Goal: Feedback & Contribution: Contribute content

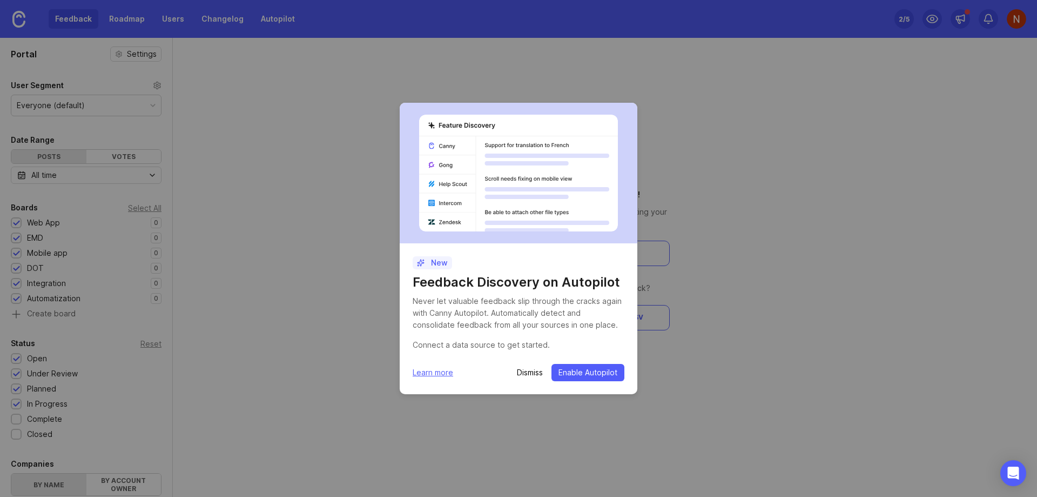
click at [533, 374] on p "Dismiss" at bounding box center [530, 372] width 26 height 11
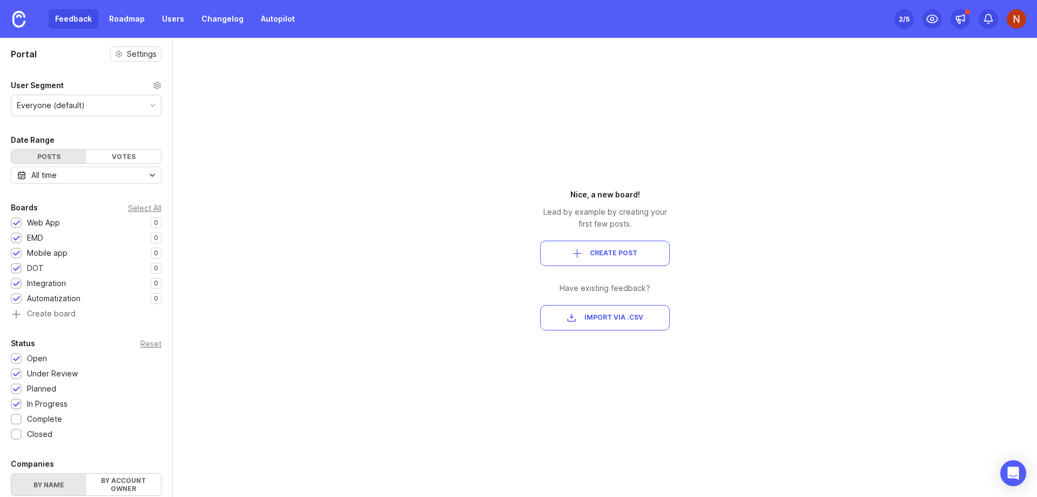
click at [1017, 16] on img at bounding box center [1016, 18] width 19 height 19
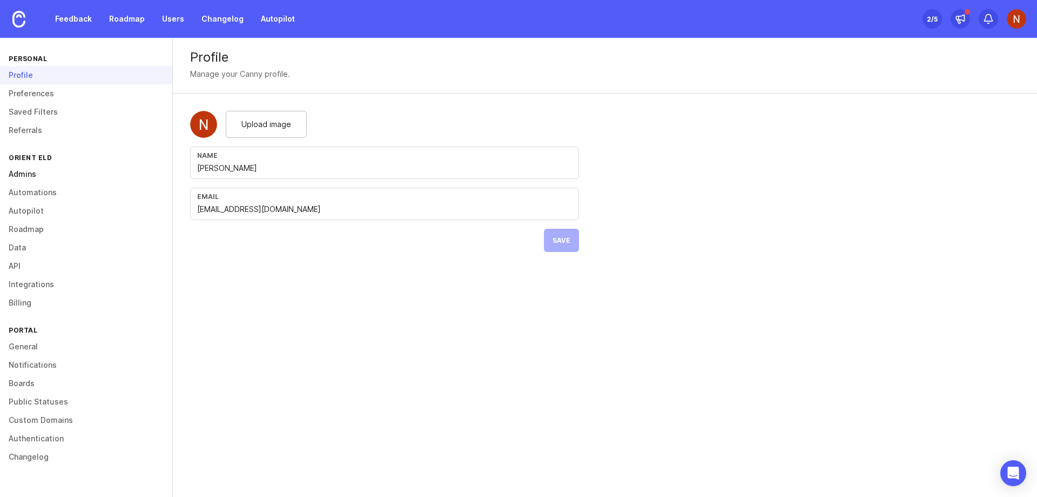
click at [18, 170] on link "Admins" at bounding box center [86, 174] width 172 height 18
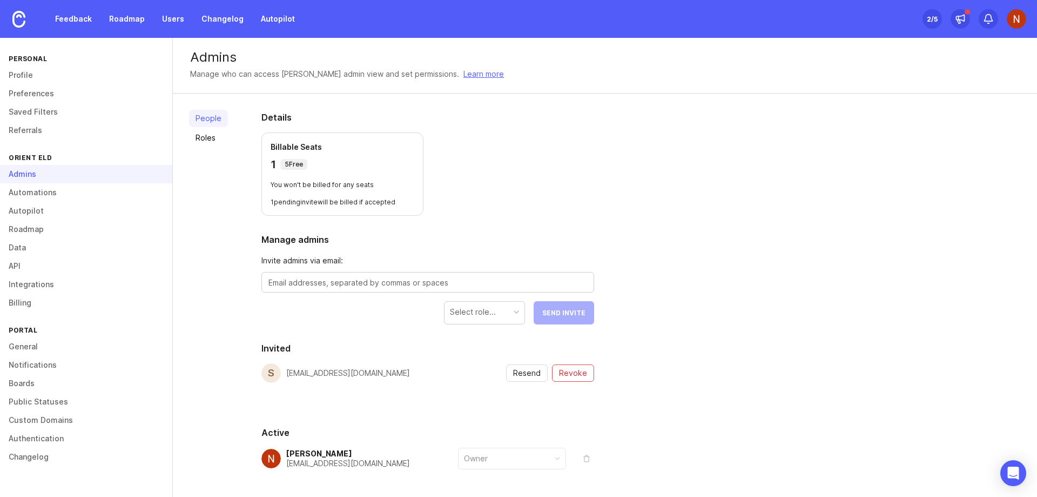
scroll to position [42, 0]
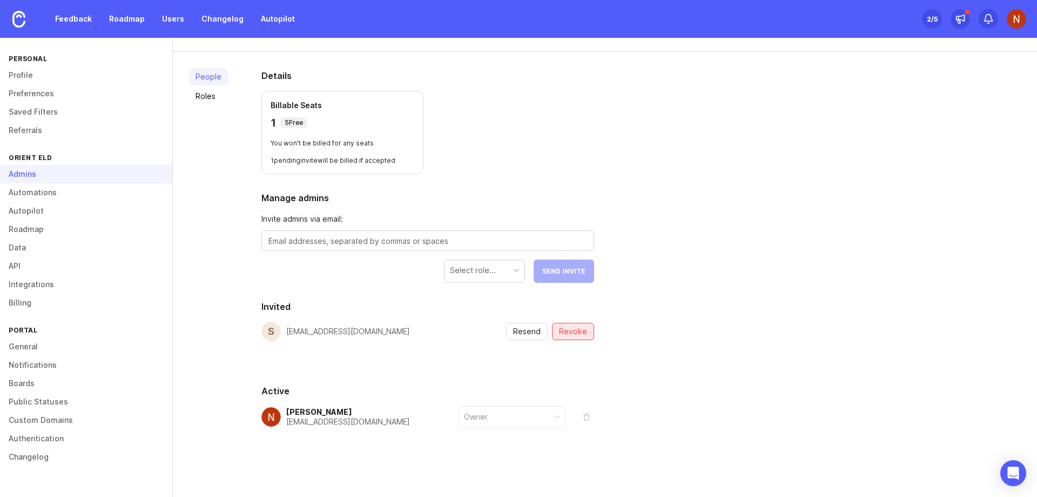
click at [569, 333] on span "Revoke" at bounding box center [573, 331] width 28 height 11
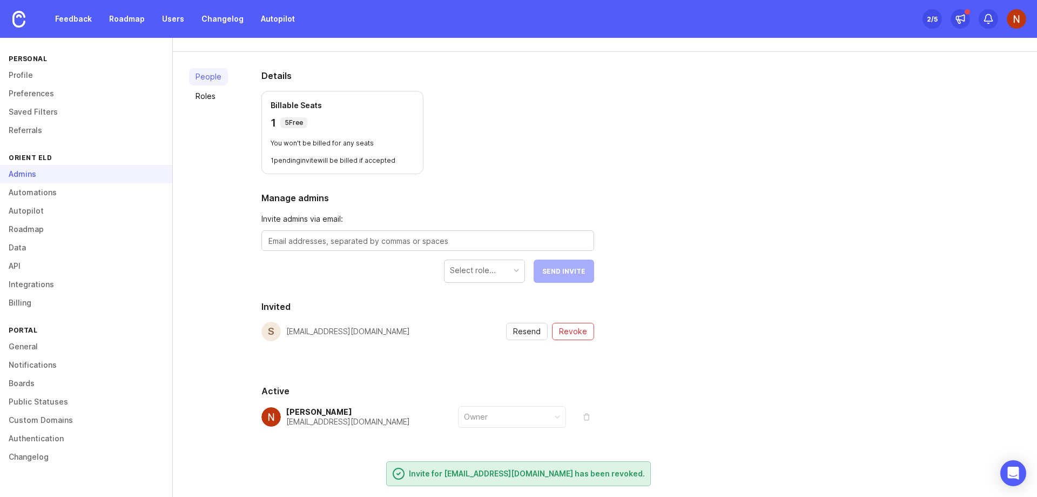
scroll to position [0, 0]
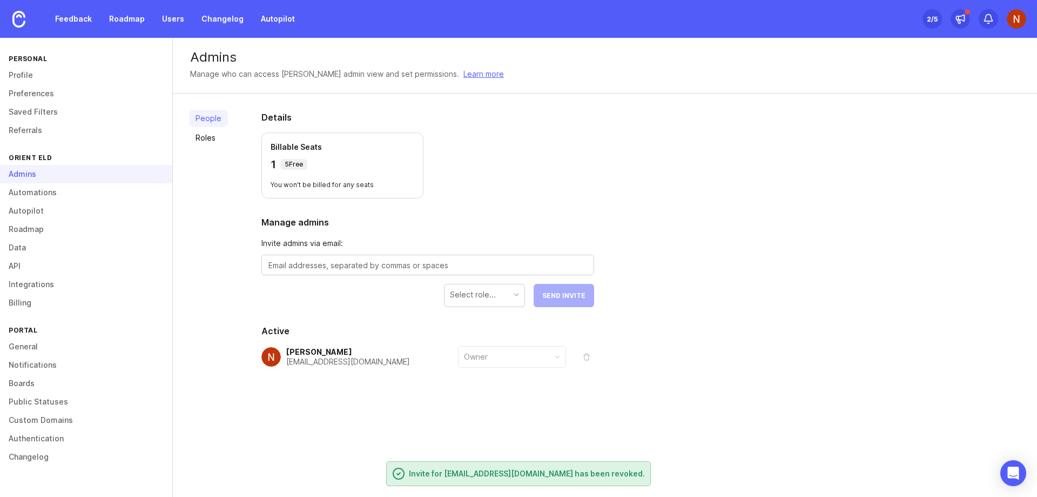
click at [796, 248] on div "People Roles Details Billable Seats 1 5 Free You won't be billed for any seats …" at bounding box center [605, 264] width 864 height 343
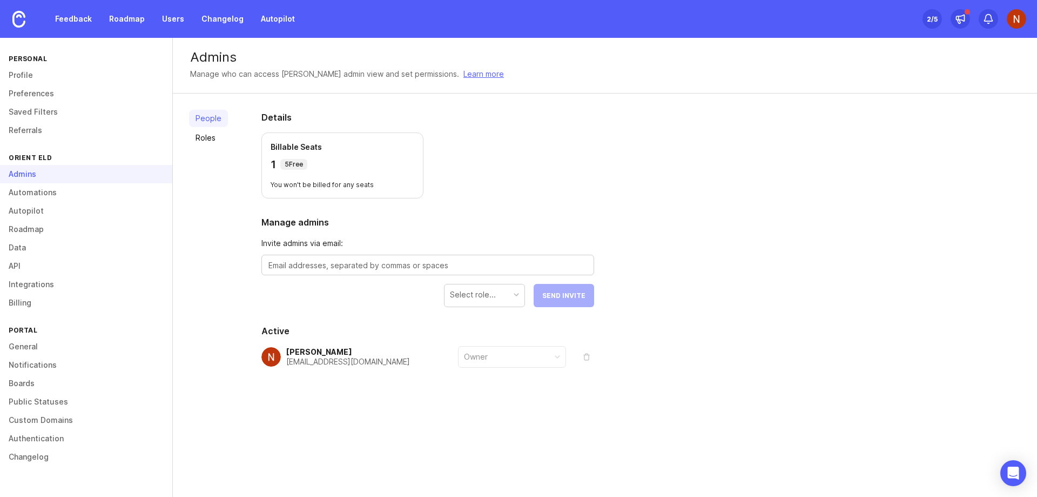
click at [361, 266] on textarea at bounding box center [428, 265] width 319 height 12
click at [290, 264] on textarea at bounding box center [428, 265] width 319 height 12
paste textarea "[EMAIL_ADDRESS][DOMAIN_NAME]"
type textarea "[EMAIL_ADDRESS][DOMAIN_NAME]"
click at [502, 297] on div "Select role..." at bounding box center [485, 294] width 80 height 21
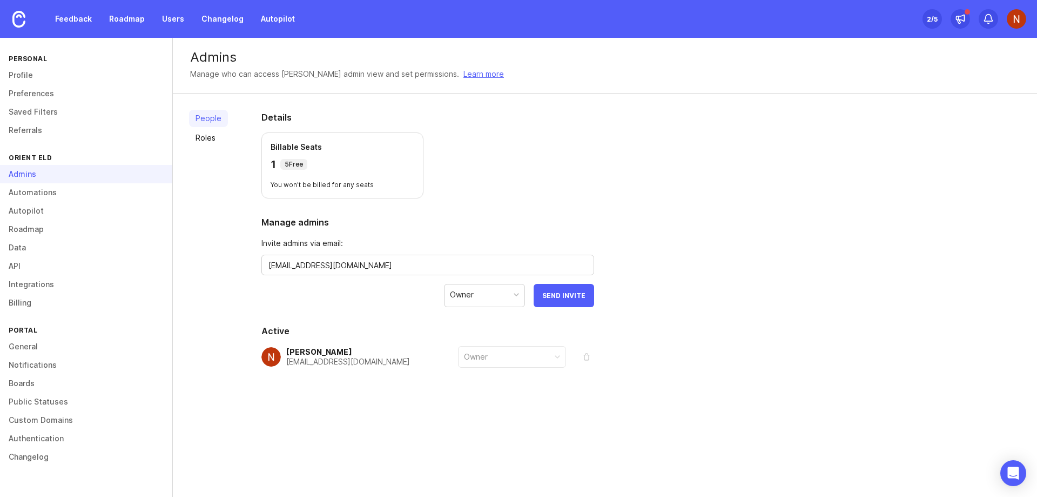
click at [773, 257] on div "People Roles Details Billable Seats 1 5 Free You won't be billed for any seats …" at bounding box center [605, 264] width 864 height 343
click at [555, 296] on span "Send Invite" at bounding box center [563, 295] width 43 height 8
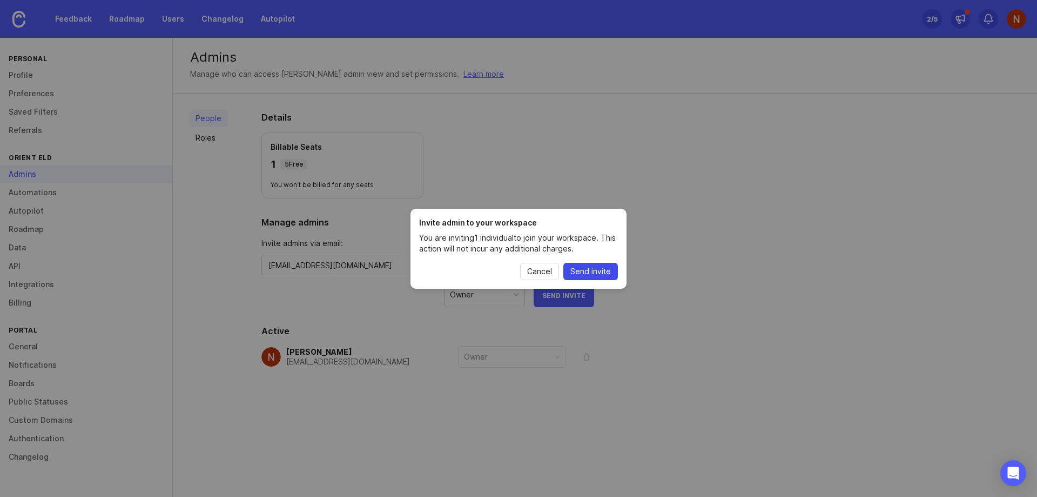
click at [587, 267] on span "Send invite" at bounding box center [591, 271] width 41 height 11
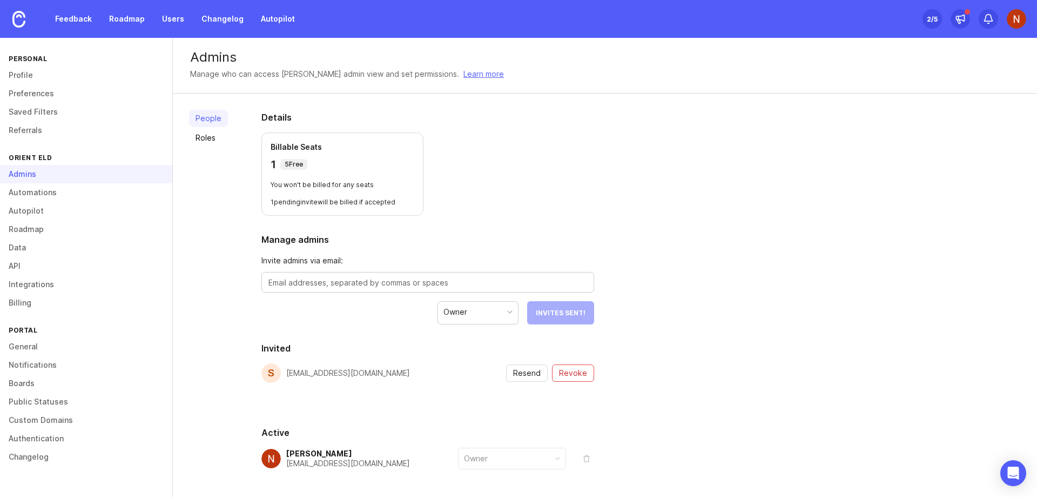
scroll to position [42, 0]
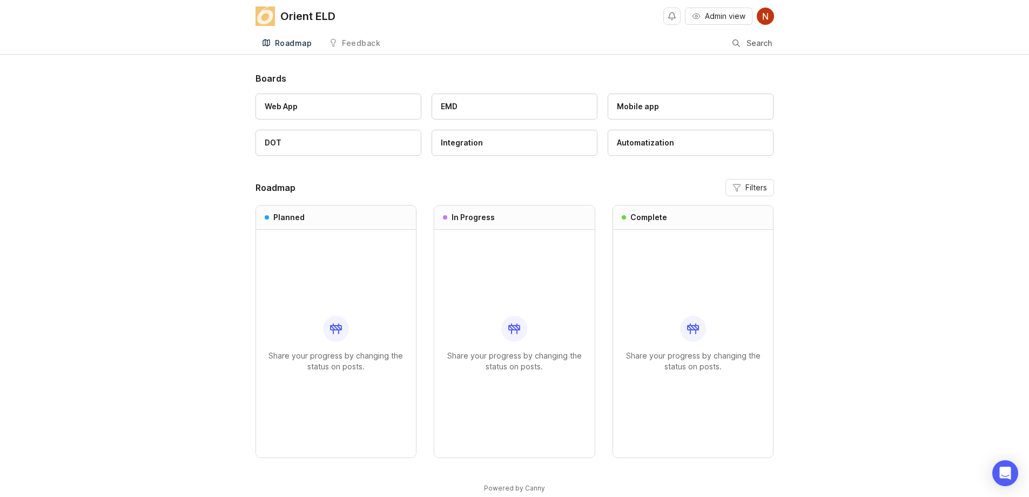
click at [894, 155] on div "Boards Web App EMD Mobile app DOT Integration Automatization Roadmap Filters Pl…" at bounding box center [514, 291] width 1029 height 439
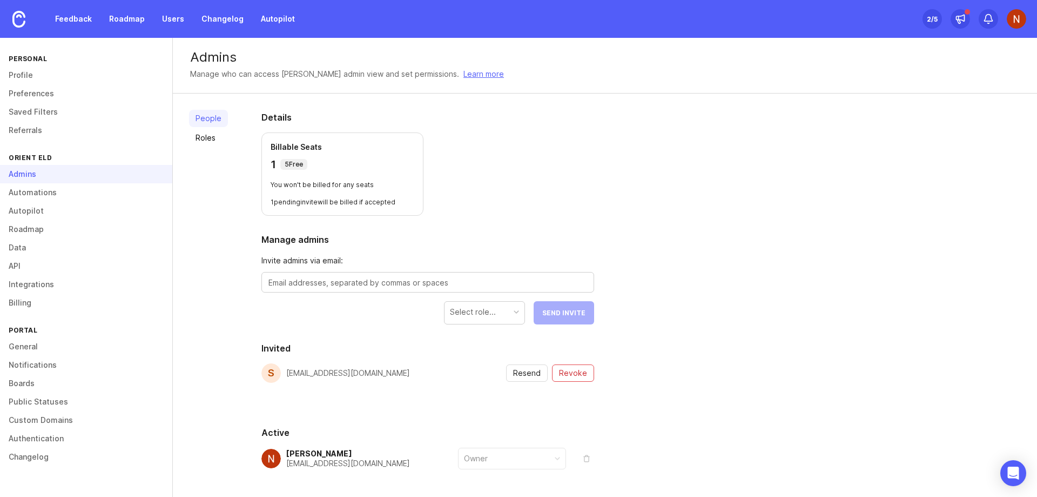
scroll to position [42, 0]
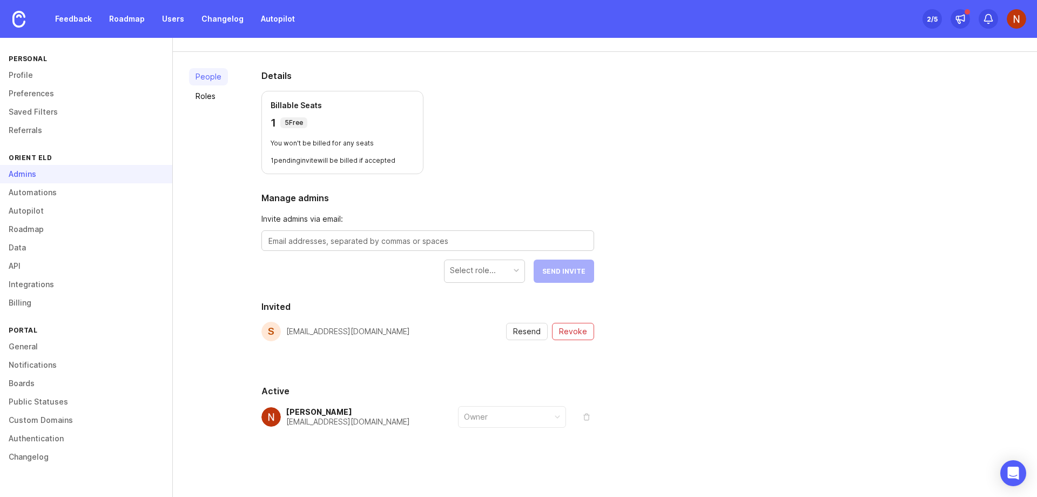
click at [212, 231] on div "People Roles" at bounding box center [208, 274] width 39 height 412
click at [82, 17] on link "Feedback" at bounding box center [74, 18] width 50 height 19
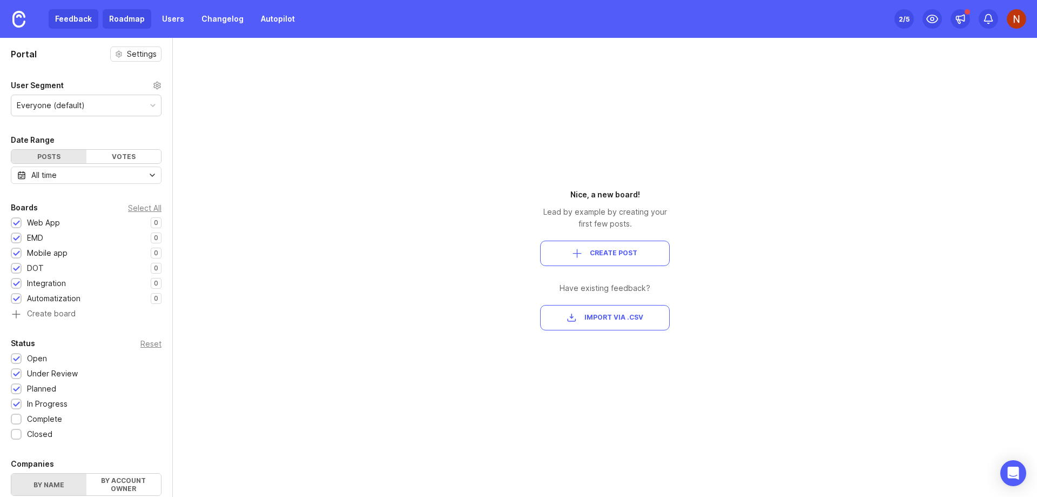
click at [123, 17] on link "Roadmap" at bounding box center [127, 18] width 49 height 19
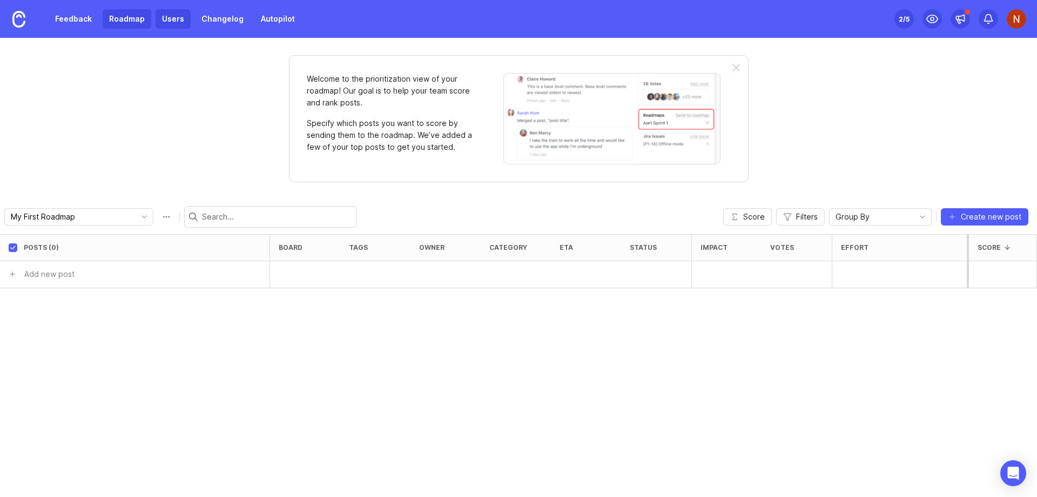
click at [169, 18] on link "Users" at bounding box center [173, 18] width 35 height 19
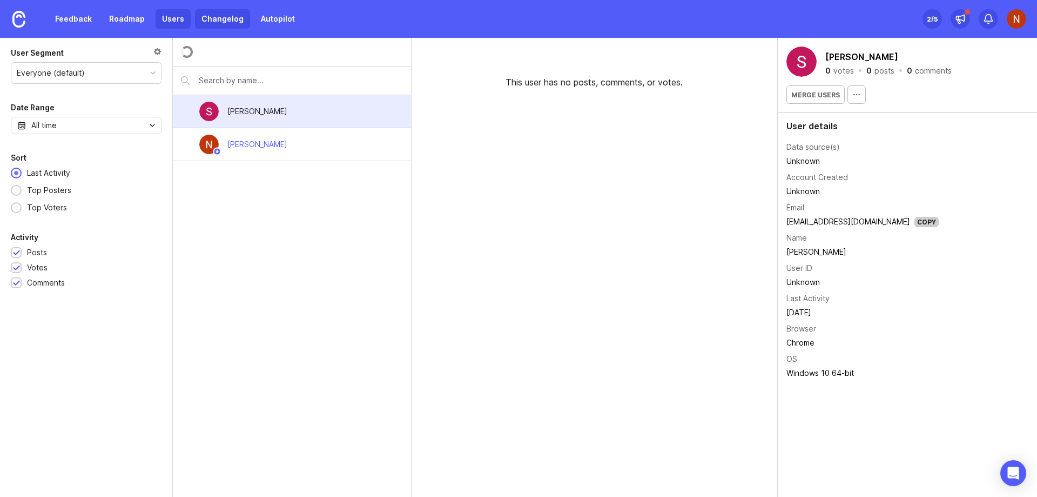
click at [218, 17] on link "Changelog" at bounding box center [222, 18] width 55 height 19
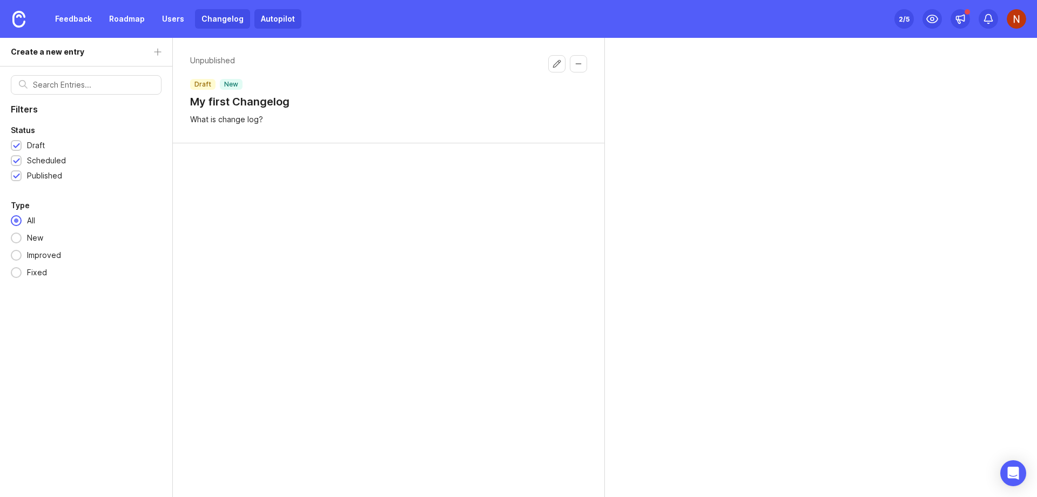
click at [274, 17] on link "Autopilot" at bounding box center [277, 18] width 47 height 19
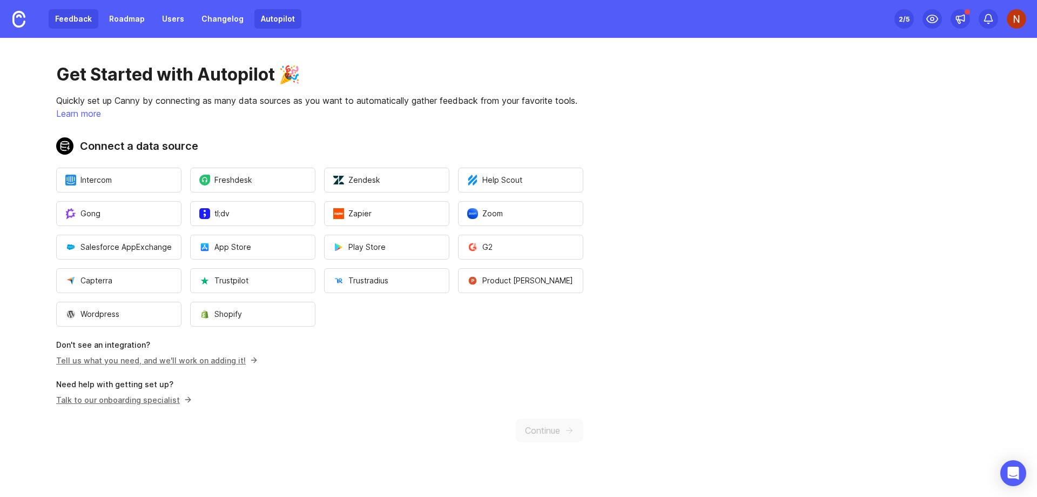
click at [72, 13] on link "Feedback" at bounding box center [74, 18] width 50 height 19
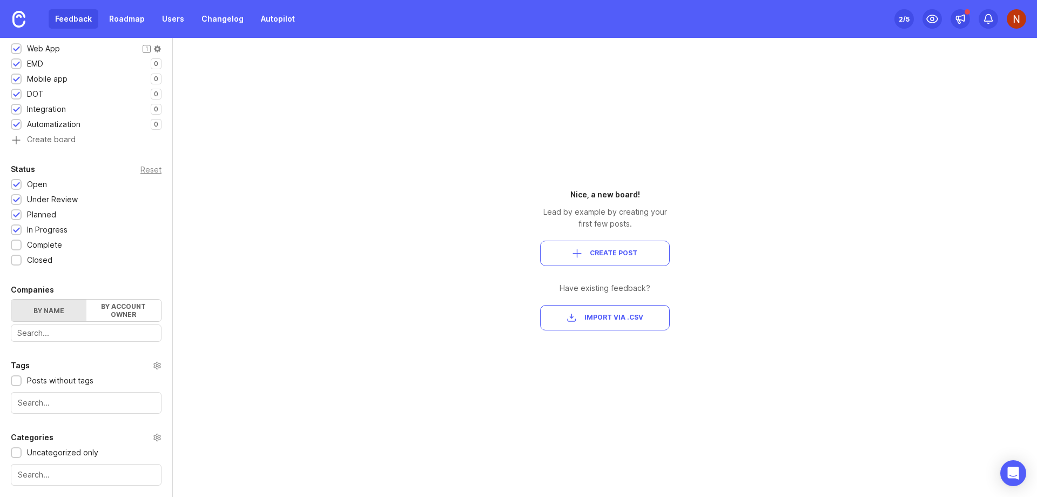
scroll to position [251, 0]
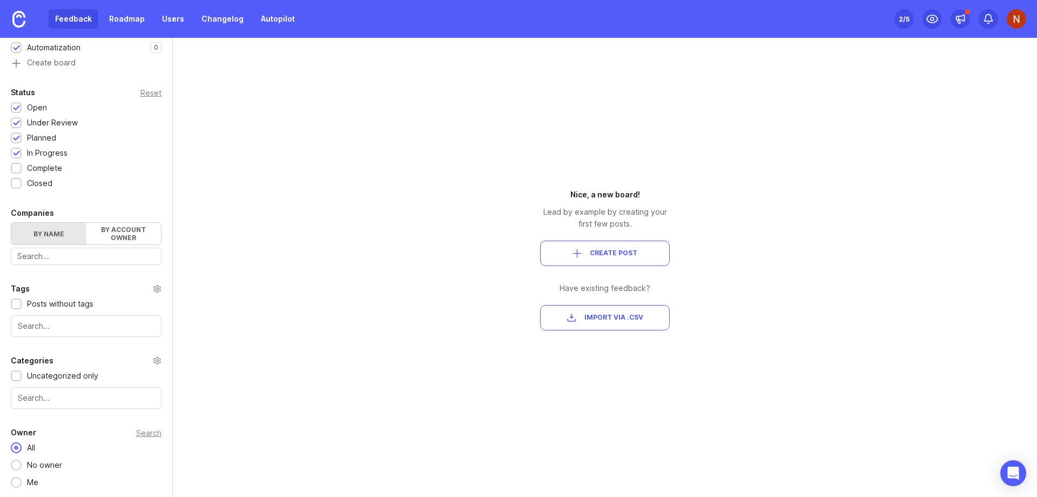
click at [1023, 24] on img at bounding box center [1016, 18] width 19 height 19
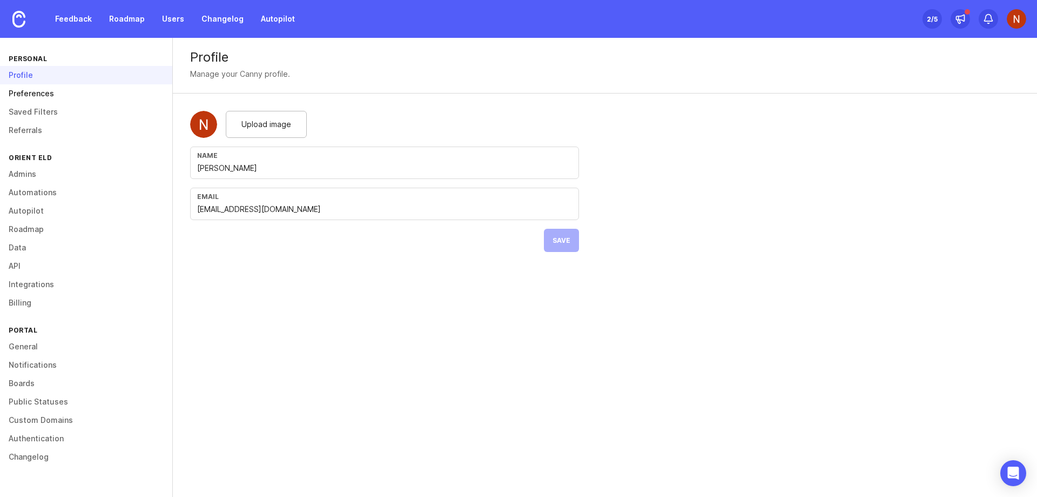
click at [51, 99] on link "Preferences" at bounding box center [86, 93] width 172 height 18
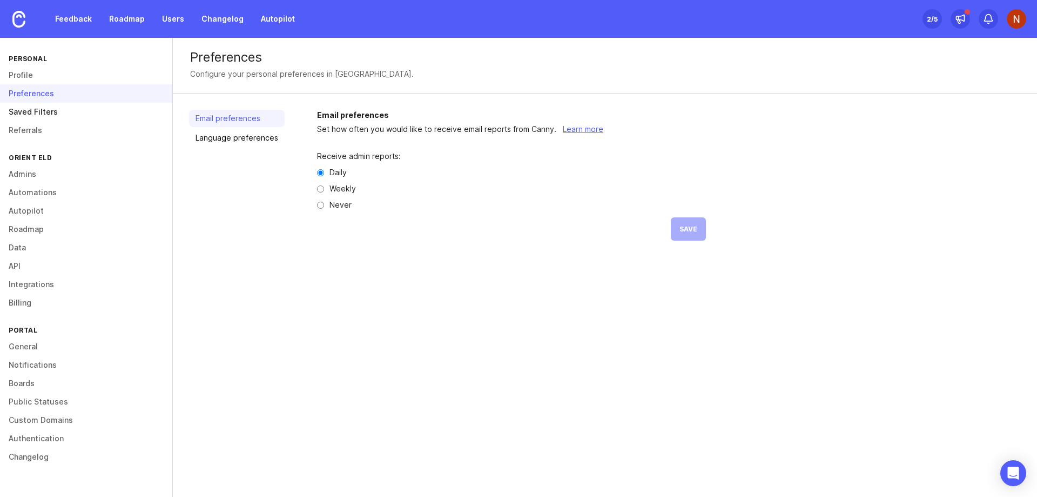
click at [24, 110] on link "Saved Filters" at bounding box center [86, 112] width 172 height 18
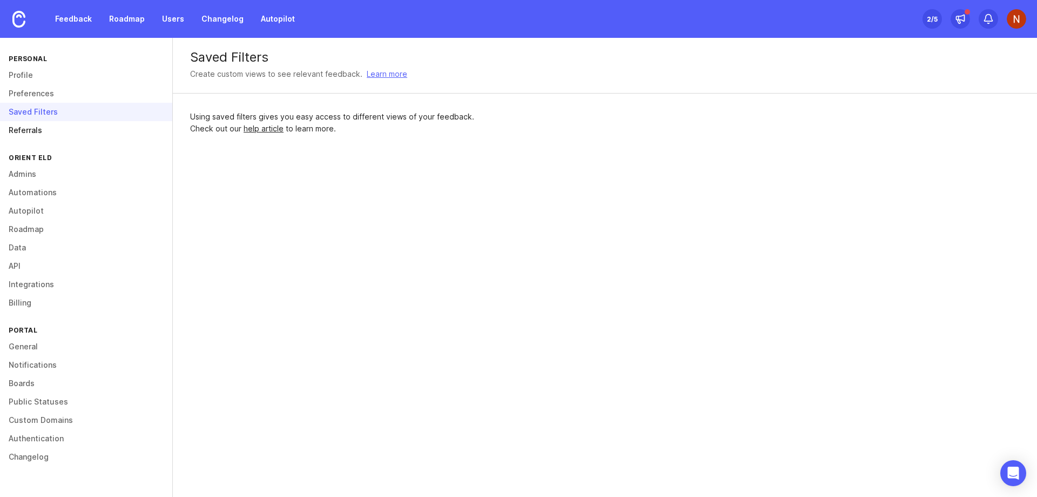
click at [48, 130] on link "Referrals" at bounding box center [86, 130] width 172 height 18
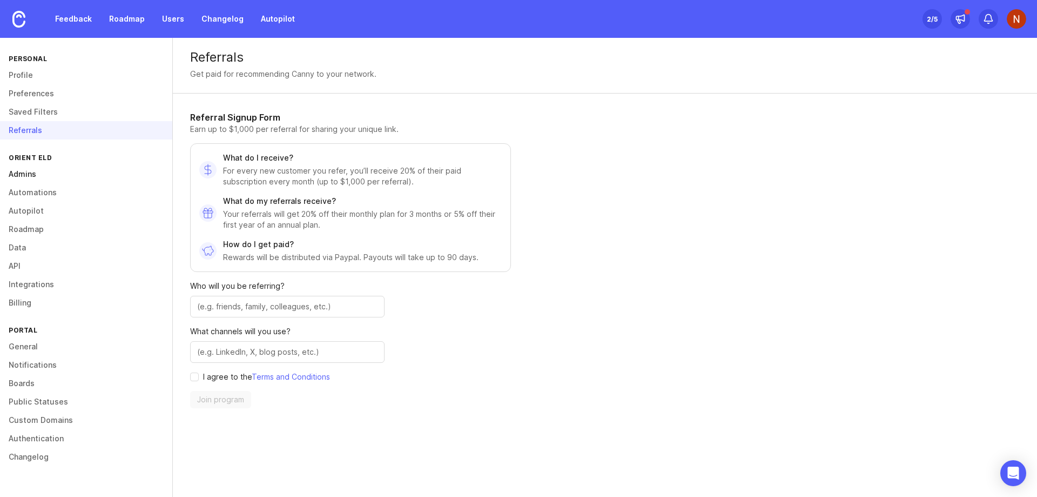
click at [46, 175] on link "Admins" at bounding box center [86, 174] width 172 height 18
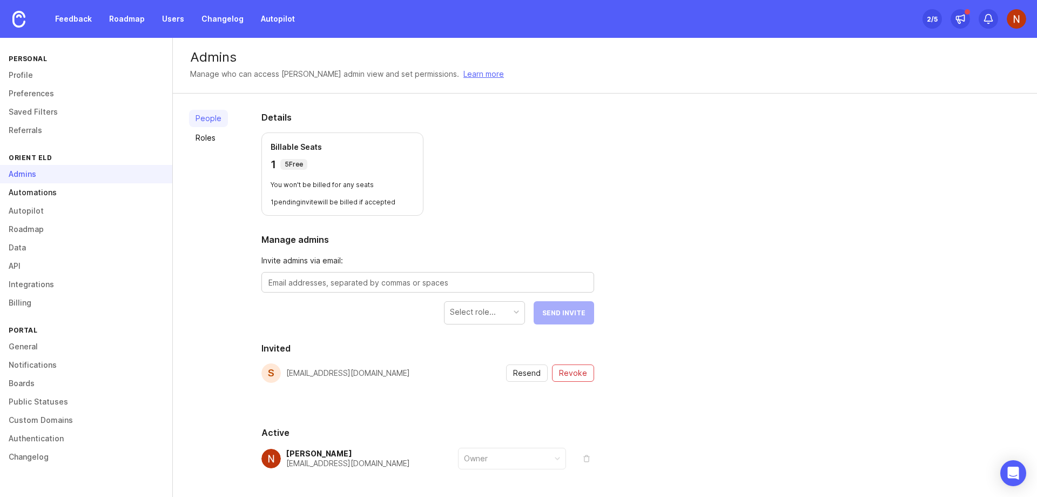
click at [49, 200] on link "Automations" at bounding box center [86, 192] width 172 height 18
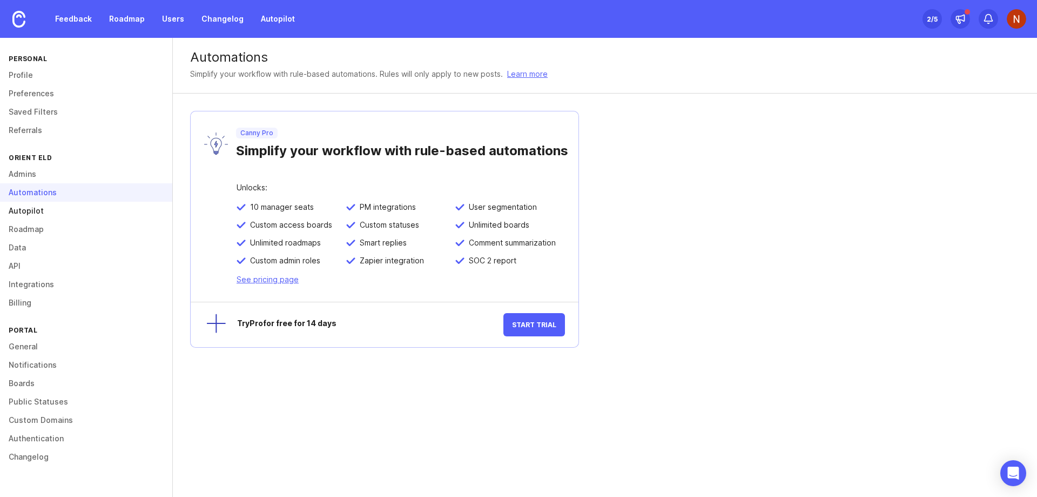
click at [45, 209] on link "Autopilot" at bounding box center [86, 211] width 172 height 18
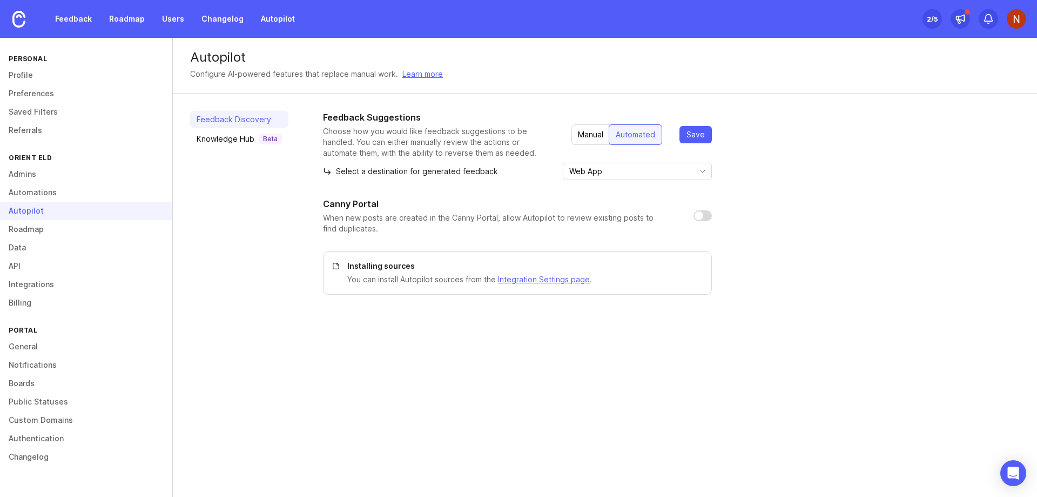
click at [579, 132] on div "Manual" at bounding box center [591, 134] width 38 height 19
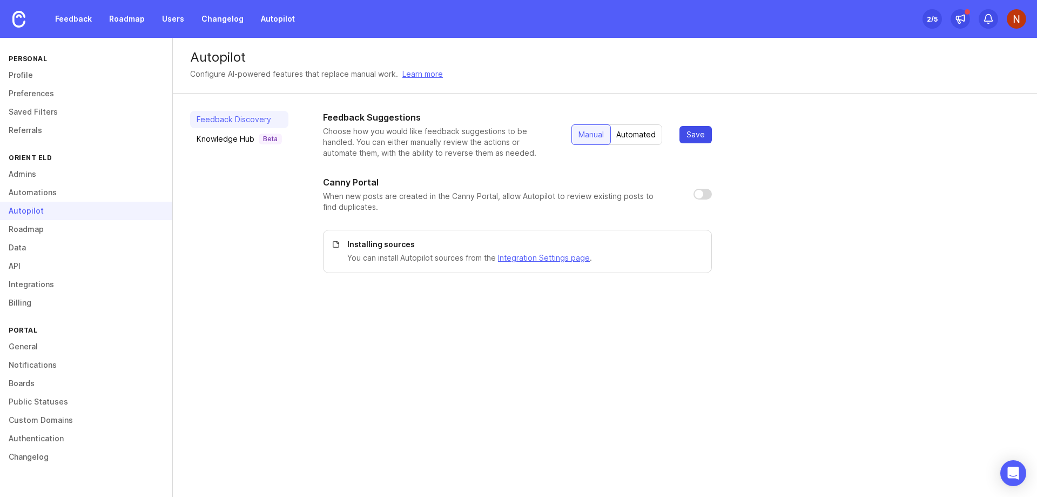
click at [699, 135] on span "Save" at bounding box center [696, 134] width 18 height 11
click at [63, 229] on link "Roadmap" at bounding box center [86, 229] width 172 height 18
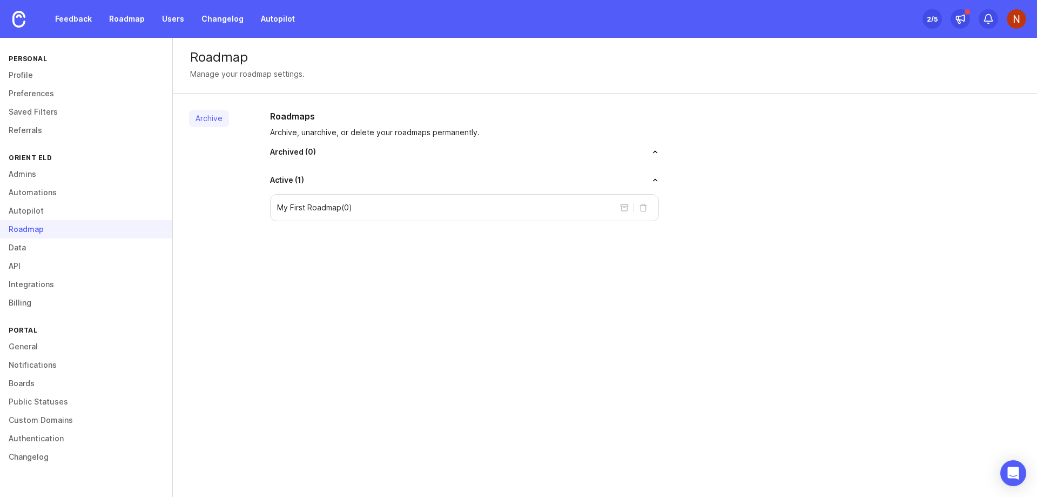
click at [362, 204] on div "My First Roadmap ( 0 )" at bounding box center [464, 207] width 389 height 27
click at [323, 211] on p "My First Roadmap ( 0 )" at bounding box center [314, 207] width 75 height 11
click at [298, 203] on p "My First Roadmap ( 0 )" at bounding box center [314, 207] width 75 height 11
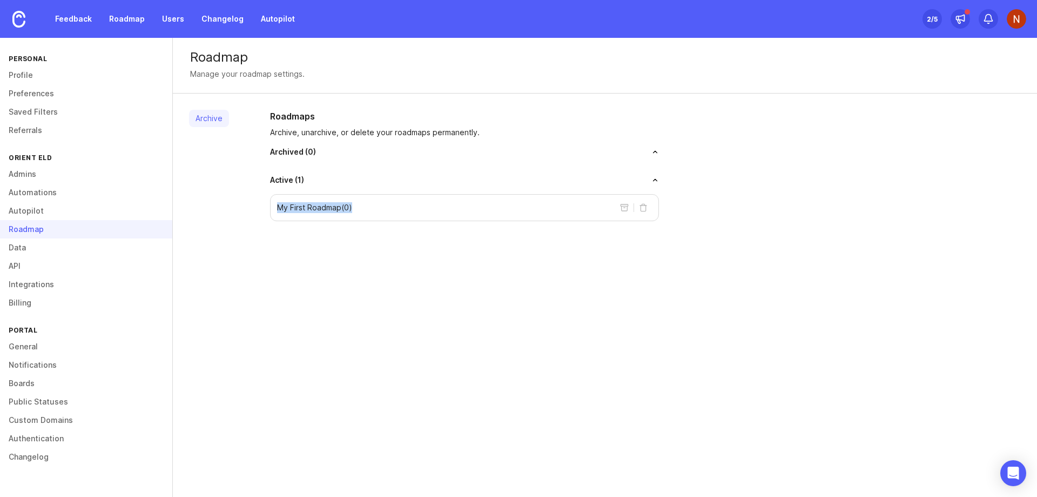
click at [298, 203] on p "My First Roadmap ( 0 )" at bounding box center [314, 207] width 75 height 11
drag, startPoint x: 319, startPoint y: 128, endPoint x: 318, endPoint y: 135, distance: 7.1
click at [319, 128] on p "Archive, unarchive, or delete your roadmaps permanently." at bounding box center [464, 132] width 389 height 11
click at [308, 152] on span "Archived ( 0 )" at bounding box center [293, 151] width 46 height 11
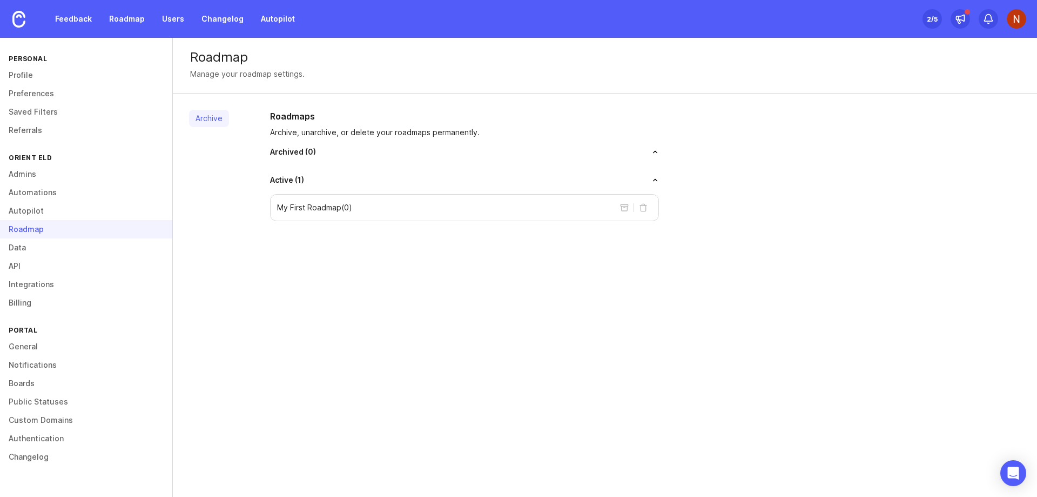
click at [300, 206] on p "My First Roadmap ( 0 )" at bounding box center [314, 207] width 75 height 11
click at [626, 206] on button "archive roadmap" at bounding box center [624, 207] width 17 height 17
click at [660, 292] on div "Roadmap Manage your roadmap settings. Archive Roadmaps Archive, unarchive, or d…" at bounding box center [605, 267] width 864 height 459
click at [51, 247] on link "Data" at bounding box center [86, 247] width 172 height 18
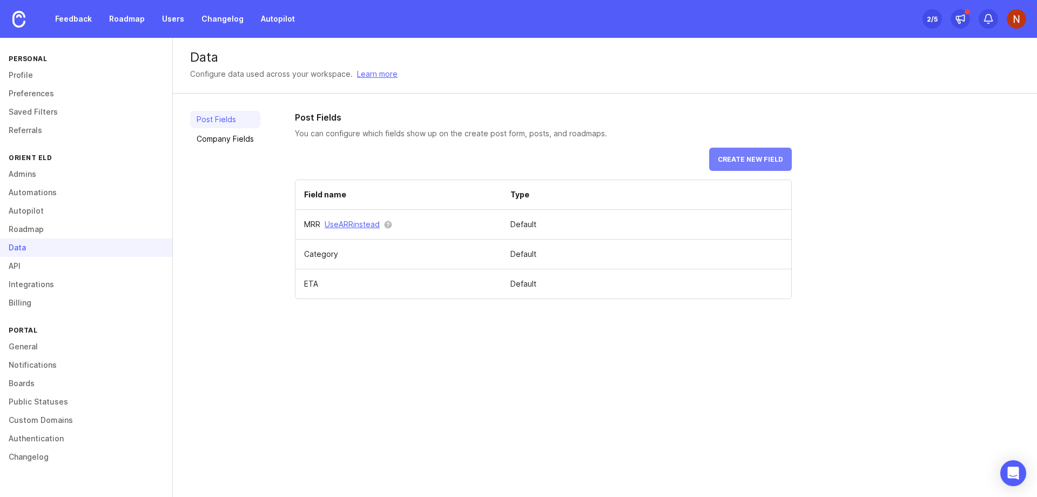
click at [745, 155] on button "Create new field" at bounding box center [750, 159] width 83 height 23
click at [214, 137] on link "Company Fields" at bounding box center [225, 138] width 70 height 17
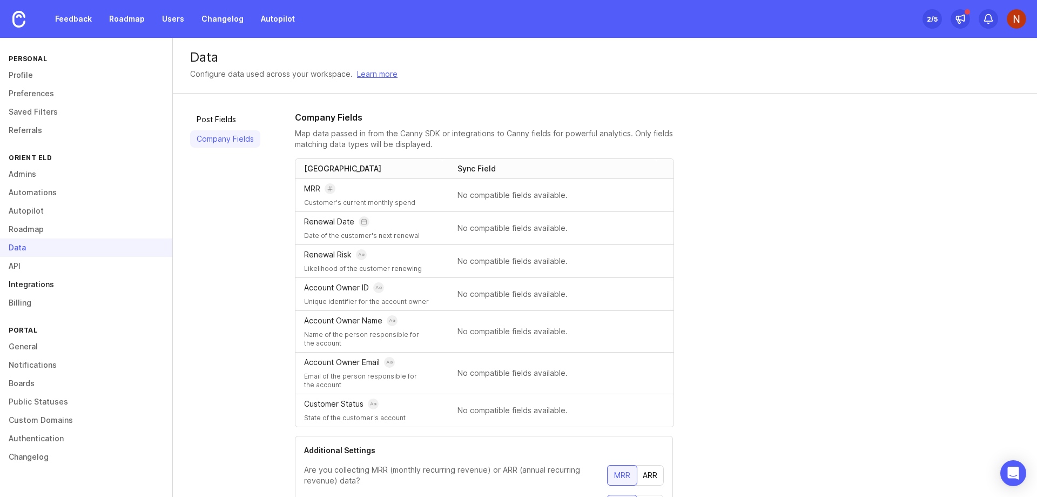
click at [58, 277] on link "Integrations" at bounding box center [86, 284] width 172 height 18
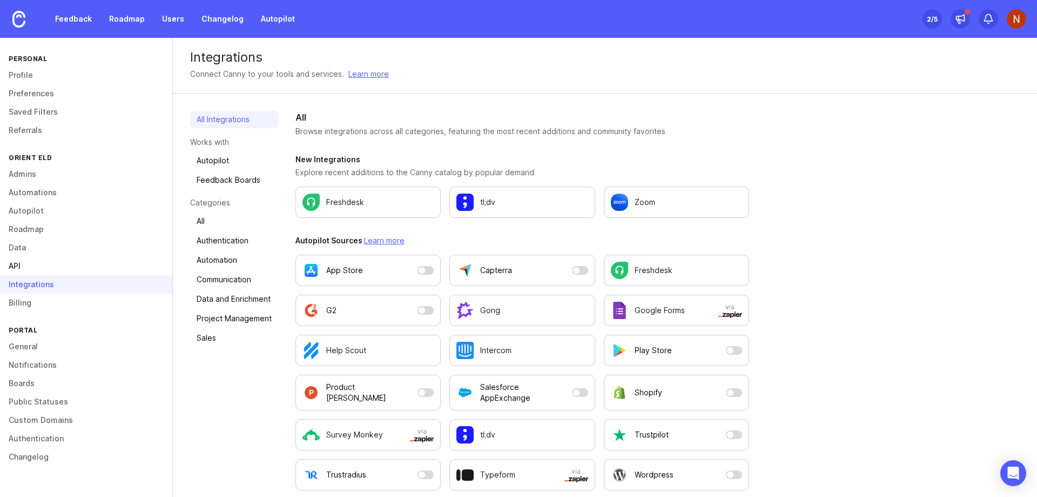
click at [70, 267] on link "API" at bounding box center [86, 266] width 172 height 18
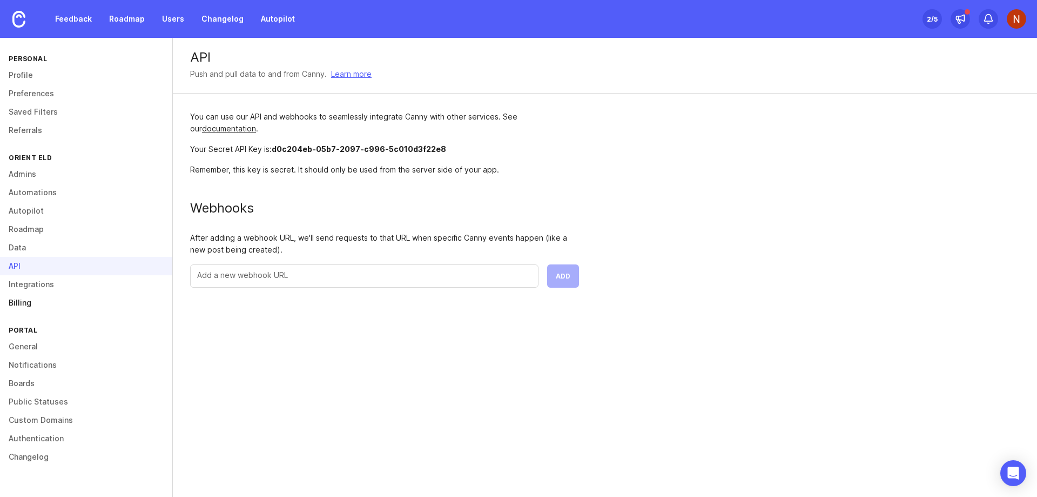
click at [61, 301] on link "Billing" at bounding box center [86, 302] width 172 height 18
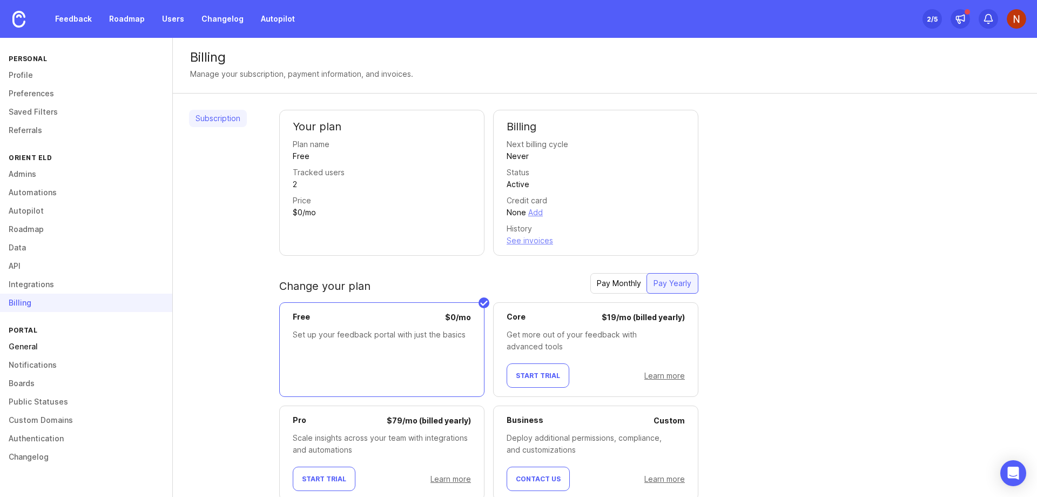
click at [51, 350] on link "General" at bounding box center [86, 346] width 172 height 18
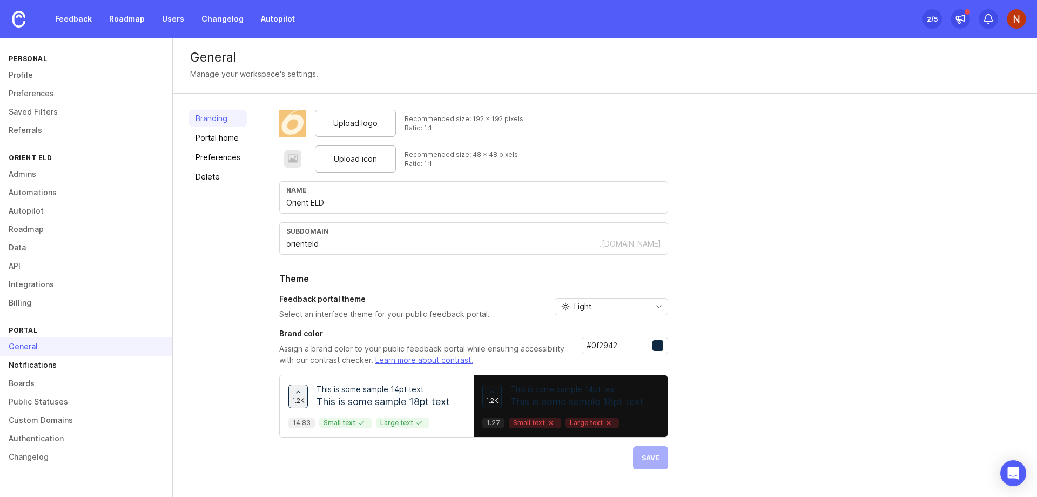
click at [64, 363] on link "Notifications" at bounding box center [86, 365] width 172 height 18
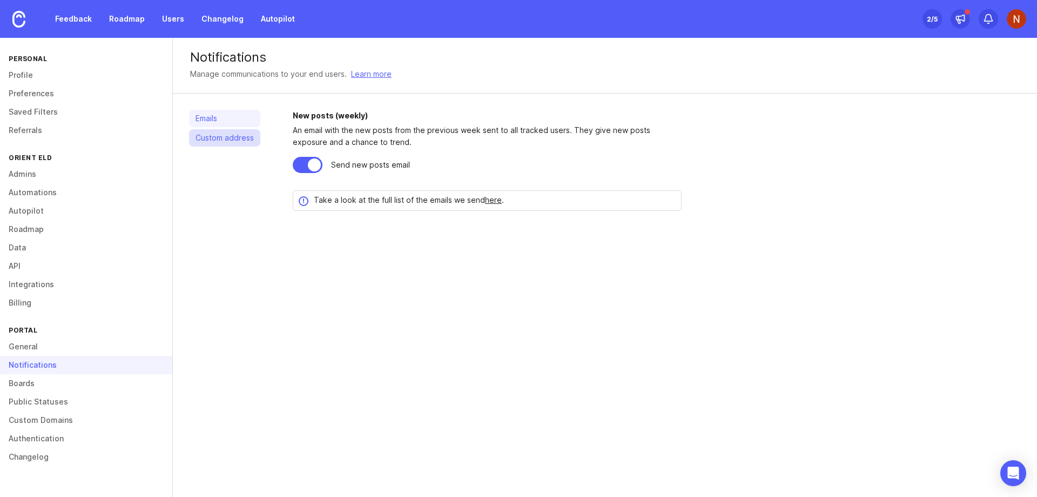
click at [229, 142] on link "Custom address" at bounding box center [224, 137] width 71 height 17
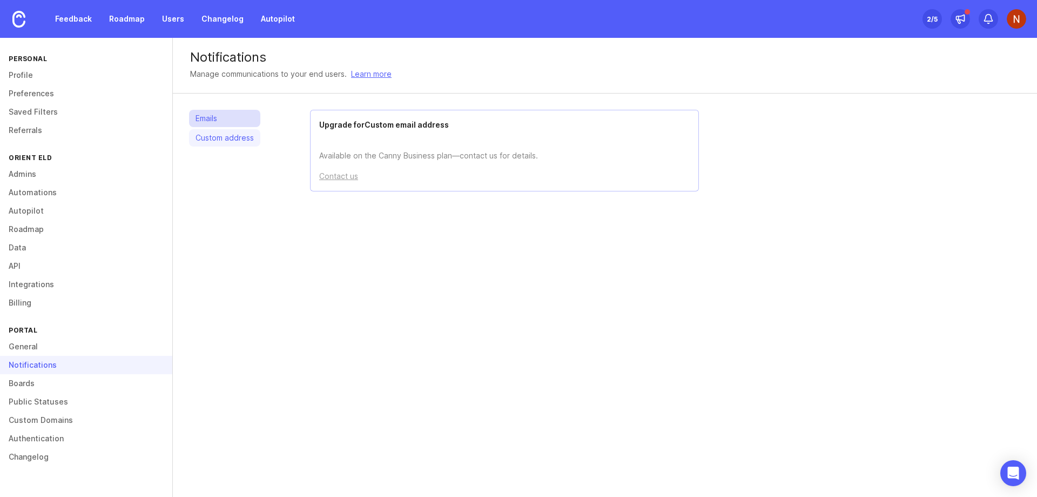
click at [229, 121] on link "Emails" at bounding box center [224, 118] width 71 height 17
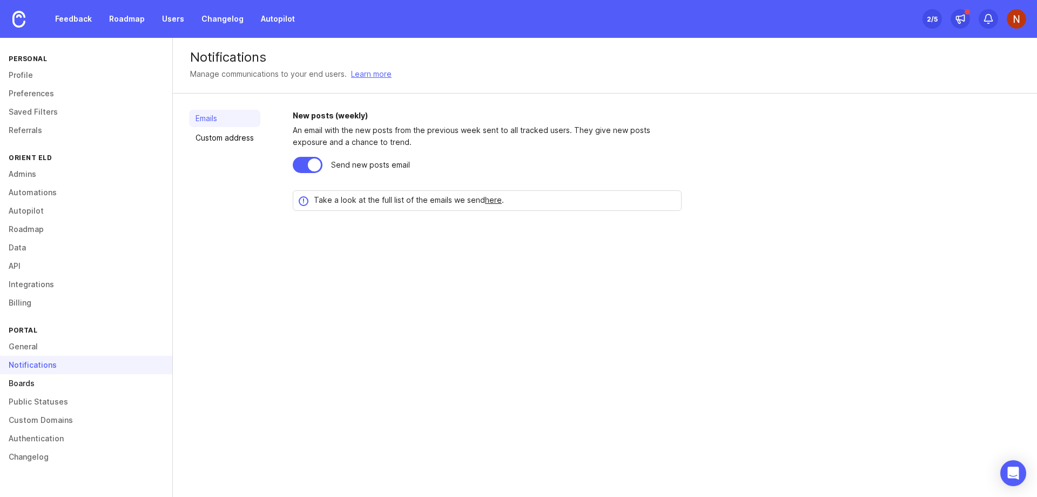
click at [80, 385] on link "Boards" at bounding box center [86, 383] width 172 height 18
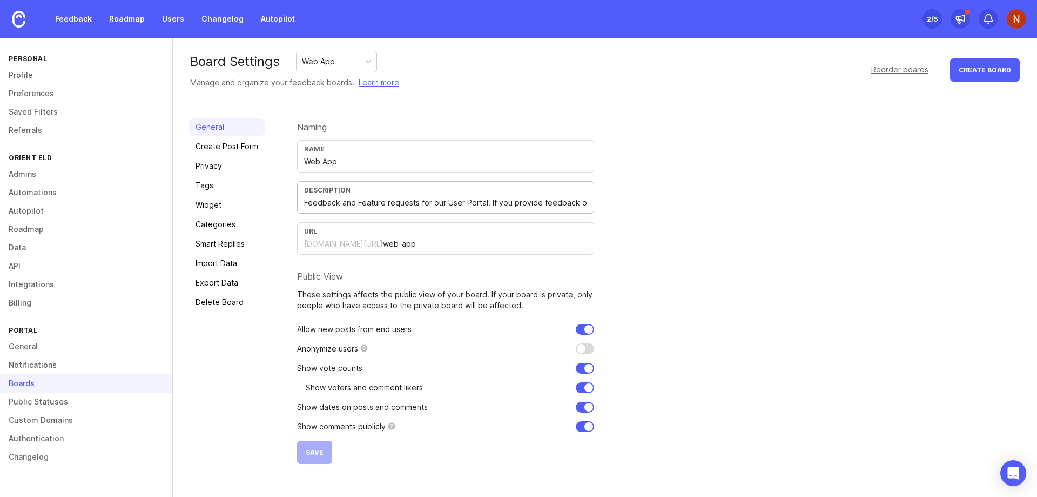
click at [521, 205] on input "Feedback and Feature requests for our User Portal. If you provide feedback on b…" at bounding box center [445, 203] width 283 height 12
click at [531, 204] on input "Feedback and Feature requests for our User Portal. If you provide feedback on b…" at bounding box center [445, 203] width 283 height 12
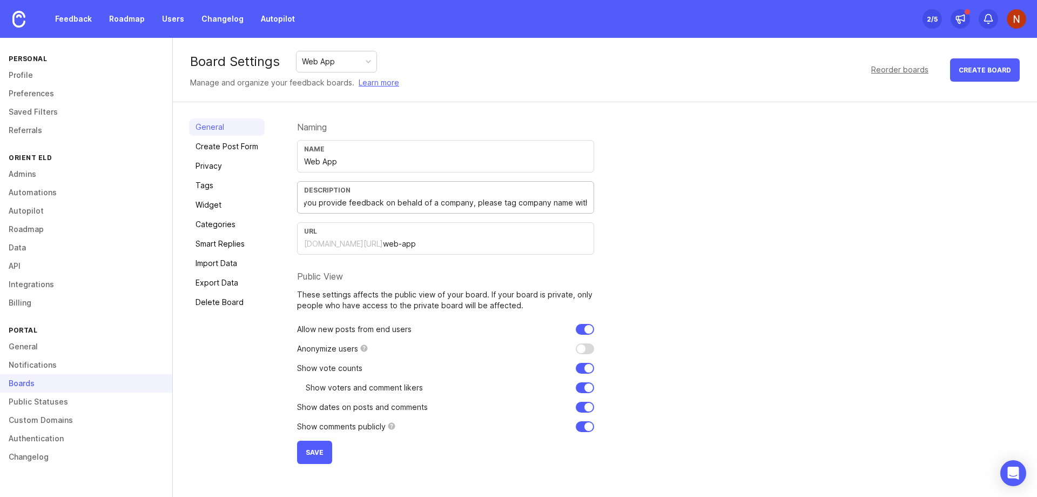
type input "Feedback and Feature requests for our User Portal. If you provide feedback on b…"
drag, startPoint x: 705, startPoint y: 223, endPoint x: 541, endPoint y: 274, distance: 171.4
click at [705, 224] on div "Naming Name Web App Description Feedback and Feature requests for our User Port…" at bounding box center [659, 290] width 724 height 345
click at [312, 452] on span "Save" at bounding box center [315, 452] width 18 height 8
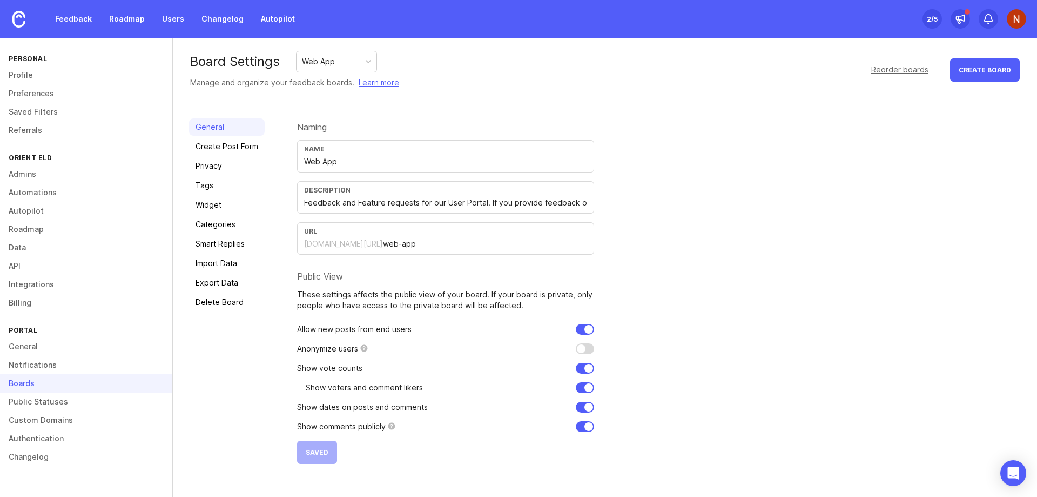
click at [928, 196] on div "Naming Name Web App Description Feedback and Feature requests for our User Port…" at bounding box center [659, 290] width 724 height 345
click at [932, 251] on div "Naming Name Web App Description Feedback and Feature requests for our User Port…" at bounding box center [659, 290] width 724 height 345
click at [213, 149] on link "Create Post Form" at bounding box center [227, 146] width 76 height 17
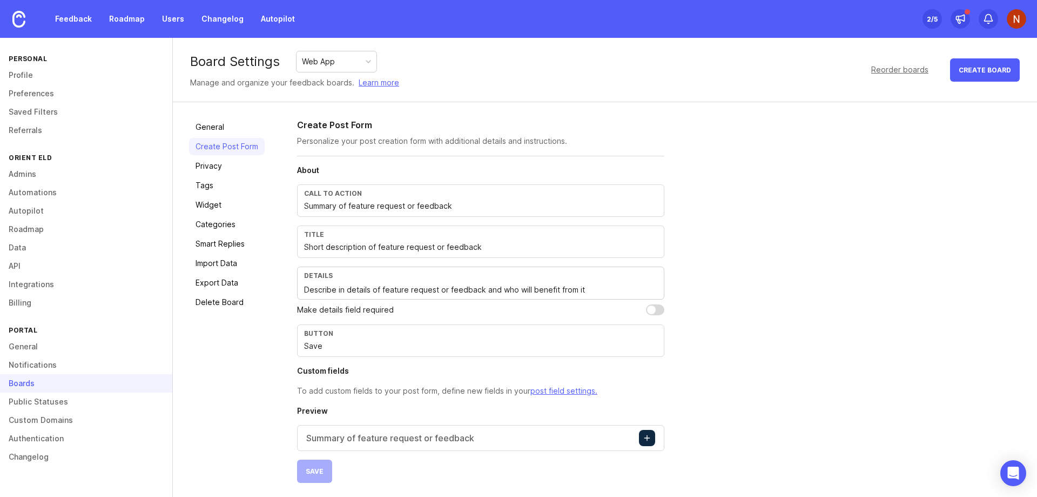
scroll to position [2, 0]
click at [224, 161] on link "Privacy" at bounding box center [227, 163] width 76 height 17
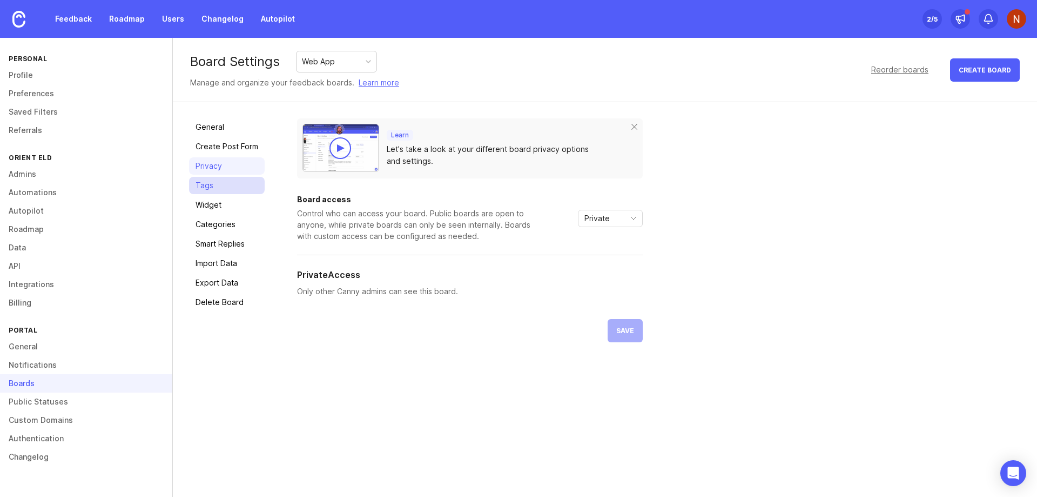
click at [223, 180] on link "Tags" at bounding box center [227, 185] width 76 height 17
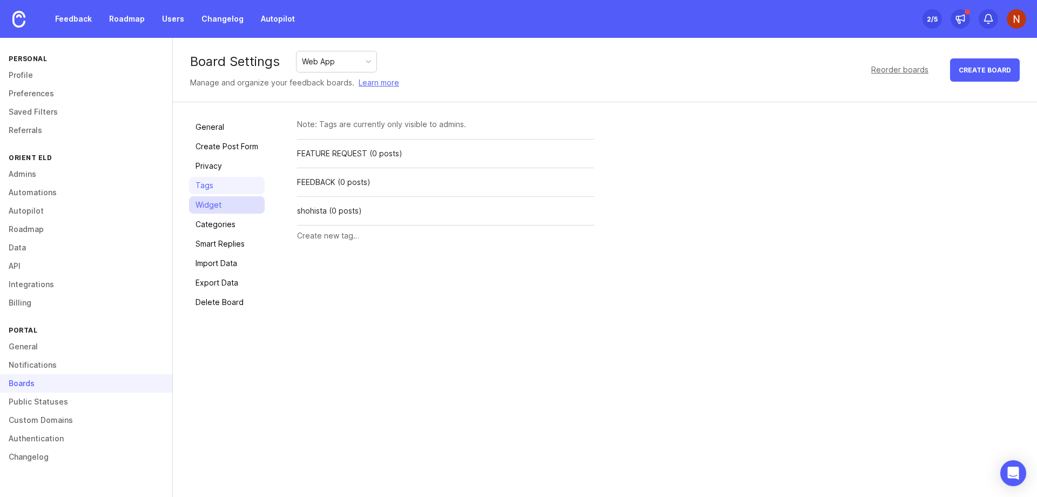
click at [223, 205] on link "Widget" at bounding box center [227, 204] width 76 height 17
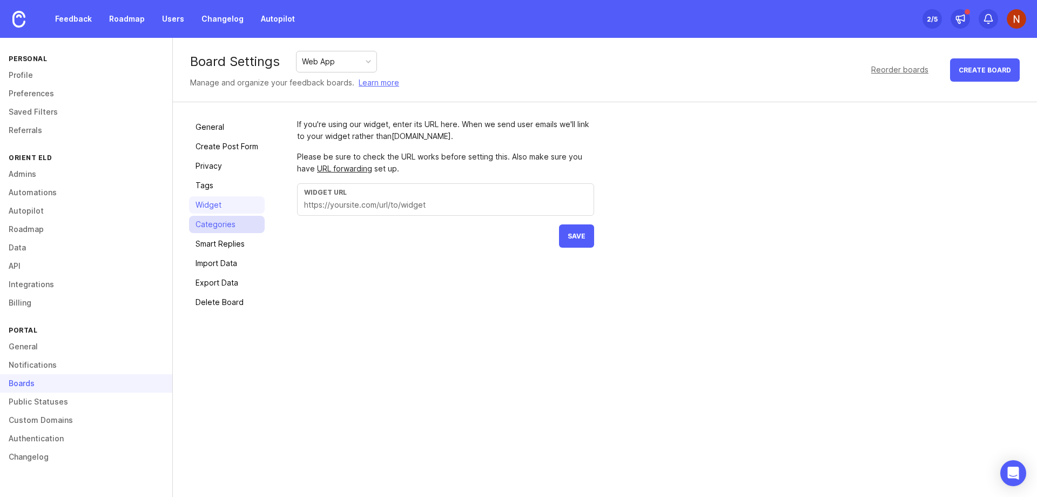
click at [224, 226] on link "Categories" at bounding box center [227, 224] width 76 height 17
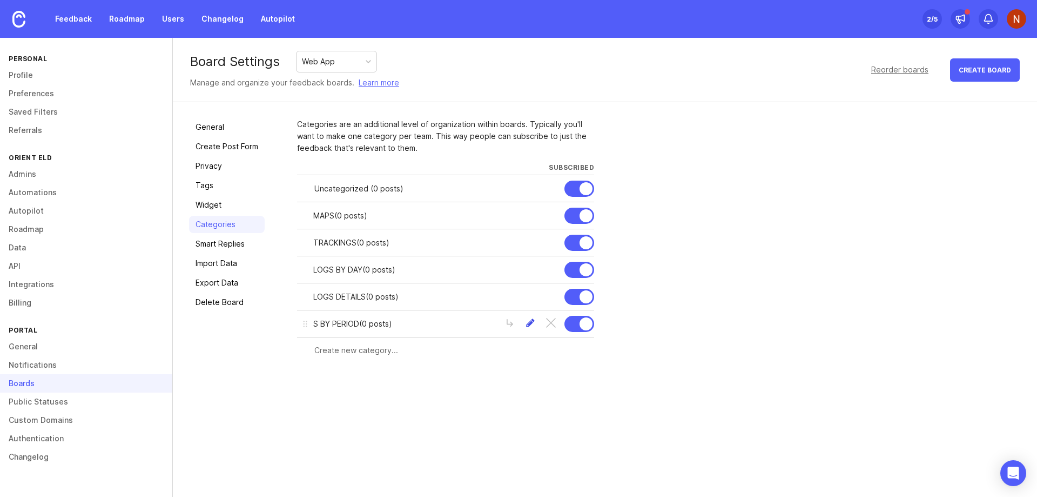
click at [526, 323] on div at bounding box center [531, 324] width 10 height 12
click at [313, 324] on input "S BY PERIOD" at bounding box center [397, 324] width 168 height 12
type input "Logs by period page"
click at [551, 325] on div "Save" at bounding box center [545, 324] width 22 height 12
click at [530, 293] on div at bounding box center [531, 297] width 10 height 12
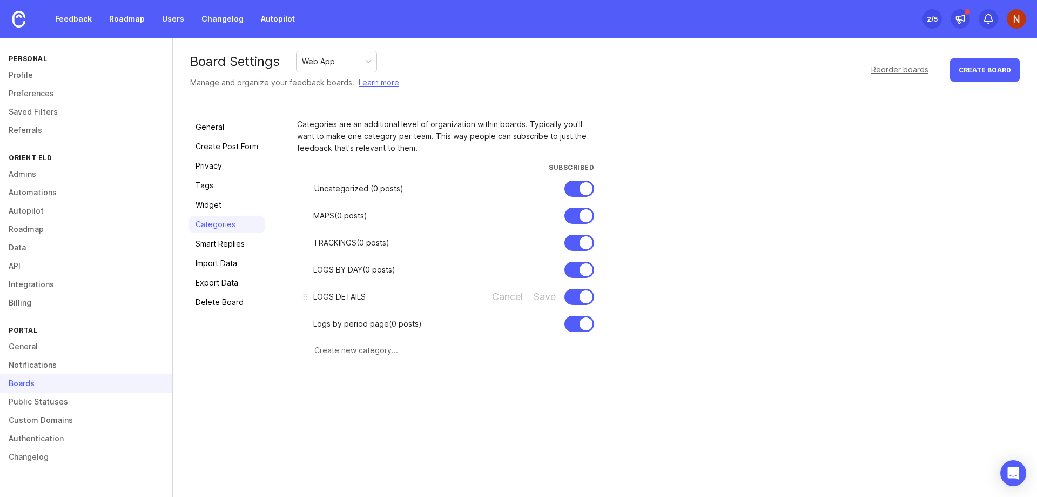
drag, startPoint x: 318, startPoint y: 294, endPoint x: 397, endPoint y: 294, distance: 79.4
click at [397, 294] on input "LOGS DETAILS" at bounding box center [397, 297] width 168 height 12
type input "Logs details by day page"
click at [542, 296] on div "Save" at bounding box center [545, 297] width 22 height 12
click at [528, 267] on div at bounding box center [531, 270] width 10 height 12
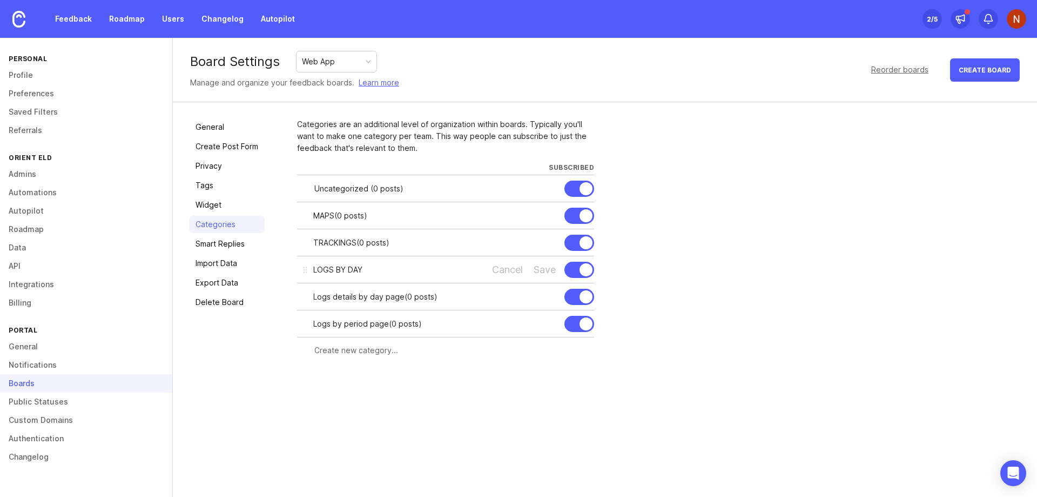
drag, startPoint x: 314, startPoint y: 268, endPoint x: 373, endPoint y: 269, distance: 58.4
click at [373, 269] on input "LOGS BY DAY" at bounding box center [397, 270] width 168 height 12
type input "Logs overview page"
click at [544, 267] on div "Save" at bounding box center [545, 270] width 22 height 12
click at [418, 451] on div "Board Settings Web App Manage and organize your feedback boards. Learn more Reo…" at bounding box center [605, 267] width 864 height 459
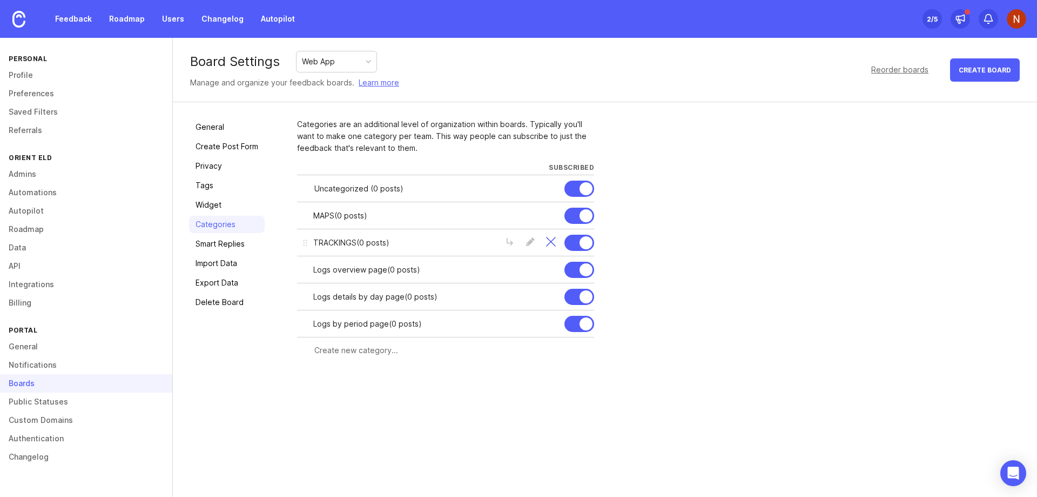
click at [550, 239] on div at bounding box center [551, 243] width 10 height 12
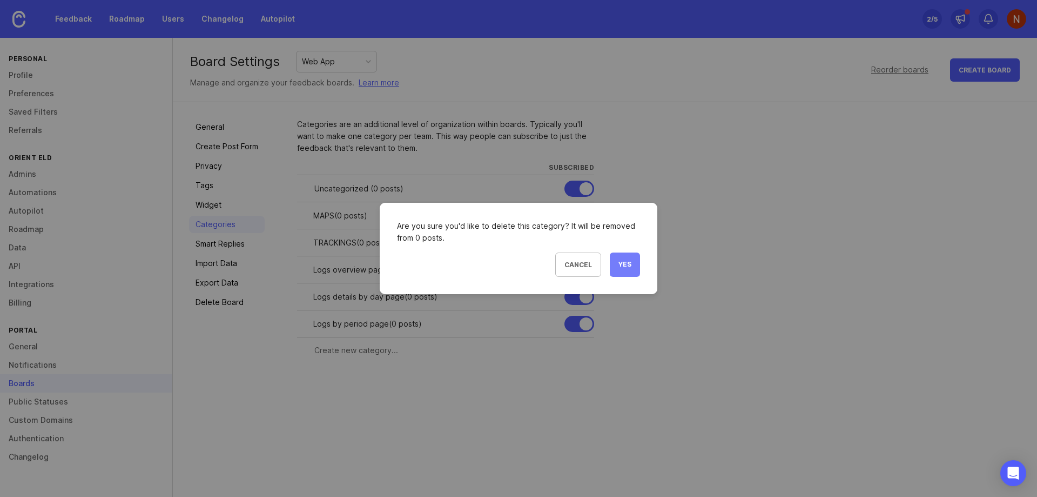
click at [619, 260] on span "Yes" at bounding box center [625, 264] width 13 height 9
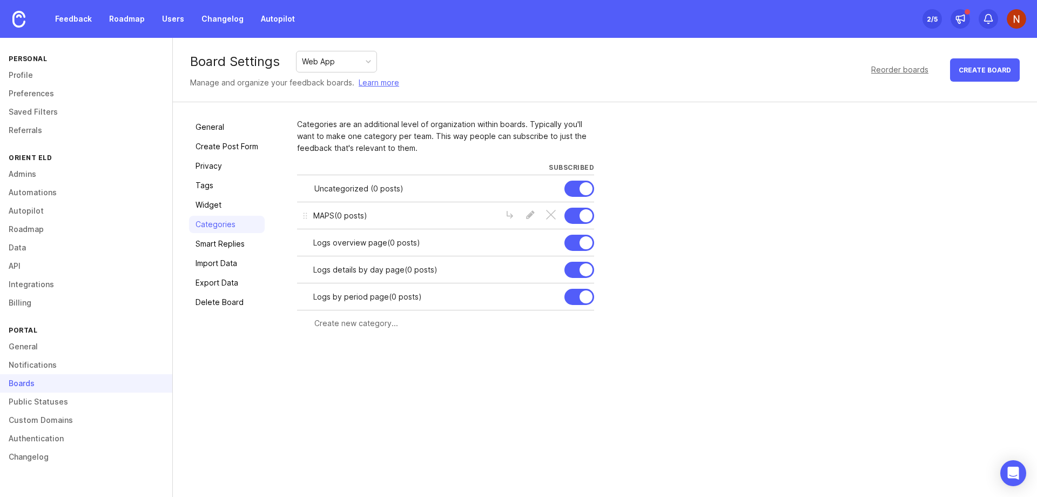
click at [531, 216] on div at bounding box center [531, 216] width 10 height 12
type input "Maps page"
click at [551, 215] on div "Save" at bounding box center [545, 216] width 22 height 12
click at [345, 324] on input "text" at bounding box center [450, 323] width 273 height 12
type input "Reports"
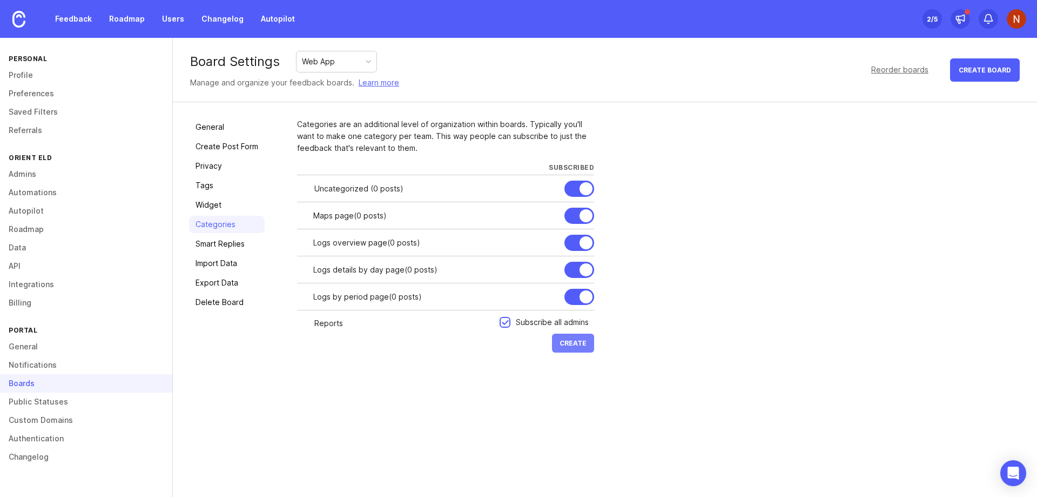
click at [578, 340] on span "Create" at bounding box center [573, 343] width 27 height 8
click at [394, 189] on div "Uncategorized ( 0 posts )" at bounding box center [435, 189] width 242 height 12
click at [569, 185] on div at bounding box center [580, 188] width 30 height 16
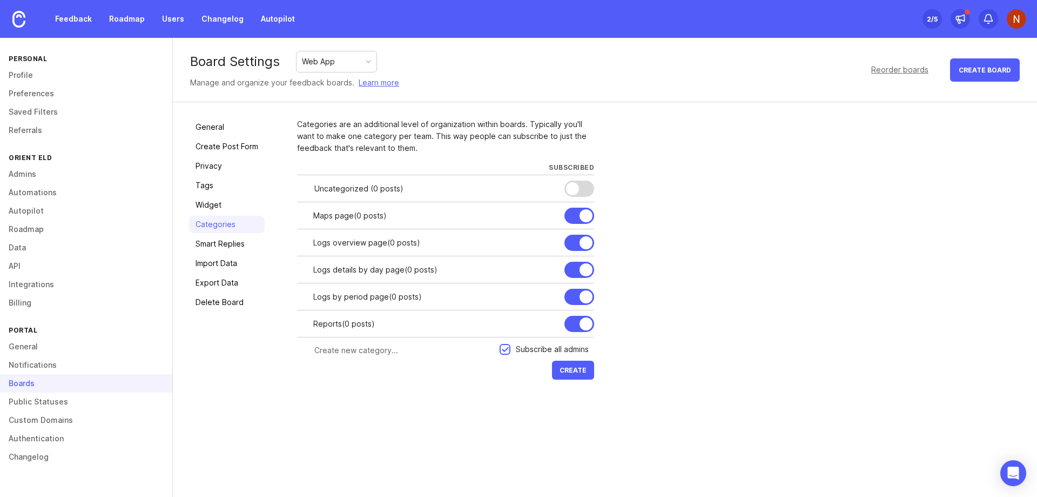
click at [366, 356] on div at bounding box center [398, 350] width 203 height 21
click at [326, 352] on input "Otehr pages" at bounding box center [403, 350] width 179 height 12
type input "Other pages"
click at [688, 368] on div "Categories are an additional level of organization within boards. Typically you…" at bounding box center [659, 250] width 724 height 264
click at [572, 368] on span "Create" at bounding box center [573, 370] width 27 height 8
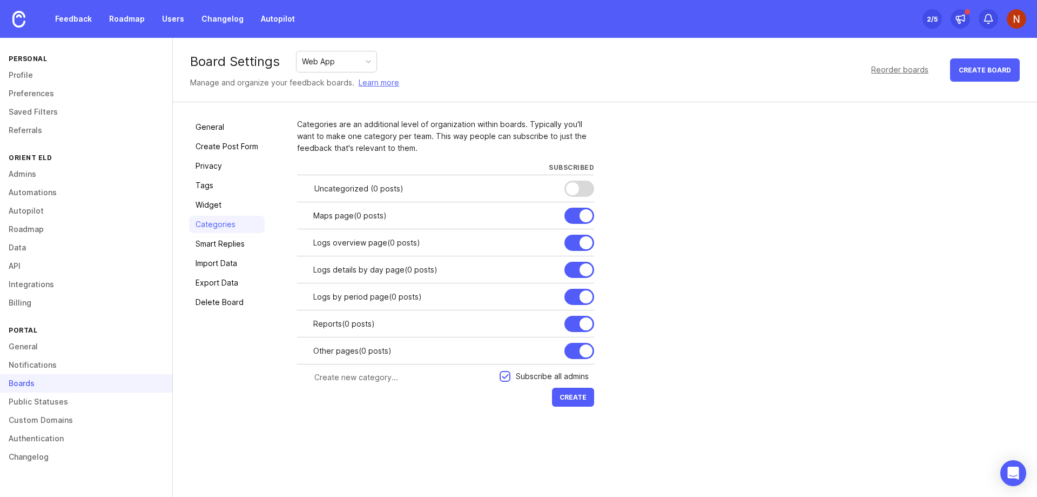
click at [790, 229] on div "Categories are an additional level of organization within boards. Typically you…" at bounding box center [659, 263] width 724 height 291
click at [224, 244] on link "Smart Replies" at bounding box center [227, 243] width 76 height 17
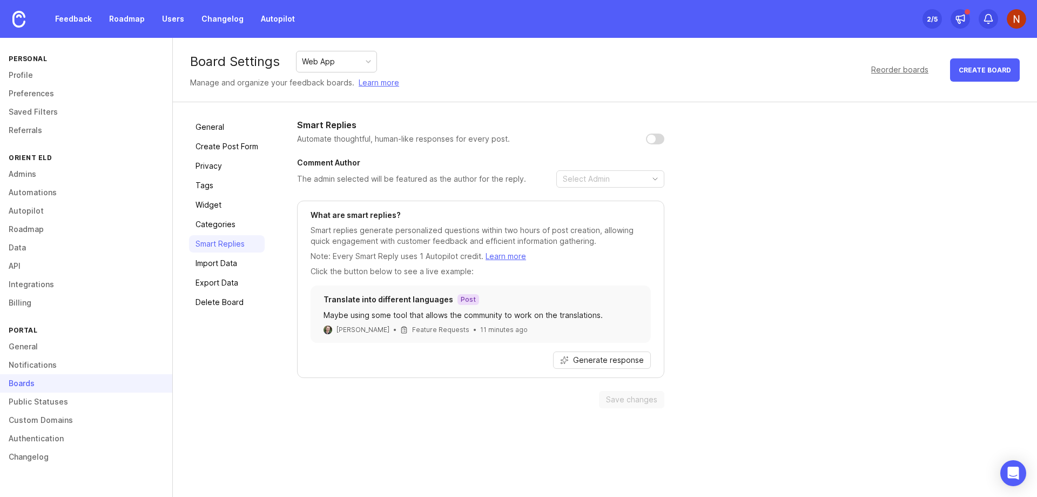
click at [350, 60] on div "Web App" at bounding box center [337, 61] width 80 height 21
click at [212, 123] on link "General" at bounding box center [227, 126] width 76 height 17
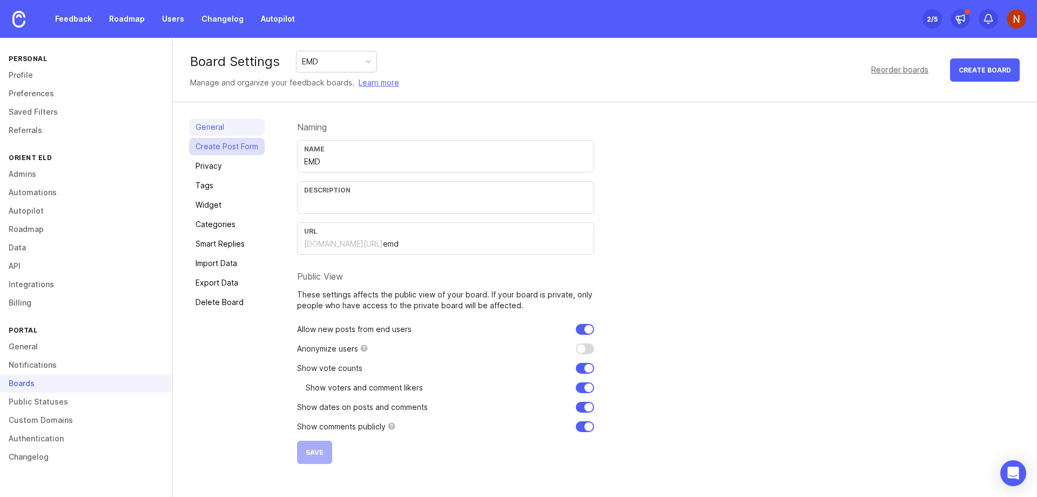
click at [234, 146] on link "Create Post Form" at bounding box center [227, 146] width 76 height 17
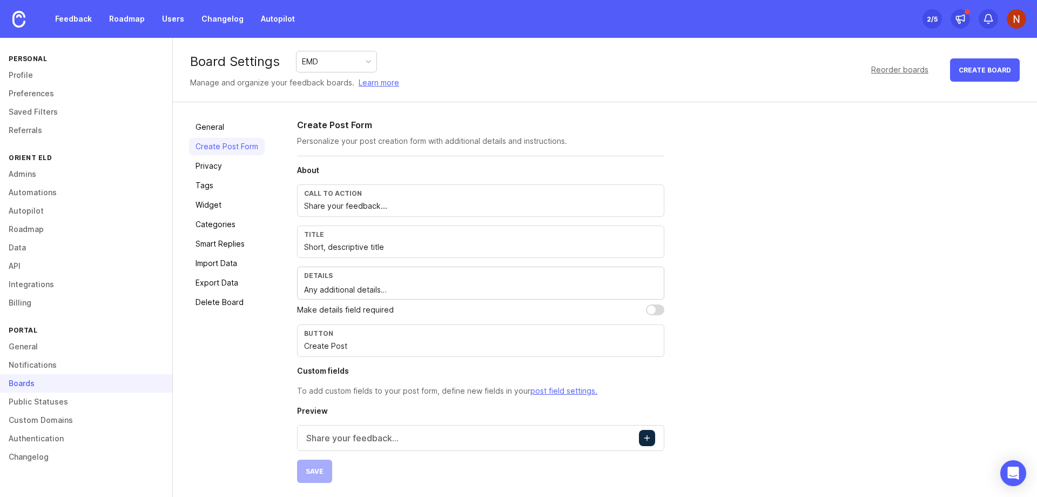
scroll to position [2, 0]
click at [232, 126] on link "General" at bounding box center [227, 124] width 76 height 17
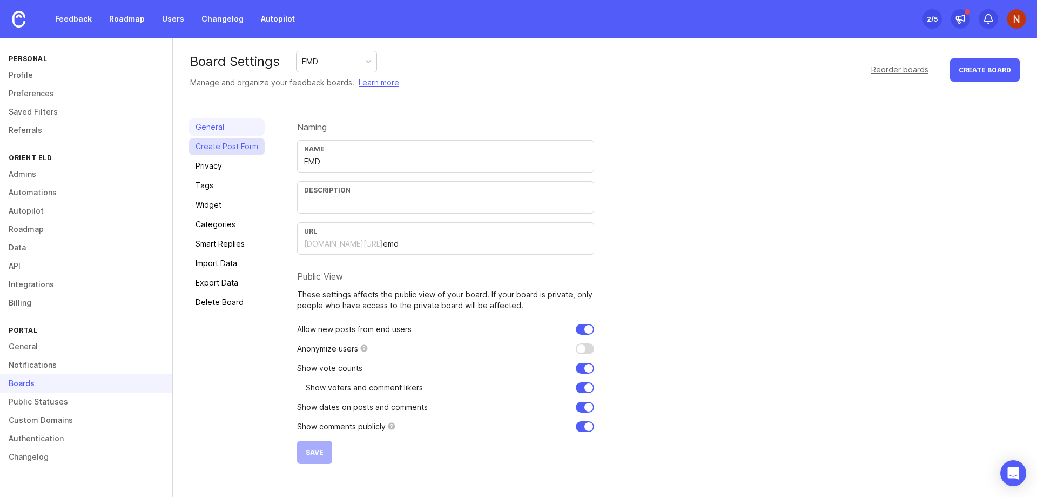
click at [229, 148] on link "Create Post Form" at bounding box center [227, 146] width 76 height 17
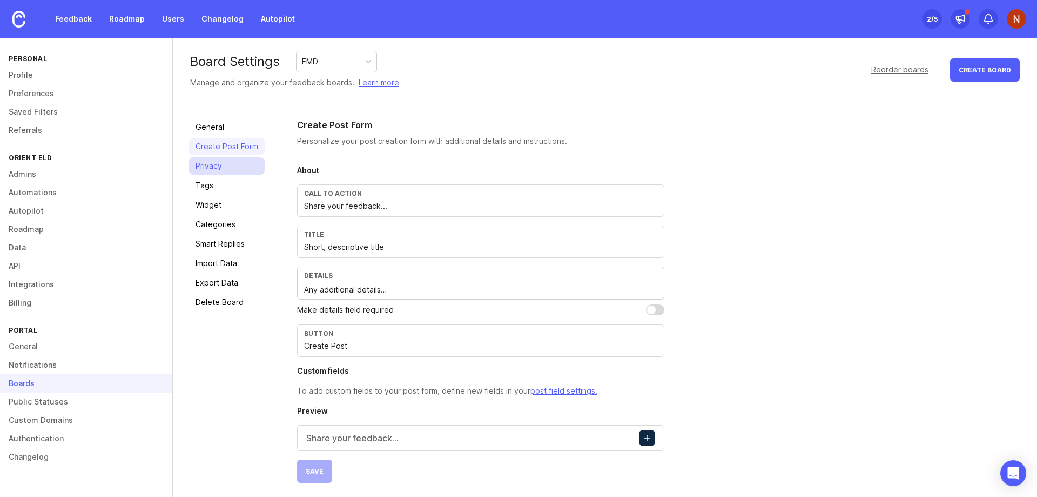
click at [224, 159] on link "Privacy" at bounding box center [227, 165] width 76 height 17
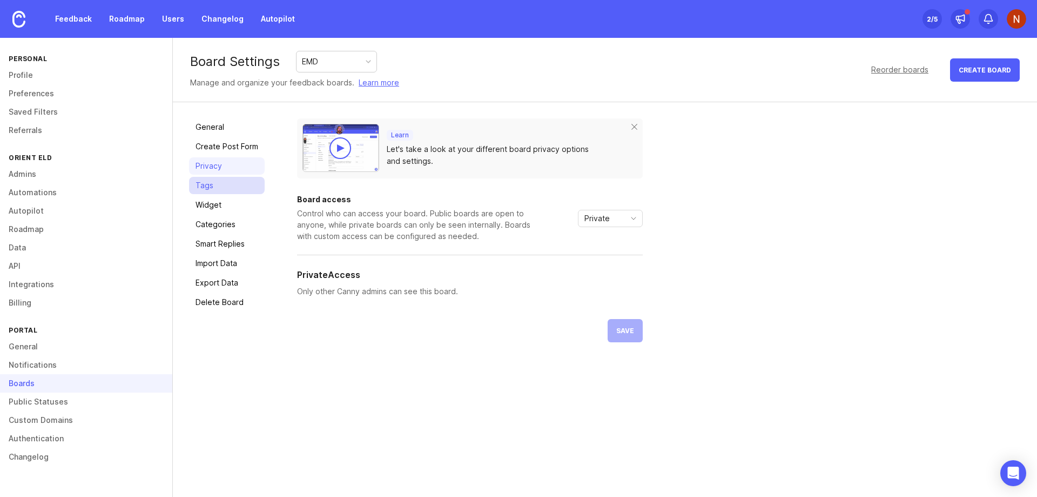
click at [223, 187] on link "Tags" at bounding box center [227, 185] width 76 height 17
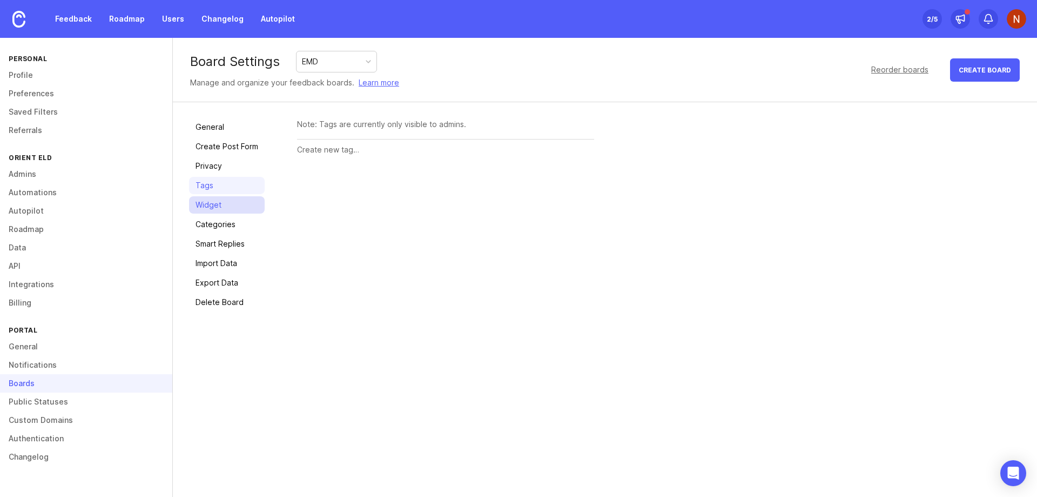
click at [221, 209] on link "Widget" at bounding box center [227, 204] width 76 height 17
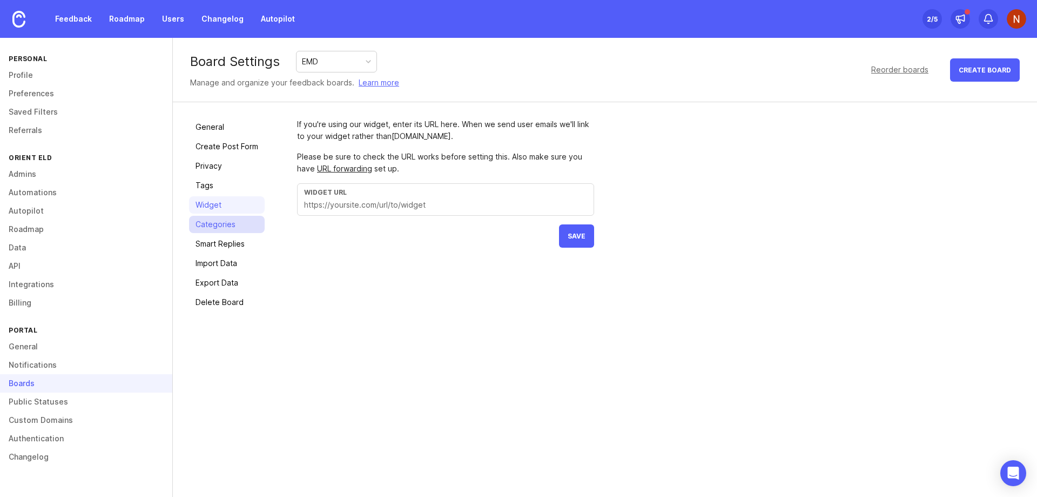
click at [227, 224] on link "Categories" at bounding box center [227, 224] width 76 height 17
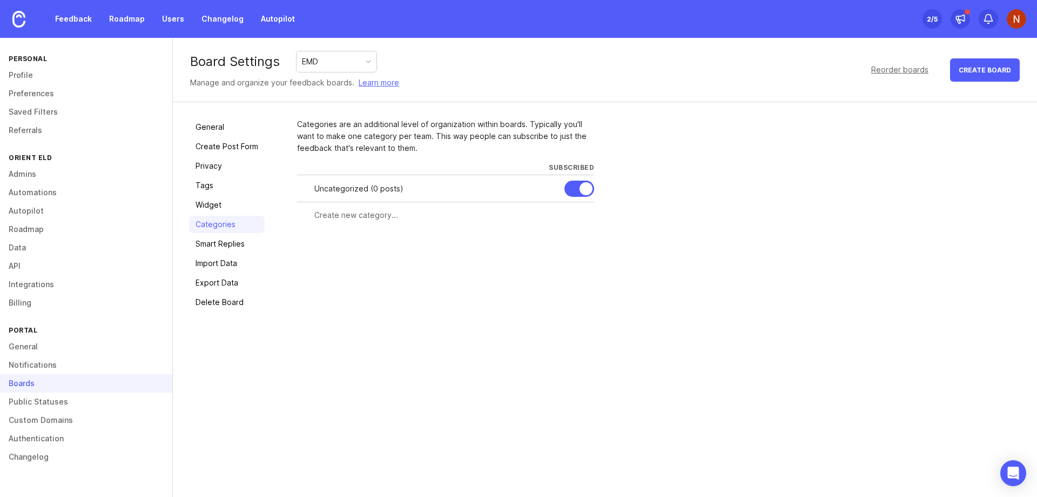
click at [358, 219] on input "text" at bounding box center [450, 215] width 273 height 12
click at [364, 218] on input "text" at bounding box center [450, 215] width 273 height 12
type input "Logs by day page"
click at [575, 236] on span "Create" at bounding box center [573, 235] width 27 height 8
click at [349, 244] on input "text" at bounding box center [403, 242] width 179 height 12
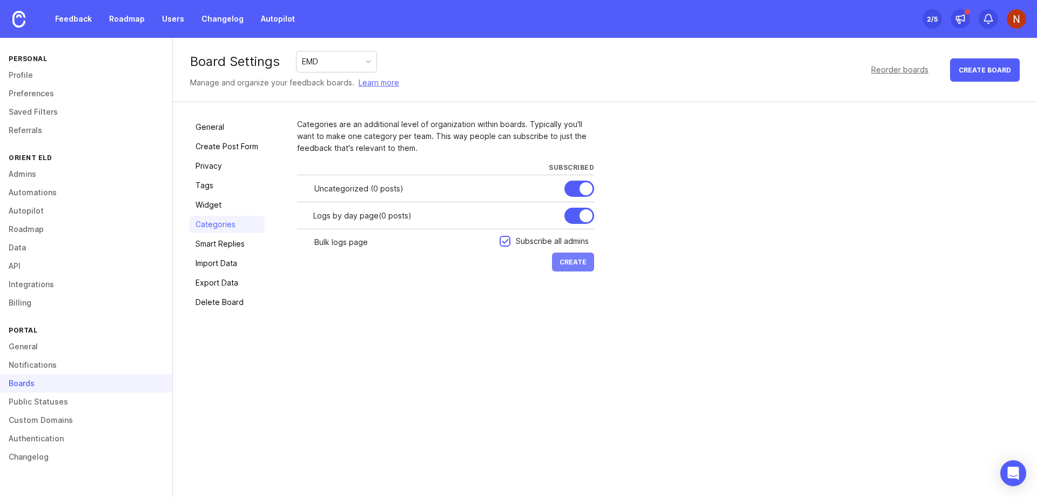
type input "Bulk logs page"
click at [573, 262] on span "Create" at bounding box center [573, 262] width 27 height 8
click at [364, 269] on input "text" at bounding box center [403, 269] width 179 height 12
type input "Monitoring"
click at [565, 288] on span "Create" at bounding box center [573, 289] width 27 height 8
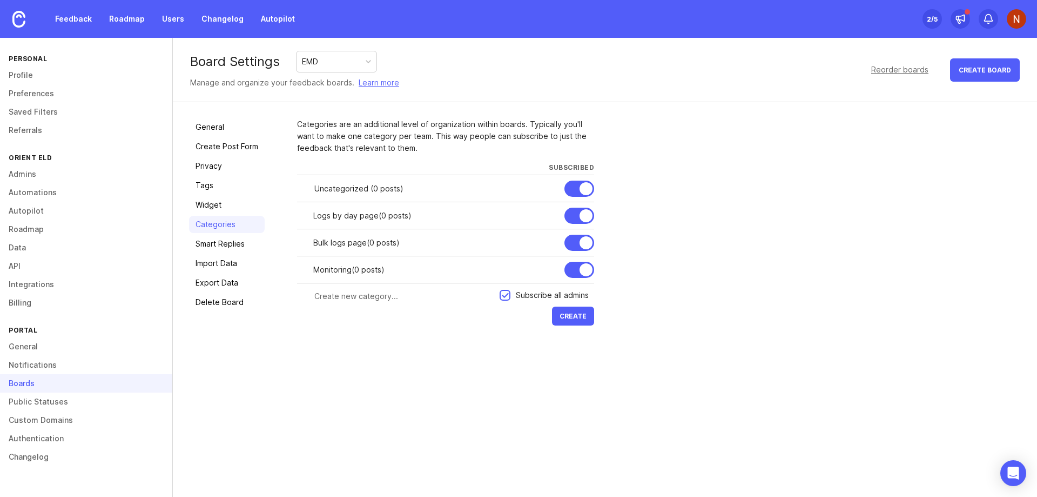
click at [373, 298] on input "text" at bounding box center [403, 296] width 179 height 12
click at [711, 271] on div "Categories are an additional level of organization within boards. Typically you…" at bounding box center [659, 223] width 724 height 210
click at [343, 291] on input "text" at bounding box center [403, 296] width 179 height 12
click at [327, 296] on input "Otehr pages" at bounding box center [403, 296] width 179 height 12
type input "Other pages"
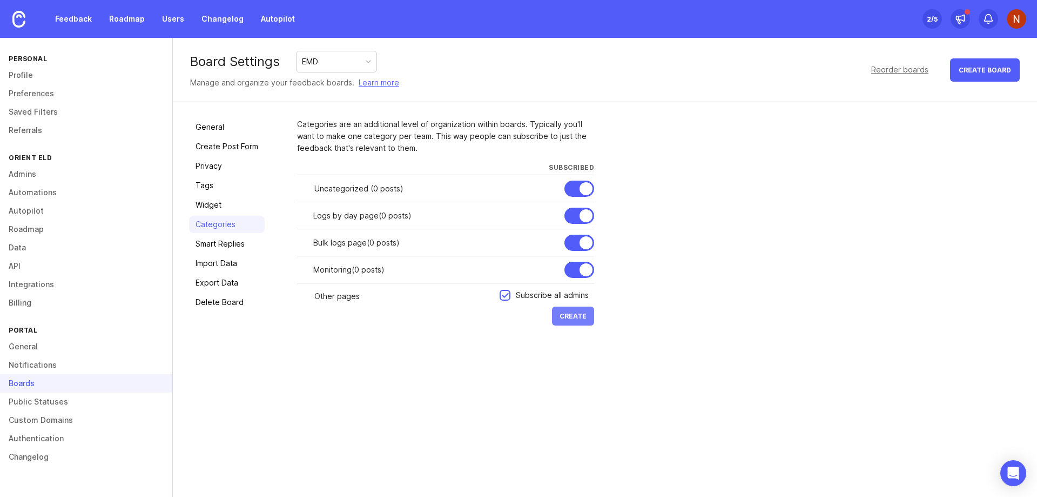
click at [573, 312] on span "Create" at bounding box center [573, 316] width 27 height 8
click at [854, 186] on div "Categories are an additional level of organization within boards. Typically you…" at bounding box center [659, 236] width 724 height 237
click at [327, 61] on div "EMD" at bounding box center [337, 61] width 80 height 21
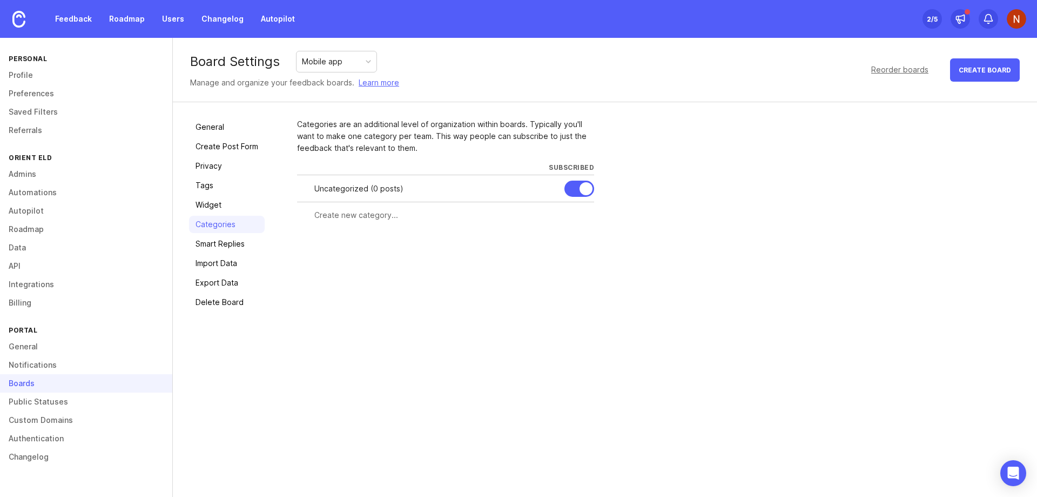
click at [786, 196] on div "Categories are an additional level of organization within boards. Typically you…" at bounding box center [659, 214] width 724 height 192
click at [229, 148] on link "Create Post Form" at bounding box center [227, 146] width 76 height 17
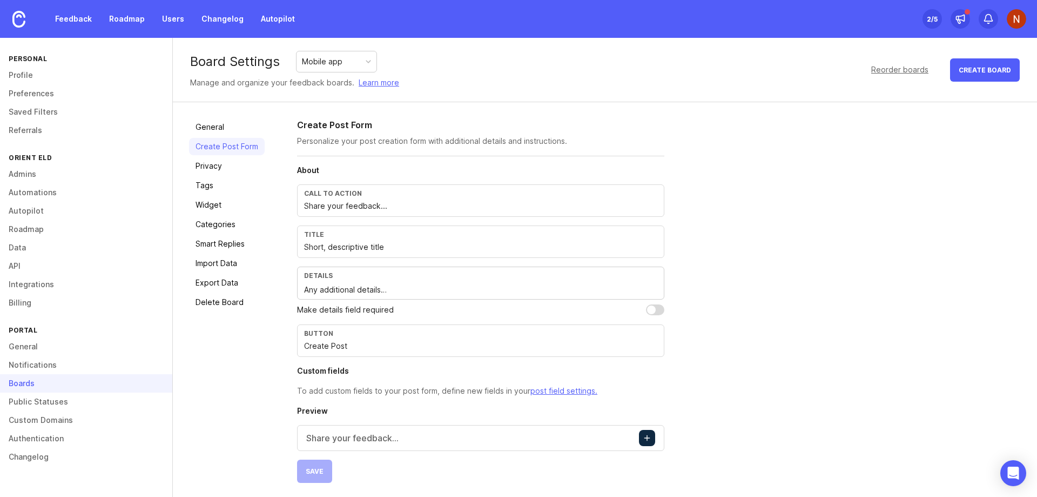
click at [349, 57] on div "Mobile app" at bounding box center [337, 61] width 80 height 21
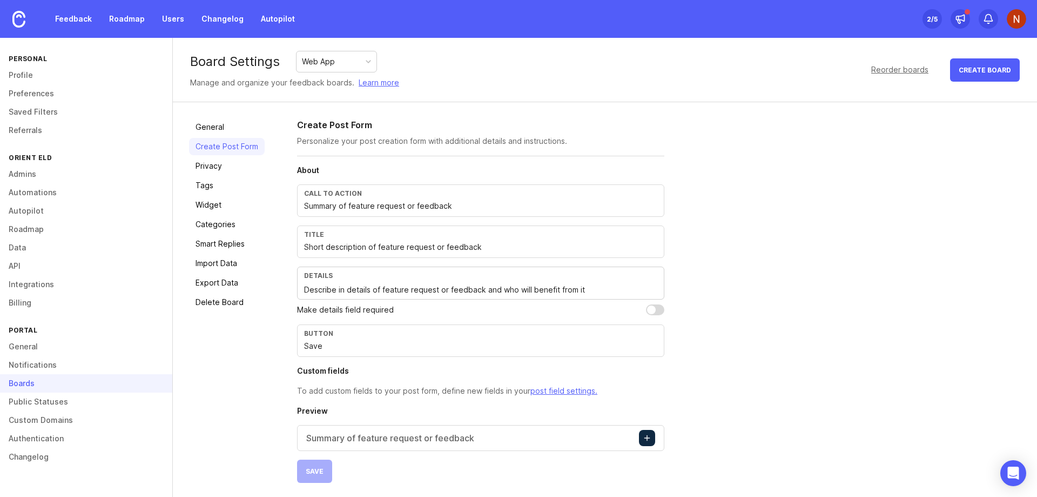
click at [828, 175] on div "Create Post Form Personalize your post creation form with additional details an…" at bounding box center [659, 300] width 724 height 364
click at [325, 203] on input "Summary of feature request or feedback" at bounding box center [480, 206] width 353 height 12
click at [348, 254] on div "Title Short description of feature request or feedback" at bounding box center [480, 241] width 367 height 32
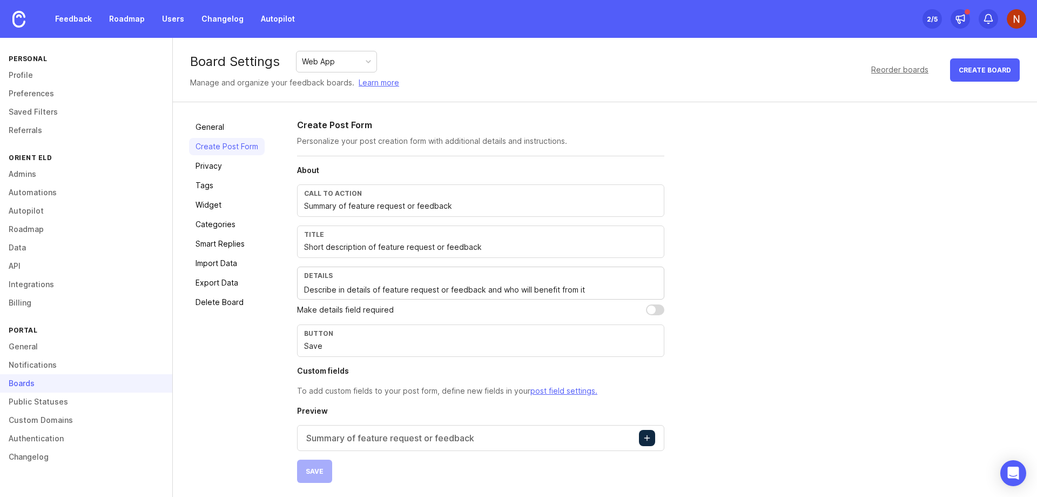
click at [348, 254] on div "Title Short description of feature request or feedback" at bounding box center [480, 241] width 367 height 32
click at [351, 249] on input "Short description of feature request or feedback" at bounding box center [480, 247] width 353 height 12
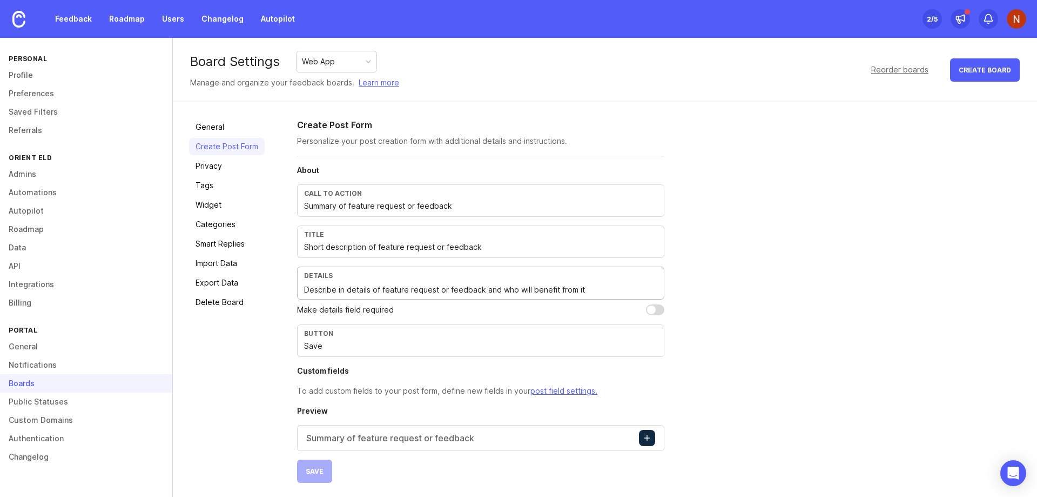
click at [416, 293] on textarea "Describe in details of feature request or feedback and who will benefit from it" at bounding box center [480, 290] width 353 height 12
click at [512, 293] on textarea "Describe in details of feature request or feedback and who will benefit from it" at bounding box center [480, 290] width 353 height 12
type textarea "Describe in details of feature request or feedback and who+how will benefit fro…"
click at [318, 467] on span "Save" at bounding box center [315, 471] width 18 height 8
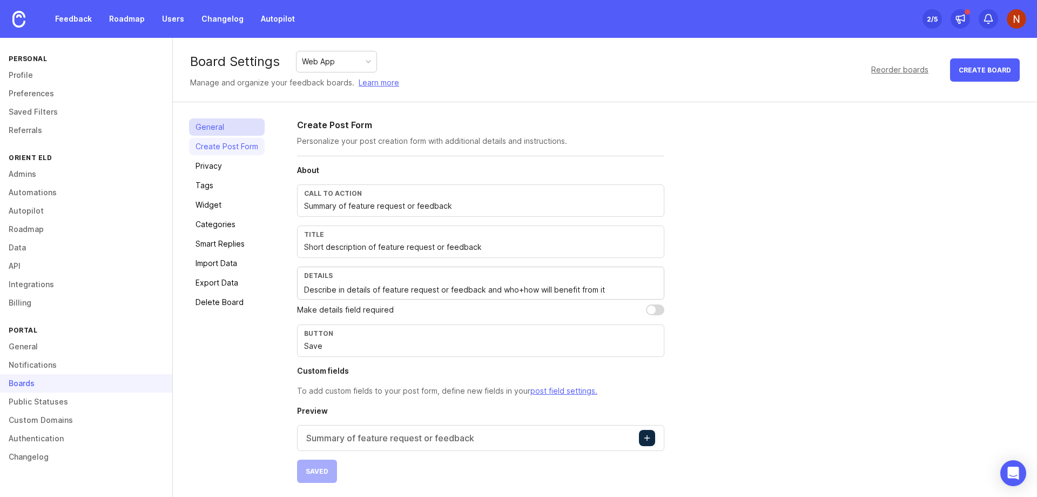
click at [232, 127] on link "General" at bounding box center [227, 126] width 76 height 17
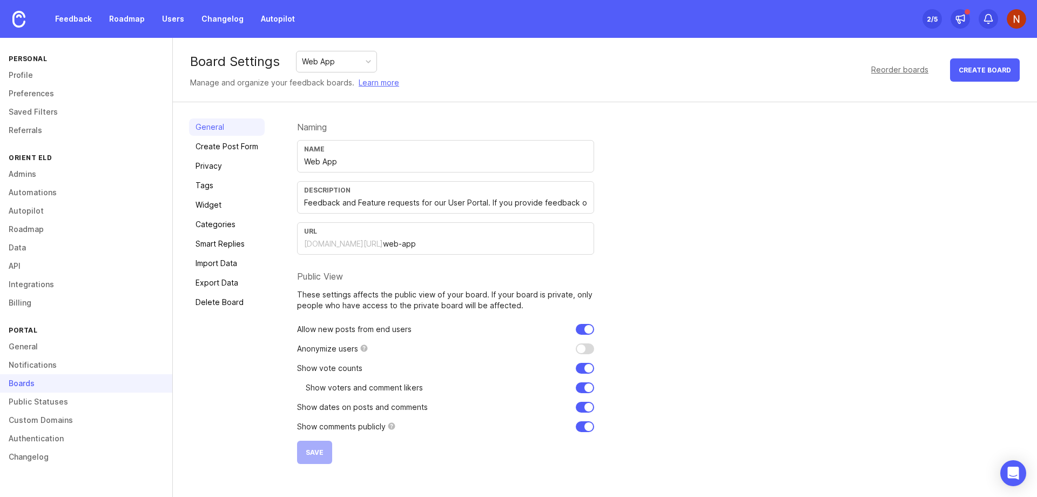
click at [347, 202] on input "Feedback and Feature requests for our User Portal. If you provide feedback on b…" at bounding box center [445, 203] width 283 height 12
click at [342, 58] on div "Web App" at bounding box center [337, 61] width 80 height 21
click at [315, 202] on input "text" at bounding box center [445, 203] width 283 height 12
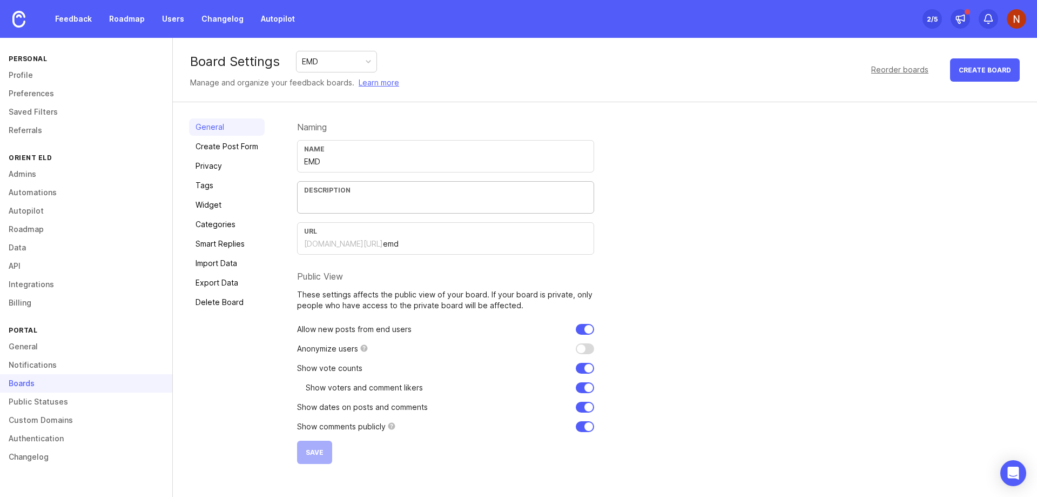
paste input "Feedback and Feature requests for our User Portal. If you provide feedback on b…"
click at [345, 207] on input "Feedback and Feature requests for our User Portal. If you provide feedback on b…" at bounding box center [445, 203] width 283 height 12
click at [367, 205] on input "Feedback and Feature requests for our User Portal. If you provide feedback on b…" at bounding box center [445, 203] width 283 height 12
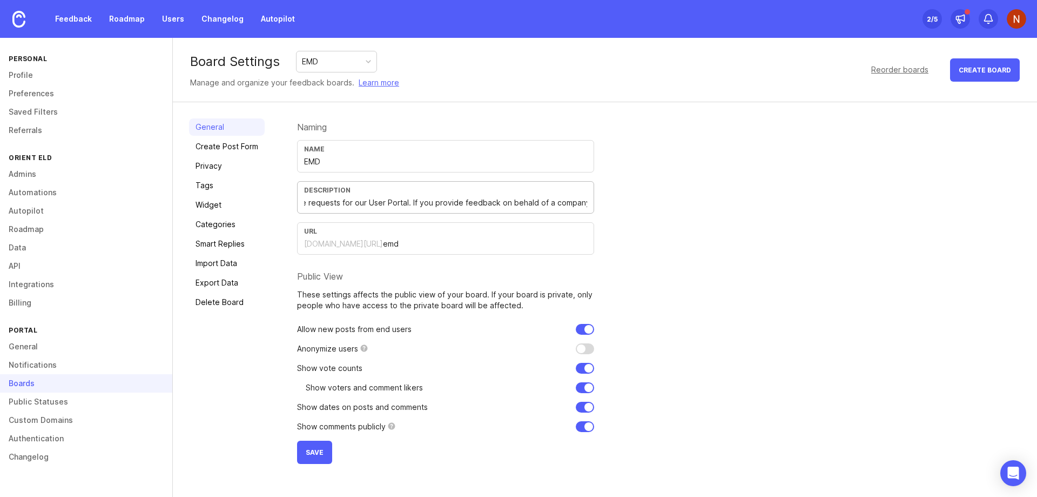
click at [367, 205] on input "Feedback and Feature requests for our User Portal. If you provide feedback on b…" at bounding box center [445, 203] width 283 height 12
type input "Feedback and Feature requests for our EMD Portal. If you provide feedback on be…"
click at [304, 453] on button "Save" at bounding box center [314, 451] width 35 height 23
click at [234, 146] on link "Create Post Form" at bounding box center [227, 146] width 76 height 17
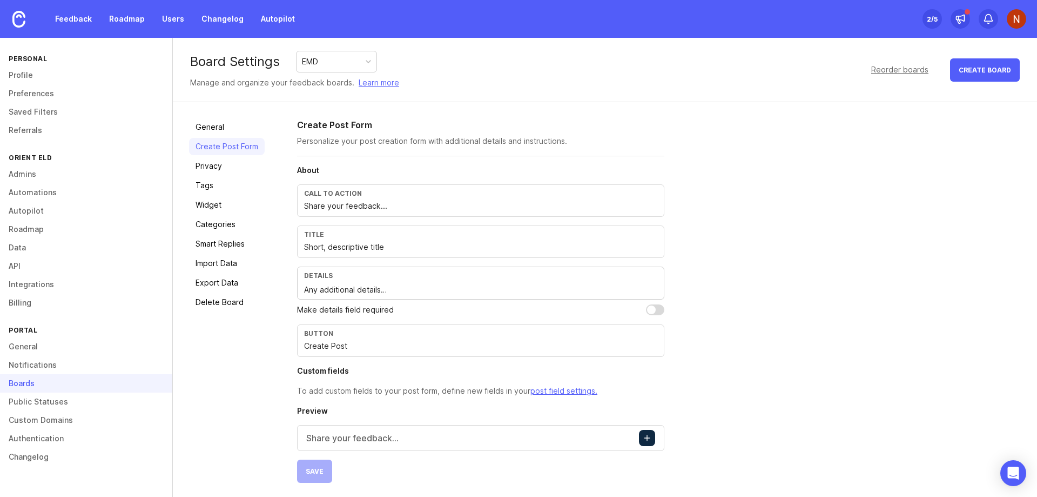
click at [425, 207] on input "Share your feedback..." at bounding box center [480, 206] width 353 height 12
paste input "ummary of feature request or feedback"
type input "Summary of feature request or feedback"
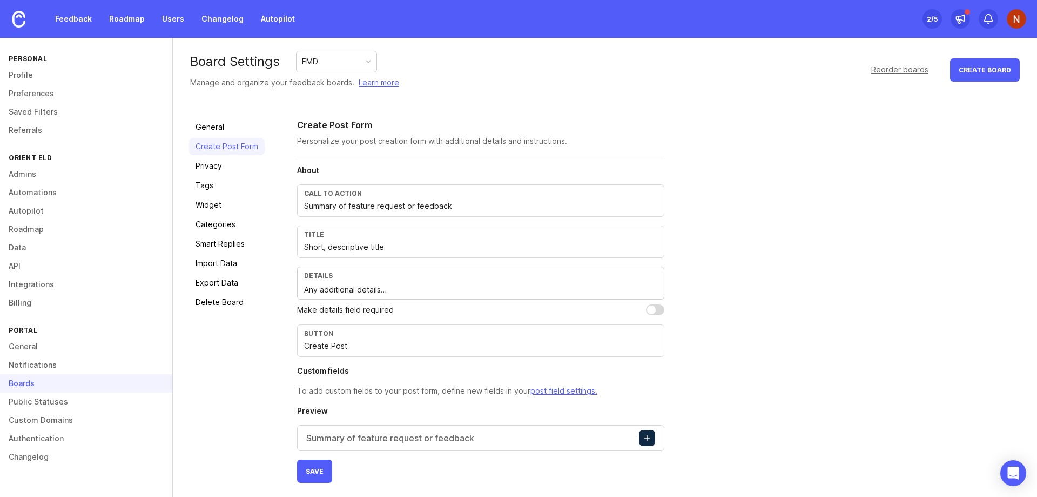
click at [352, 250] on input "Short, descriptive title" at bounding box center [480, 247] width 353 height 12
paste input "description of feature request or feedback"
type input "Short description of feature request or feedback"
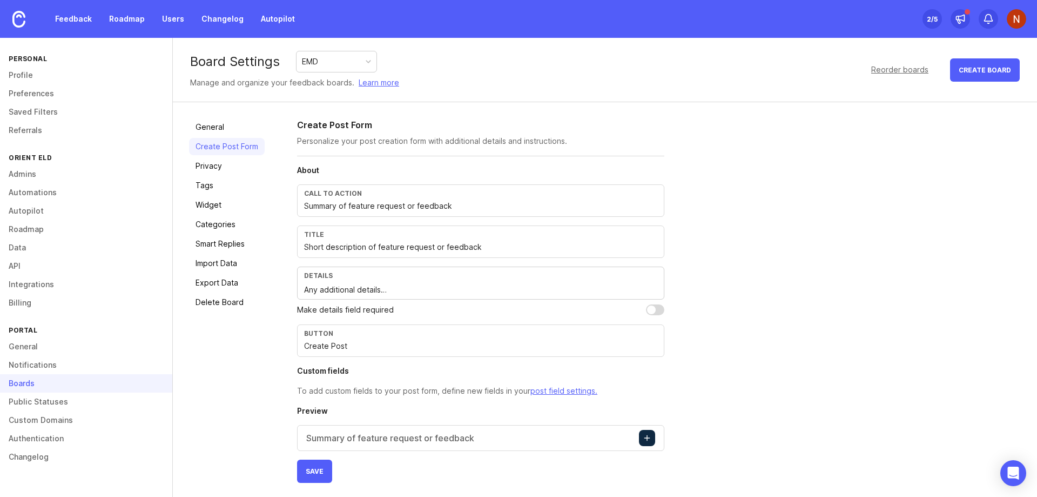
click at [763, 270] on div "Create Post Form Personalize your post creation form with additional details an…" at bounding box center [659, 300] width 724 height 364
click at [339, 291] on textarea "Any additional details…" at bounding box center [480, 290] width 353 height 12
paste textarea "Describe in details of feature request or feedback and who will benefit from it"
type textarea "Describe in details of feature request or feedback and who will benefit from it"
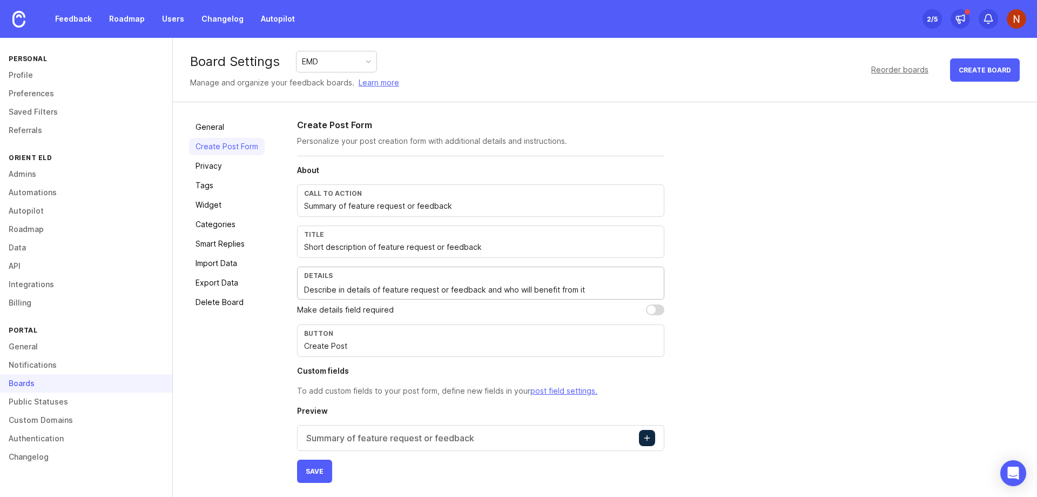
click at [818, 306] on div "Create Post Form Personalize your post creation form with additional details an…" at bounding box center [659, 300] width 724 height 364
click at [317, 472] on span "Save" at bounding box center [315, 471] width 18 height 8
click at [316, 60] on div "EMD" at bounding box center [310, 62] width 16 height 12
click at [251, 407] on div "General Create Post Form Privacy Tags Widget Categories Smart Replies Import Da…" at bounding box center [227, 300] width 76 height 364
click at [337, 60] on div "Web App" at bounding box center [337, 61] width 80 height 21
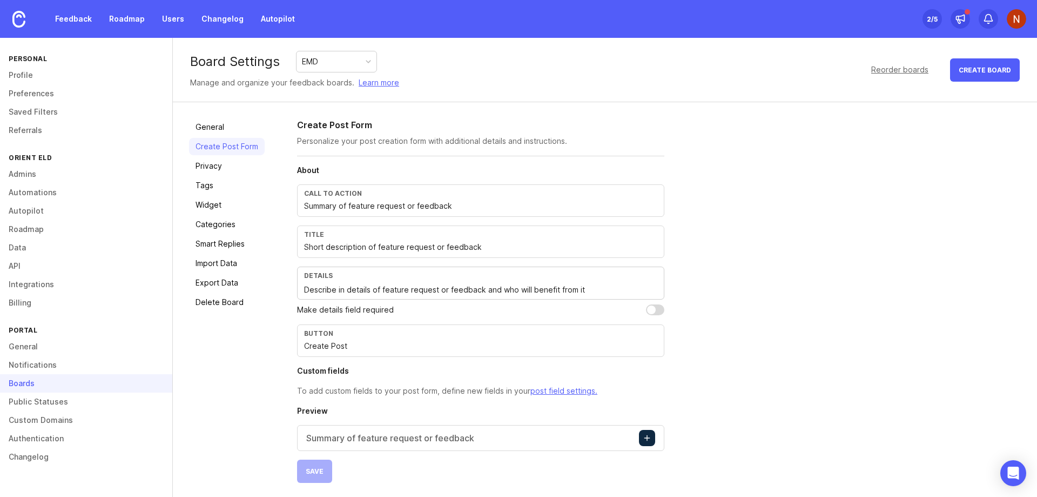
click at [334, 346] on input "Create Post" at bounding box center [480, 346] width 353 height 12
type input "Save"
click at [310, 471] on span "Save" at bounding box center [315, 471] width 18 height 8
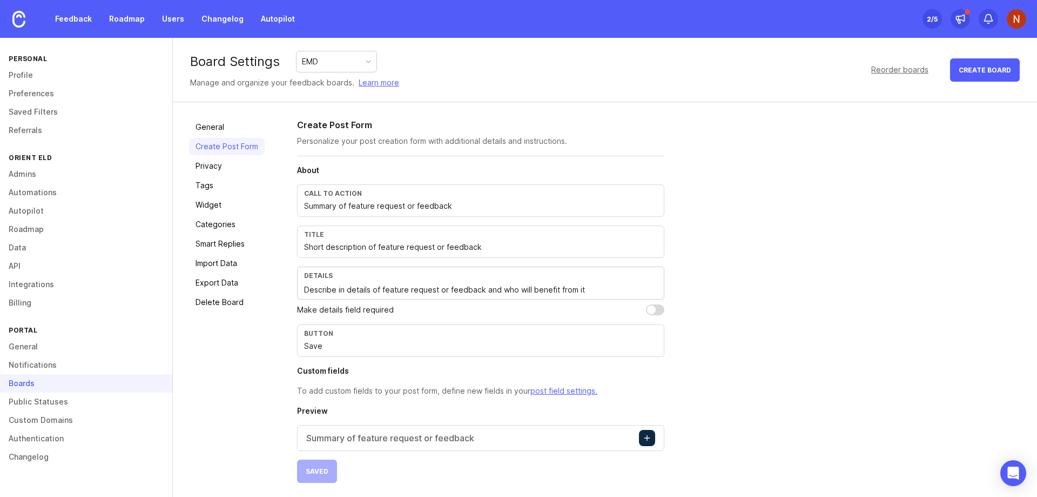
click at [330, 55] on div "EMD" at bounding box center [337, 61] width 80 height 21
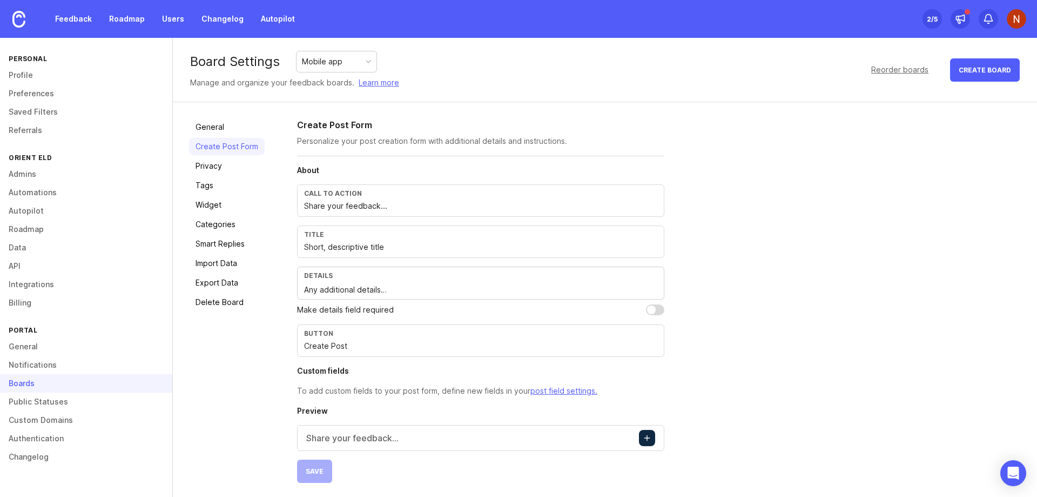
click at [814, 253] on div "Create Post Form Personalize your post creation form with additional details an…" at bounding box center [659, 300] width 724 height 364
click at [344, 210] on input "Share your feedback..." at bounding box center [480, 206] width 353 height 12
paste input "ummary of feature request or feedback"
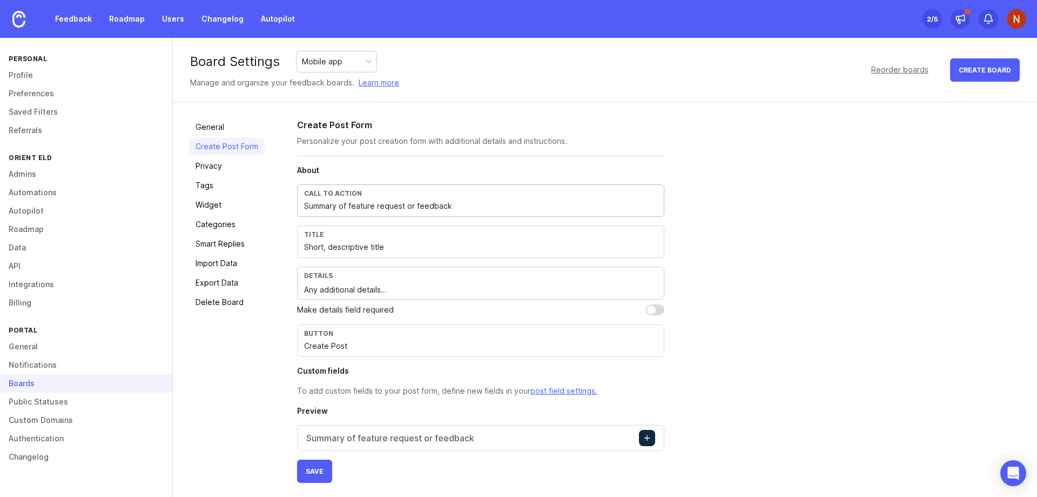
type input "Summary of feature request or feedback"
click at [327, 248] on input "Short, descriptive title" at bounding box center [480, 247] width 353 height 12
paste input "description of feature request or feedback"
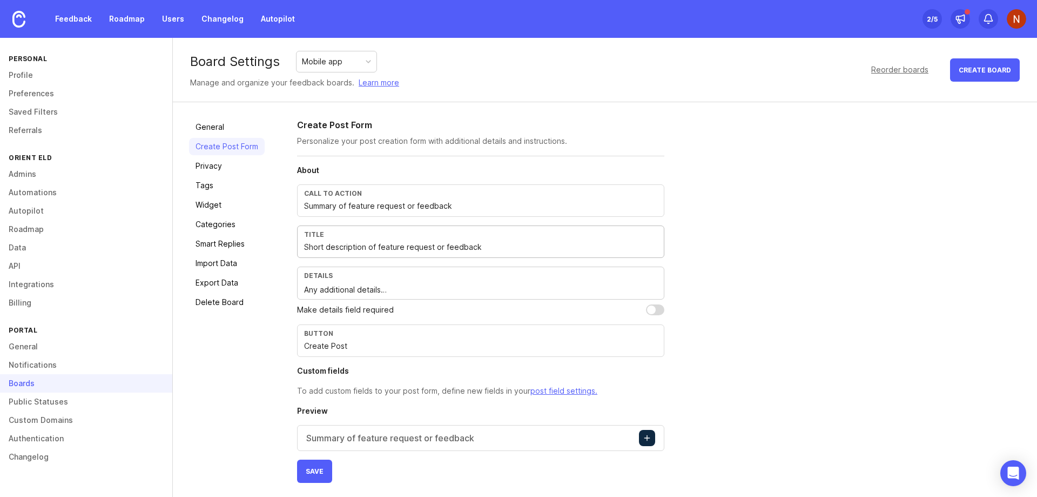
type input "Short description of feature request or feedback"
click at [346, 291] on textarea "Any additional details…" at bounding box center [480, 290] width 353 height 12
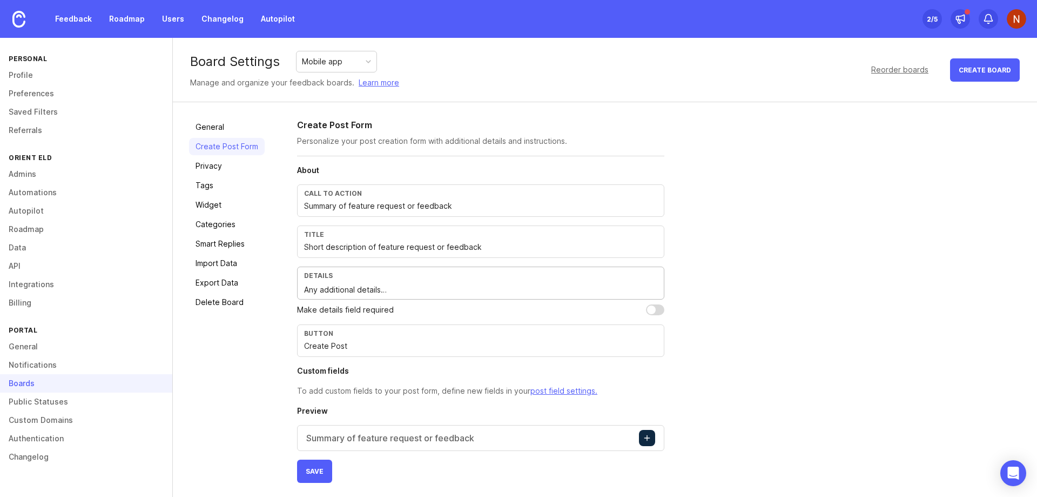
paste textarea "Describe in details of feature request or feedback and who will benefit from it"
type textarea "Describe in details of feature request or feedback and who will benefit from it"
click at [343, 344] on input "Create Post" at bounding box center [480, 346] width 353 height 12
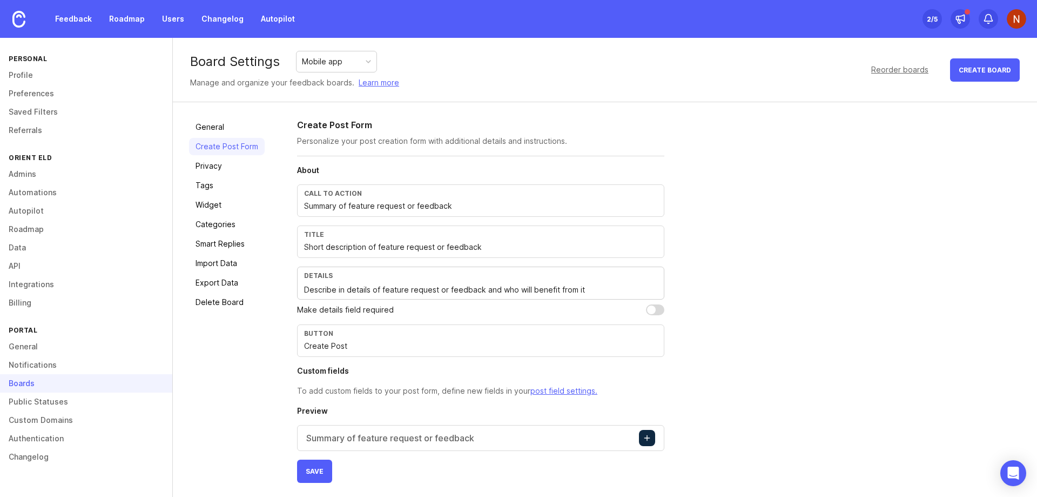
click at [300, 339] on div "Button Create Post" at bounding box center [480, 340] width 367 height 32
click at [314, 344] on input "Create Post" at bounding box center [480, 346] width 353 height 12
paste input "Save"
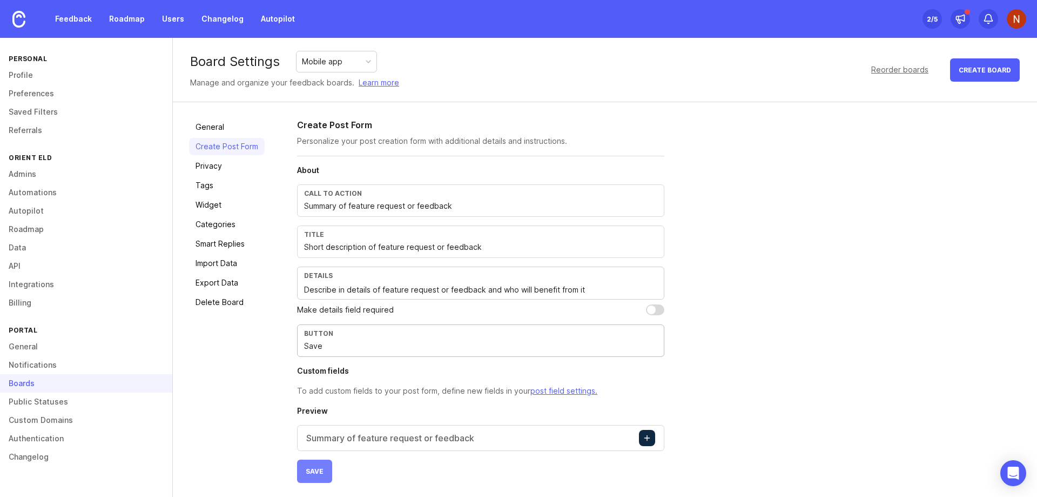
type input "Save"
click at [324, 468] on button "Save" at bounding box center [314, 470] width 35 height 23
click at [222, 124] on link "General" at bounding box center [227, 126] width 76 height 17
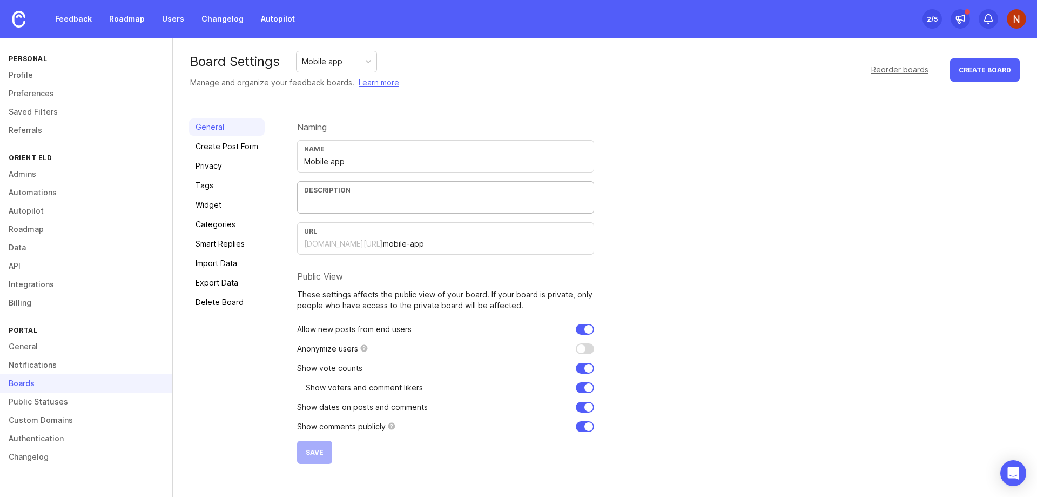
click at [336, 198] on input "text" at bounding box center [445, 203] width 283 height 12
paste input "Feedback and Feature requests for our User Portal. If you provide feedback on b…"
click at [351, 205] on input "Feedback and Feature requests for our User Portal. If you provide feedback on b…" at bounding box center [445, 203] width 283 height 12
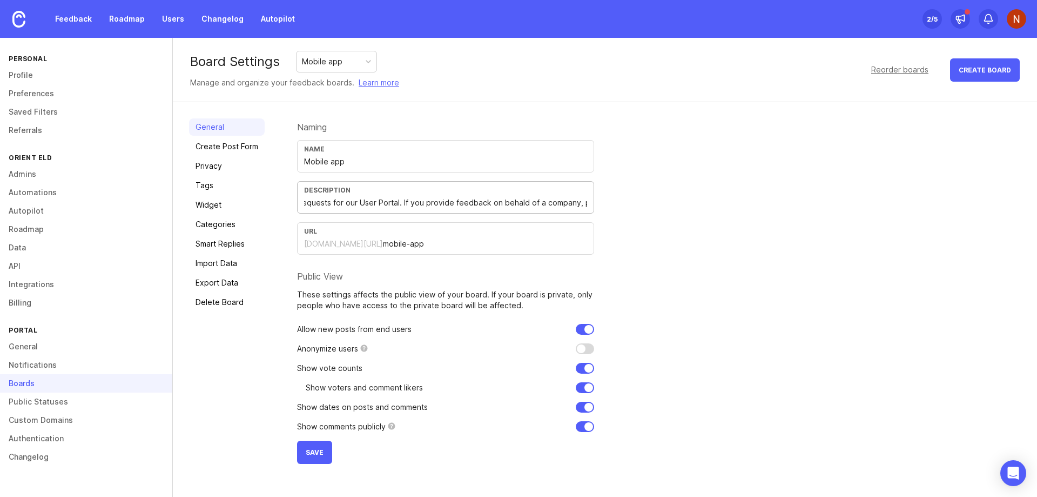
drag, startPoint x: 357, startPoint y: 198, endPoint x: 396, endPoint y: 204, distance: 39.4
click at [396, 204] on input "Feedback and Feature requests for our User Portal. If you provide feedback on b…" at bounding box center [445, 203] width 283 height 12
type input "Feedback and Feature requests for our Mobile App. If you provide feedback on be…"
click at [318, 449] on span "Save" at bounding box center [315, 452] width 18 height 8
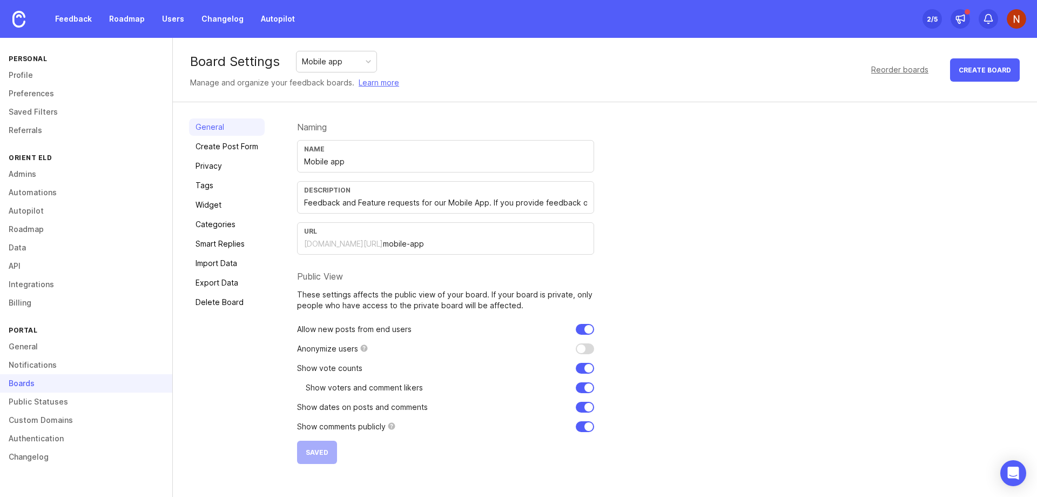
click at [320, 58] on div "Mobile app" at bounding box center [322, 62] width 41 height 12
click at [353, 205] on input "text" at bounding box center [445, 203] width 283 height 12
paste input "Feedback and Feature requests for our User Portal. If you provide feedback on b…"
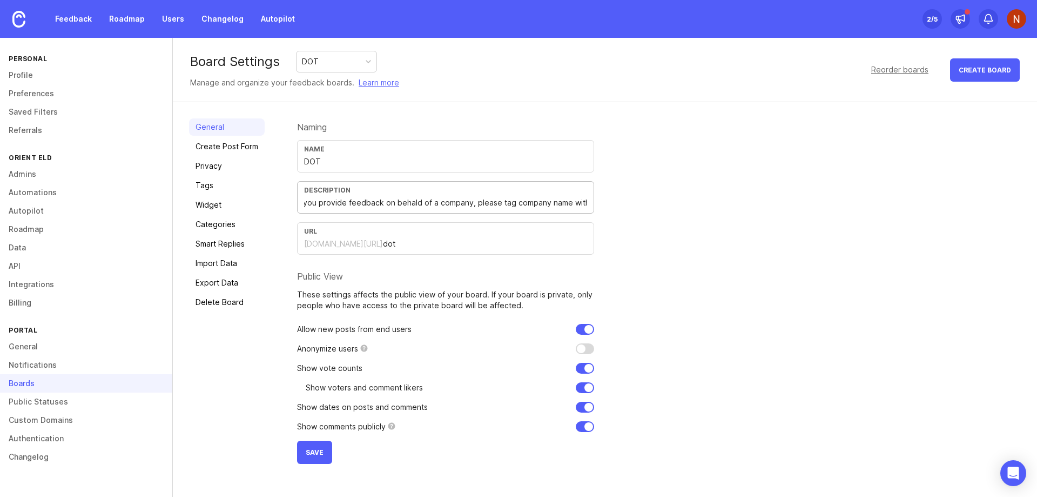
click at [381, 203] on input "Feedback and Feature requests for our User Portal. If you provide feedback on b…" at bounding box center [445, 203] width 283 height 12
click at [412, 204] on input "Feedback and Feature requests for our User Portal. If you provide feedback on b…" at bounding box center [445, 203] width 283 height 12
click at [454, 205] on input "Feedback and Feature requests for our User Portal. If you provide feedback on b…" at bounding box center [445, 203] width 283 height 12
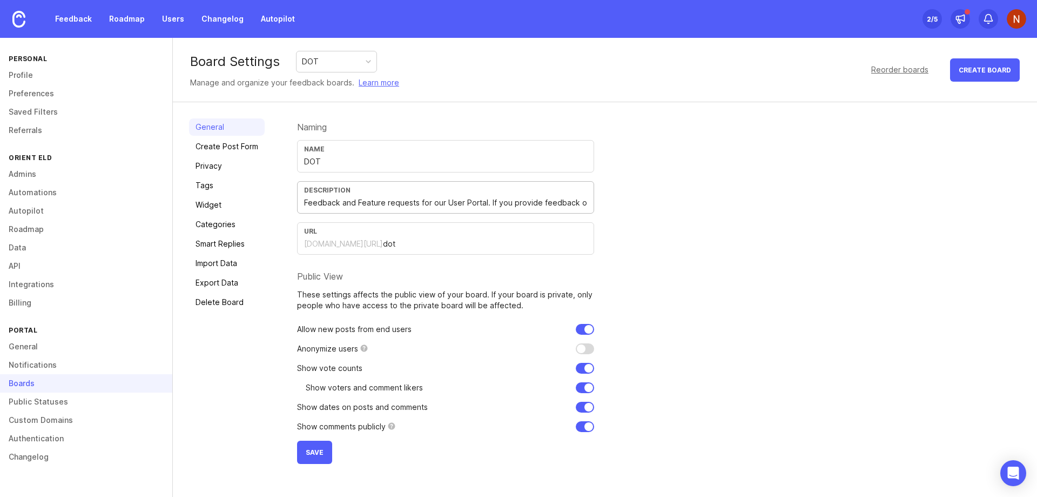
drag, startPoint x: 445, startPoint y: 203, endPoint x: 485, endPoint y: 209, distance: 40.9
click at [485, 209] on div "Description Feedback and Feature requests for our User Portal. If you provide f…" at bounding box center [445, 197] width 297 height 32
type input "Feedback and Feature requests for our DOT reports logic. If you provide feedbac…"
click at [313, 453] on span "Save" at bounding box center [315, 452] width 18 height 8
click at [336, 62] on div "DOT" at bounding box center [337, 61] width 80 height 21
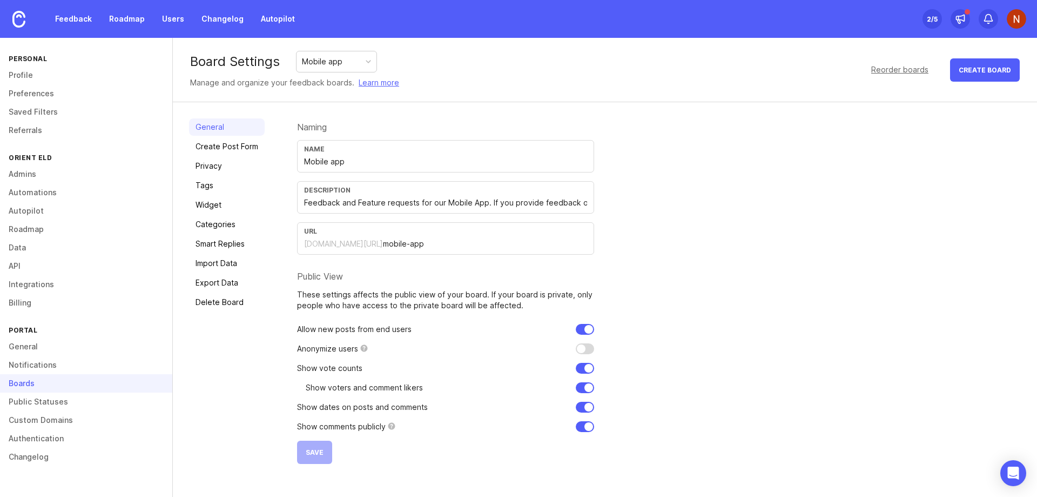
click at [547, 201] on input "Feedback and Feature requests for our Mobile App. If you provide feedback on be…" at bounding box center [445, 203] width 283 height 12
type input "Feedback and Feature requests for our Mobile App. If you provide feedback on be…"
click at [312, 458] on button "Save" at bounding box center [314, 451] width 35 height 23
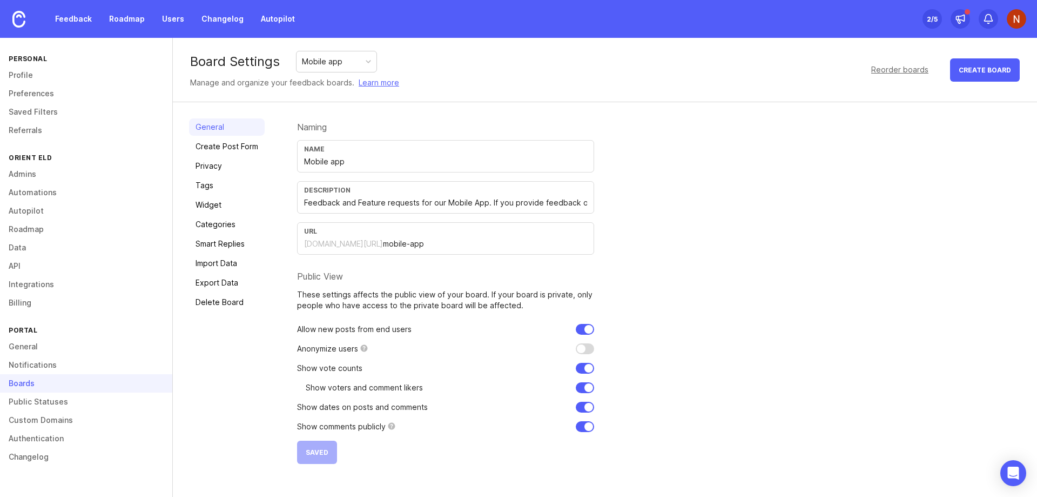
click at [340, 59] on div "Mobile app" at bounding box center [322, 62] width 41 height 12
click at [464, 204] on input "Feedback and Feature requests for our EMD Portal. If you provide feedback on be…" at bounding box center [445, 203] width 283 height 12
type input "Feedback and Feature requests for our EMD Portal. If you provide feedback on be…"
click at [317, 448] on span "Save" at bounding box center [315, 452] width 18 height 8
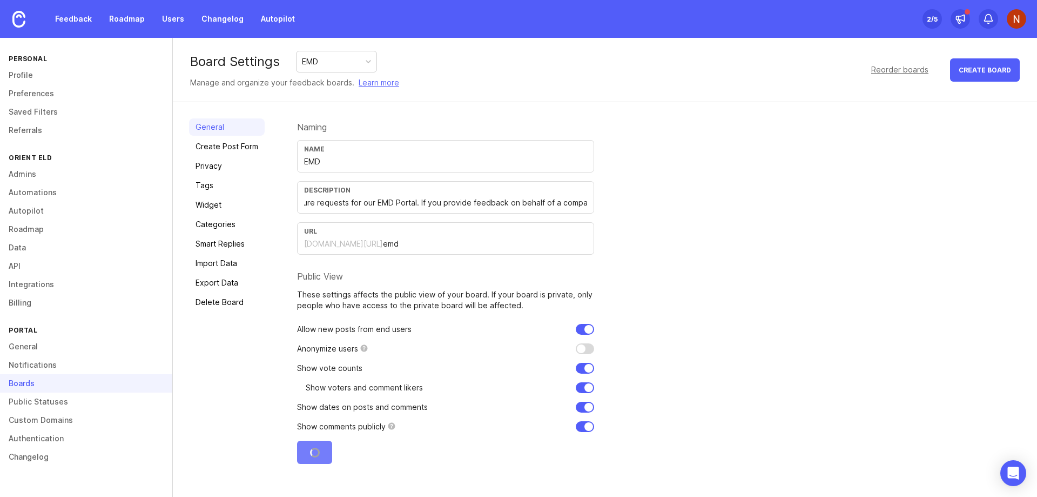
scroll to position [0, 0]
click at [316, 58] on div "EMD" at bounding box center [310, 62] width 16 height 12
click at [462, 193] on div "Description" at bounding box center [445, 190] width 283 height 8
click at [415, 199] on input "Feedback and Feature requests for our User Portal. If you provide feedback on b…" at bounding box center [445, 203] width 283 height 12
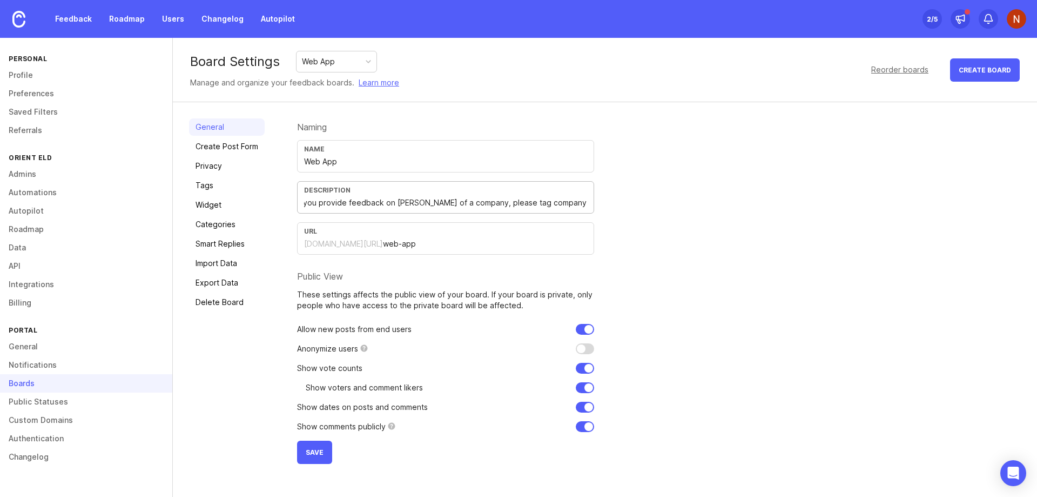
scroll to position [0, 192]
type input "Feedback and Feature requests for our User Portal. If you provide feedback on b…"
click at [320, 453] on span "Save" at bounding box center [315, 452] width 18 height 8
click at [340, 57] on div "Web App" at bounding box center [337, 61] width 80 height 21
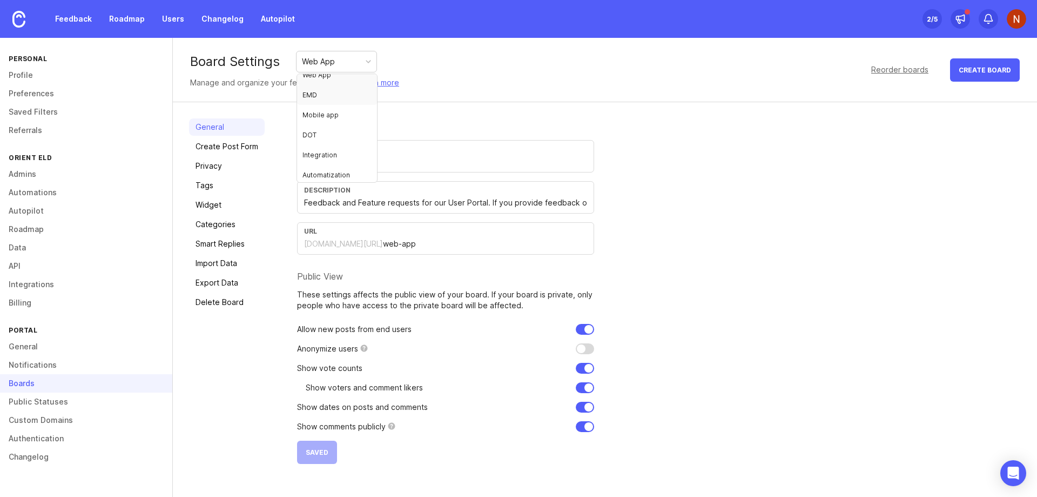
scroll to position [12, 0]
click at [342, 64] on div "DOT" at bounding box center [337, 61] width 80 height 21
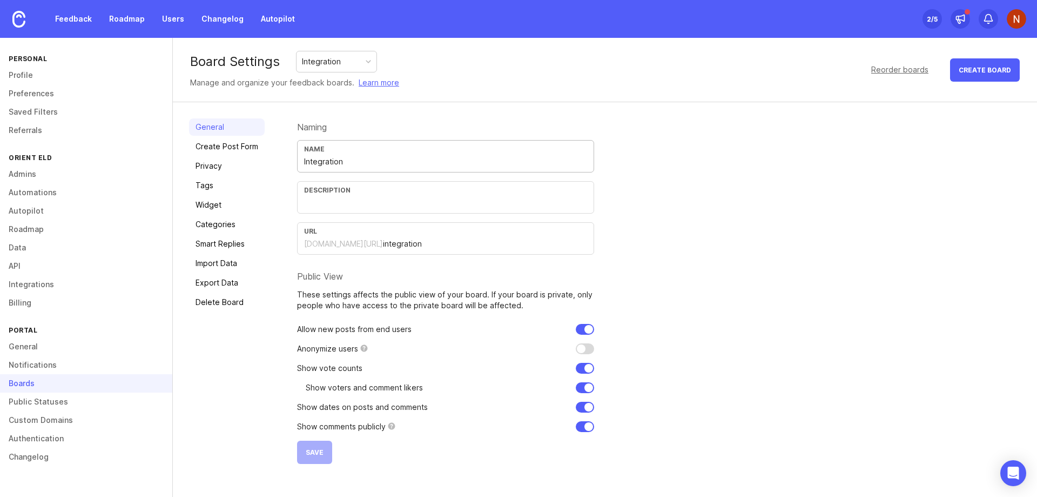
click at [361, 158] on input "Integration" at bounding box center [445, 162] width 283 height 12
type input "Integrations"
click at [786, 232] on div "Naming Name Integrations Description URL orienteld.canny.io/ integration Public…" at bounding box center [659, 290] width 724 height 345
click at [334, 202] on input "text" at bounding box center [445, 203] width 283 height 12
paste input "Feedback and Feature requests for our User Portal. If you provide feedback on b…"
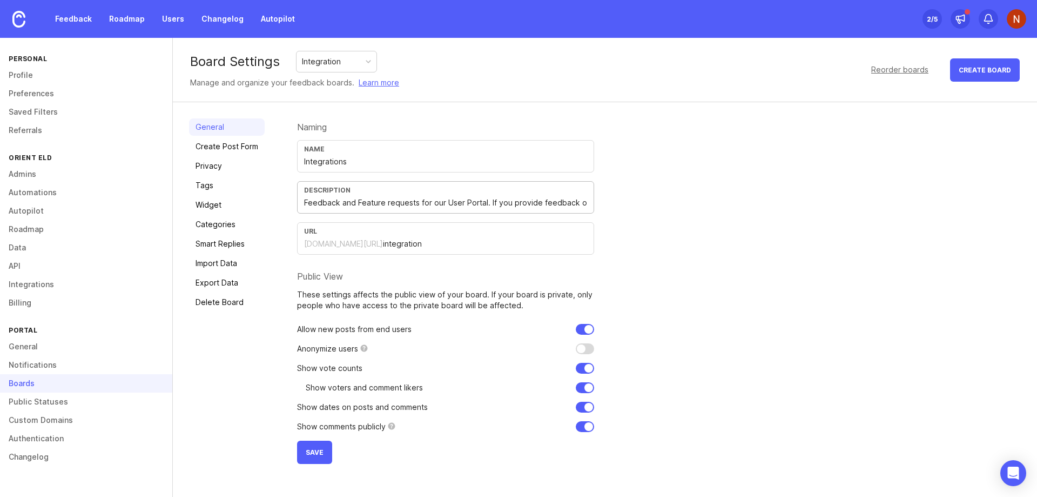
scroll to position [0, 195]
click at [362, 204] on input "Feedback and Feature requests for our User Portal. If you provide feedback on b…" at bounding box center [445, 203] width 283 height 12
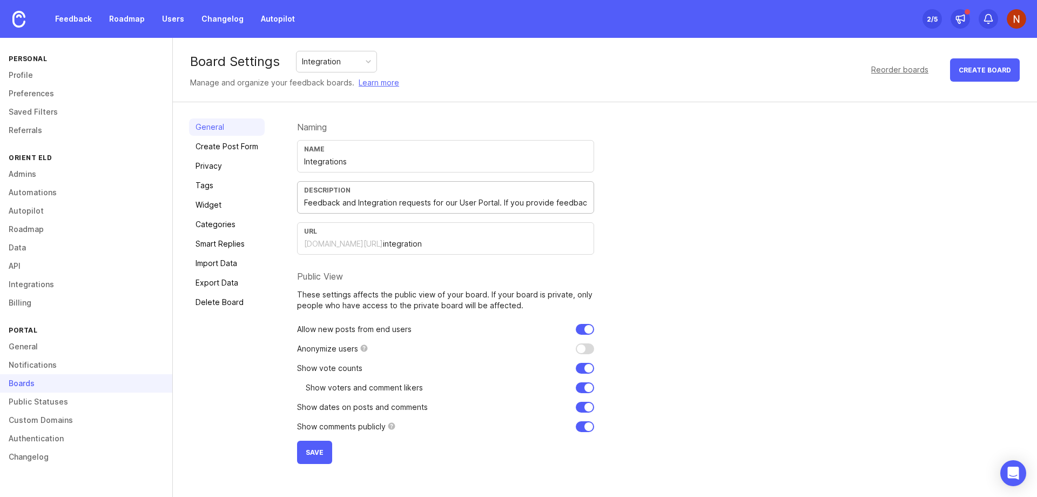
drag, startPoint x: 455, startPoint y: 202, endPoint x: 497, endPoint y: 199, distance: 41.2
click at [497, 199] on input "Feedback and Integration requests for our User Portal. If you provide feedback …" at bounding box center [445, 203] width 283 height 12
type input "Feedback and Integration requests for our paltform Integrations. If you provide…"
click at [308, 455] on span "Save" at bounding box center [315, 452] width 18 height 8
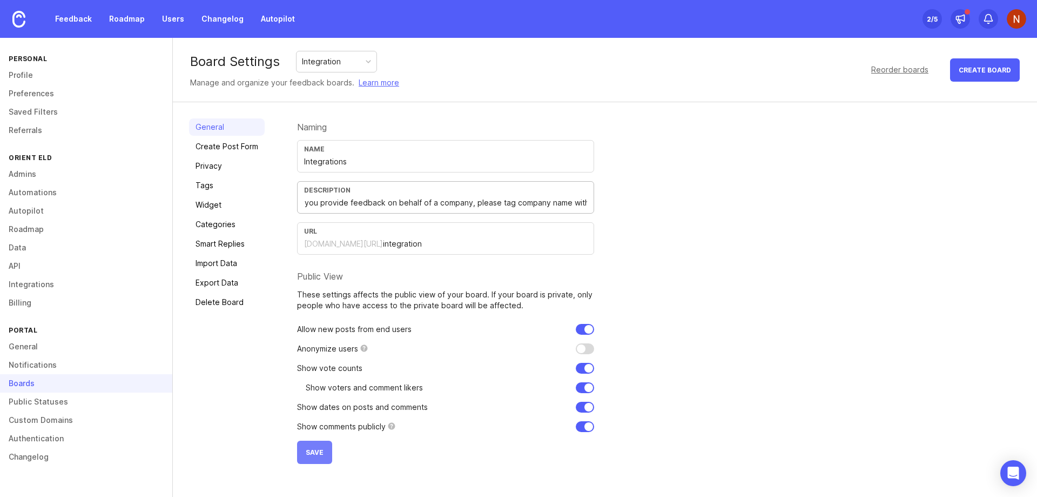
scroll to position [0, 0]
click at [229, 143] on link "Create Post Form" at bounding box center [227, 146] width 76 height 17
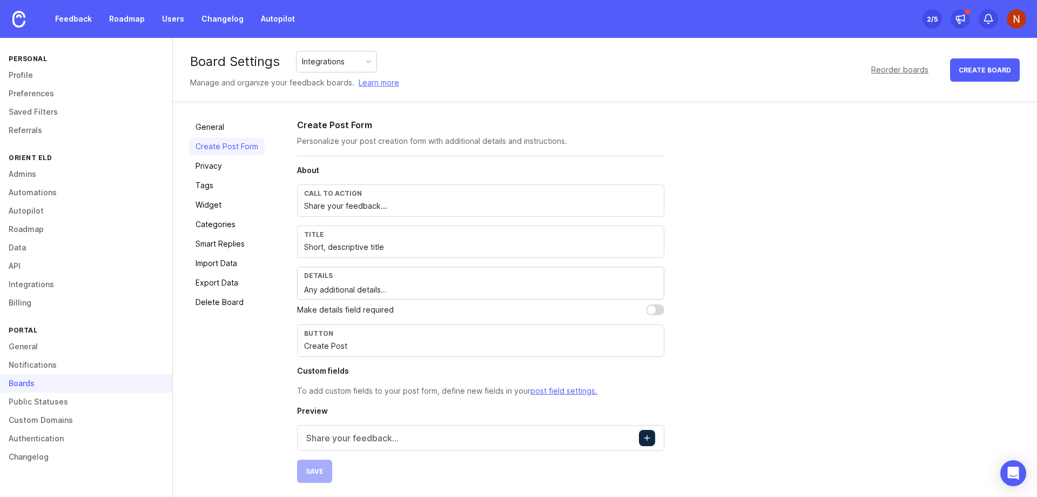
click at [352, 206] on input "Share your feedback..." at bounding box center [480, 206] width 353 height 12
paste input "ummary of feature request or feedback"
type input "Summary of feature request or feedback"
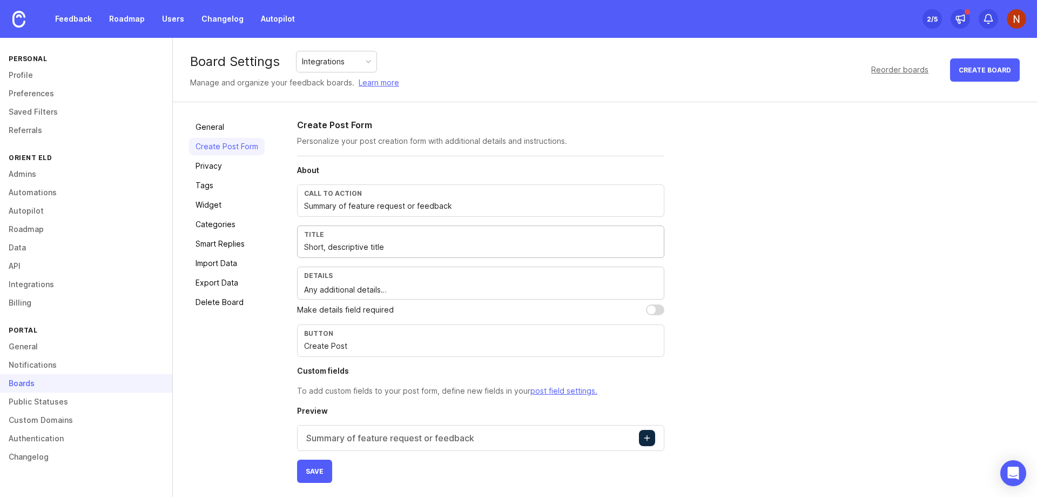
click at [313, 252] on input "Short, descriptive title" at bounding box center [480, 247] width 353 height 12
paste input "description of feature request or feedback"
type input "Short description of feature request or feedback"
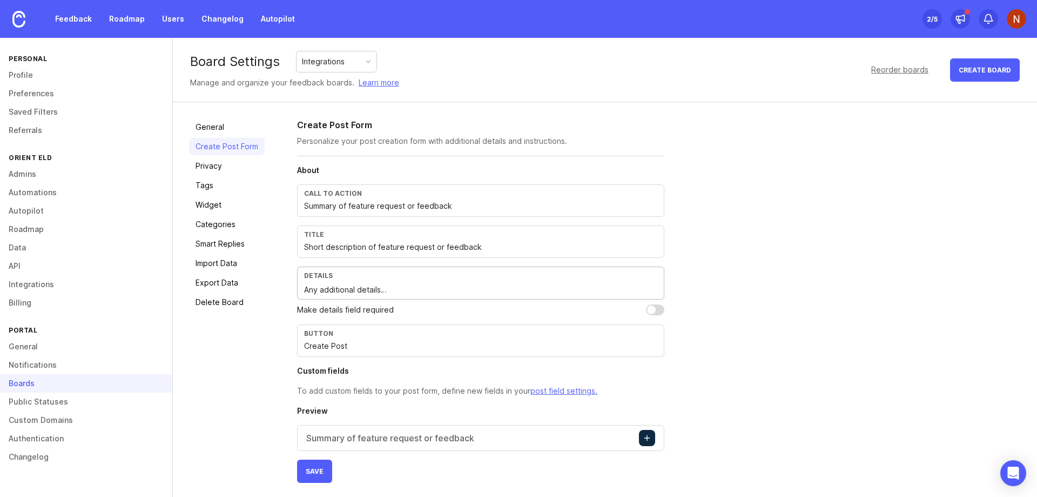
click at [345, 289] on textarea "Any additional details…" at bounding box center [480, 290] width 353 height 12
paste textarea "Describe in details of feature request or feedback and who will benefit from it"
type textarea "Describe in details of feature request or feedback and who will benefit from it"
click at [342, 345] on input "Create Post" at bounding box center [480, 346] width 353 height 12
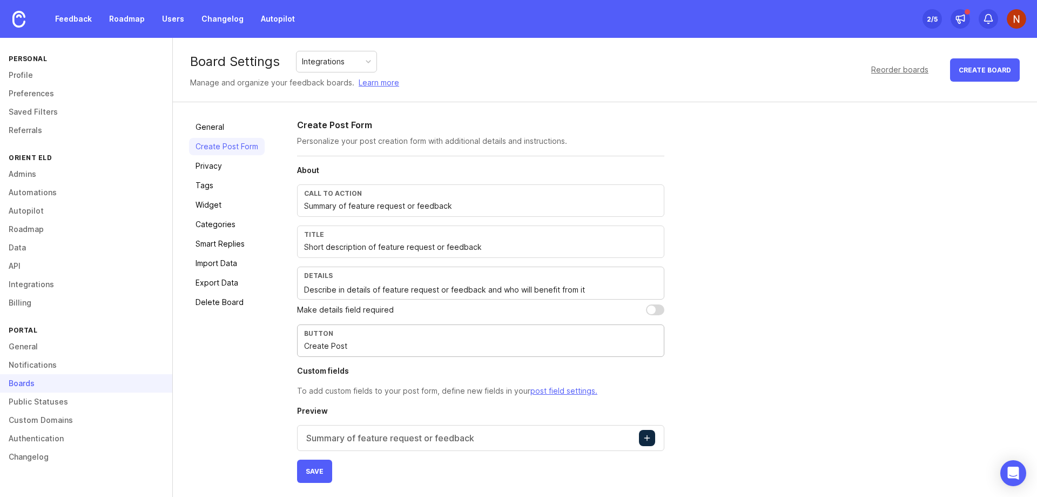
click at [342, 345] on input "Create Post" at bounding box center [480, 346] width 353 height 12
paste input "Save"
type input "Save"
click at [314, 473] on span "Save" at bounding box center [315, 471] width 18 height 8
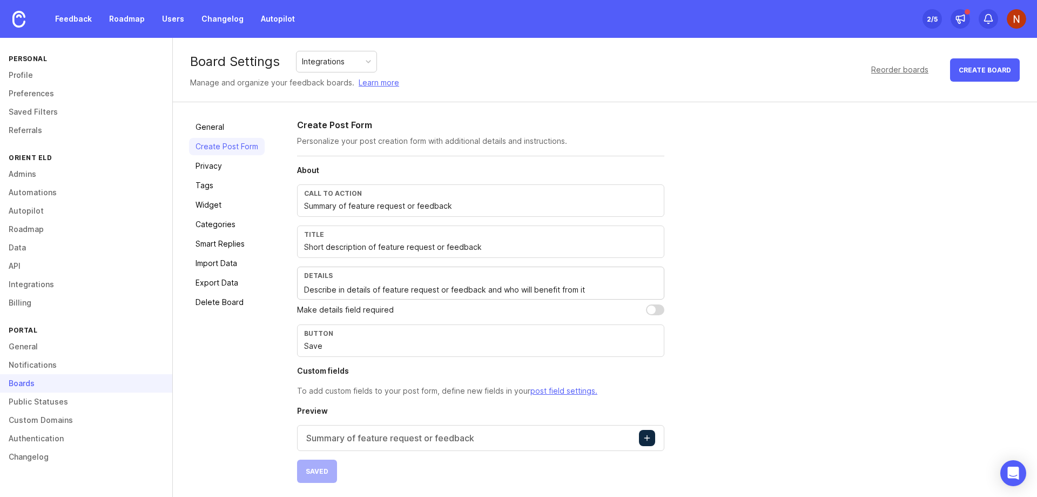
click at [314, 57] on div "Integrations" at bounding box center [323, 62] width 43 height 12
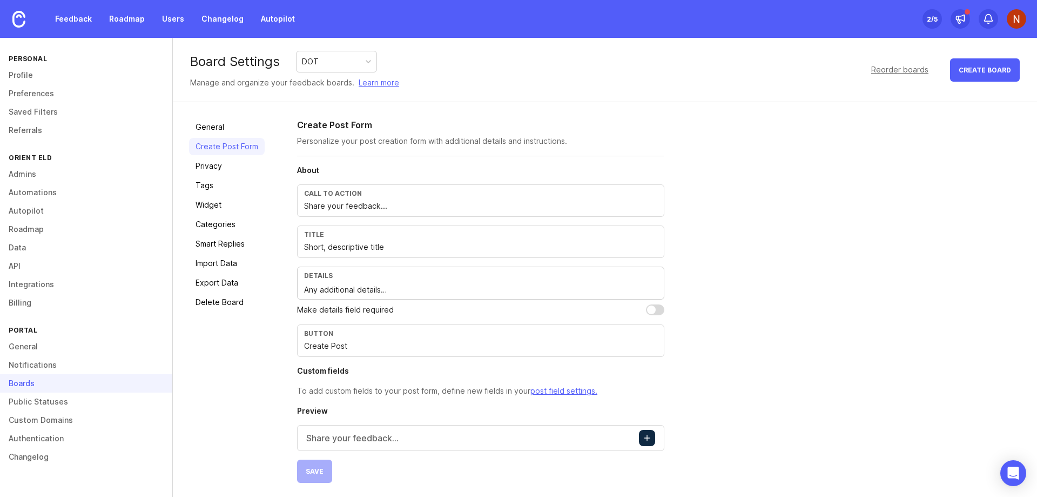
click at [339, 211] on input "Share your feedback..." at bounding box center [480, 206] width 353 height 12
paste input "ummary of feature request or feedback"
type input "Summary of feature request or feedback"
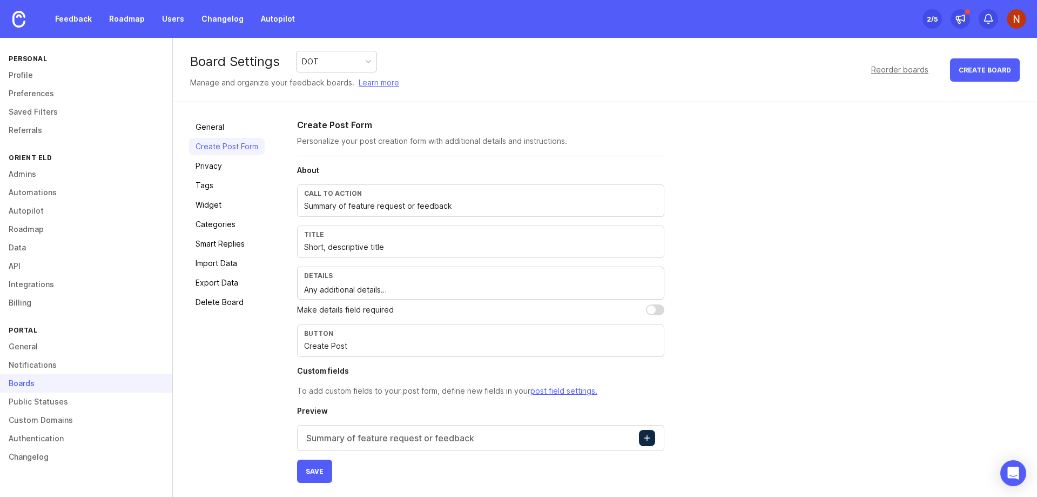
click at [361, 245] on input "Short, descriptive title" at bounding box center [480, 247] width 353 height 12
paste input "description of feature request or feedback"
type input "Short description of feature request or feedback"
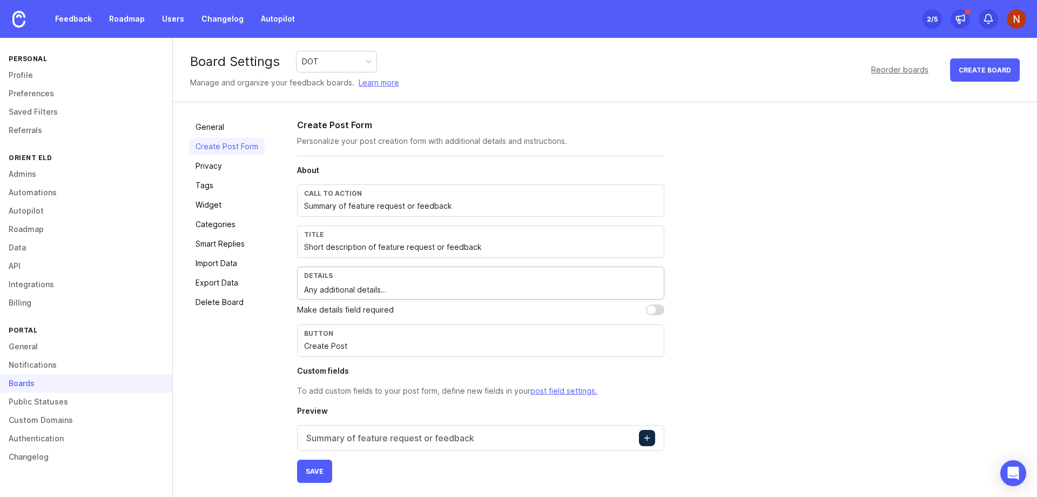
click at [346, 293] on textarea "Any additional details…" at bounding box center [480, 290] width 353 height 12
paste textarea "Describe in details of feature request or feedback and who will benefit from it"
type textarea "Describe in details of feature request or feedback and who will benefit from it"
click at [332, 348] on input "Create Post" at bounding box center [480, 346] width 353 height 12
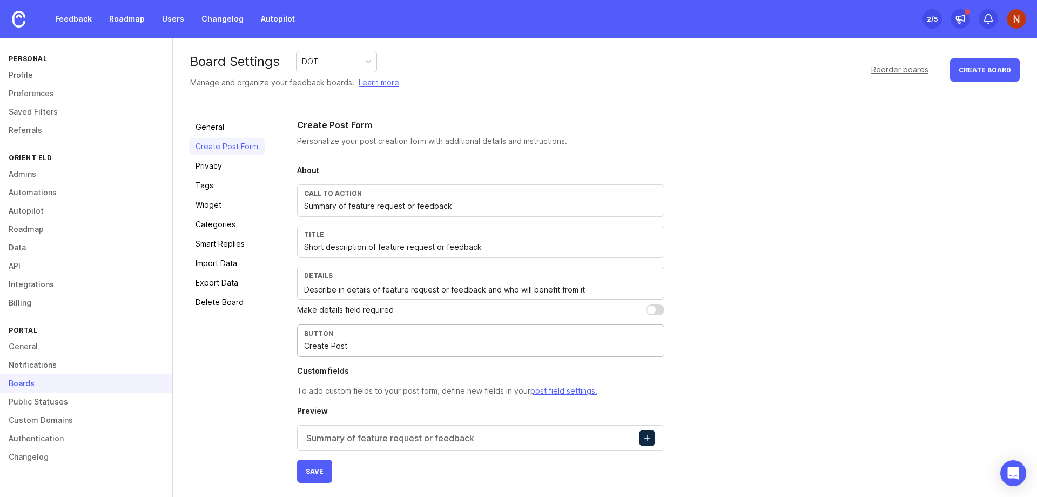
click at [332, 348] on input "Create Post" at bounding box center [480, 346] width 353 height 12
paste input "Save"
type input "Save"
click at [765, 344] on div "Create Post Form Personalize your post creation form with additional details an…" at bounding box center [659, 300] width 724 height 364
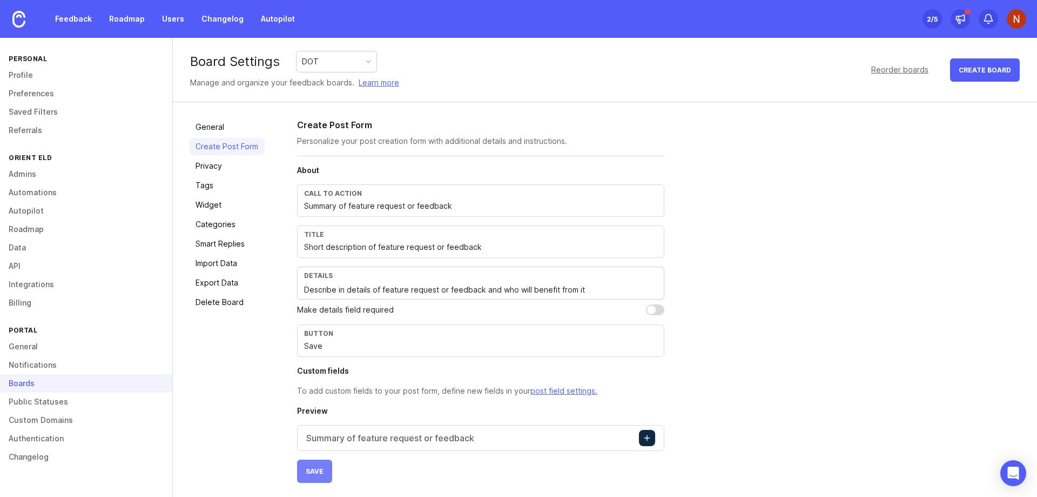
click at [318, 467] on span "Save" at bounding box center [315, 471] width 18 height 8
click at [333, 60] on div "DOT" at bounding box center [337, 61] width 80 height 21
click at [558, 287] on textarea "Describe in details of feature request or feedback and who+how will benefit fro…" at bounding box center [480, 290] width 353 height 12
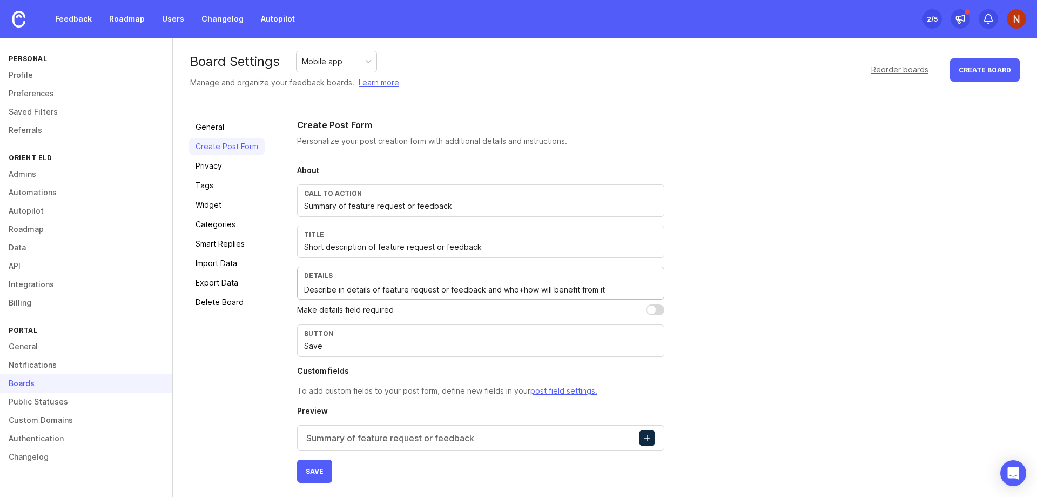
type textarea "Describe in details of feature request or feedback and who+how will benefit fro…"
click at [316, 468] on span "Save" at bounding box center [315, 471] width 18 height 8
click at [317, 62] on div "Mobile app" at bounding box center [322, 62] width 41 height 12
click at [345, 61] on div "Web App" at bounding box center [337, 61] width 80 height 21
type textarea "Describe in details of feature request or feedback and who+how will benefit fro…"
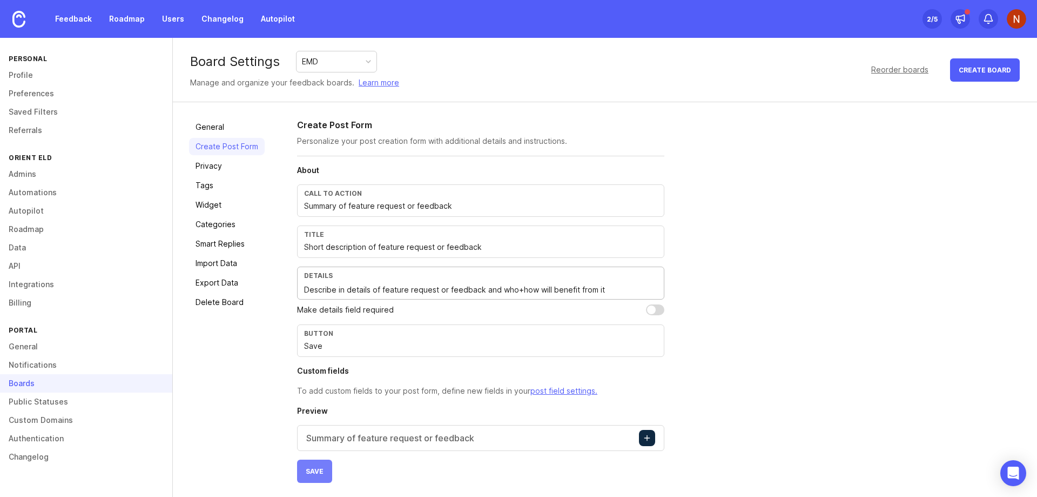
click at [314, 473] on span "Save" at bounding box center [315, 471] width 18 height 8
click at [327, 59] on div "EMD" at bounding box center [337, 61] width 80 height 21
click at [307, 56] on div "Mobile app" at bounding box center [322, 62] width 41 height 12
type textarea "Describe in details of feature request or feedback and who+how will benefit fro…"
click at [309, 470] on span "Save" at bounding box center [315, 471] width 18 height 8
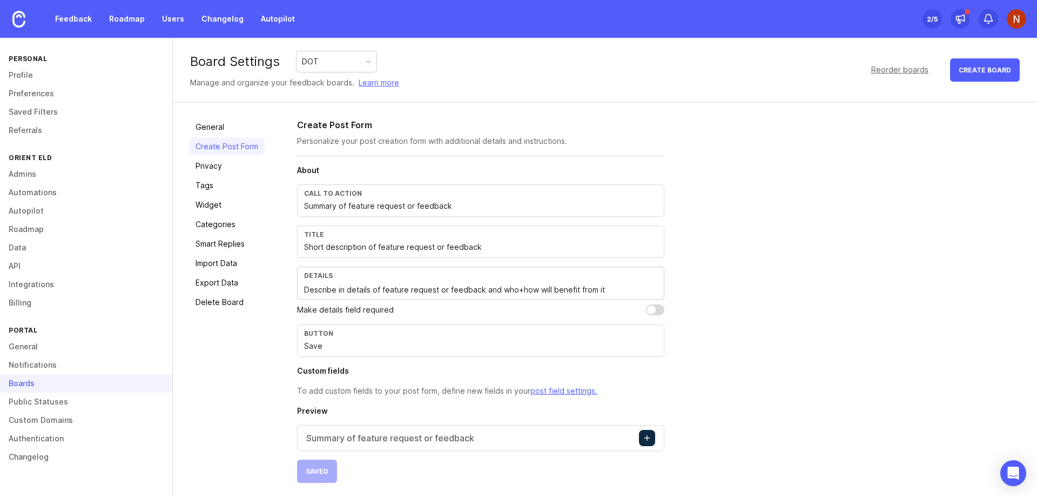
click at [323, 61] on div "DOT" at bounding box center [337, 61] width 80 height 21
type textarea "Describe in details of feature request or feedback and who+how will benefit fro…"
click at [306, 472] on span "Save" at bounding box center [315, 471] width 18 height 8
click at [336, 59] on div "Integrations" at bounding box center [323, 62] width 43 height 12
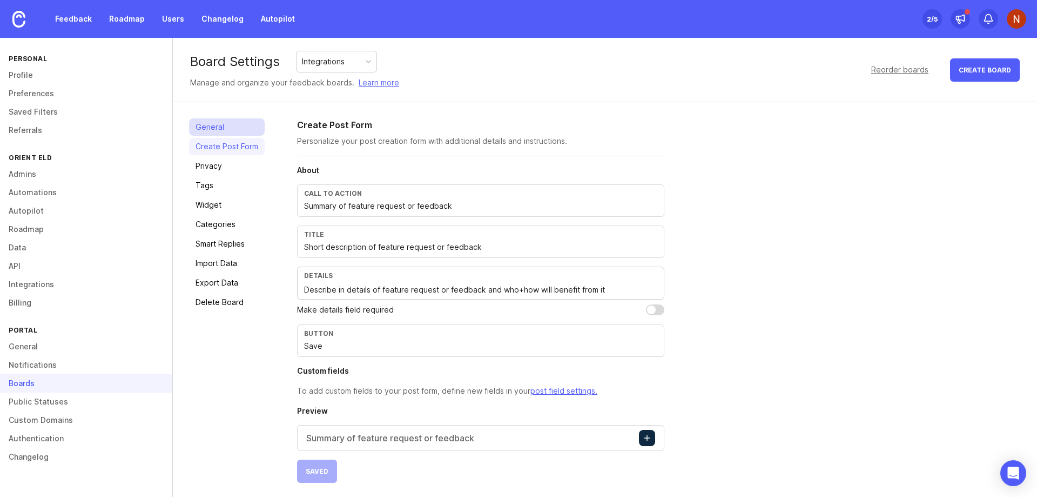
click at [222, 126] on link "General" at bounding box center [227, 126] width 76 height 17
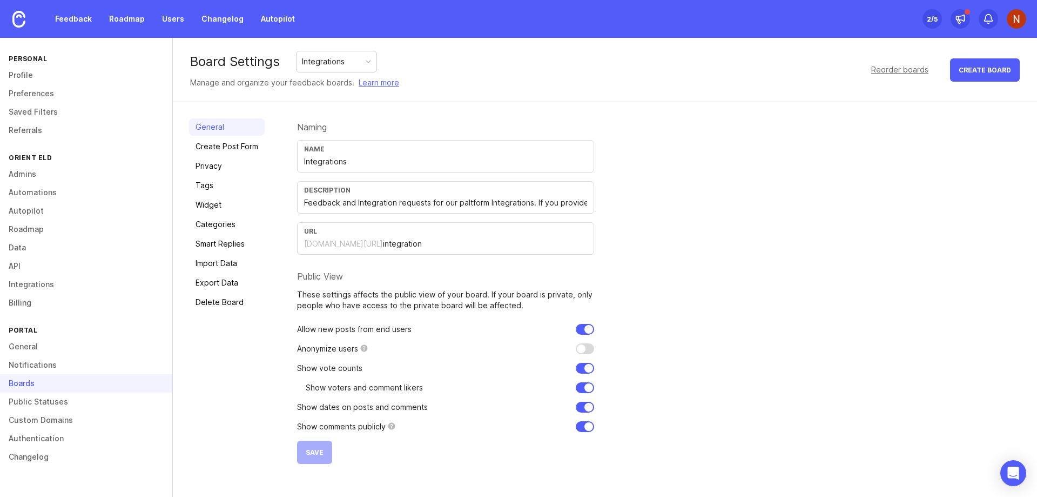
click at [340, 62] on div "Integrations" at bounding box center [323, 62] width 43 height 12
click at [730, 178] on div "Naming Name Automatization Description URL orienteld.canny.io/ automatization P…" at bounding box center [659, 290] width 724 height 345
click at [329, 195] on div "Description" at bounding box center [445, 197] width 297 height 32
paste input "Feedback and Feature requests for our User Portal. If you provide feedback on b…"
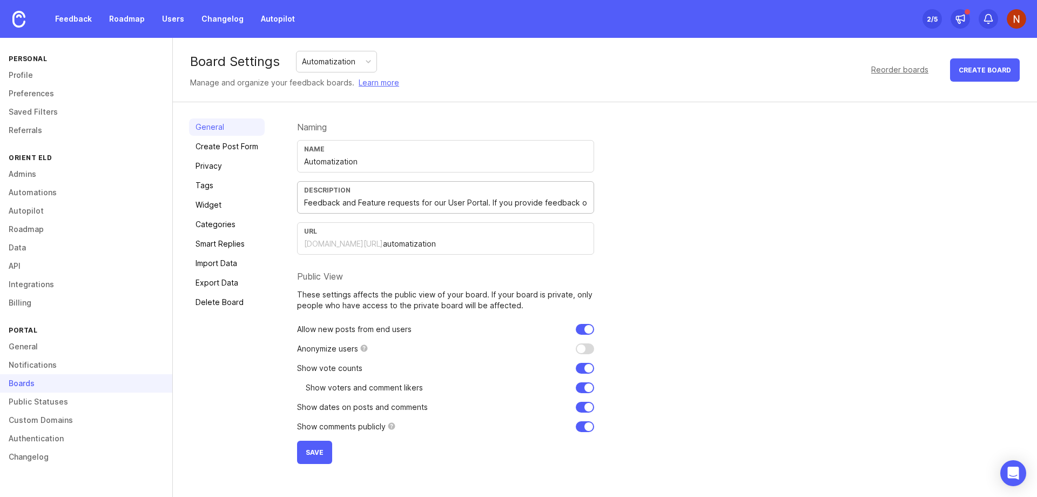
scroll to position [0, 195]
click at [399, 203] on input "Feedback and Feature requests for our User Portal. If you provide feedback on b…" at bounding box center [445, 203] width 283 height 12
drag, startPoint x: 449, startPoint y: 202, endPoint x: 484, endPoint y: 204, distance: 35.2
click at [484, 204] on input "Feedback and Feature requests for our User Portal. If you provide feedback on b…" at bounding box center [445, 203] width 283 height 12
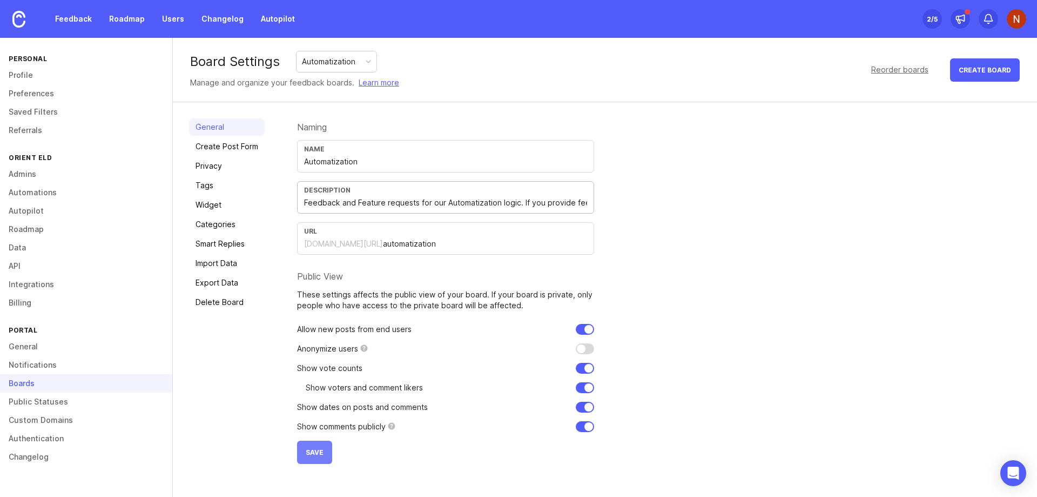
type input "Feedback and Feature requests for our Automatization logic. If you provide feed…"
click at [308, 454] on span "Save" at bounding box center [315, 452] width 18 height 8
click at [219, 149] on link "Create Post Form" at bounding box center [227, 146] width 76 height 17
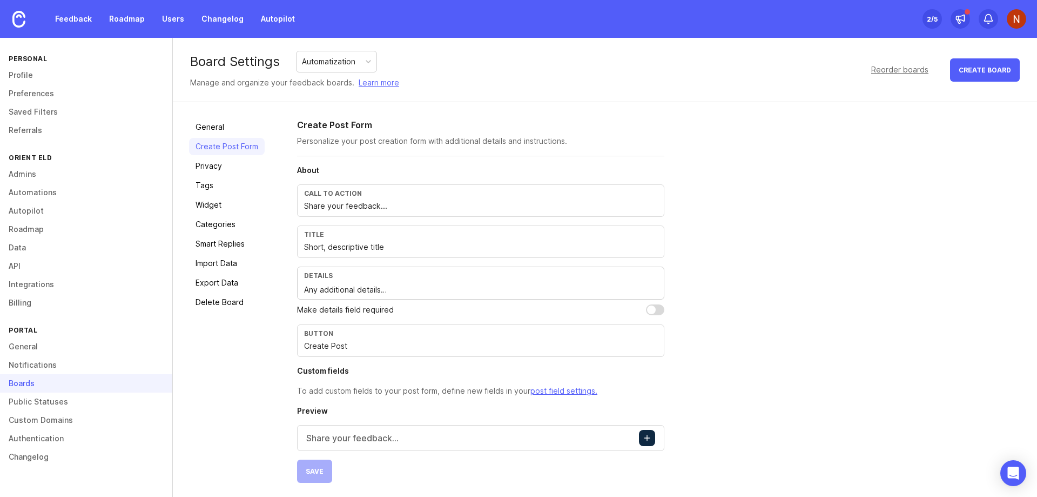
click at [336, 210] on input "Share your feedback..." at bounding box center [480, 206] width 353 height 12
paste input "ummary of feature request or feedback"
type input "Summary of feature request or feedback"
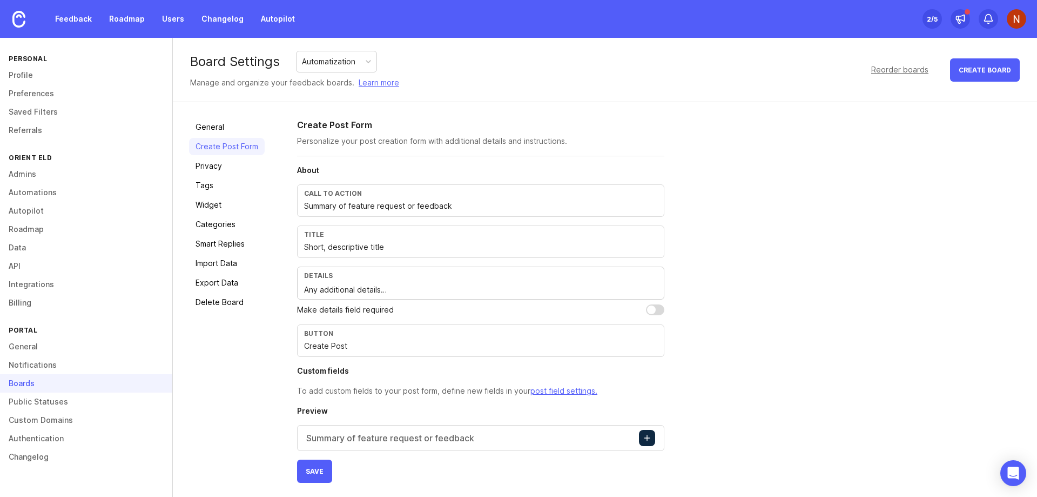
click at [356, 250] on input "Short, descriptive title" at bounding box center [480, 247] width 353 height 12
paste input "description of feature request or feedback"
type input "Short description of feature request or feedback"
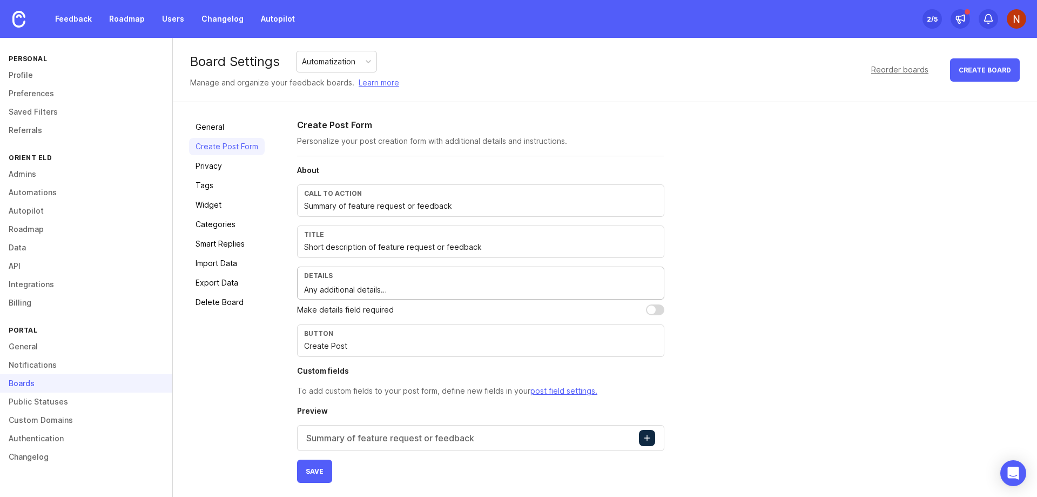
click at [317, 290] on textarea "Any additional details…" at bounding box center [480, 290] width 353 height 12
paste textarea "Describe in details of feature request or feedback and who+how will benefit fro…"
type textarea "Describe in details of feature request or feedback and who+how will benefit fro…"
click at [789, 297] on div "Create Post Form Personalize your post creation form with additional details an…" at bounding box center [659, 300] width 724 height 364
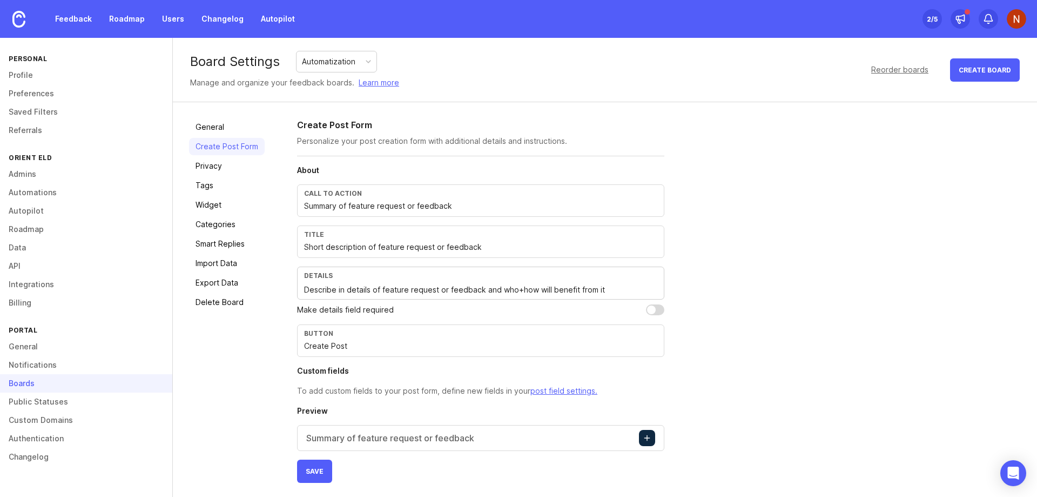
click at [320, 350] on input "Create Post" at bounding box center [480, 346] width 353 height 12
paste input "Save"
type input "Save"
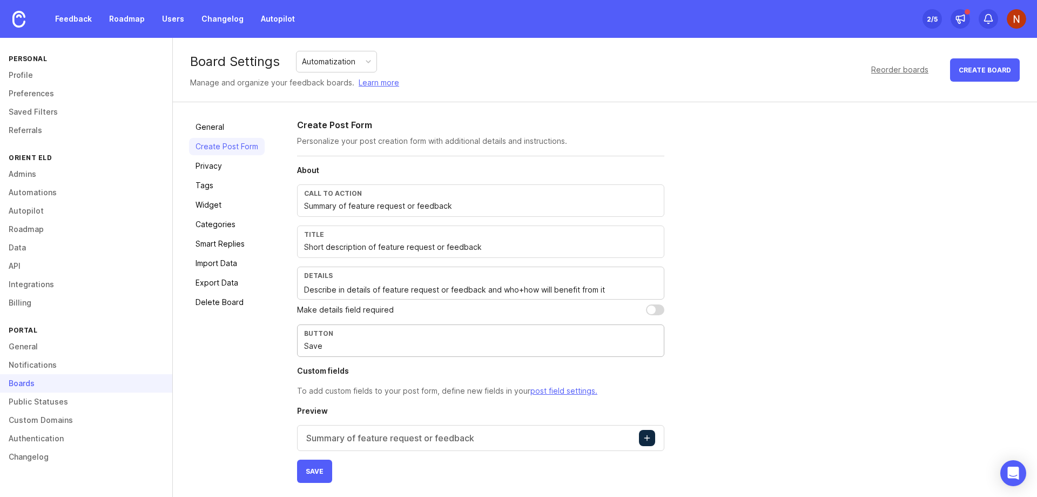
click at [803, 357] on div "Create Post Form Personalize your post creation form with additional details an…" at bounding box center [659, 300] width 724 height 364
click at [319, 471] on span "Save" at bounding box center [315, 471] width 18 height 8
click at [784, 231] on div "Create Post Form Personalize your post creation form with additional details an…" at bounding box center [659, 300] width 724 height 364
click at [332, 57] on div "Automatization" at bounding box center [328, 62] width 53 height 12
click at [229, 230] on link "Categories" at bounding box center [227, 224] width 76 height 17
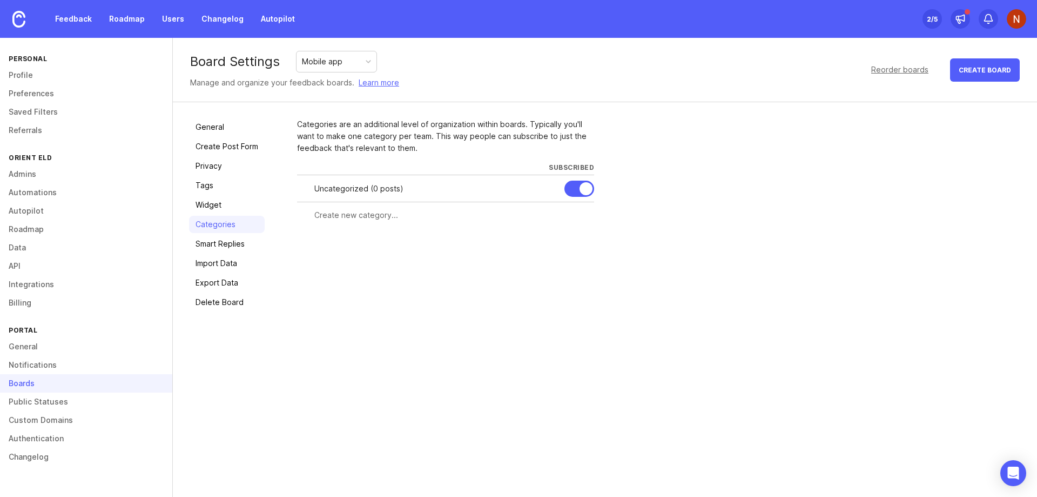
click at [333, 214] on input "text" at bounding box center [450, 215] width 273 height 12
type input "ELD Connection"
click at [573, 238] on span "Create" at bounding box center [573, 235] width 27 height 8
click at [344, 245] on input "text" at bounding box center [403, 242] width 179 height 12
click at [567, 188] on div at bounding box center [580, 188] width 30 height 16
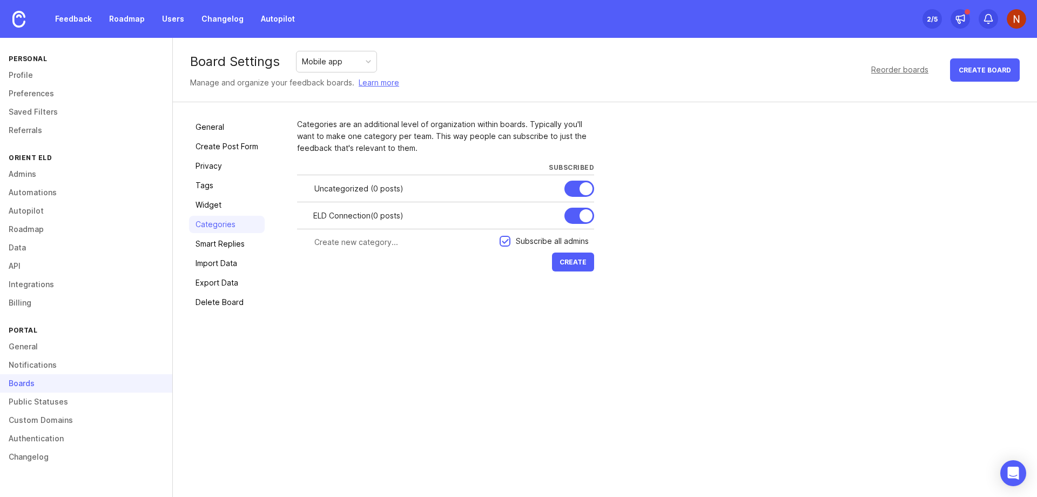
click at [571, 185] on div at bounding box center [580, 188] width 30 height 16
click at [366, 244] on input "text" at bounding box center [403, 242] width 179 height 12
type input "Main screen"
click at [572, 259] on span "Create" at bounding box center [573, 262] width 27 height 8
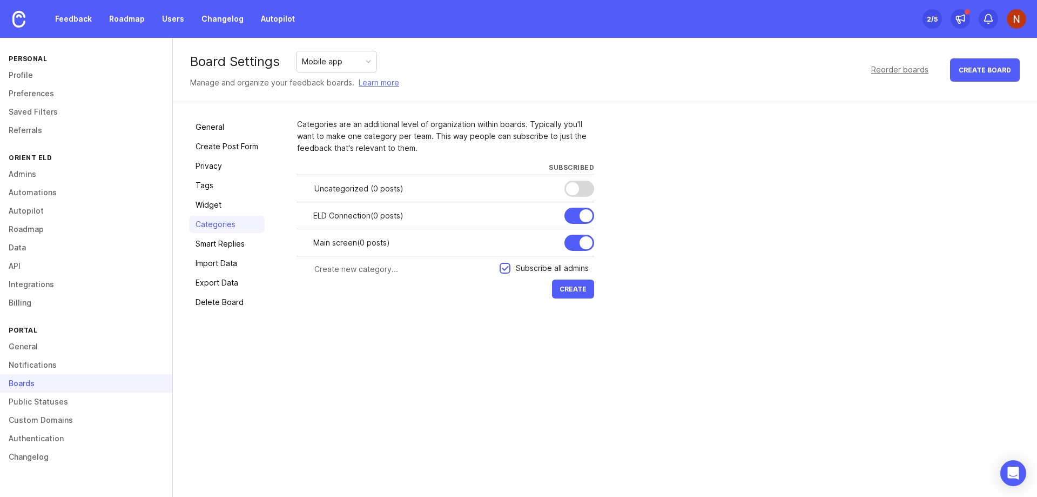
click at [353, 266] on input "text" at bounding box center [403, 269] width 179 height 12
click at [345, 270] on input "Logs deyails screen" at bounding box center [403, 269] width 179 height 12
type input "Logs details screen"
click at [574, 291] on span "Create" at bounding box center [573, 289] width 27 height 8
click at [340, 292] on input "text" at bounding box center [403, 296] width 179 height 12
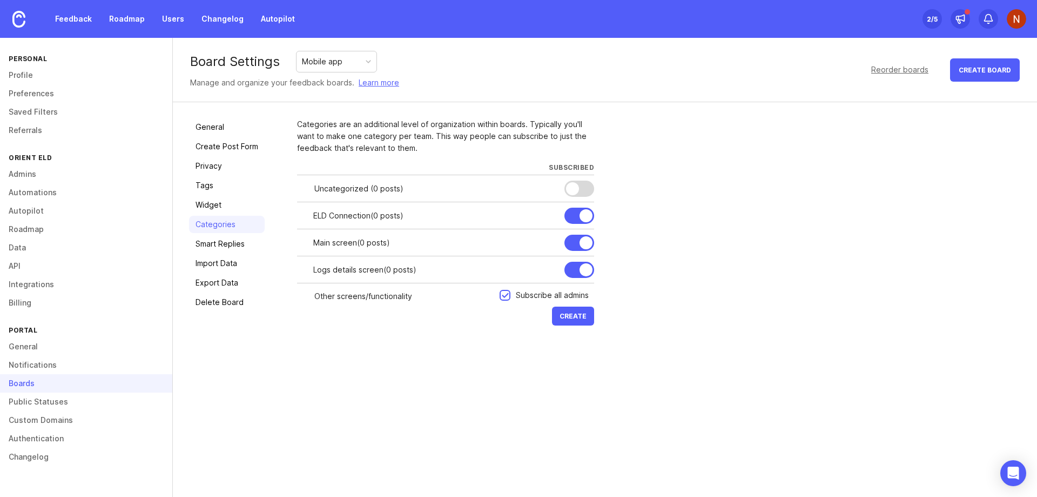
type input "Other screens/functionality"
click at [410, 357] on div "Board Settings Mobile app Manage and organize your feedback boards. Learn more …" at bounding box center [605, 267] width 864 height 459
click at [576, 317] on span "Create" at bounding box center [573, 316] width 27 height 8
click at [326, 63] on div "Mobile app" at bounding box center [322, 62] width 41 height 12
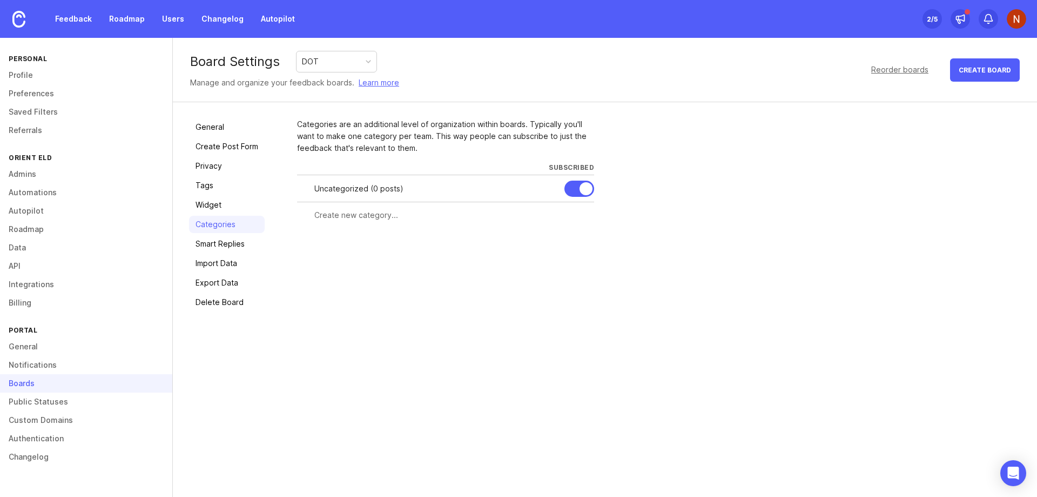
click at [329, 62] on div "DOT" at bounding box center [337, 61] width 80 height 21
click at [567, 189] on div at bounding box center [580, 188] width 30 height 16
click at [377, 217] on input "text" at bounding box center [450, 215] width 273 height 12
type input "R"
click at [581, 186] on div at bounding box center [580, 188] width 30 height 16
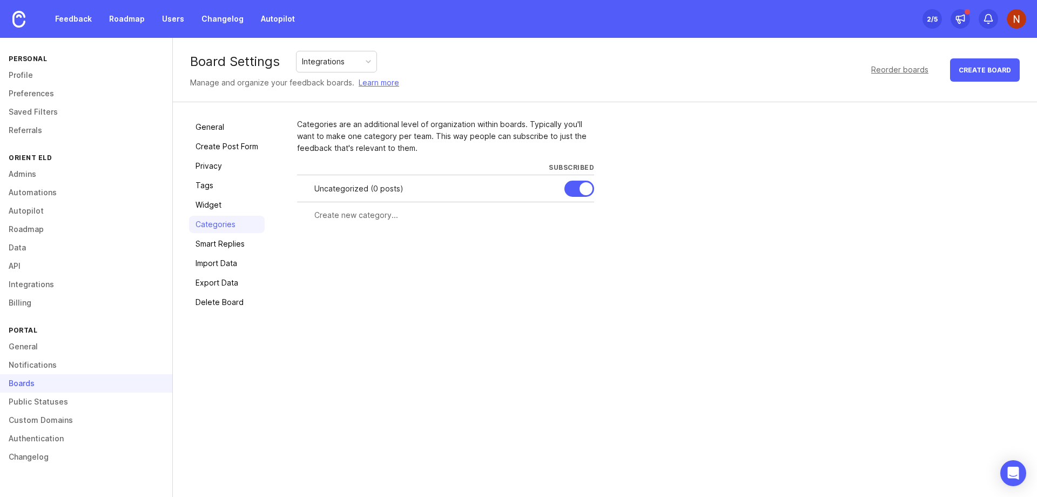
click at [549, 272] on div "Categories are an additional level of organization within boards. Typically you…" at bounding box center [659, 214] width 724 height 192
click at [334, 53] on div "Integrations" at bounding box center [337, 61] width 80 height 21
click at [236, 123] on link "General" at bounding box center [227, 126] width 76 height 17
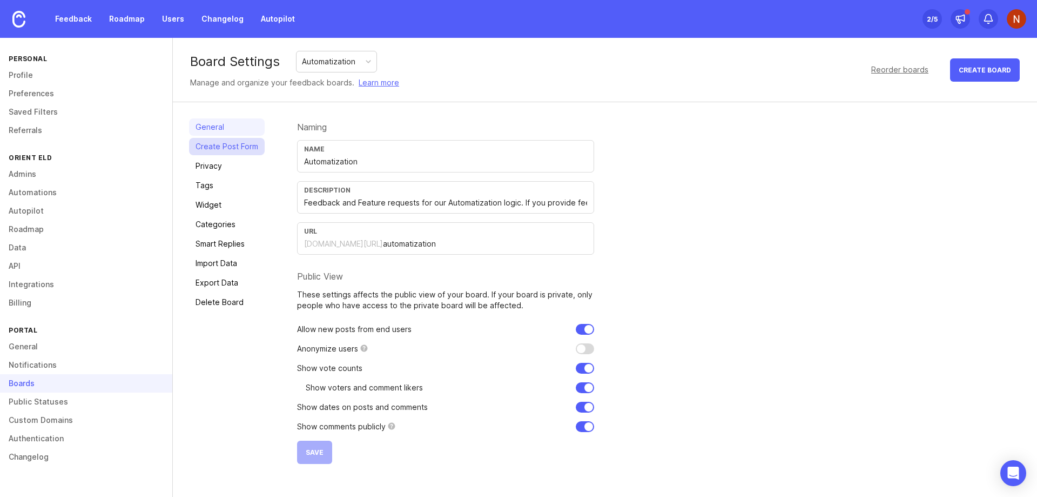
click at [229, 143] on link "Create Post Form" at bounding box center [227, 146] width 76 height 17
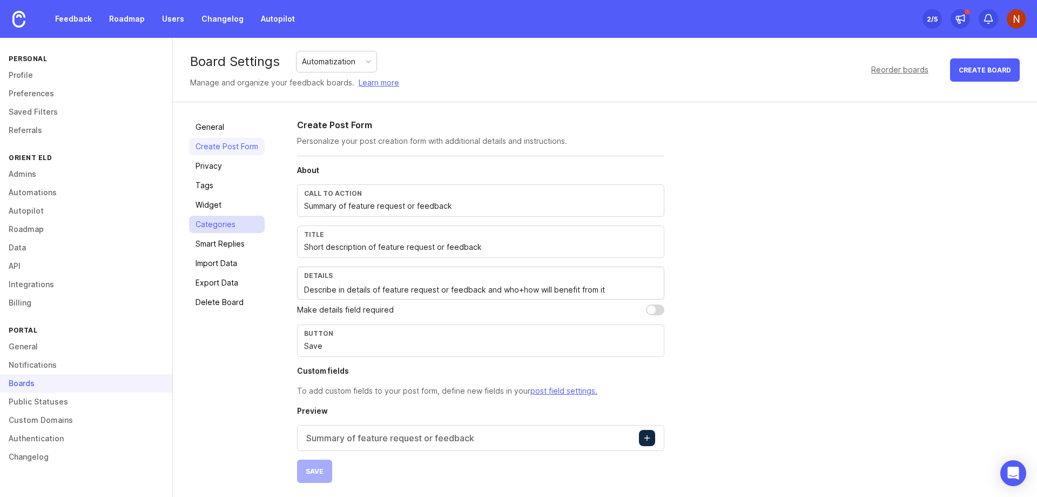
click at [220, 227] on link "Categories" at bounding box center [227, 224] width 76 height 17
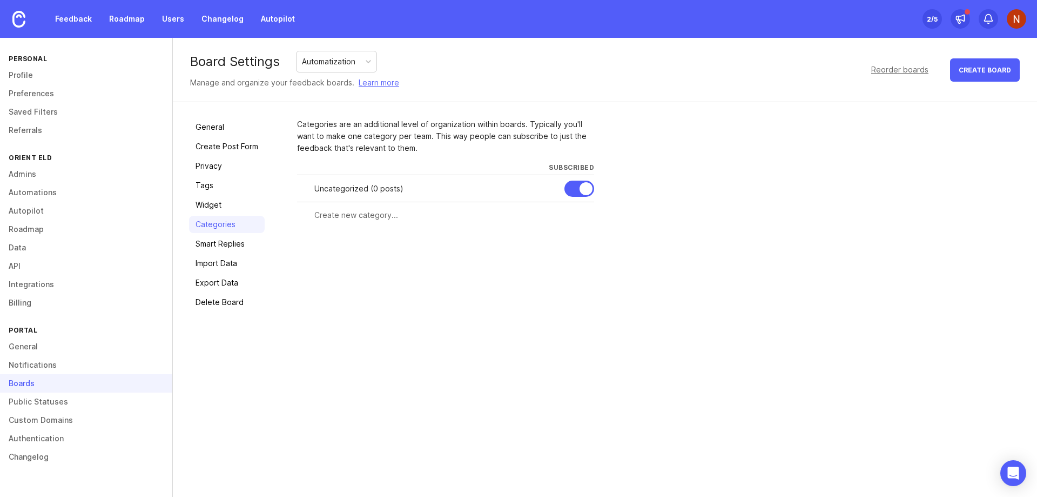
click at [678, 204] on div "Categories are an additional level of organization within boards. Typically you…" at bounding box center [659, 214] width 724 height 192
click at [350, 216] on input "text" at bounding box center [450, 215] width 273 height 12
type input "Autocertification"
click at [567, 237] on span "Create" at bounding box center [573, 235] width 27 height 8
click at [341, 243] on input "text" at bounding box center [403, 242] width 179 height 12
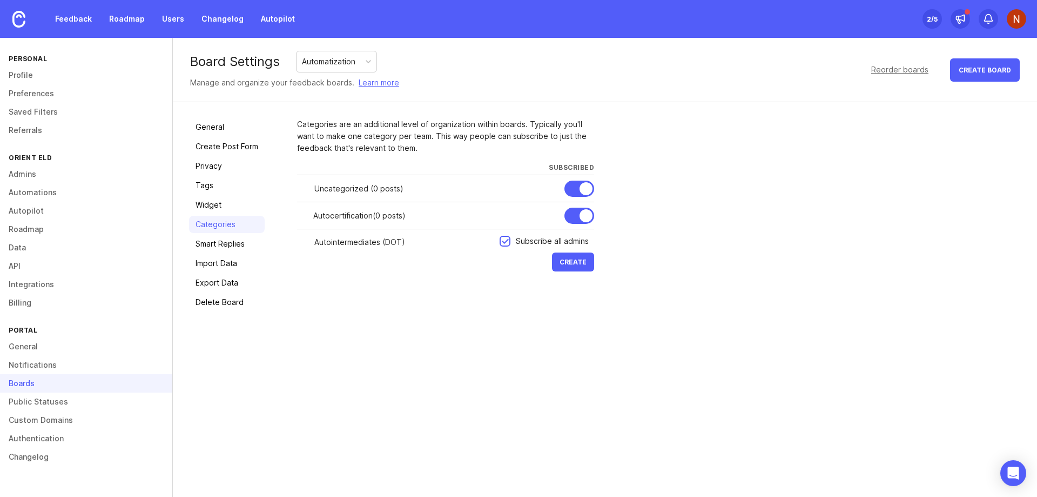
type input "Autointermediates (DOT)"
click at [552, 252] on button "Create" at bounding box center [573, 261] width 42 height 19
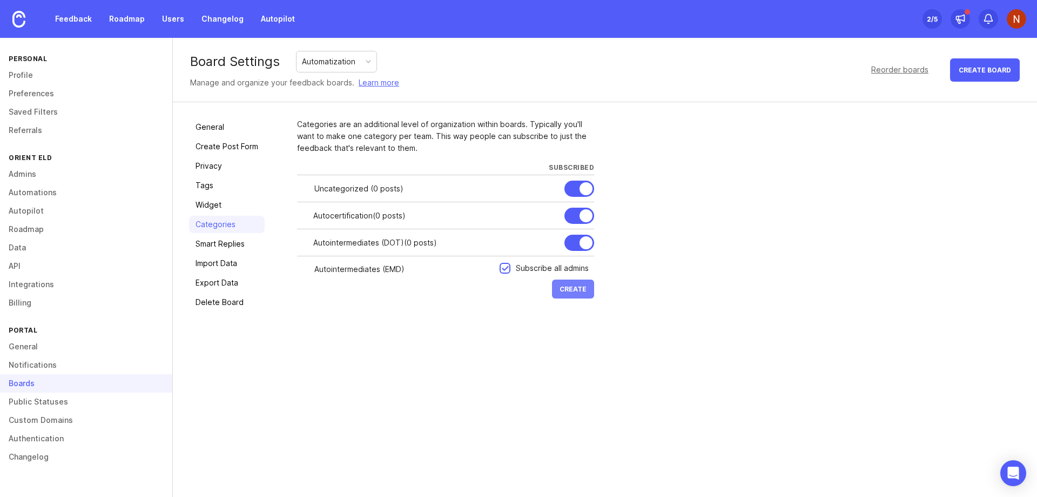
type input "Autointermediates (EMD)"
click at [569, 287] on span "Create" at bounding box center [573, 289] width 27 height 8
click at [348, 298] on input "text" at bounding box center [403, 296] width 179 height 12
click at [733, 263] on div "Categories are an additional level of organization within boards. Typically you…" at bounding box center [659, 223] width 724 height 210
click at [908, 154] on div "Categories are an additional level of organization within boards. Typically you…" at bounding box center [659, 223] width 724 height 210
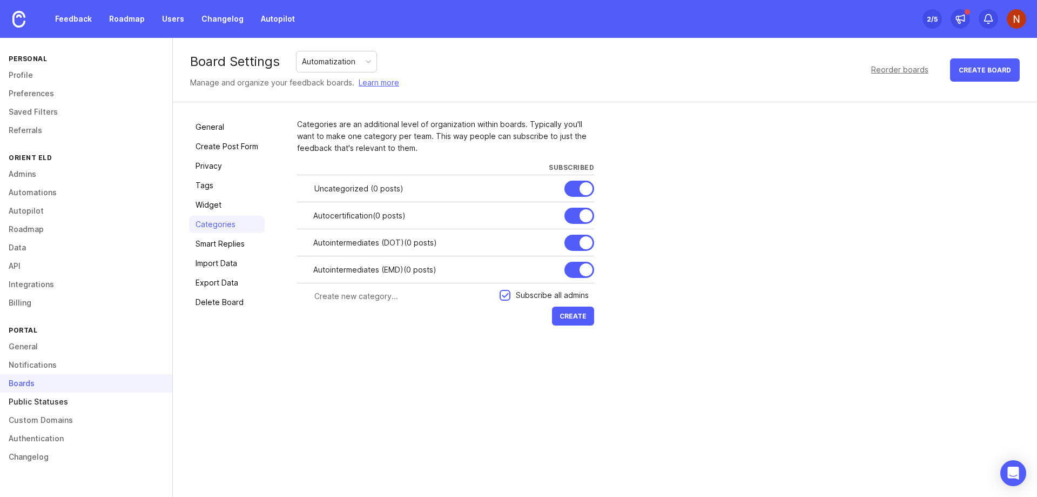
click at [67, 401] on link "Public Statuses" at bounding box center [86, 401] width 172 height 18
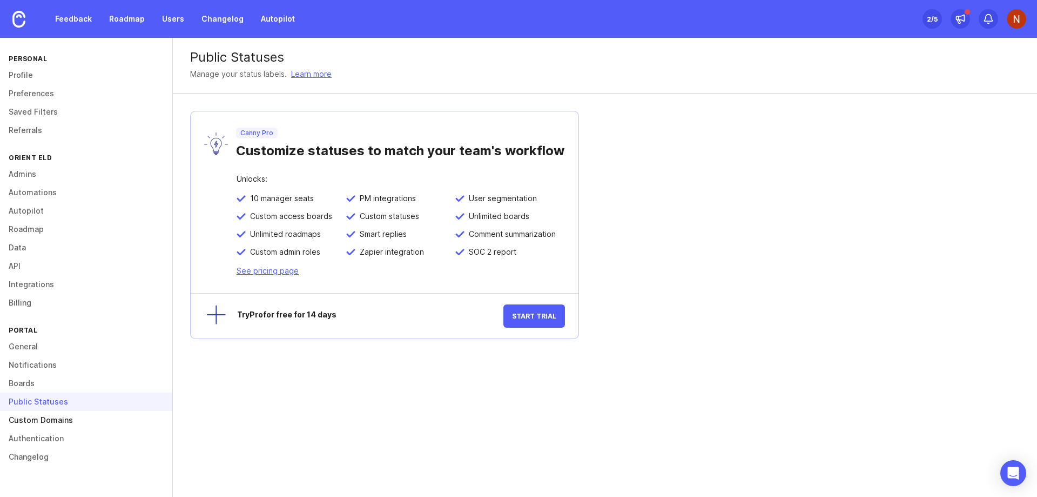
click at [49, 416] on link "Custom Domains" at bounding box center [86, 420] width 172 height 18
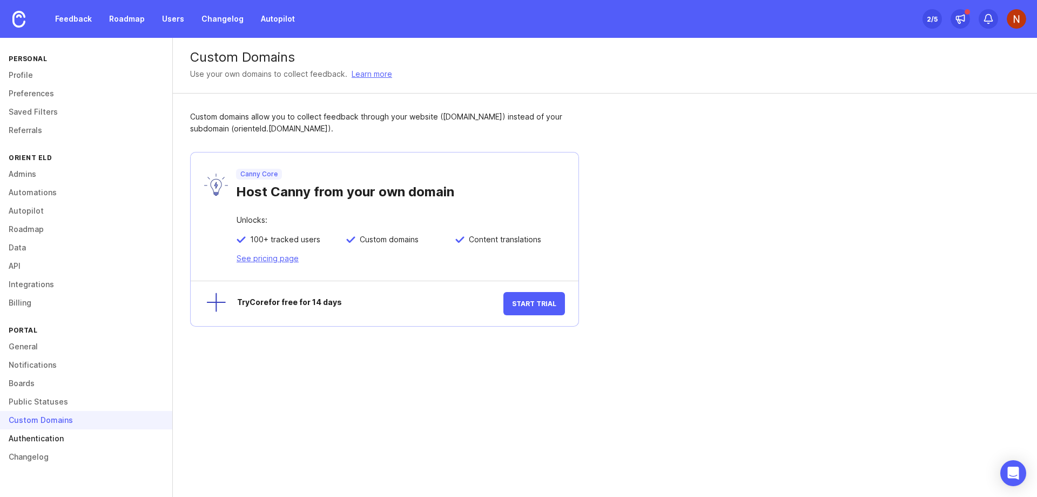
click at [41, 440] on link "Authentication" at bounding box center [86, 438] width 172 height 18
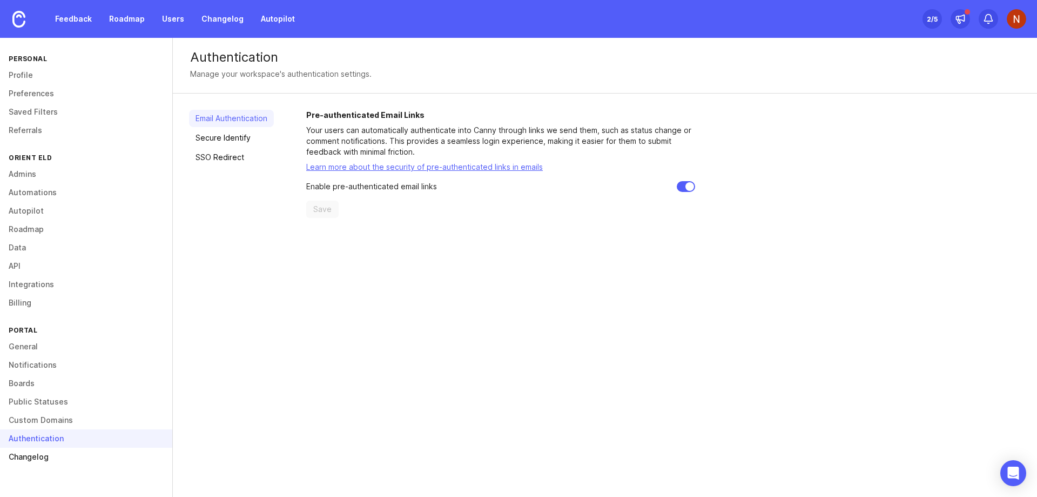
click at [40, 453] on link "Changelog" at bounding box center [86, 456] width 172 height 18
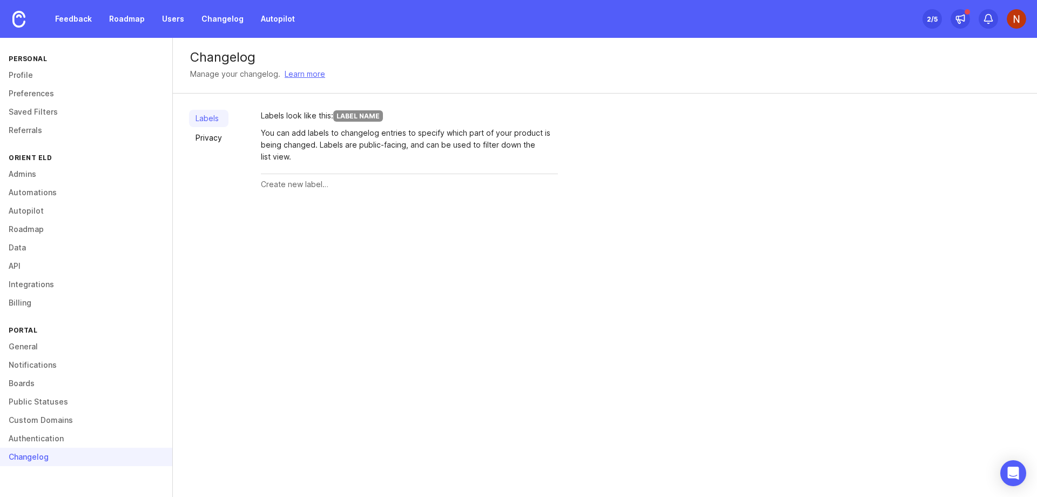
click at [730, 178] on div "Labels Privacy Labels look like this: Label Name You can add labels to changelo…" at bounding box center [605, 151] width 864 height 117
click at [73, 19] on link "Feedback" at bounding box center [74, 18] width 50 height 19
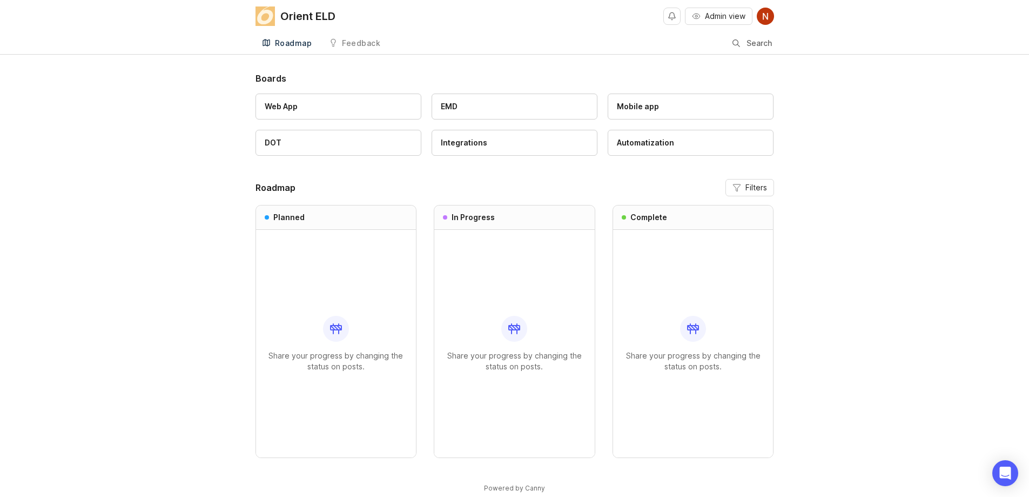
click at [855, 195] on div "Boards Web App EMD Mobile app DOT Integrations Automatization Roadmap Filters P…" at bounding box center [514, 291] width 1029 height 439
click at [292, 113] on link "Web App" at bounding box center [339, 106] width 166 height 26
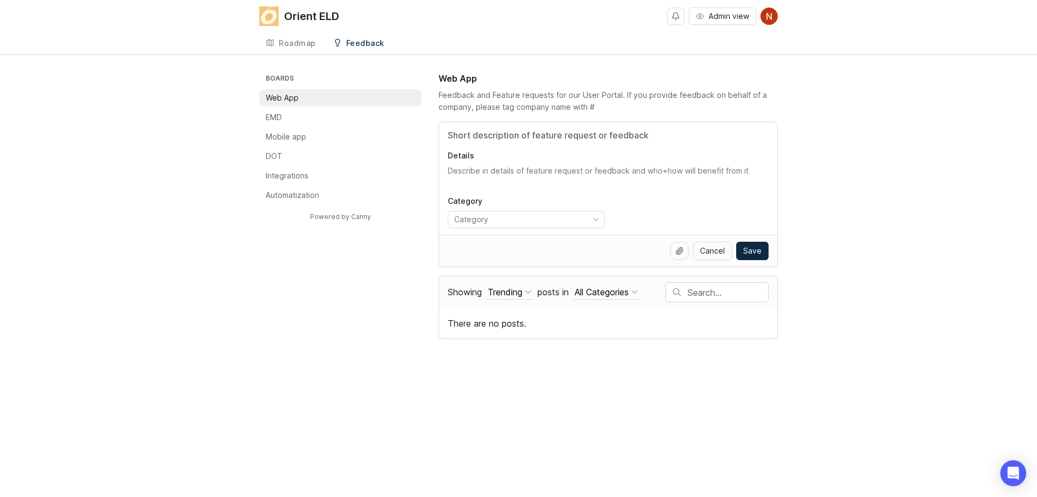
click at [464, 169] on textarea "Details" at bounding box center [608, 176] width 321 height 22
type textarea "Thsi is test"
click at [477, 136] on input "Title" at bounding box center [608, 135] width 321 height 13
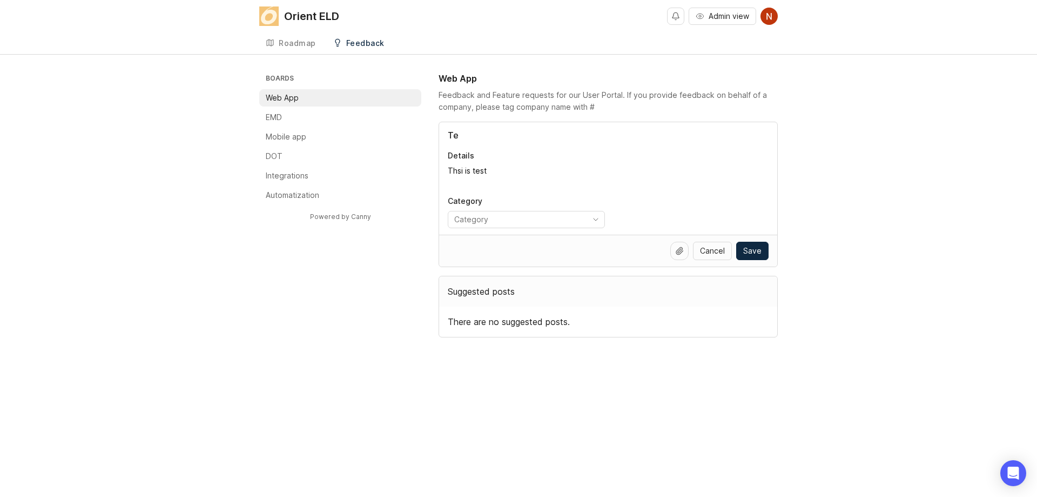
type input "T"
click at [477, 136] on input "Title" at bounding box center [608, 135] width 321 height 13
type input "T"
type input "Duplicate test"
click at [462, 174] on textarea "Thsi is test" at bounding box center [608, 176] width 321 height 22
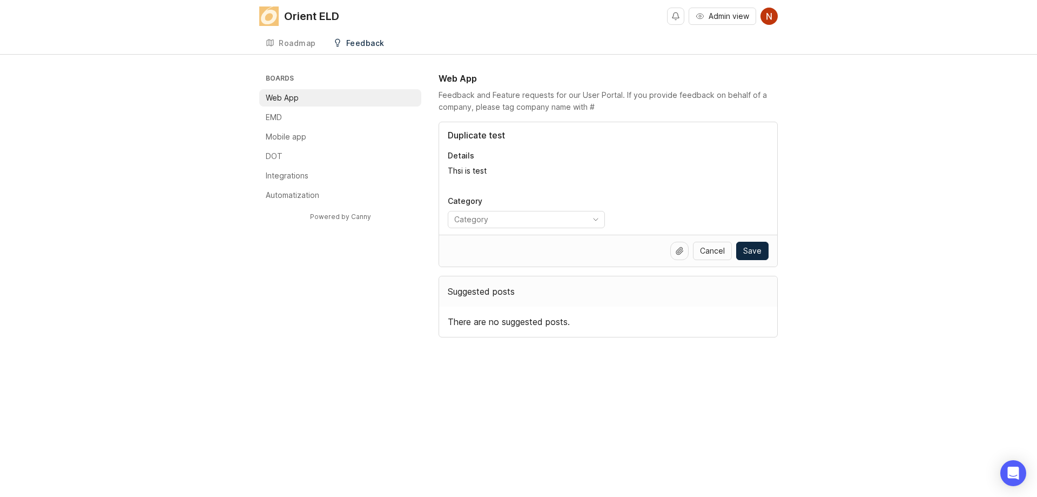
click at [462, 174] on textarea "Thsi is test" at bounding box center [608, 176] width 321 height 22
type textarea "This is duplicate test"
click at [681, 251] on icon at bounding box center [679, 250] width 9 height 9
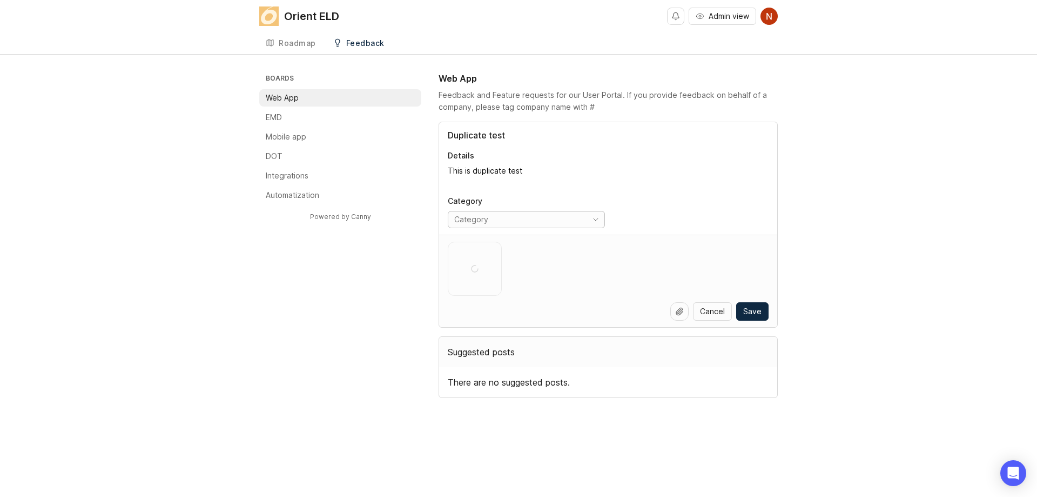
click at [575, 219] on input "toggle menu" at bounding box center [518, 219] width 128 height 12
click at [599, 218] on icon "toggle icon" at bounding box center [595, 219] width 17 height 9
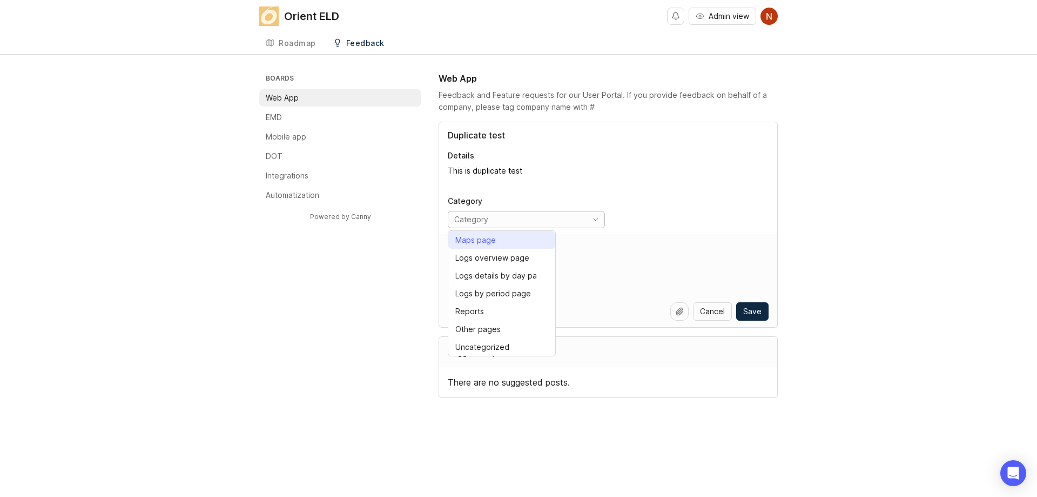
click at [531, 239] on li "Maps page" at bounding box center [501, 240] width 107 height 18
type input "Maps page"
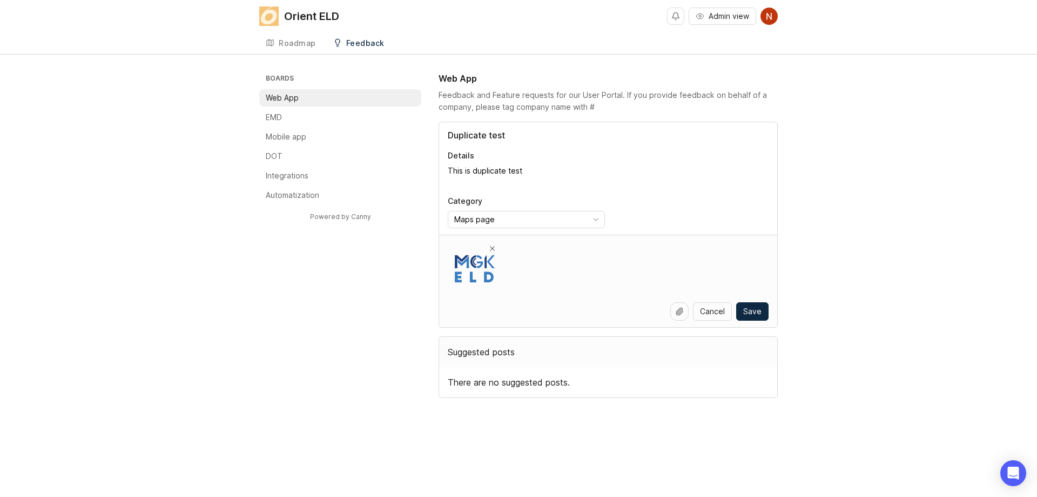
click at [860, 211] on div "Boards Web App EMD Mobile app DOT Integrations Automatization Powered by Canny …" at bounding box center [518, 235] width 1037 height 326
click at [757, 310] on span "Save" at bounding box center [752, 311] width 18 height 11
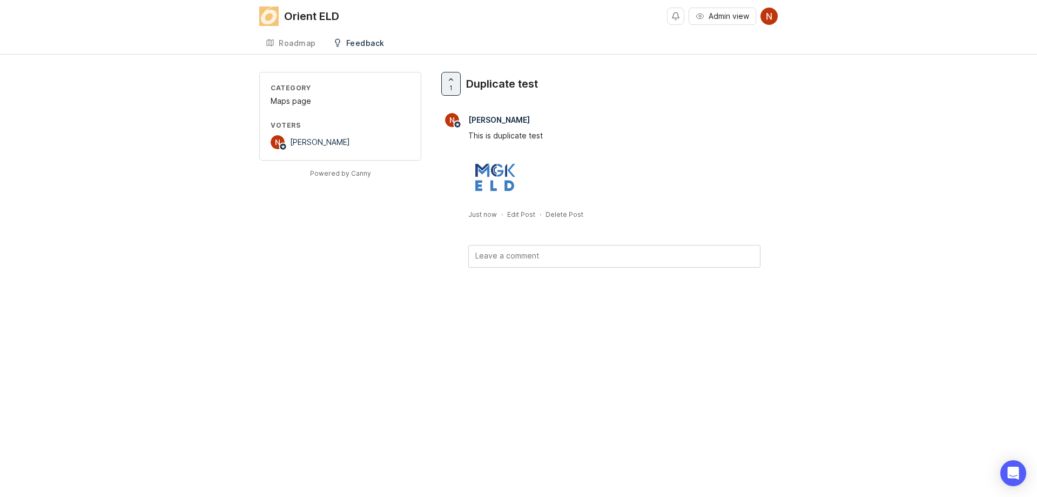
click at [290, 13] on div "Orient ELD" at bounding box center [311, 16] width 55 height 11
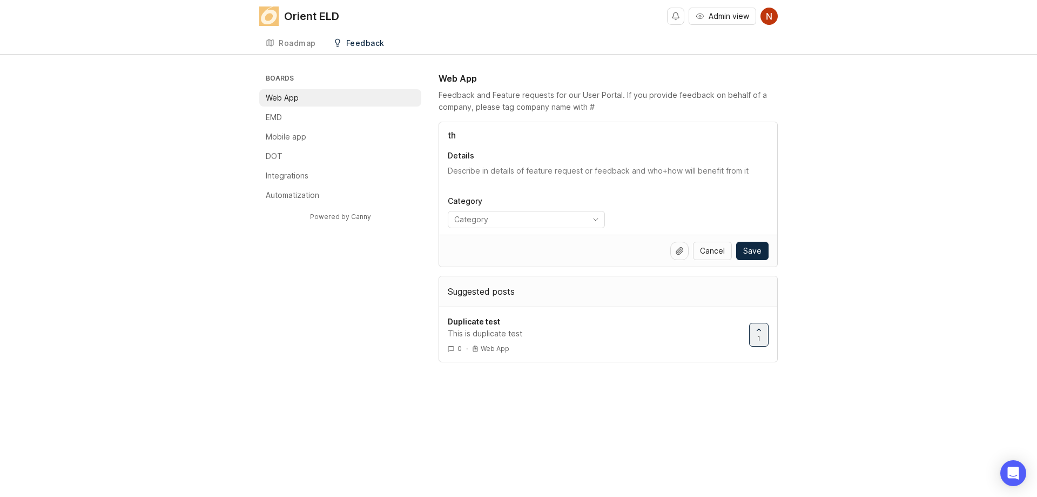
type input "t"
click at [522, 292] on div "Trending" at bounding box center [505, 292] width 35 height 12
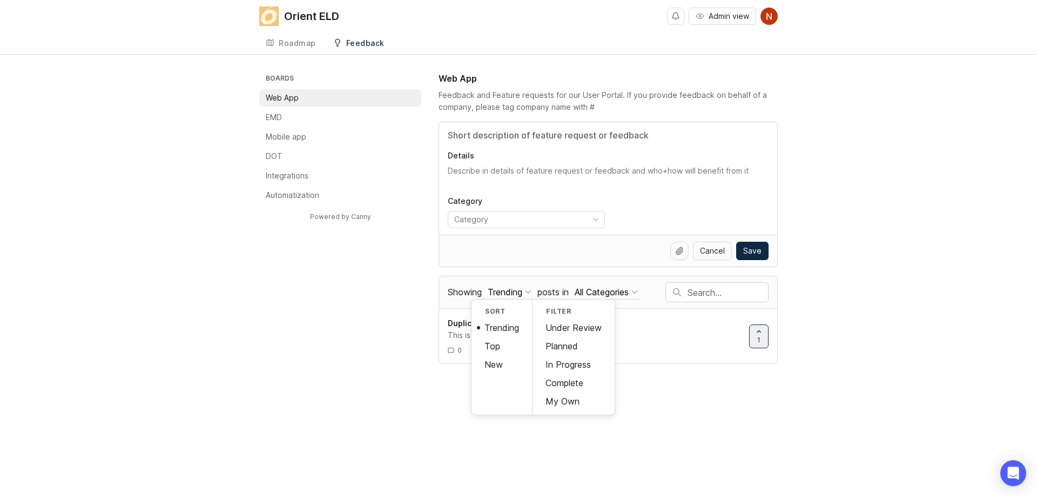
click at [875, 244] on div "Boards Web App EMD Mobile app DOT Integrations Automatization Powered by Canny …" at bounding box center [518, 218] width 1037 height 292
click at [598, 289] on div "All Categories" at bounding box center [602, 292] width 54 height 12
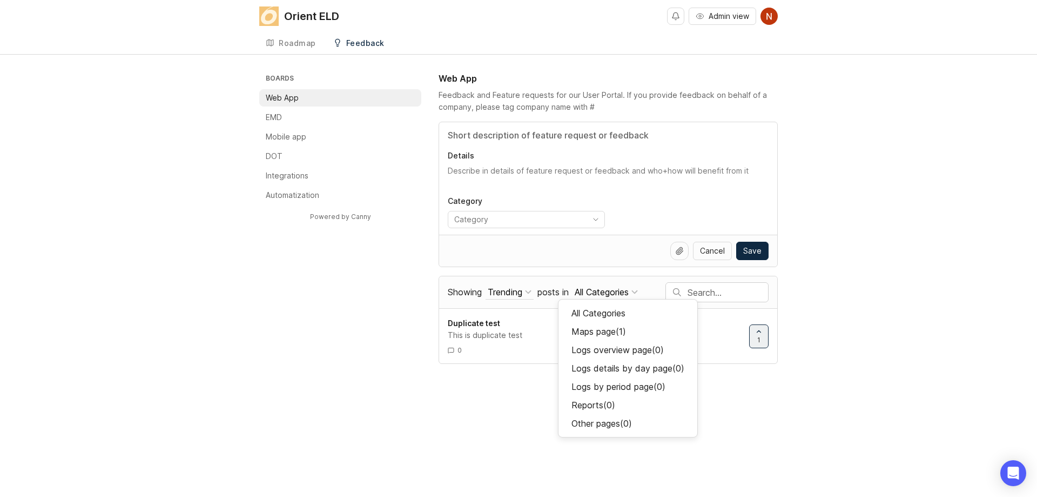
click at [598, 289] on div "All Categories" at bounding box center [602, 292] width 54 height 12
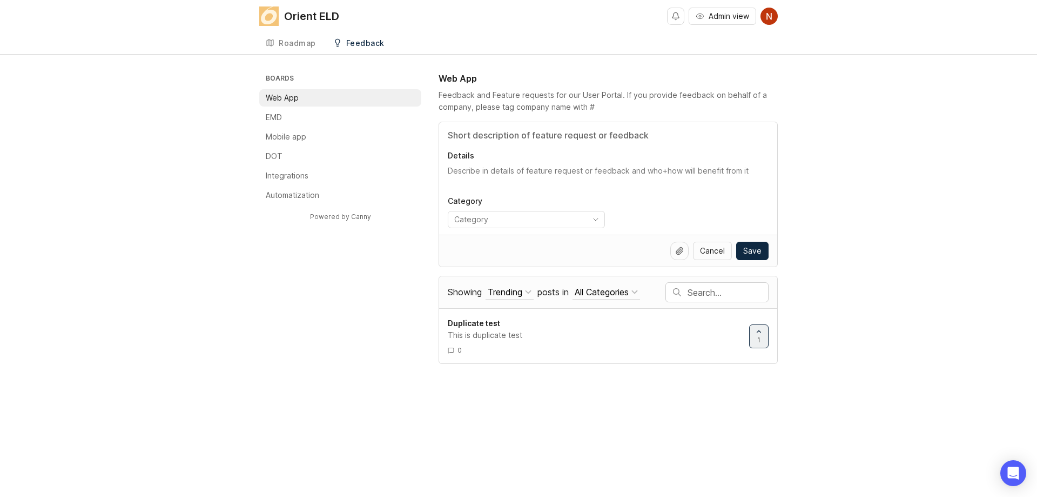
click at [912, 232] on div "Boards Web App EMD Mobile app DOT Integrations Automatization Powered by Canny …" at bounding box center [518, 218] width 1037 height 292
click at [495, 168] on textarea "Details" at bounding box center [608, 176] width 321 height 22
click at [959, 160] on div "Boards Web App EMD Mobile app DOT Integrations Automatization Powered by Canny …" at bounding box center [518, 218] width 1037 height 292
click at [561, 221] on input "toggle menu" at bounding box center [518, 219] width 128 height 12
click at [597, 216] on icon "toggle icon" at bounding box center [595, 219] width 17 height 9
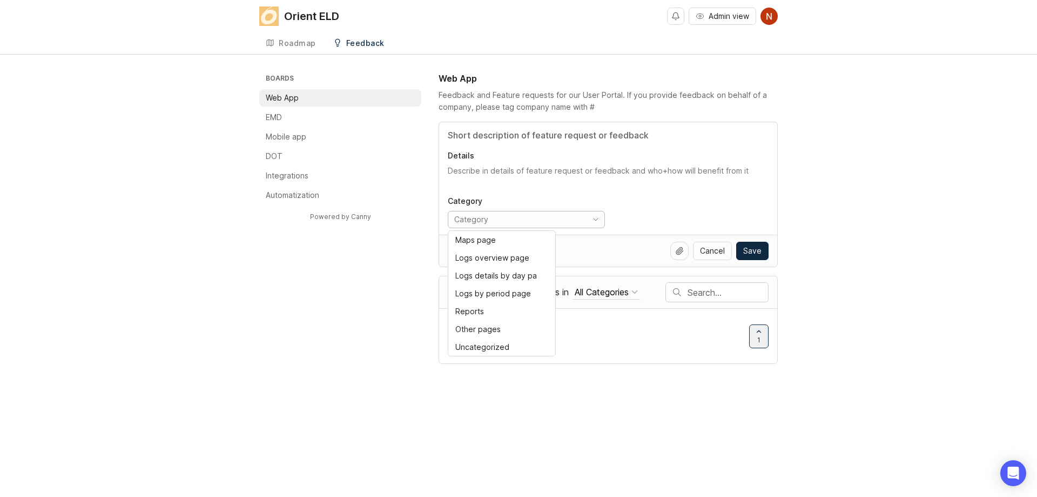
click at [597, 216] on icon "toggle icon" at bounding box center [595, 219] width 17 height 9
click at [884, 196] on div "Boards Web App EMD Mobile app DOT Integrations Automatization Powered by Canny …" at bounding box center [518, 218] width 1037 height 292
click at [596, 217] on icon "toggle icon" at bounding box center [595, 219] width 17 height 9
click at [863, 216] on div "Boards Web App EMD Mobile app DOT Integrations Automatization Powered by Canny …" at bounding box center [518, 218] width 1037 height 292
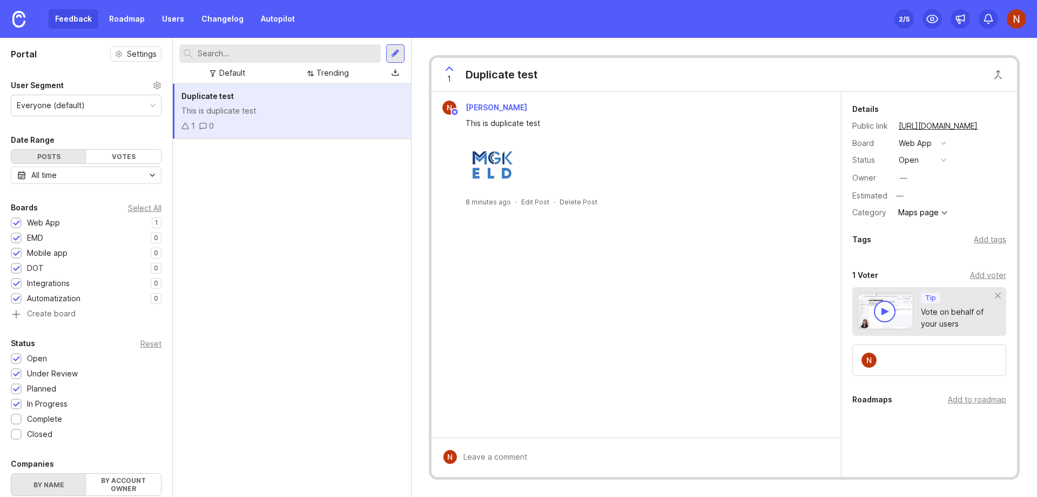
click at [285, 113] on div "This is duplicate test" at bounding box center [292, 111] width 221 height 12
click at [931, 159] on button "open" at bounding box center [923, 160] width 54 height 14
click at [925, 224] on li "planned" at bounding box center [923, 219] width 54 height 20
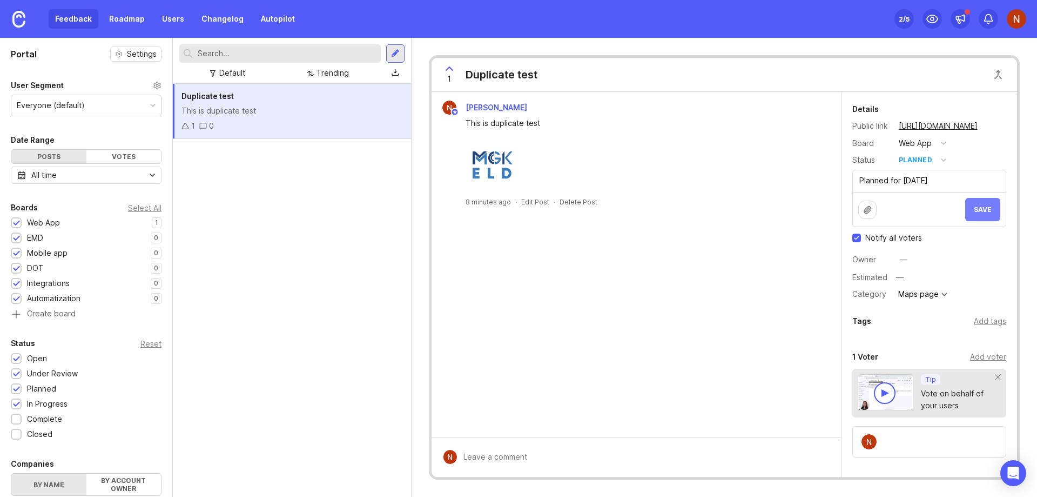
type textarea "Planned for Sept 2025"
click at [979, 212] on span "Save" at bounding box center [983, 209] width 18 height 8
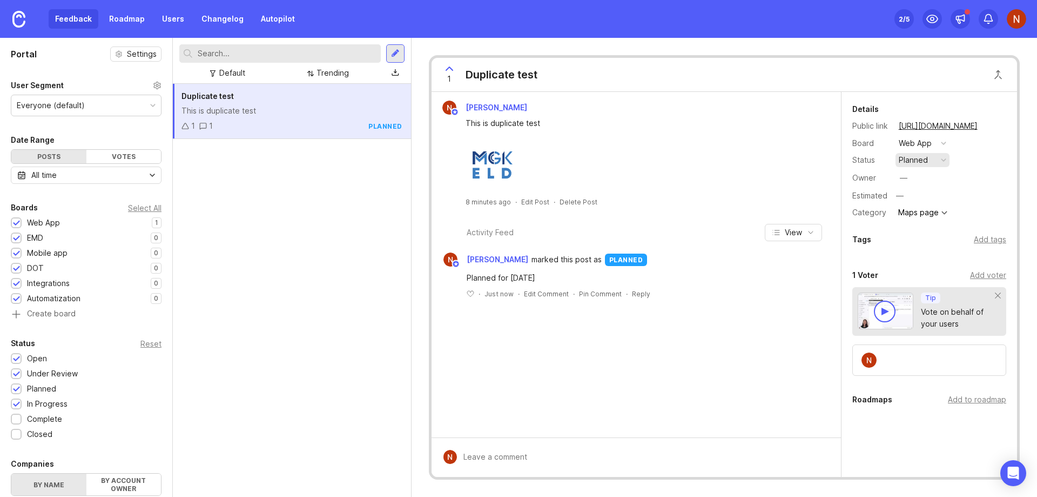
click at [922, 159] on div "planned" at bounding box center [913, 160] width 29 height 12
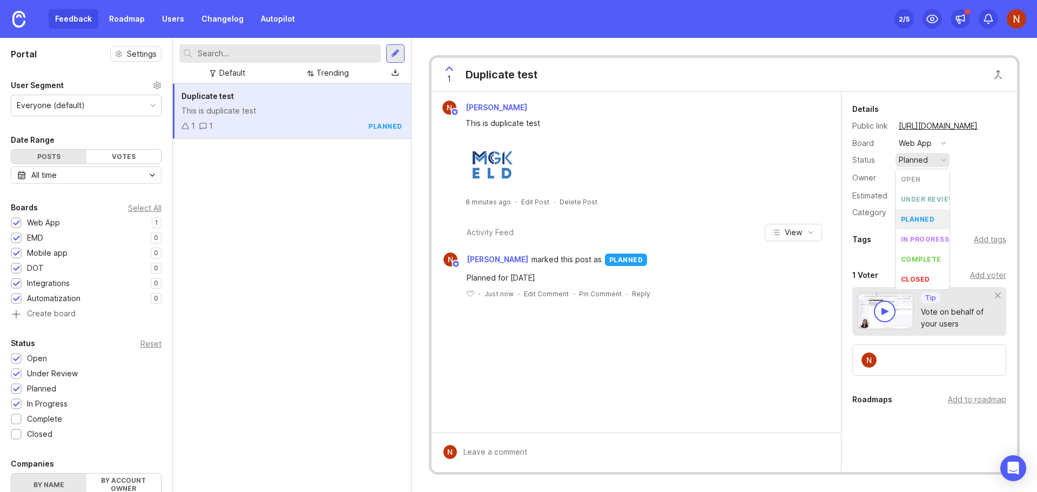
click at [1020, 22] on img at bounding box center [1016, 18] width 19 height 19
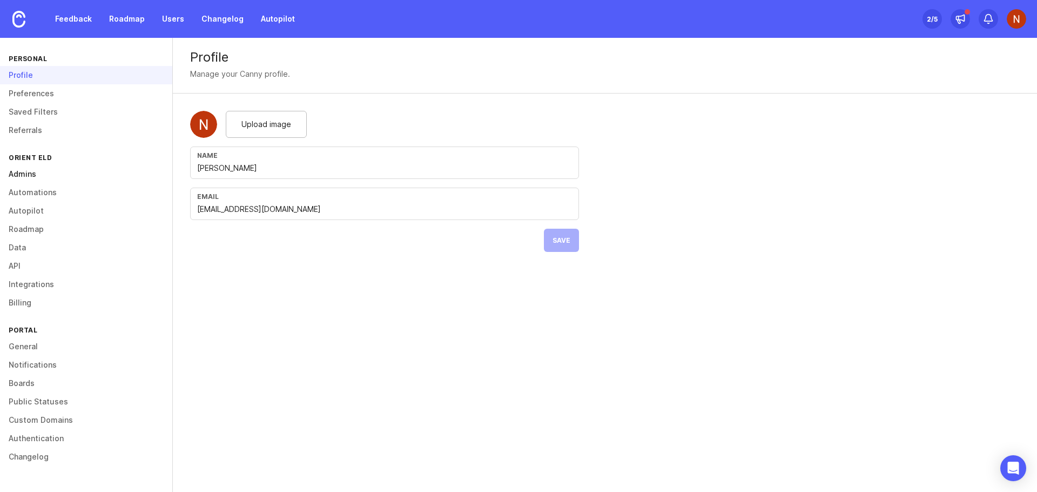
click at [39, 177] on link "Admins" at bounding box center [86, 174] width 172 height 18
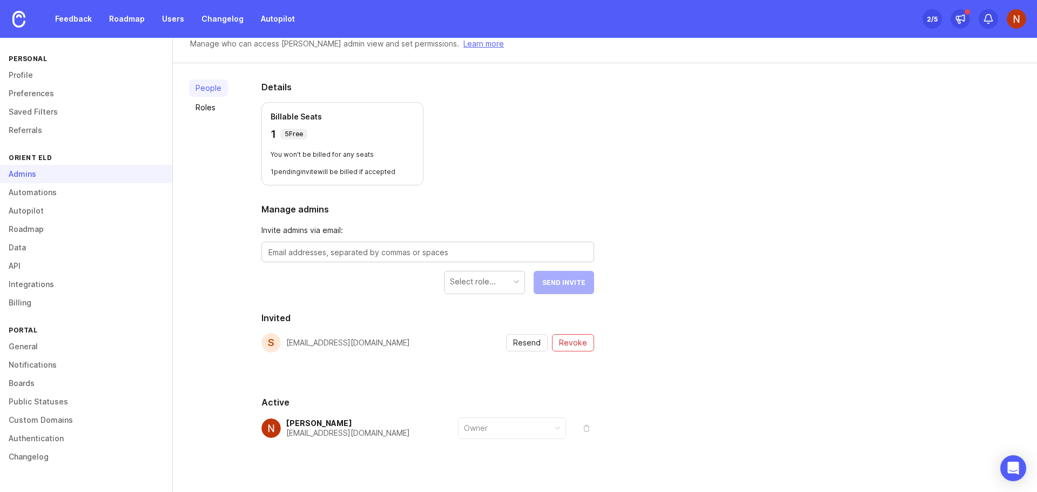
scroll to position [46, 0]
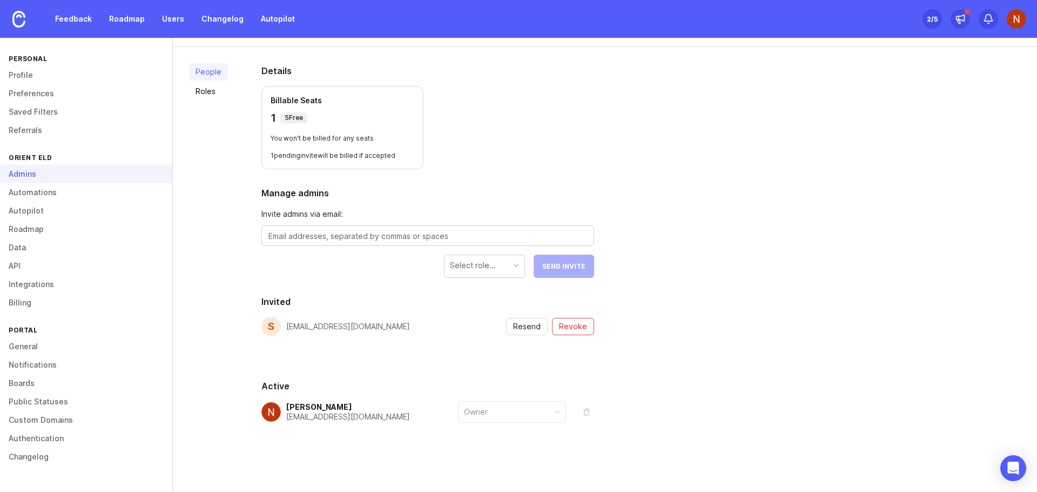
click at [695, 148] on div "People Roles Details Billable Seats 1 5 Free You won't be billed for any seats …" at bounding box center [605, 269] width 864 height 445
click at [850, 151] on div "People Roles Details Billable Seats 1 5 Free You won't be billed for any seats …" at bounding box center [605, 269] width 864 height 445
click at [33, 386] on link "Boards" at bounding box center [86, 383] width 172 height 18
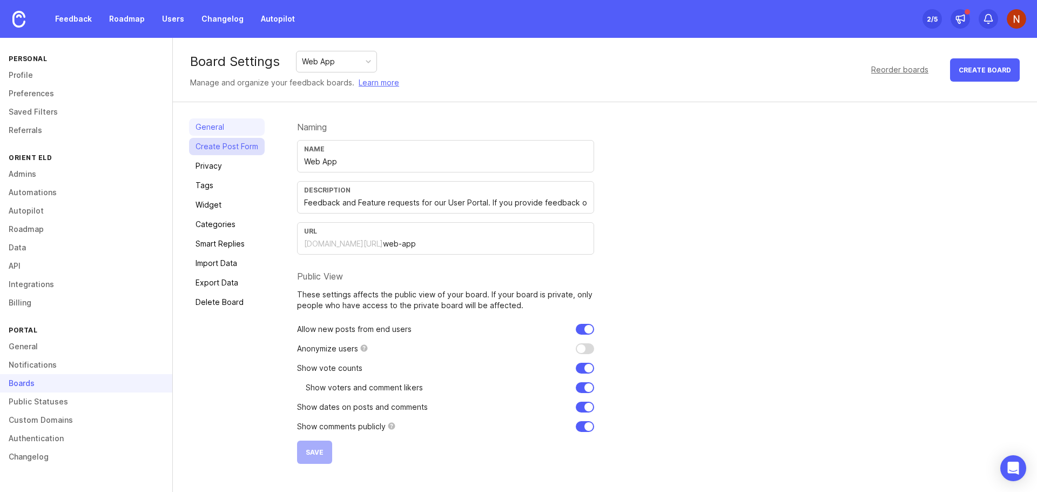
click at [216, 148] on link "Create Post Form" at bounding box center [227, 146] width 76 height 17
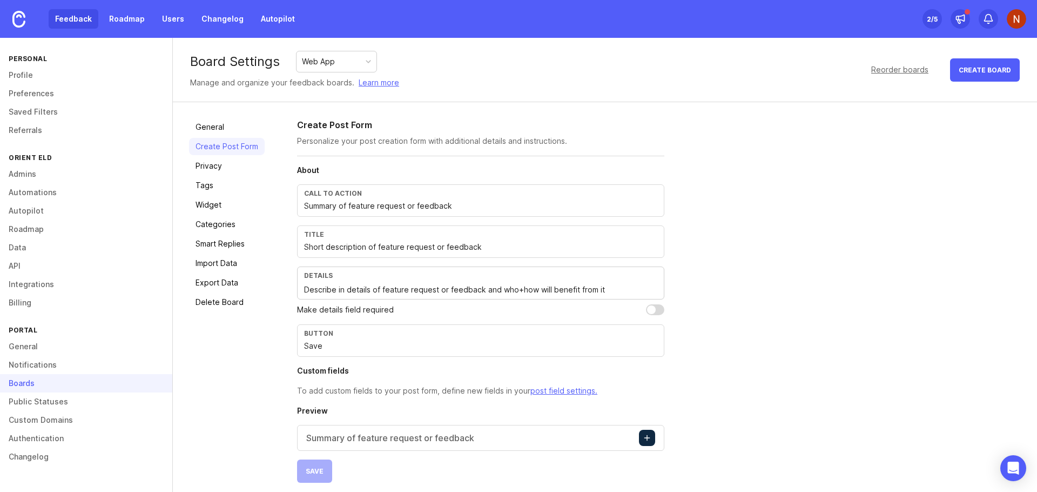
click at [78, 20] on link "Feedback" at bounding box center [74, 18] width 50 height 19
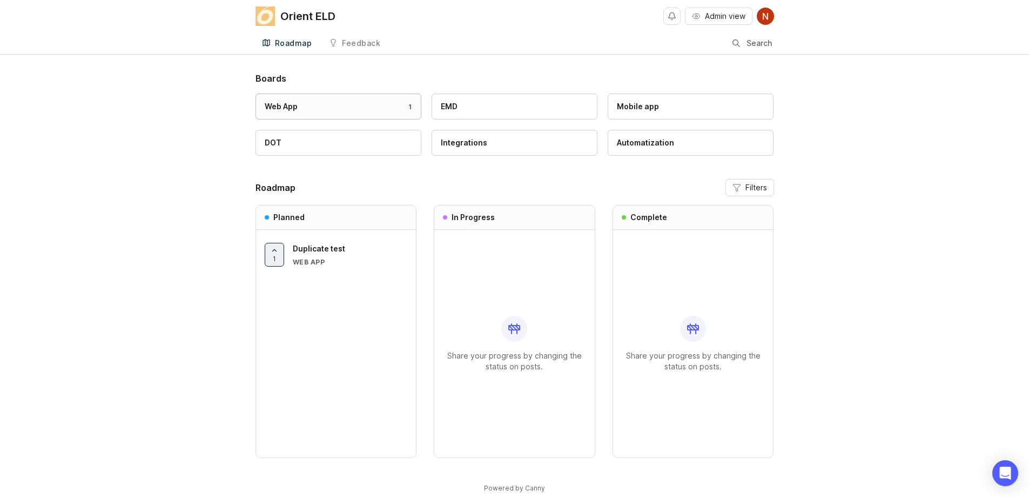
click at [338, 103] on div "Web App 1" at bounding box center [339, 106] width 148 height 12
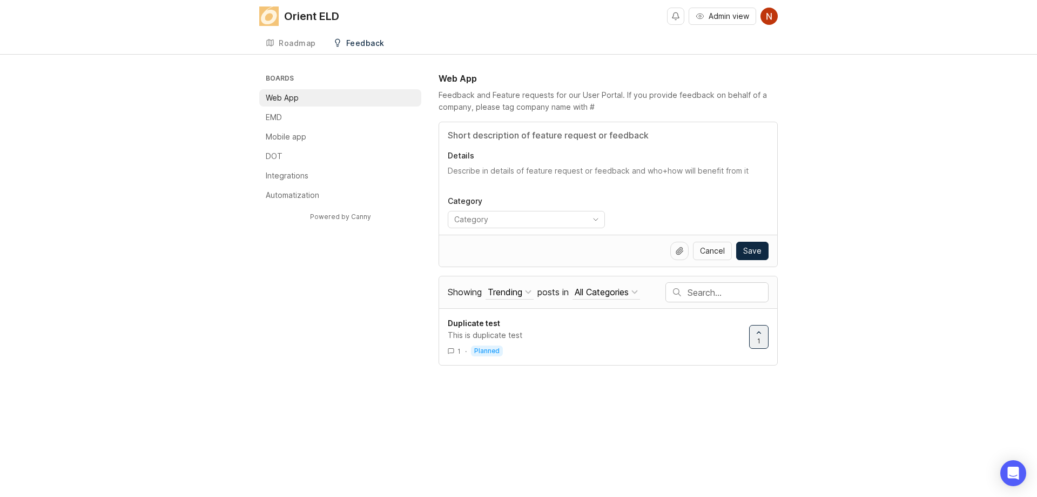
click at [286, 16] on div "Orient ELD" at bounding box center [311, 16] width 55 height 11
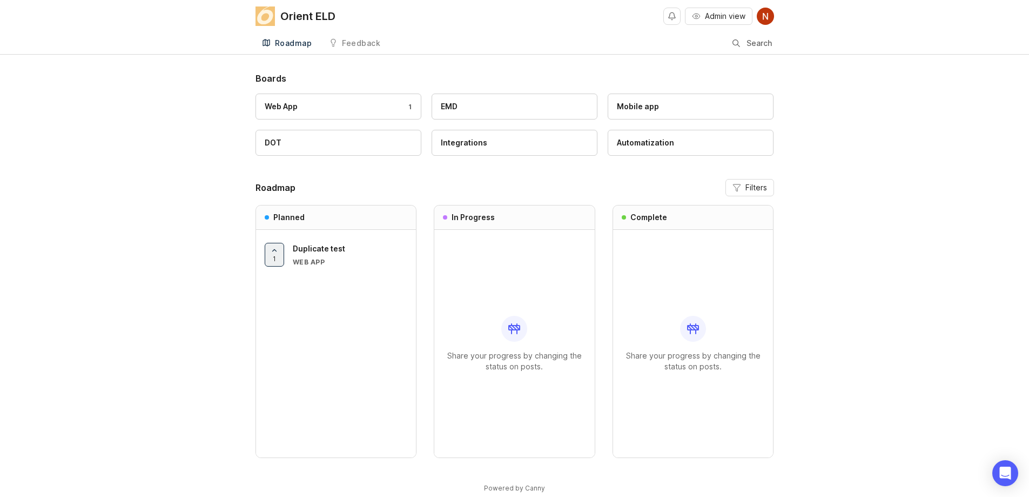
click at [907, 168] on div "Boards Web App 1 EMD Mobile app DOT Integrations Automatization Roadmap Filters…" at bounding box center [514, 291] width 1029 height 439
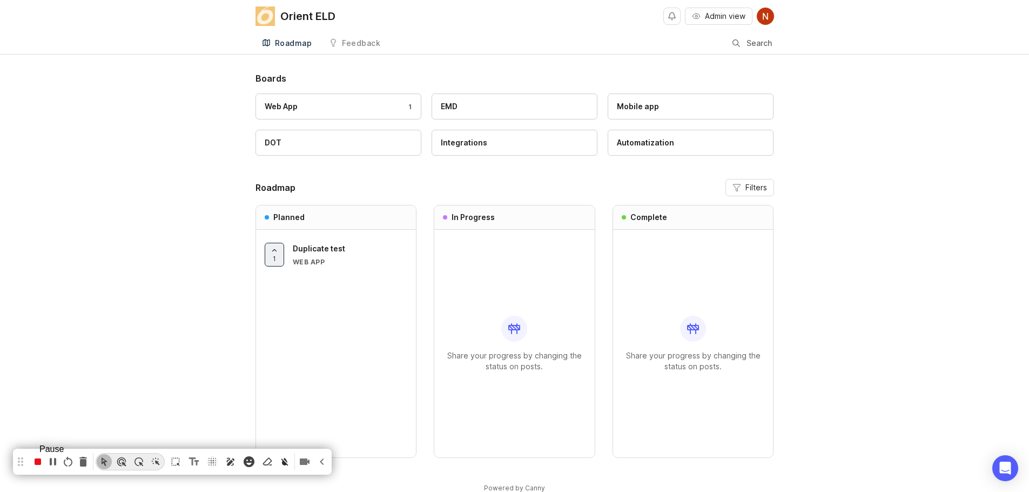
click at [55, 462] on icon "pause recording" at bounding box center [52, 461] width 13 height 13
click at [198, 458] on icon "Text Tool (Alt+N)" at bounding box center [194, 461] width 10 height 8
type textarea "Step 1. Choose the system component you want to leave feedback or create featur…"
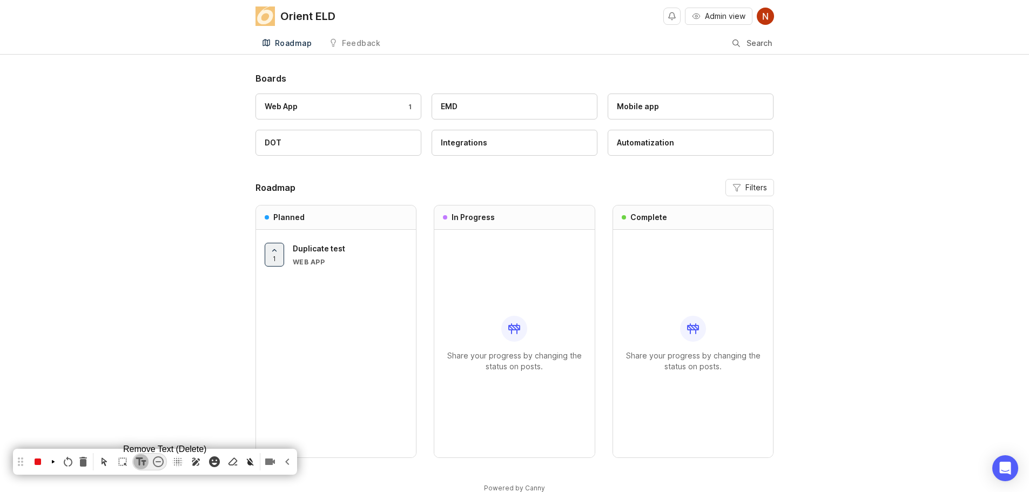
click at [163, 458] on icon "Remove Text (Delete)" at bounding box center [158, 461] width 13 height 13
click at [164, 461] on icon "Remove Text (Delete)" at bounding box center [158, 461] width 11 height 11
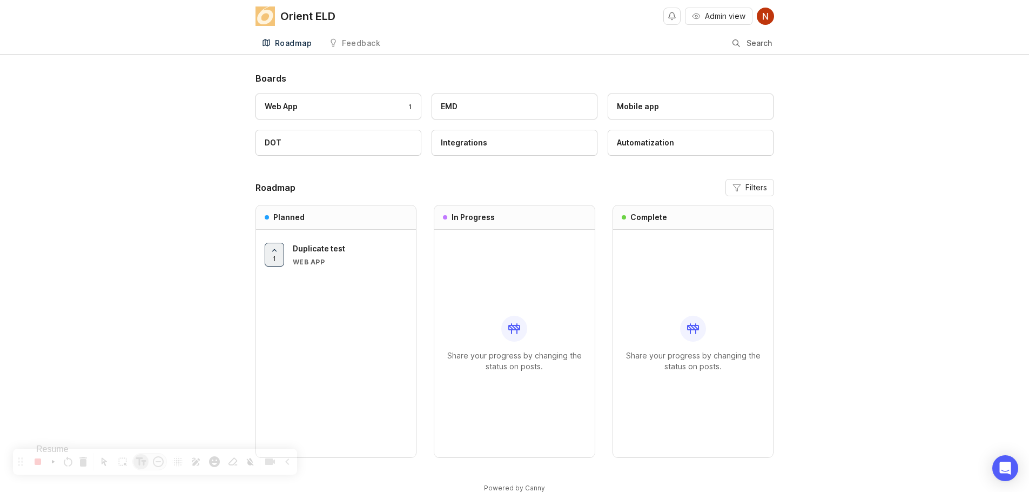
click at [55, 462] on icon "resume recording" at bounding box center [53, 461] width 3 height 3
click at [56, 461] on icon "pause recording" at bounding box center [52, 461] width 13 height 13
click at [55, 460] on icon "resume recording" at bounding box center [53, 461] width 3 height 3
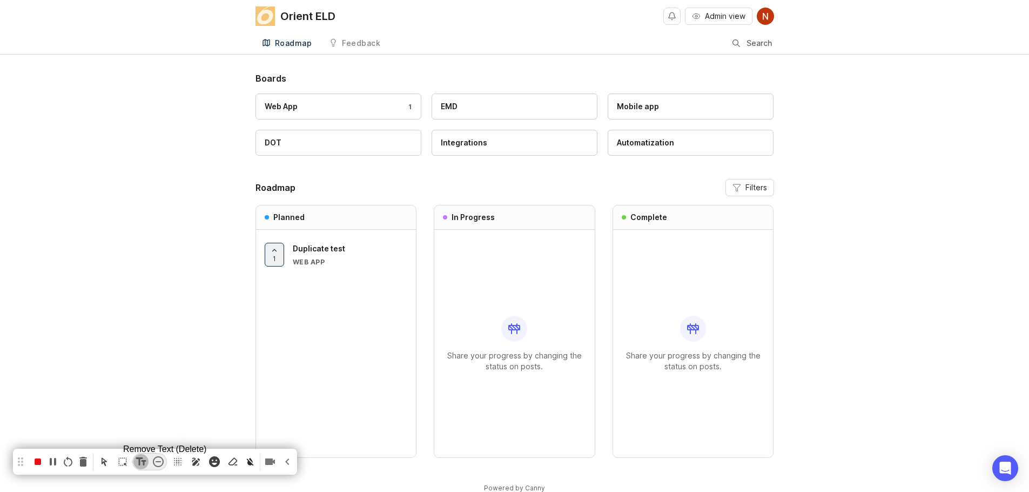
click at [164, 461] on icon "Remove Text (Delete)" at bounding box center [158, 461] width 11 height 11
click at [163, 459] on icon "Remove Text (Delete)" at bounding box center [158, 461] width 13 height 13
click at [159, 462] on icon "Remove Text (Delete)" at bounding box center [158, 461] width 13 height 13
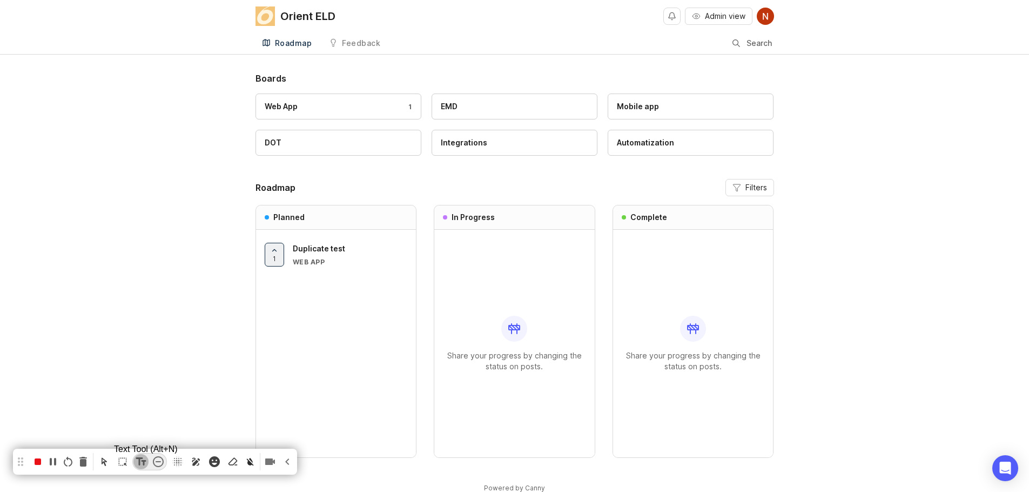
click at [147, 460] on div "Text Tool (Alt+N)" at bounding box center [140, 461] width 15 height 15
click at [165, 463] on icon "Remove Text (Delete)" at bounding box center [158, 461] width 13 height 13
click at [164, 462] on icon "Remove Text (Delete)" at bounding box center [158, 461] width 11 height 11
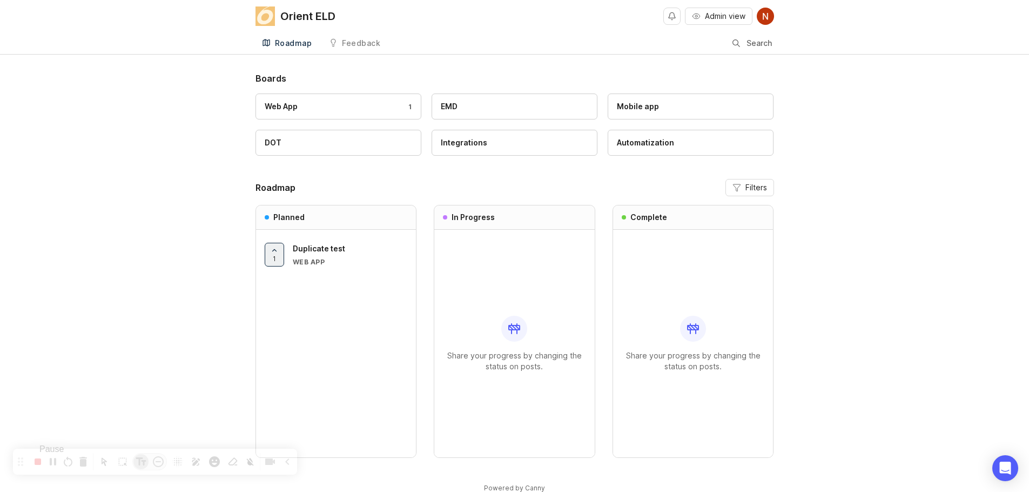
click at [55, 463] on icon "pause recording" at bounding box center [52, 461] width 13 height 13
click at [55, 463] on icon "resume recording" at bounding box center [53, 461] width 3 height 3
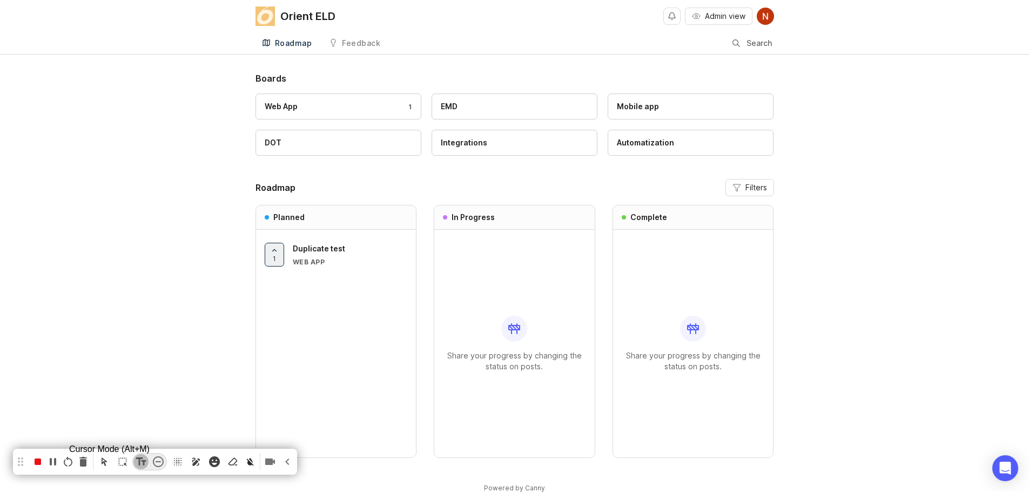
click at [110, 464] on icon "Cursor Mode (Alt+M)" at bounding box center [104, 461] width 11 height 11
click at [87, 464] on icon "delete recording" at bounding box center [83, 462] width 8 height 10
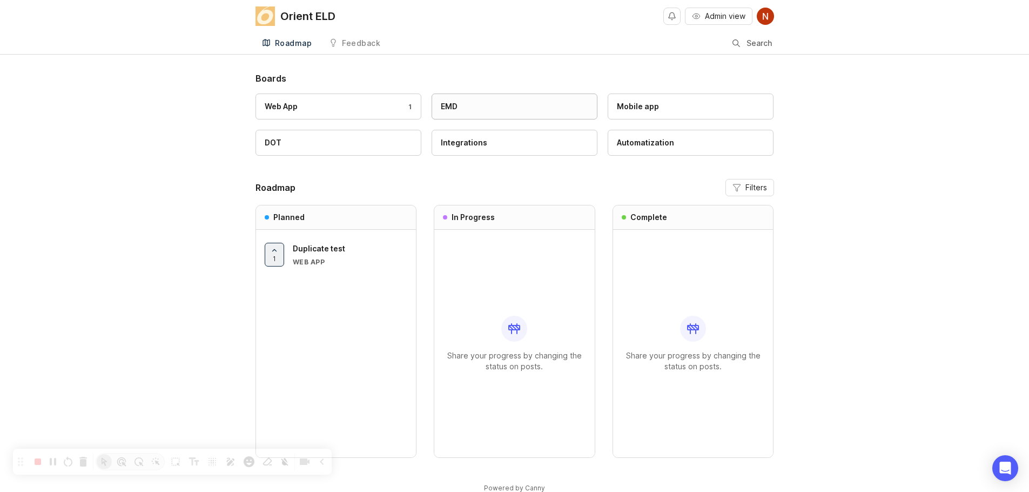
click at [496, 103] on div "EMD" at bounding box center [515, 106] width 148 height 12
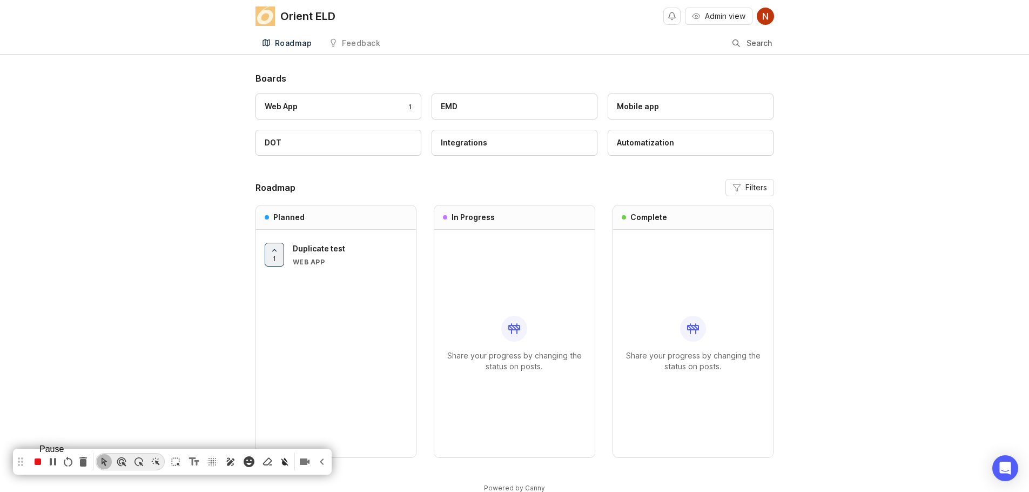
click at [55, 463] on icon "pause recording" at bounding box center [52, 461] width 13 height 13
click at [200, 462] on icon "Text Tool (Alt+N)" at bounding box center [193, 461] width 13 height 13
paste textarea "ep 1. Choose the system component you want to leave feedback or create feature …"
type textarea "Step 1. Choose the system component you want to leave feedback or create featur…"
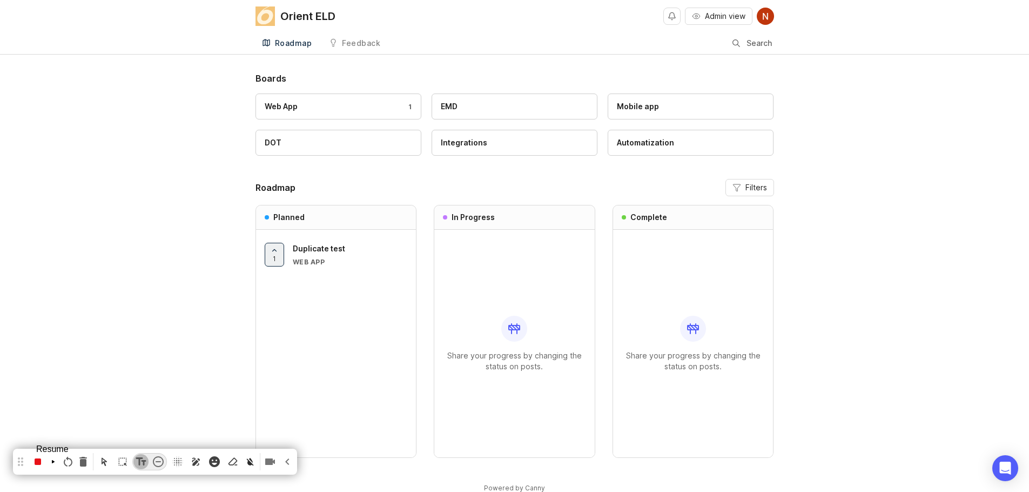
click at [52, 462] on icon "resume recording" at bounding box center [53, 461] width 6 height 13
click at [56, 461] on icon "pause recording" at bounding box center [53, 462] width 6 height 8
click at [107, 463] on icon "Cursor Mode (Alt+M)" at bounding box center [104, 461] width 11 height 11
click at [199, 464] on icon "Text Tool (Alt+N)" at bounding box center [194, 461] width 10 height 8
click at [163, 459] on icon "Remove Text (Delete)" at bounding box center [158, 461] width 13 height 13
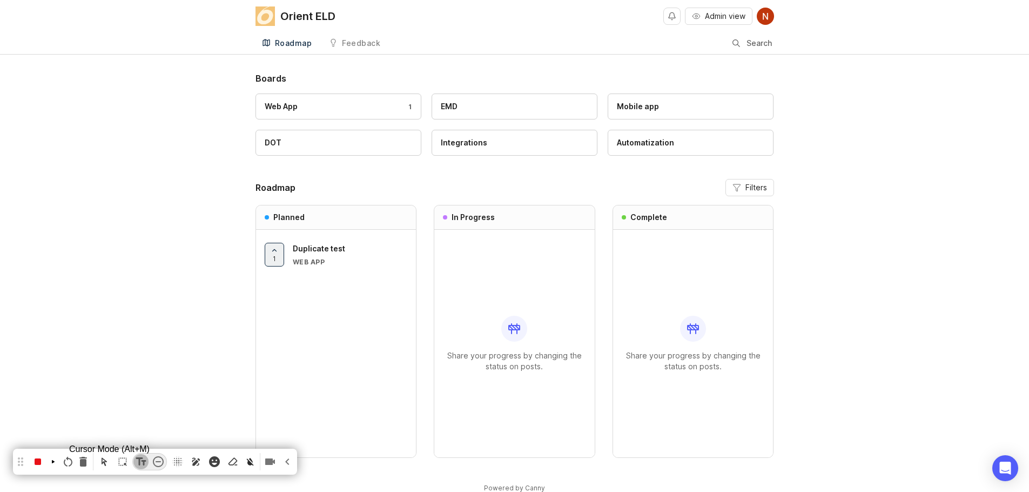
click at [110, 462] on icon "Cursor Mode (Alt+M)" at bounding box center [104, 461] width 11 height 11
click at [55, 460] on icon "resume recording" at bounding box center [53, 461] width 3 height 3
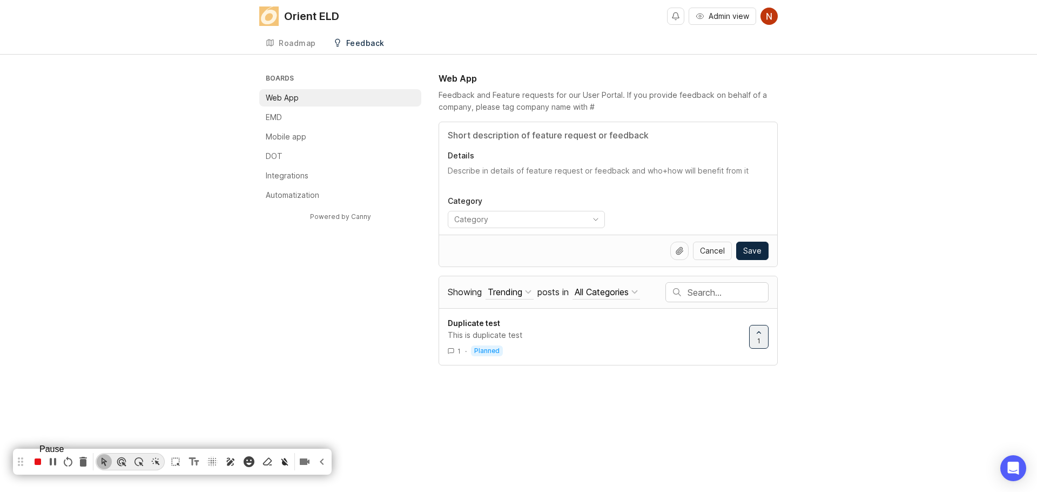
click at [51, 460] on icon "pause recording" at bounding box center [52, 461] width 13 height 13
click at [199, 462] on icon "Text Tool (Alt+N)" at bounding box center [194, 461] width 10 height 8
paste textarea "Step 2 Start typing feedback and as you type - similar feedbacks will appear. T…"
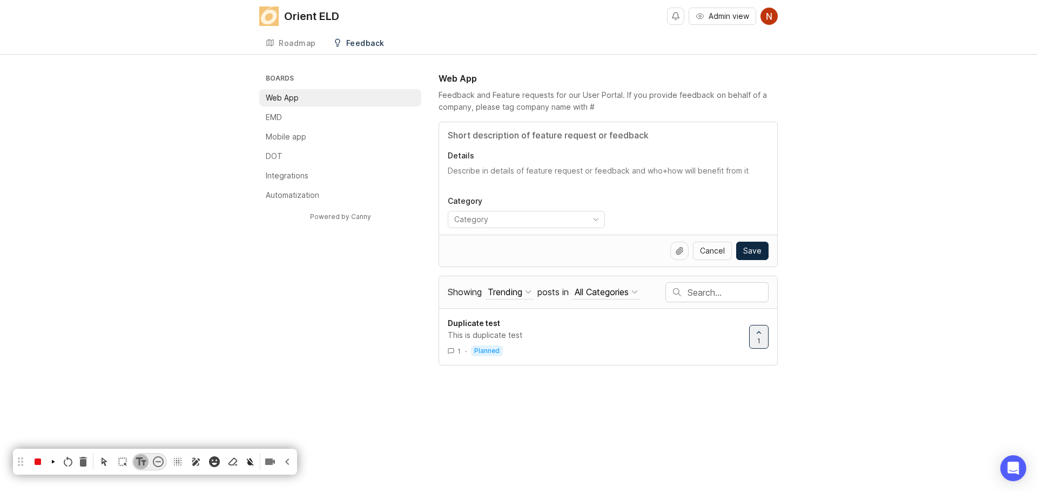
type textarea "StarStep 2 Start typing feedback and as you type - similar feedbacks will appea…"
paste textarea "ep 2 Start typing feedback and as you type - similar feedbacks will appear. Thi…"
type textarea "Step 2 Start typing feedback and as you type - similar feedbacks will appear. T…"
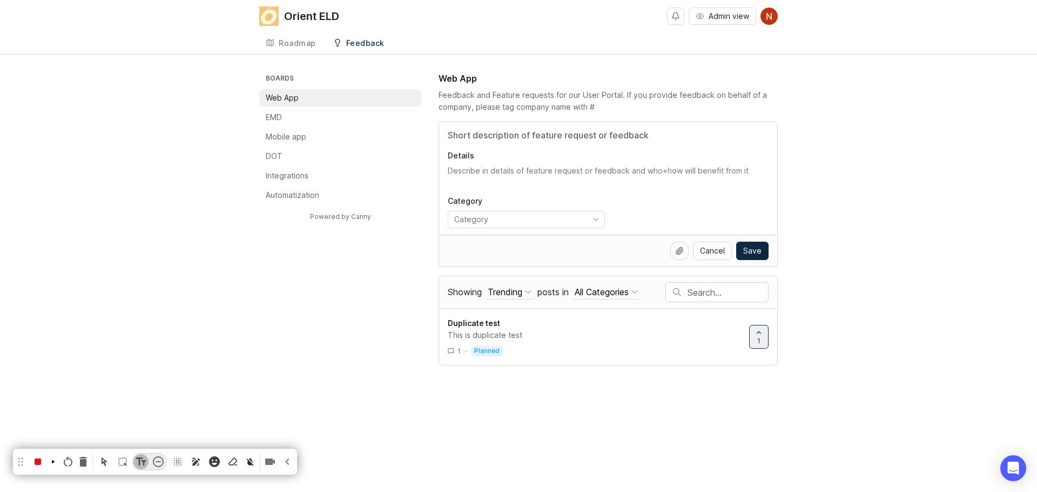
scroll to position [8, 53]
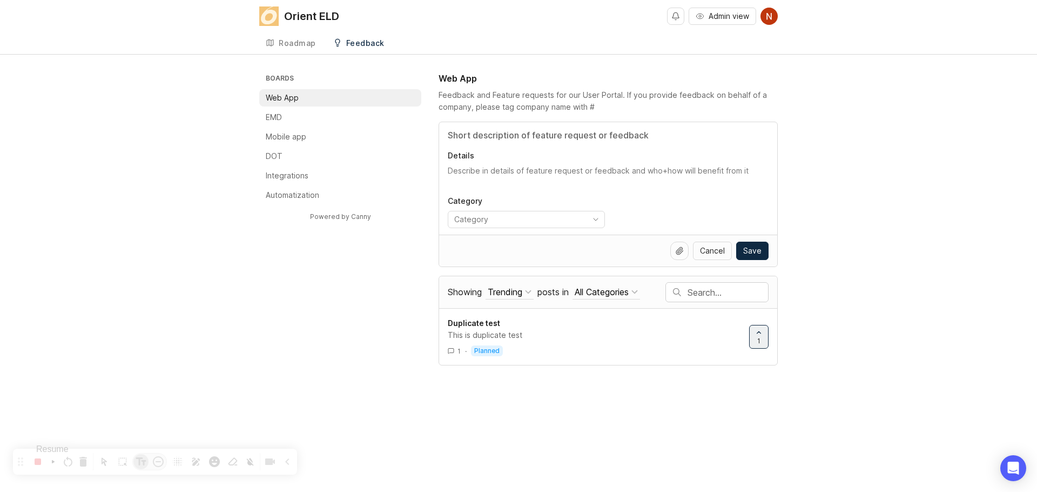
click at [52, 462] on icon "resume recording" at bounding box center [53, 461] width 6 height 13
click at [54, 463] on icon "pause recording" at bounding box center [53, 462] width 6 height 8
click at [110, 459] on icon "Cursor Mode (Alt+M)" at bounding box center [104, 461] width 11 height 11
click at [503, 134] on input "Title" at bounding box center [608, 135] width 321 height 13
click at [55, 462] on icon "resume recording" at bounding box center [53, 461] width 3 height 3
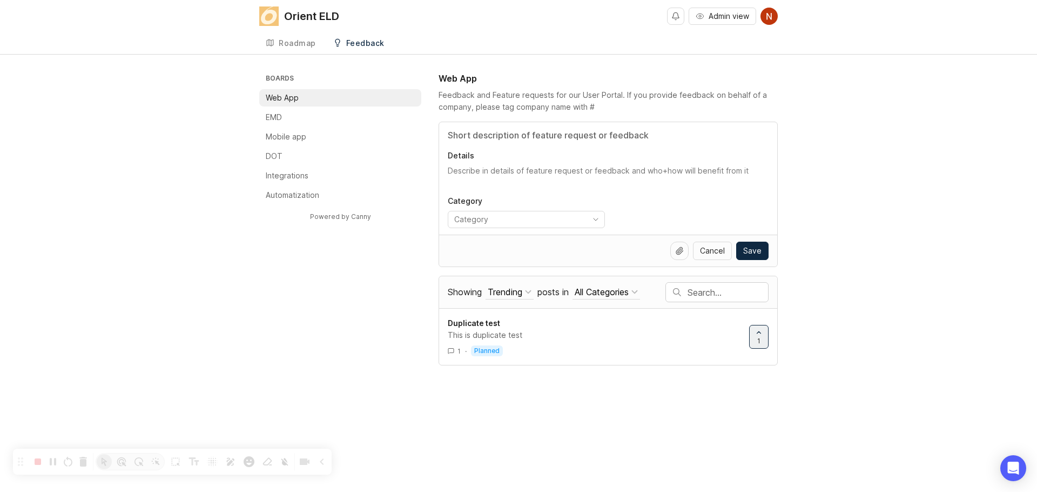
click at [497, 139] on input "Title" at bounding box center [608, 135] width 321 height 13
type input "du"
click at [759, 340] on span "1" at bounding box center [758, 338] width 3 height 9
click at [760, 329] on icon at bounding box center [759, 330] width 8 height 8
click at [55, 460] on icon "pause recording" at bounding box center [52, 461] width 13 height 13
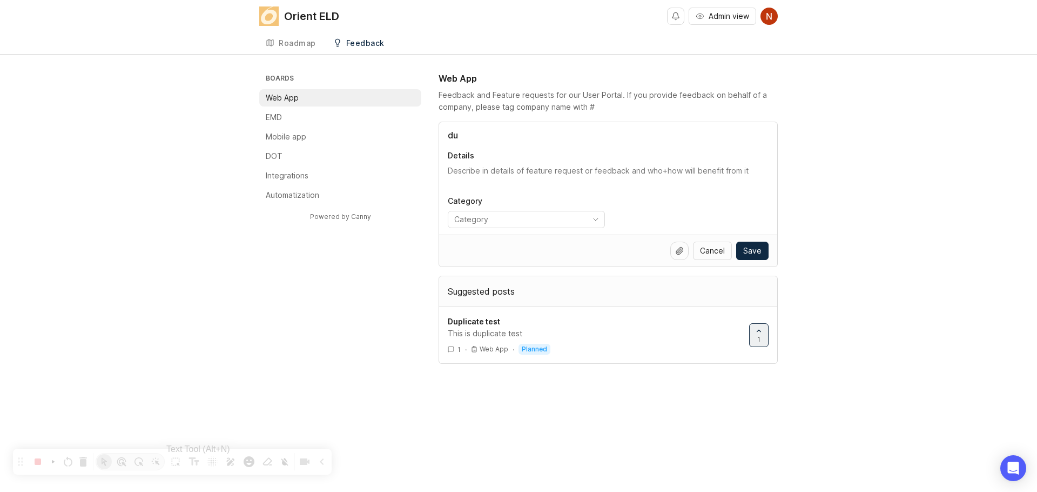
click at [200, 460] on icon "Text Tool (Alt+N)" at bounding box center [193, 461] width 13 height 13
paste textarea "Step 3. Fill all the fields, paying attention to short summary of the feedback …"
type textarea "Start TStep 3. Fill all the fields, paying attention to short summary of the fe…"
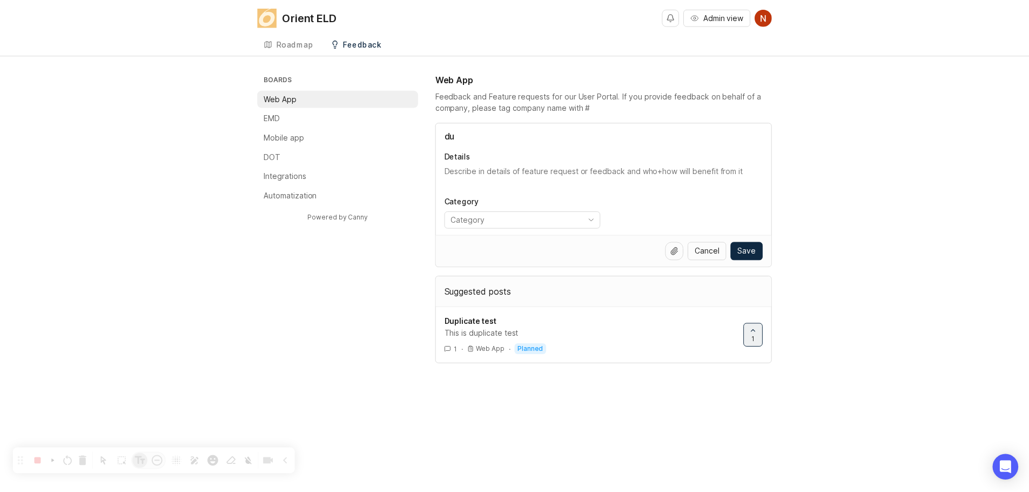
scroll to position [11, 15]
type textarea "Step 3. Fill all the fields, paying attention to short summary of the feedback …"
click at [56, 457] on icon "resume recording" at bounding box center [53, 461] width 6 height 13
click at [56, 461] on icon "pause recording" at bounding box center [52, 461] width 13 height 13
click at [110, 463] on icon "Cursor Mode (Alt+M)" at bounding box center [104, 461] width 11 height 11
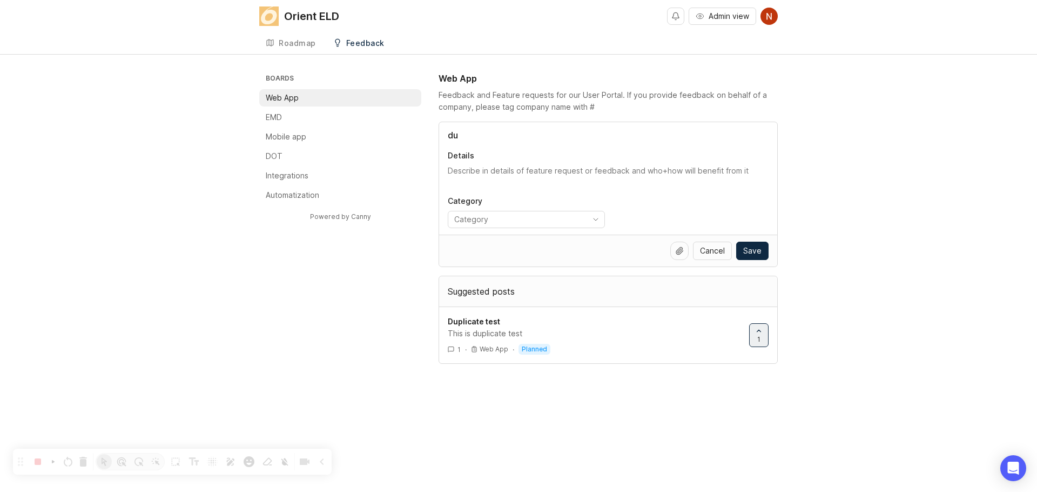
click at [476, 135] on input "du" at bounding box center [608, 135] width 321 height 13
type input "d"
click at [55, 464] on icon "resume recording" at bounding box center [53, 461] width 6 height 13
click at [477, 138] on input "Title" at bounding box center [608, 135] width 321 height 13
type input "Create truck stops page"
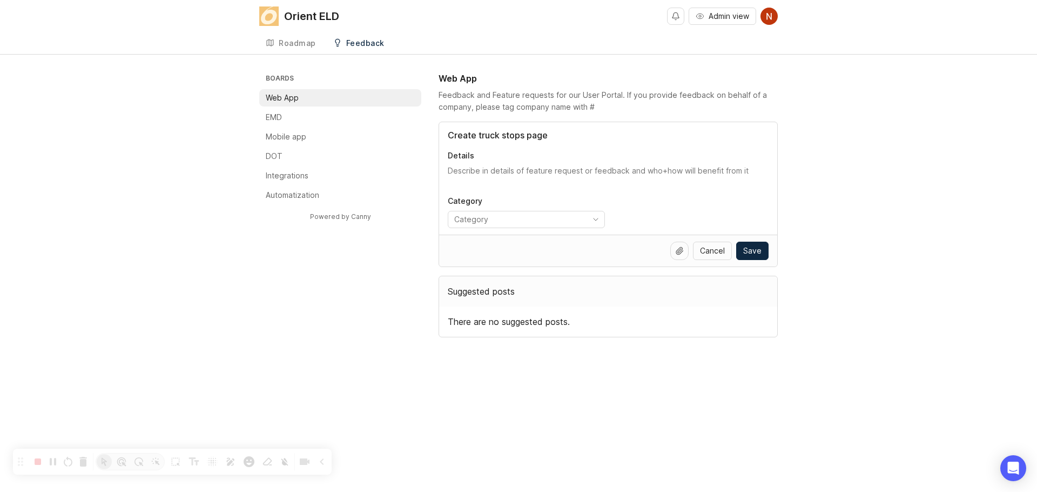
click at [466, 173] on textarea "Details" at bounding box center [608, 176] width 321 height 22
type textarea "Create truck stop pages for fleets"
click at [477, 224] on input "toggle menu" at bounding box center [518, 219] width 128 height 12
click at [580, 216] on input "toggle menu" at bounding box center [518, 219] width 128 height 12
click at [595, 219] on icon "toggle icon" at bounding box center [596, 219] width 4 height 2
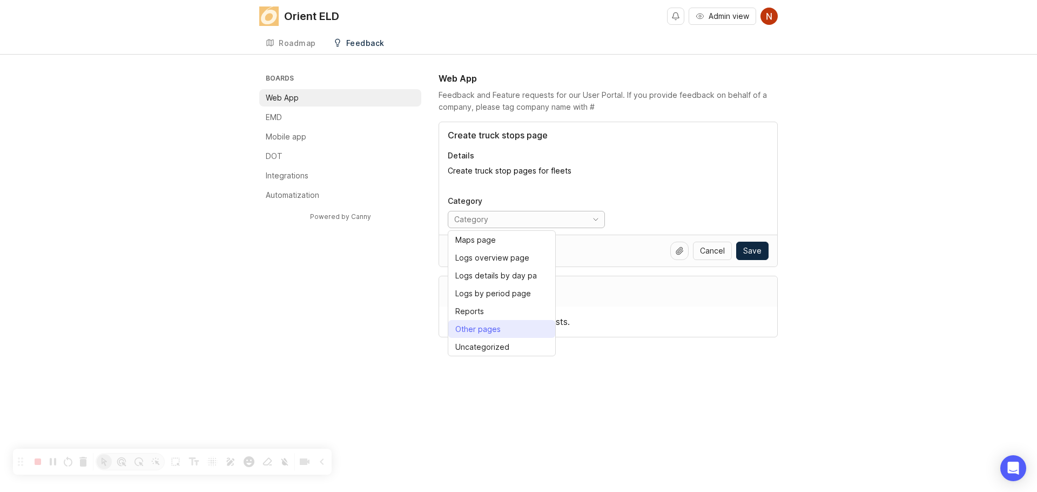
click at [497, 330] on div "Other pages" at bounding box center [477, 329] width 45 height 12
type input "Other pages"
click at [645, 173] on textarea "Create truck stop pages for fleets" at bounding box center [608, 176] width 321 height 22
click at [684, 252] on icon at bounding box center [679, 250] width 9 height 9
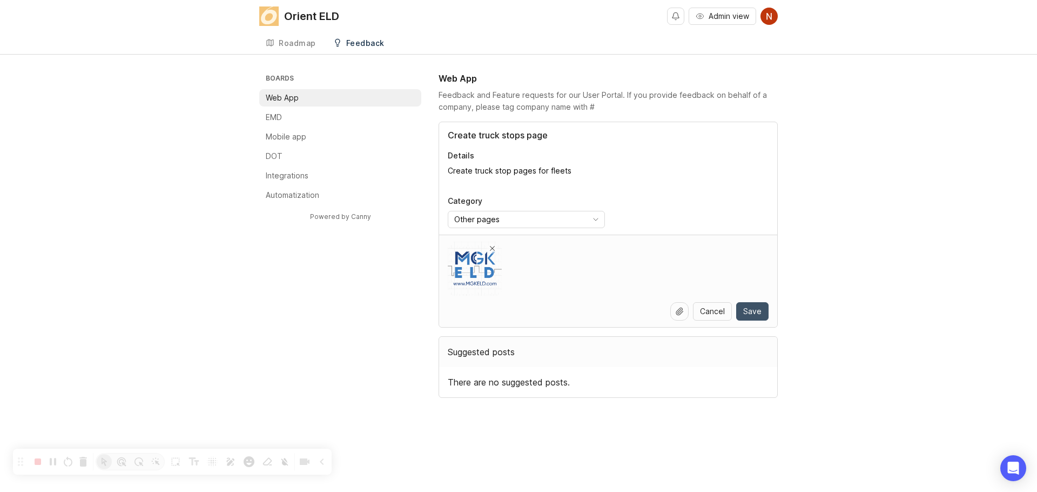
click at [752, 309] on span "Save" at bounding box center [752, 311] width 18 height 11
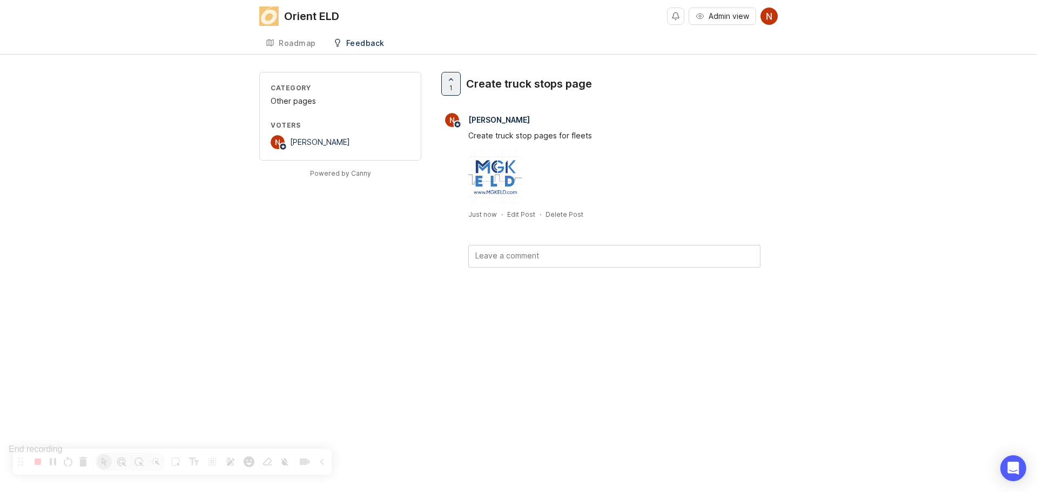
click at [39, 460] on icon "stop recording" at bounding box center [38, 461] width 6 height 6
click at [294, 11] on div "Orient ELD" at bounding box center [311, 16] width 55 height 11
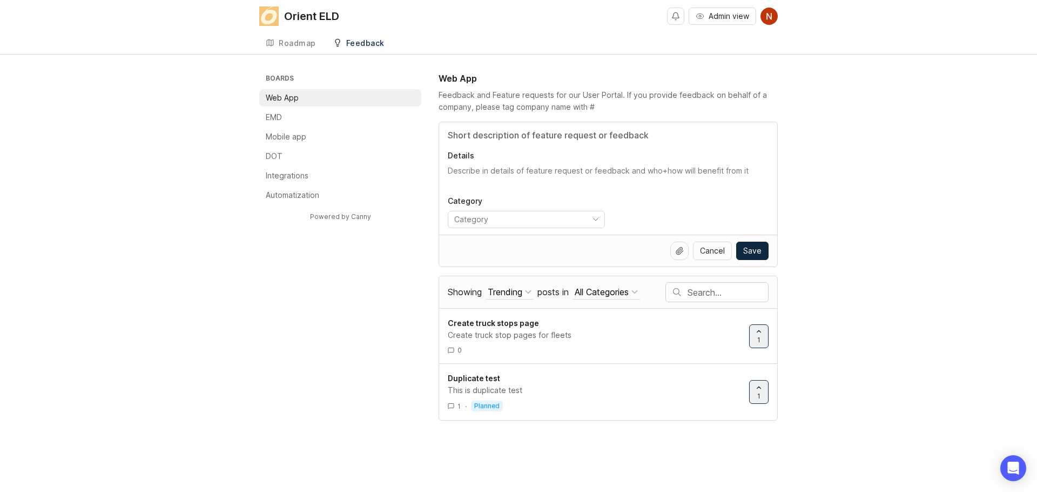
click at [482, 136] on input "Title" at bounding box center [608, 135] width 321 height 13
click at [473, 165] on div "Details Category" at bounding box center [608, 178] width 338 height 112
click at [471, 175] on textarea "Details" at bounding box center [608, 176] width 321 height 22
click at [476, 133] on input "Title" at bounding box center [608, 135] width 321 height 13
click at [470, 173] on textarea "Details" at bounding box center [608, 176] width 321 height 22
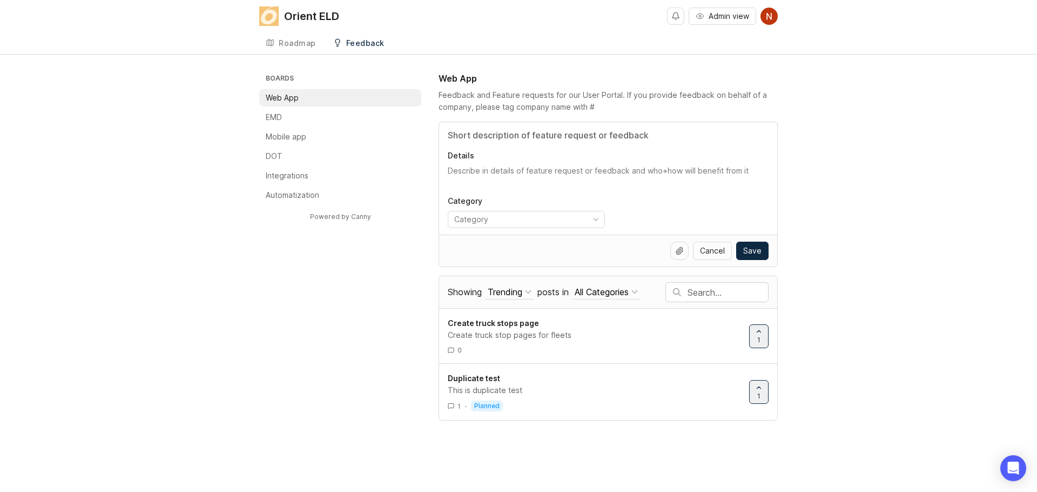
click at [482, 133] on input "Title" at bounding box center [608, 135] width 321 height 13
click at [277, 13] on img at bounding box center [268, 15] width 19 height 19
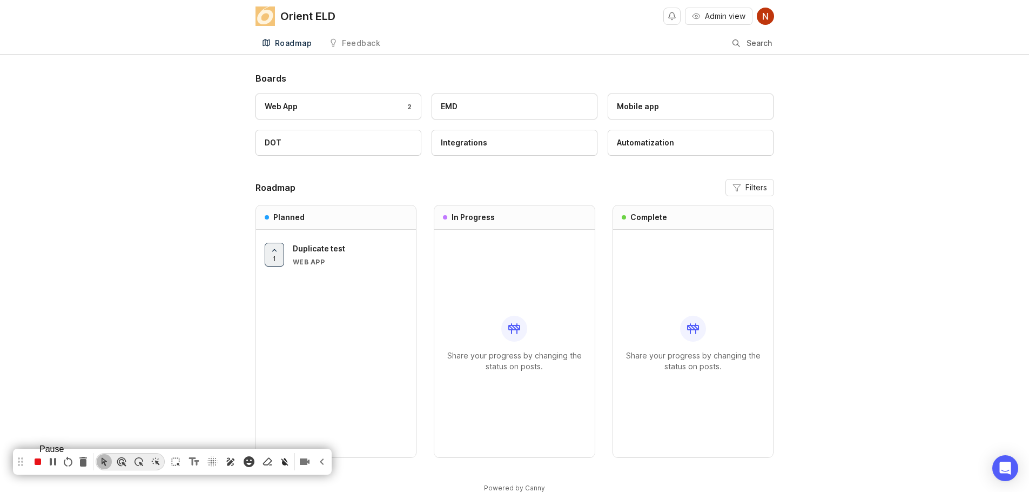
click at [55, 461] on icon "pause recording" at bounding box center [52, 461] width 13 height 13
click at [197, 459] on icon "Text Tool (Alt+N)" at bounding box center [193, 461] width 13 height 13
paste textarea "Choose the system component you want to leave feedback or create feature reques…"
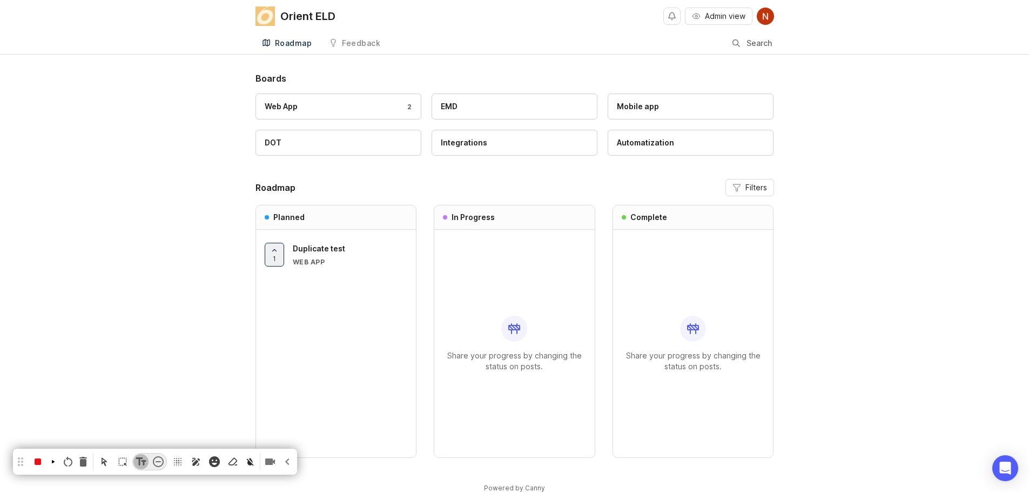
paste textarea "Choose the system component you want to leave feedback or create feature reques…"
type textarea "Choose the system component you want to leave feedback or create feature reques…"
click at [107, 461] on icon "Cursor Mode (Alt+M)" at bounding box center [104, 462] width 5 height 8
click at [53, 458] on icon "resume recording" at bounding box center [53, 461] width 6 height 13
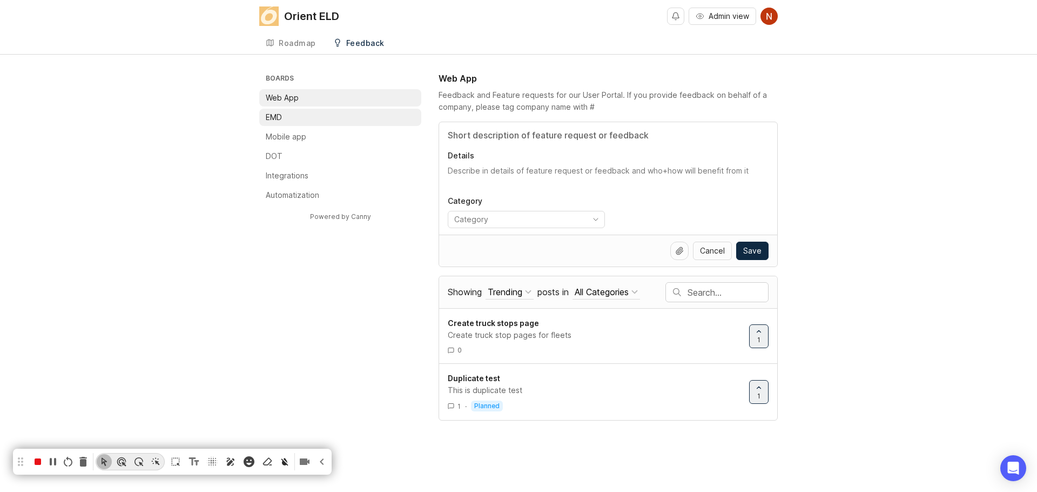
click at [298, 121] on li "EMD" at bounding box center [340, 117] width 162 height 17
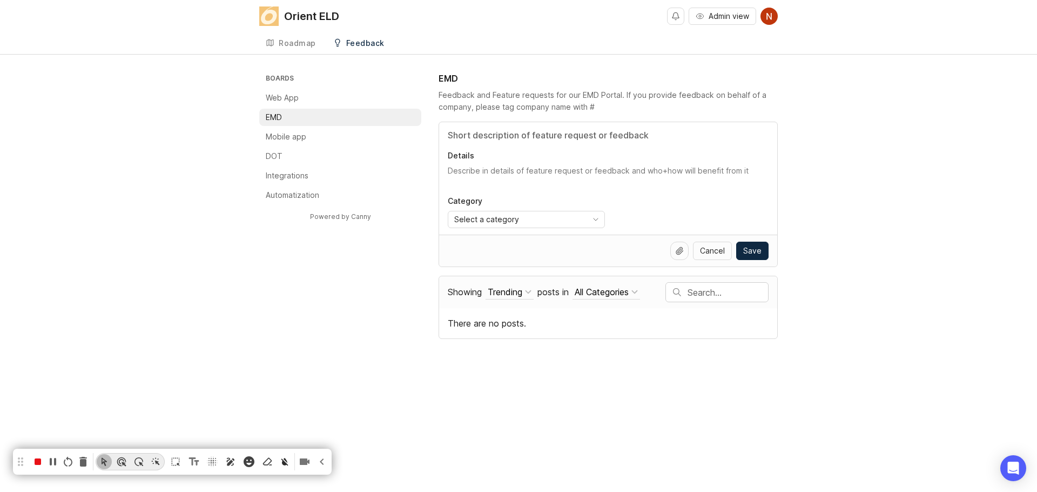
click at [303, 130] on li "Mobile app" at bounding box center [340, 136] width 162 height 17
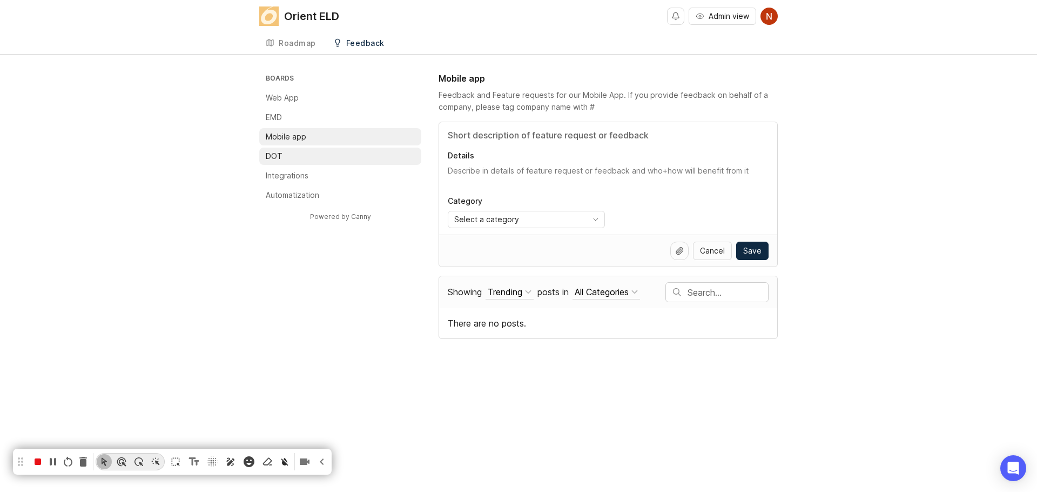
click at [303, 151] on li "DOT" at bounding box center [340, 156] width 162 height 17
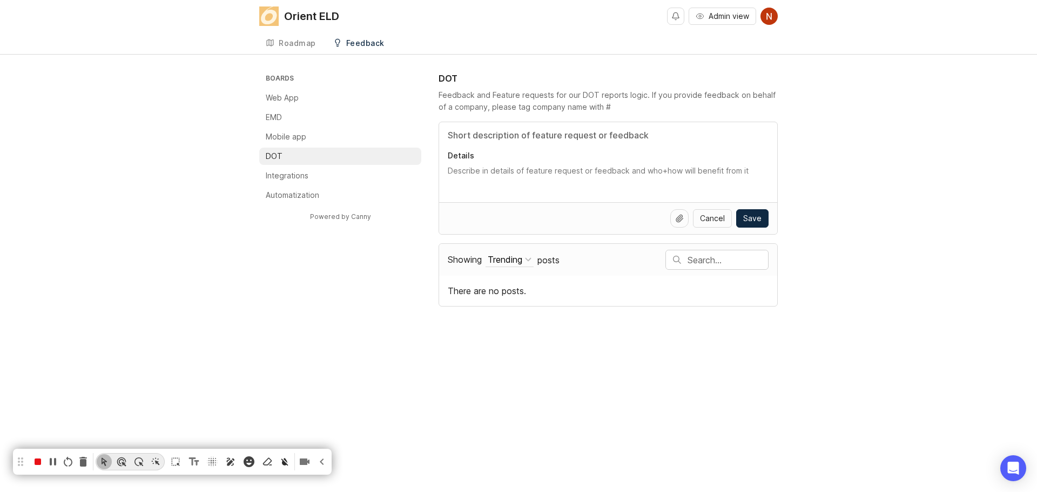
click at [305, 171] on p "Integrations" at bounding box center [287, 175] width 43 height 11
click at [289, 12] on div "Orient ELD" at bounding box center [311, 16] width 55 height 11
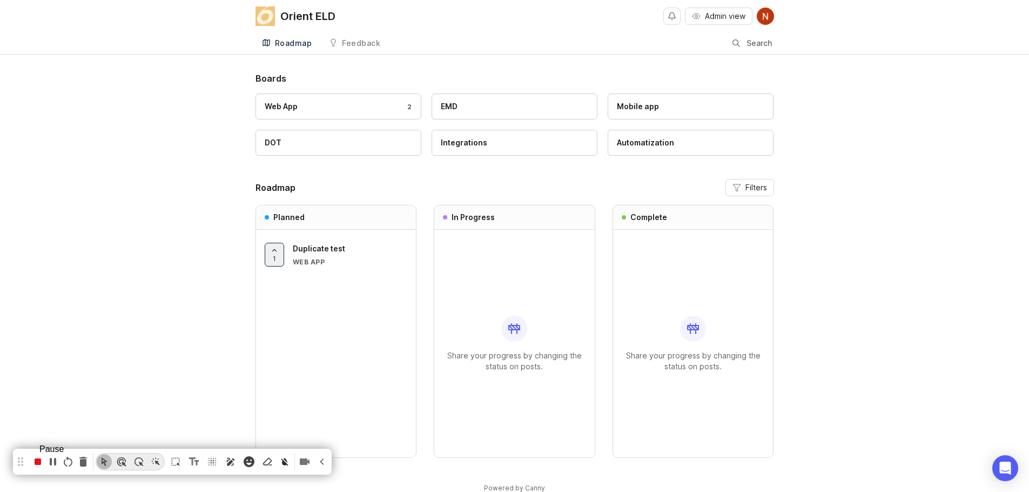
click at [56, 460] on icon "pause recording" at bounding box center [52, 461] width 13 height 13
click at [111, 190] on div "Boards Web App 2 EMD Mobile app DOT Integrations Automatization Roadmap Filters…" at bounding box center [514, 291] width 1029 height 439
drag, startPoint x: 196, startPoint y: 461, endPoint x: 195, endPoint y: 456, distance: 5.5
click at [196, 461] on icon "Text Tool (Alt+N)" at bounding box center [193, 461] width 13 height 13
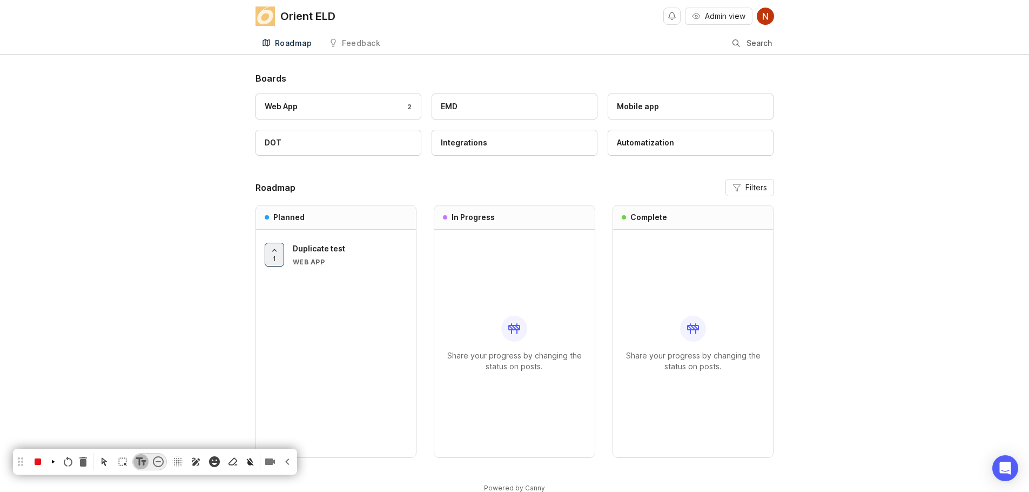
paste textarea "Step 2 Start typing feedback and as you type - similar feedbacks will appear. T…"
type textarea "Step 2 Start typing feedback and as you type - similar feedbacks will appear. T…"
click at [106, 459] on icon "Cursor Mode (Alt+M)" at bounding box center [104, 461] width 11 height 11
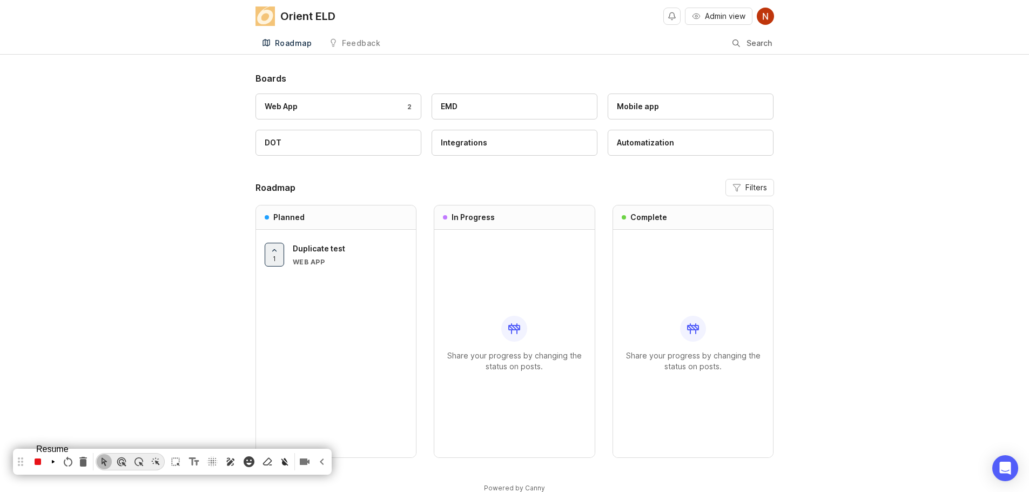
click at [55, 460] on icon "resume recording" at bounding box center [53, 461] width 3 height 3
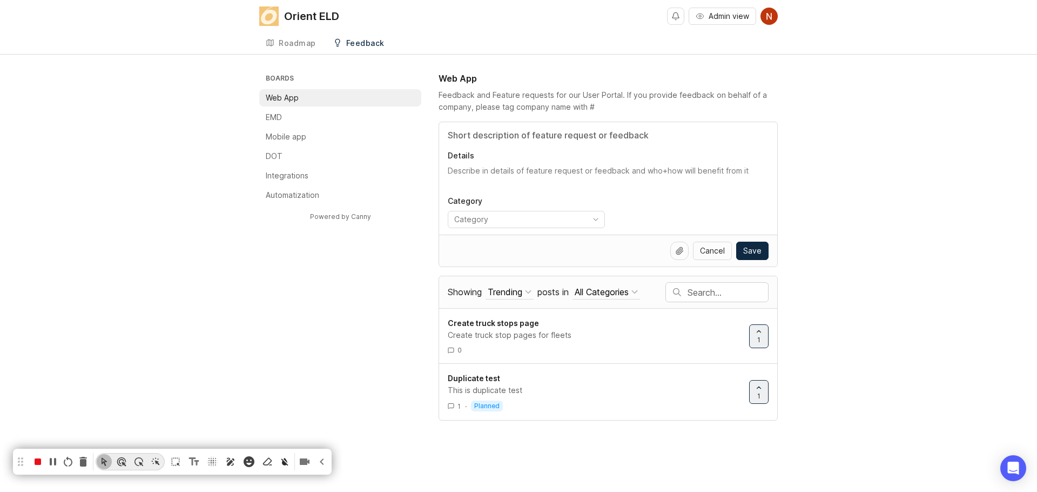
click at [465, 137] on input "Title" at bounding box center [608, 135] width 321 height 13
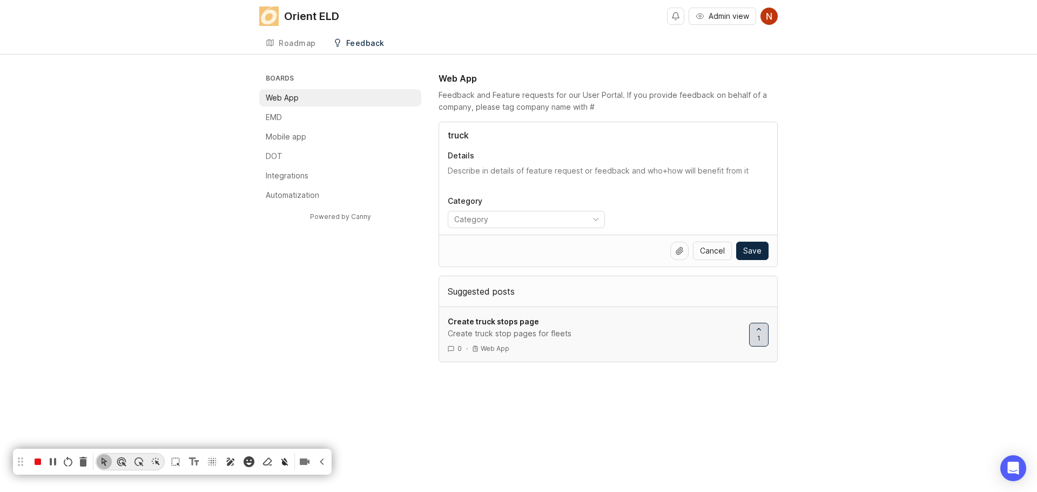
type input "truck"
click at [760, 338] on span "1" at bounding box center [758, 337] width 3 height 9
click at [761, 333] on div at bounding box center [759, 334] width 18 height 23
click at [55, 461] on icon "pause recording" at bounding box center [52, 461] width 13 height 13
click at [87, 119] on div "Boards Web App EMD Mobile app DOT Integrations Automatization Powered by Canny …" at bounding box center [518, 217] width 1037 height 290
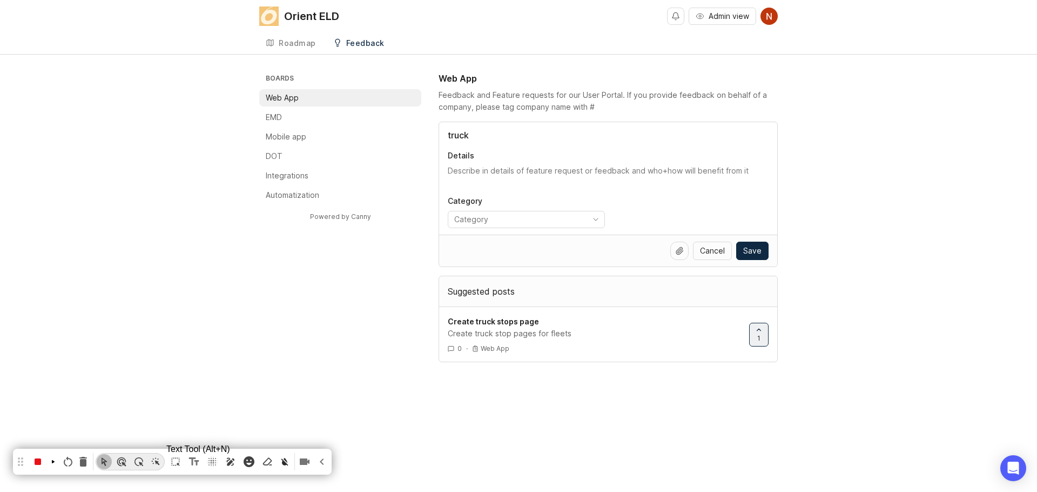
click at [199, 461] on icon "Text Tool (Alt+N)" at bounding box center [194, 461] width 10 height 8
paste textarea "3. Fill all the fields, paying attention to short summary of the feedback as th…"
type textarea "Step 3. Fill all the fields, paying attention to short summary of the feedback …"
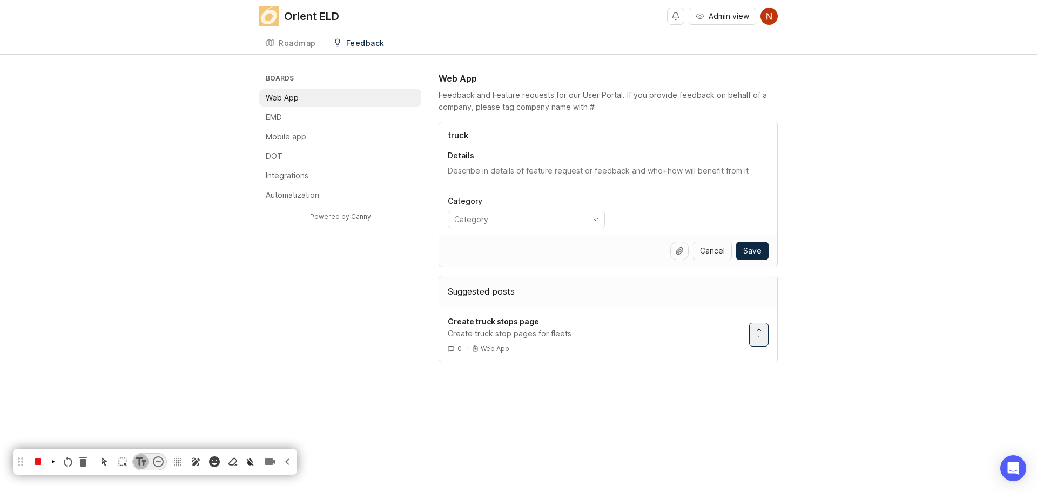
scroll to position [12, 9]
click at [109, 459] on icon "Cursor Mode (Alt+M)" at bounding box center [104, 461] width 11 height 11
click at [55, 458] on icon "resume recording" at bounding box center [53, 461] width 6 height 13
click at [473, 133] on input "truck" at bounding box center [608, 135] width 321 height 13
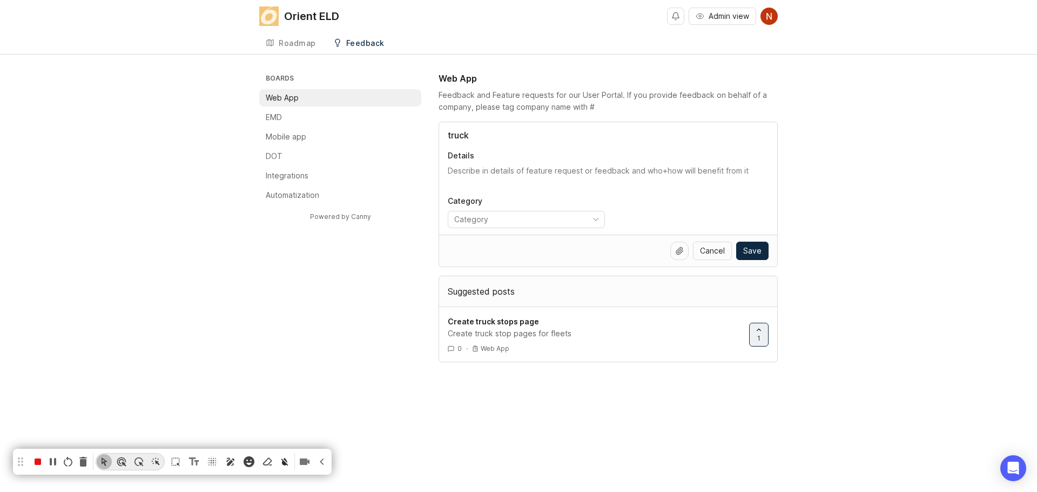
click at [473, 133] on input "truck" at bounding box center [608, 135] width 321 height 13
paste input "Create Weigh stations page with a map"
type input "Create Weigh stations page with a map"
click at [490, 165] on div "Create Weigh stations page with a map Details Category" at bounding box center [608, 178] width 338 height 112
click at [490, 176] on textarea "Details" at bounding box center [608, 176] width 321 height 22
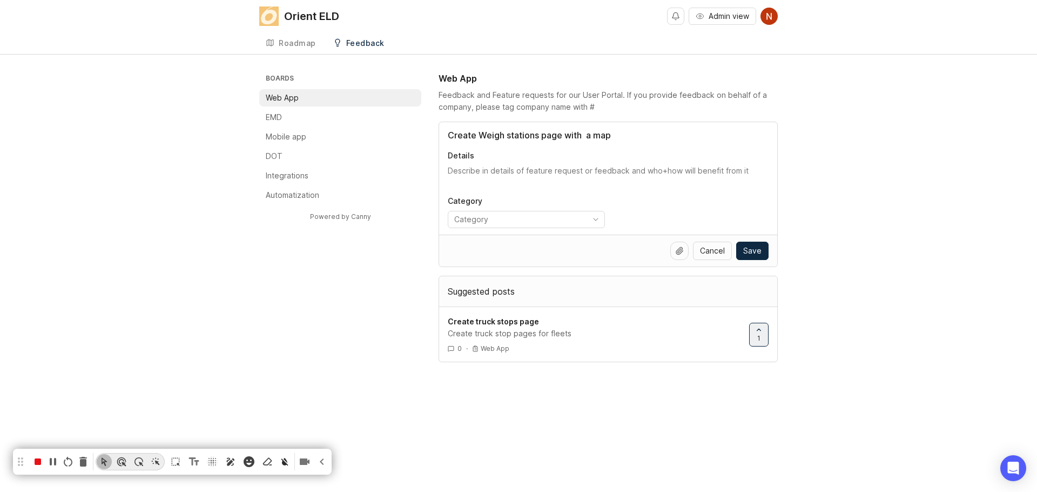
paste textarea "A page with weigh station will help safety departments monitor how many trucks …"
type textarea "A page with weigh station will help safety departments monitor how many trucks …"
click at [535, 219] on input "toggle menu" at bounding box center [518, 219] width 128 height 12
click at [598, 220] on icon "toggle icon" at bounding box center [595, 219] width 17 height 9
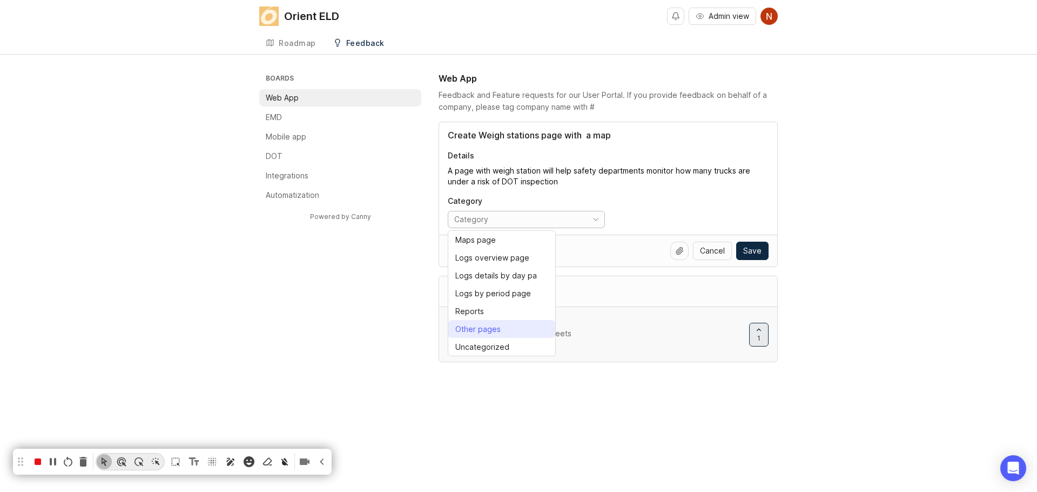
click at [498, 332] on div "Other pages" at bounding box center [477, 329] width 45 height 12
type input "Other pages"
click at [682, 252] on icon at bounding box center [679, 250] width 9 height 9
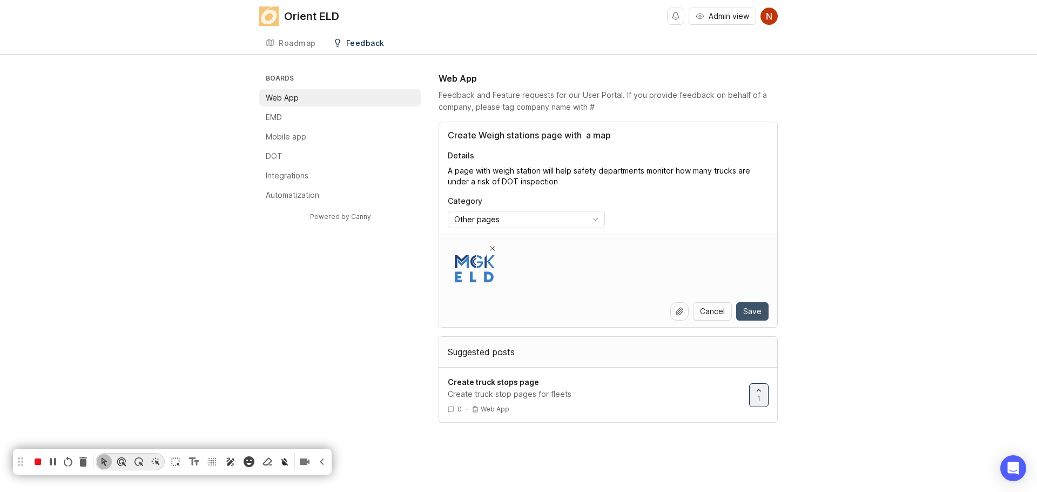
click at [749, 309] on span "Save" at bounding box center [752, 311] width 18 height 11
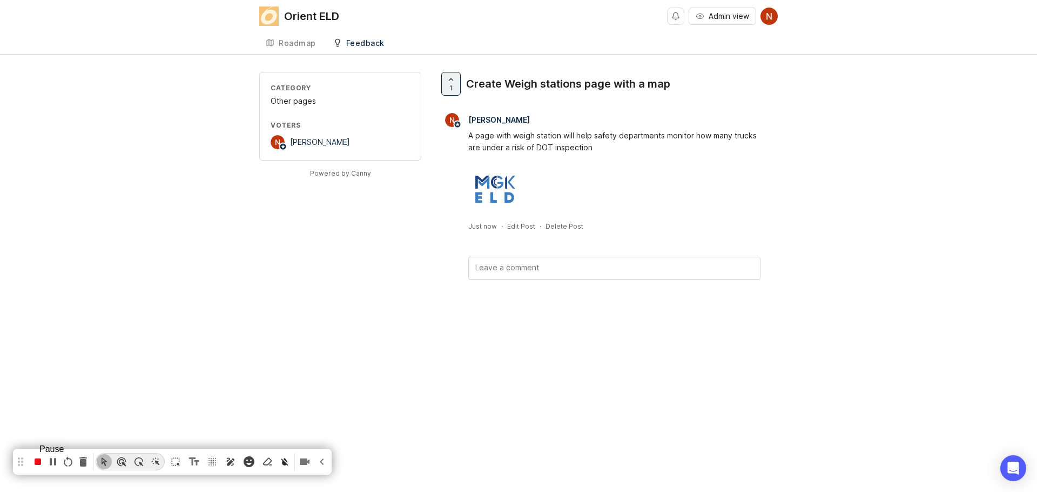
click at [55, 460] on icon "pause recording" at bounding box center [52, 461] width 13 height 13
click at [199, 463] on icon "Text Tool (Alt+N)" at bounding box center [194, 461] width 10 height 8
type textarea "Step 4. After you have created your post - you can edit, delete or comment it. …"
click at [107, 464] on icon "Cursor Mode (Alt+M)" at bounding box center [104, 462] width 5 height 8
click at [55, 462] on icon "resume recording" at bounding box center [53, 461] width 3 height 3
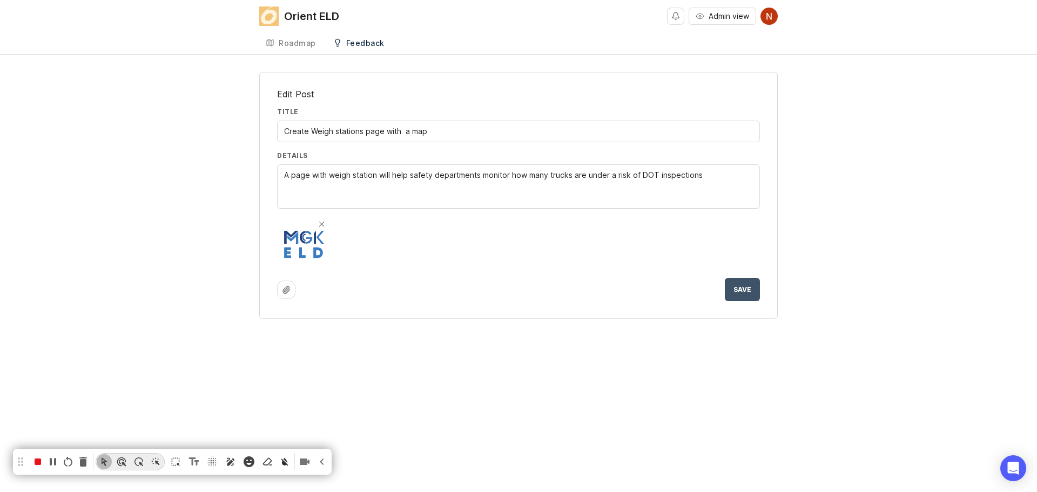
type textarea "A page with weigh station will help safety departments monitor how many trucks …"
click at [736, 293] on span "Save" at bounding box center [743, 289] width 18 height 8
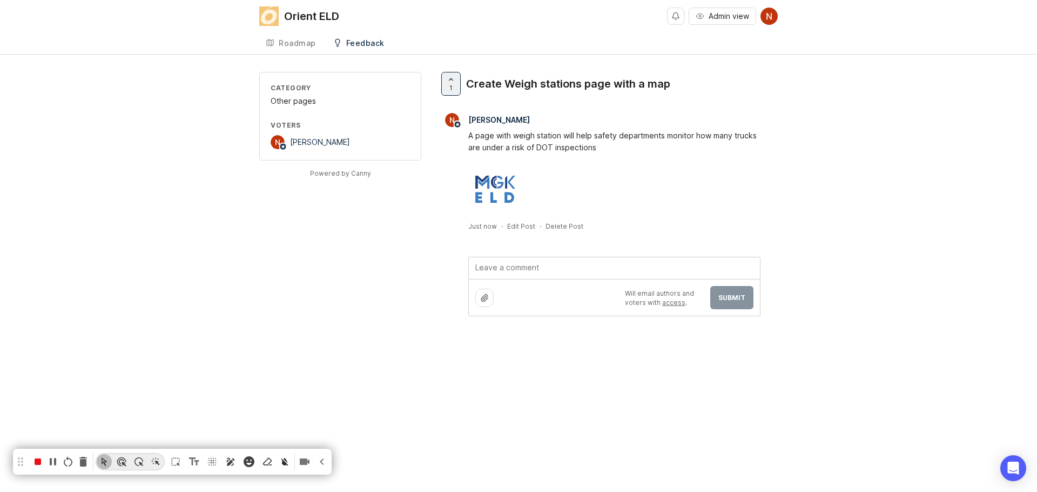
click at [522, 270] on textarea at bounding box center [614, 267] width 291 height 21
type textarea "Urgent"
click at [723, 299] on span "Submit" at bounding box center [732, 297] width 27 height 8
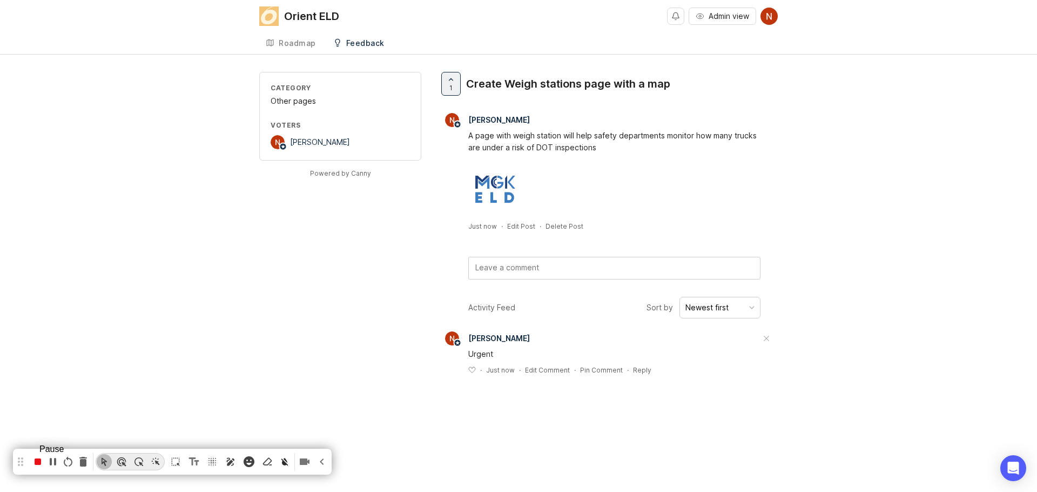
click at [56, 462] on icon "pause recording" at bounding box center [53, 462] width 6 height 8
click at [199, 460] on icon "Text Tool (Alt+N)" at bounding box center [194, 461] width 10 height 8
paste textarea "5. As you know we discuss and prioritize all feedbacks on Product owner meeting…"
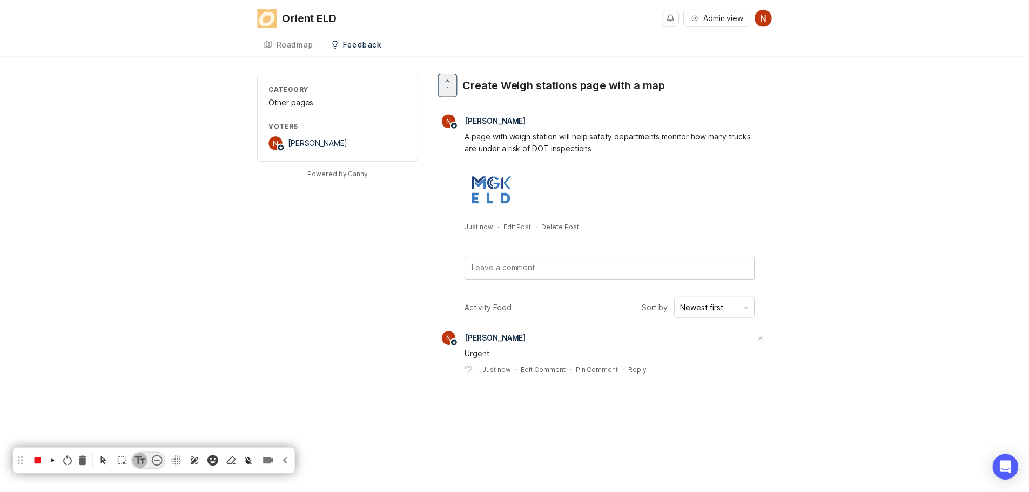
scroll to position [0, 0]
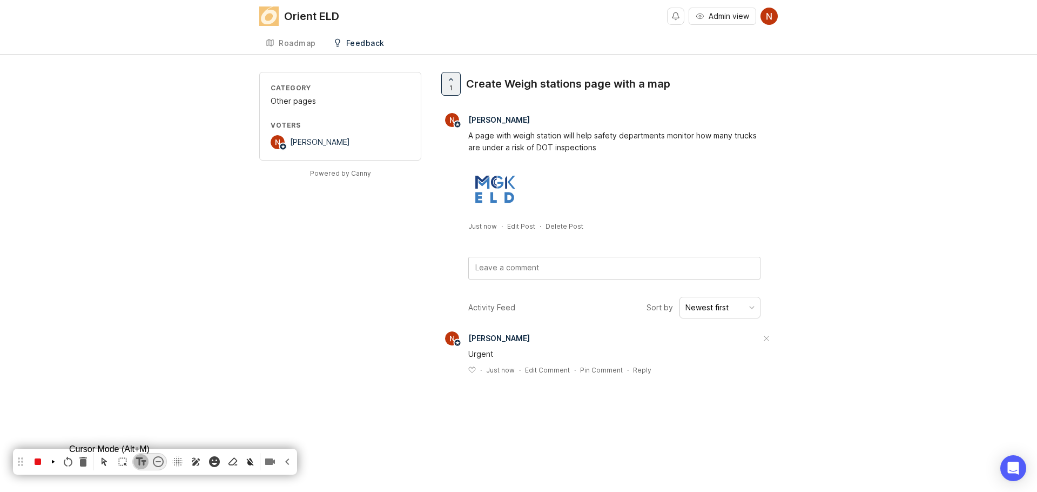
type textarea "Step 5. As you know we discuss and prioritize all feedbacks on Product owner me…"
click at [107, 460] on icon "Cursor Mode (Alt+M)" at bounding box center [104, 462] width 5 height 8
click at [53, 461] on icon "resume recording" at bounding box center [53, 461] width 3 height 3
click at [293, 43] on div "Roadmap" at bounding box center [297, 43] width 37 height 8
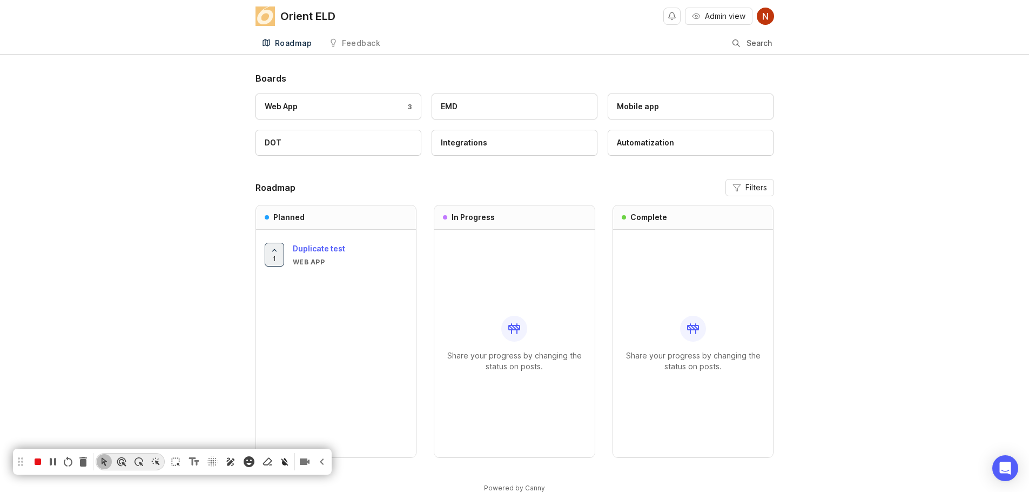
click at [304, 255] on div "Duplicate test Web App" at bounding box center [350, 255] width 115 height 24
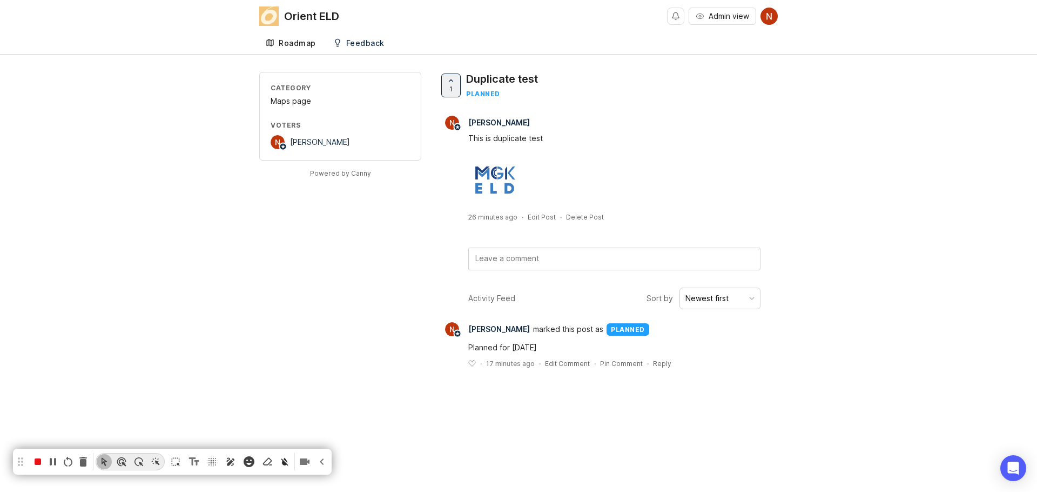
click at [299, 45] on div "Roadmap" at bounding box center [297, 43] width 37 height 8
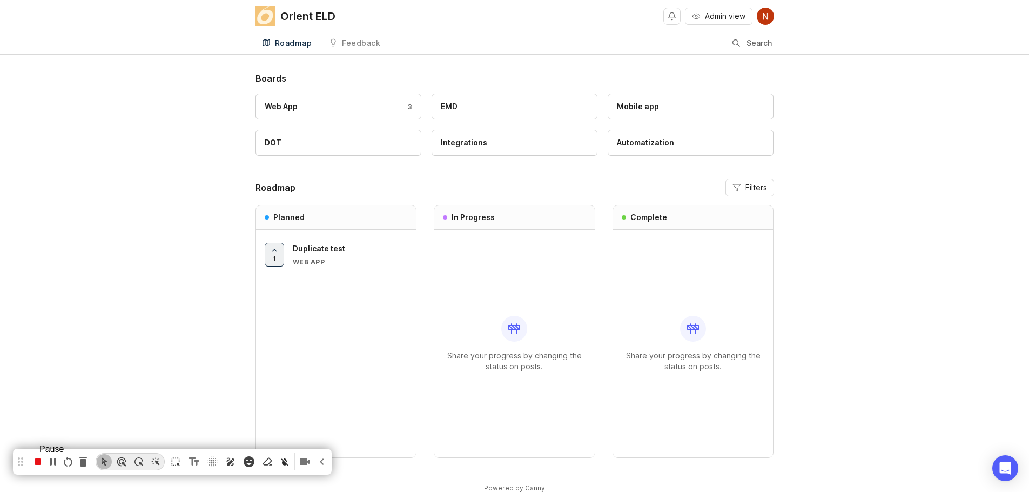
click at [56, 462] on icon "pause recording" at bounding box center [53, 462] width 6 height 8
click at [55, 460] on icon "resume recording" at bounding box center [53, 461] width 3 height 3
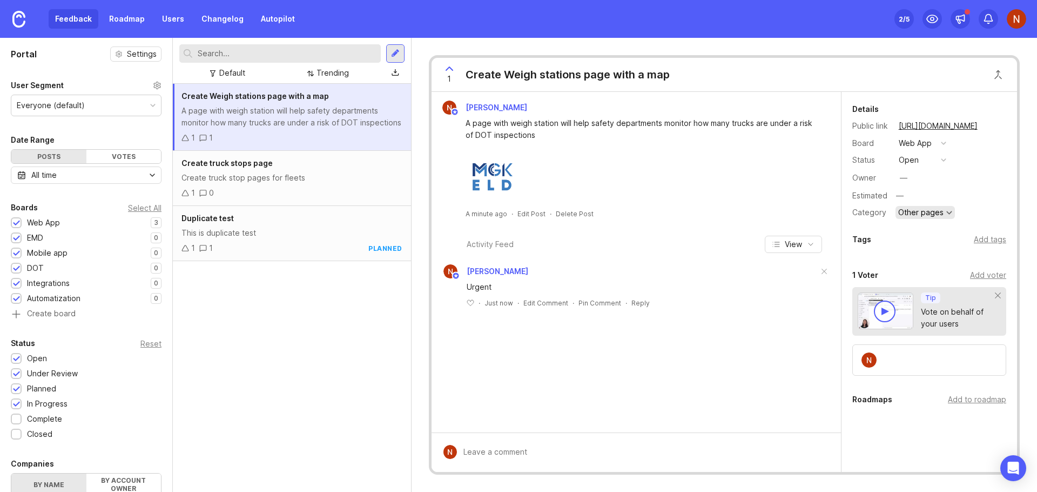
click at [940, 214] on div "Other pages" at bounding box center [921, 213] width 45 height 8
click at [931, 156] on button "open" at bounding box center [923, 160] width 54 height 14
click at [923, 242] on div "in progress" at bounding box center [925, 238] width 49 height 9
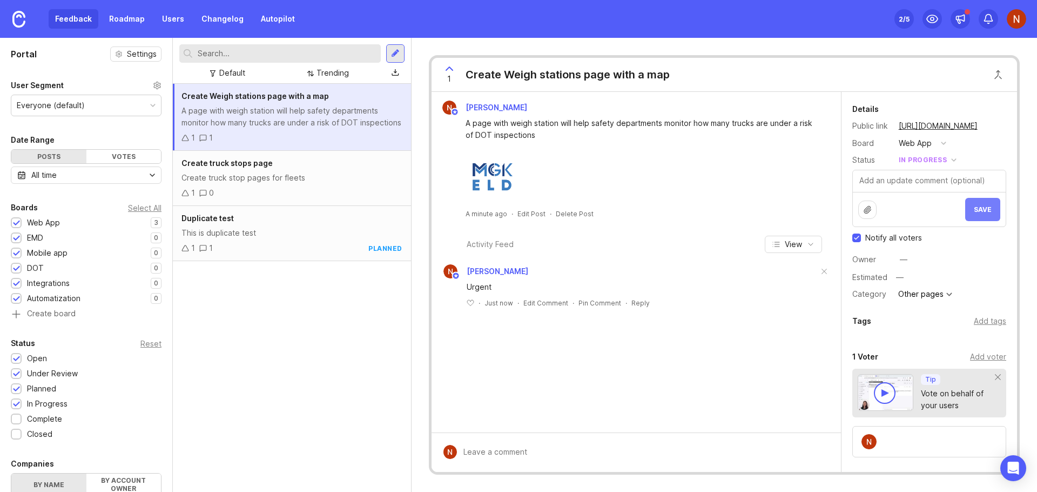
click at [984, 205] on button "Save" at bounding box center [983, 209] width 35 height 23
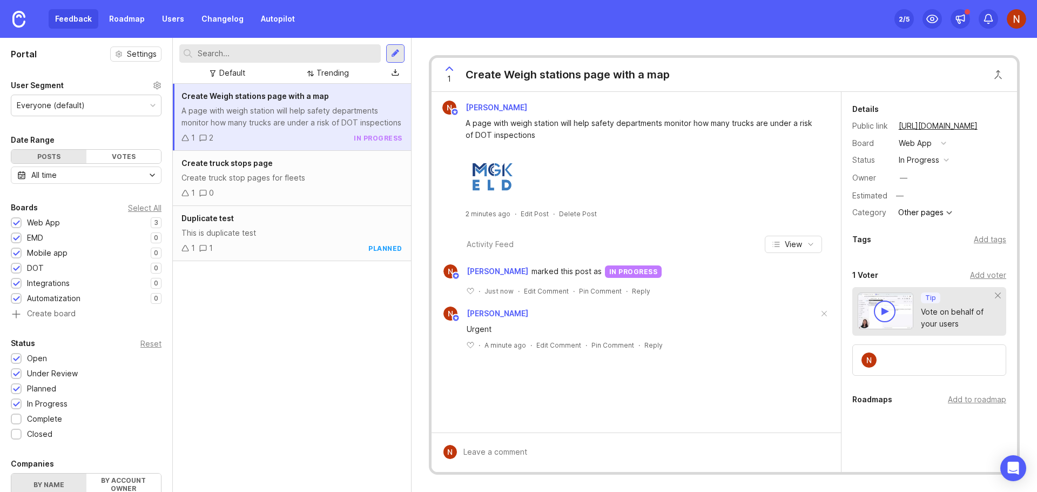
click at [1012, 19] on img at bounding box center [1016, 18] width 19 height 19
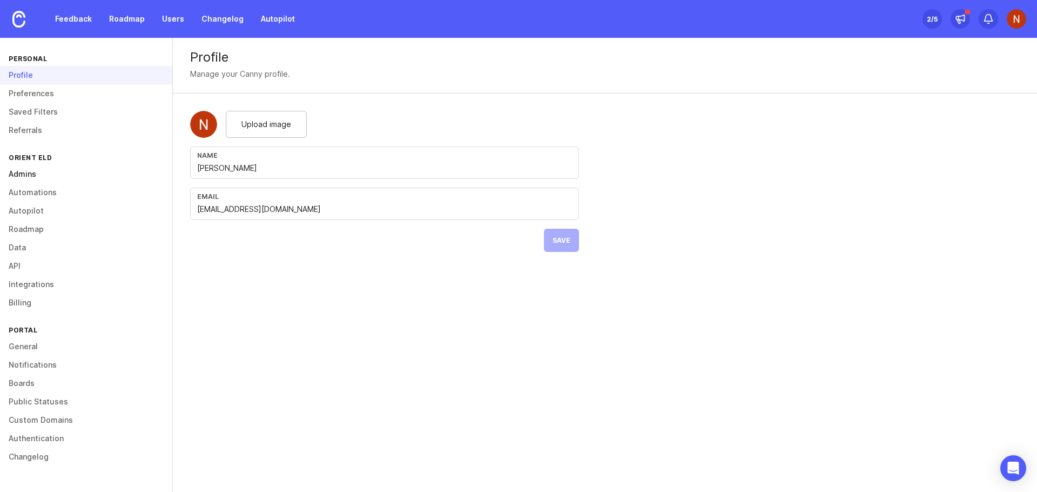
click at [19, 175] on link "Admins" at bounding box center [86, 174] width 172 height 18
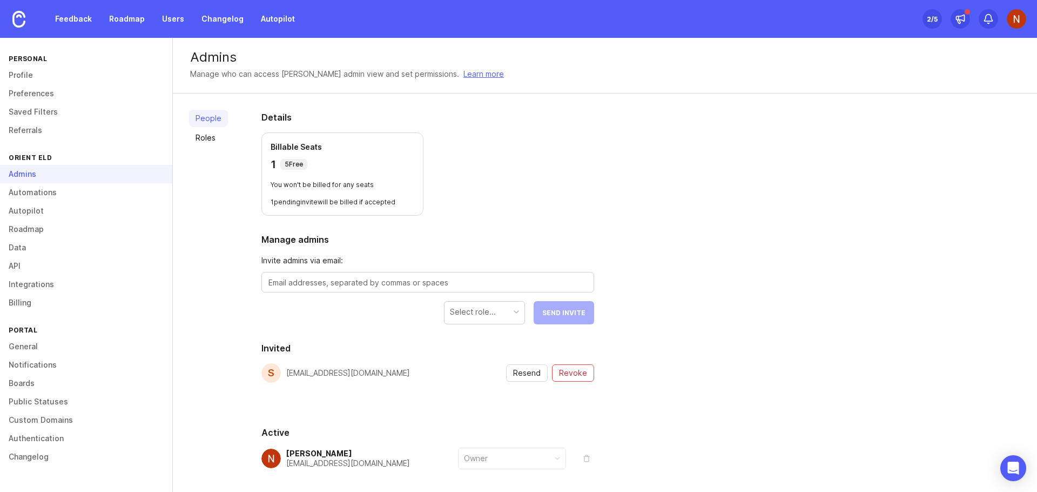
scroll to position [46, 0]
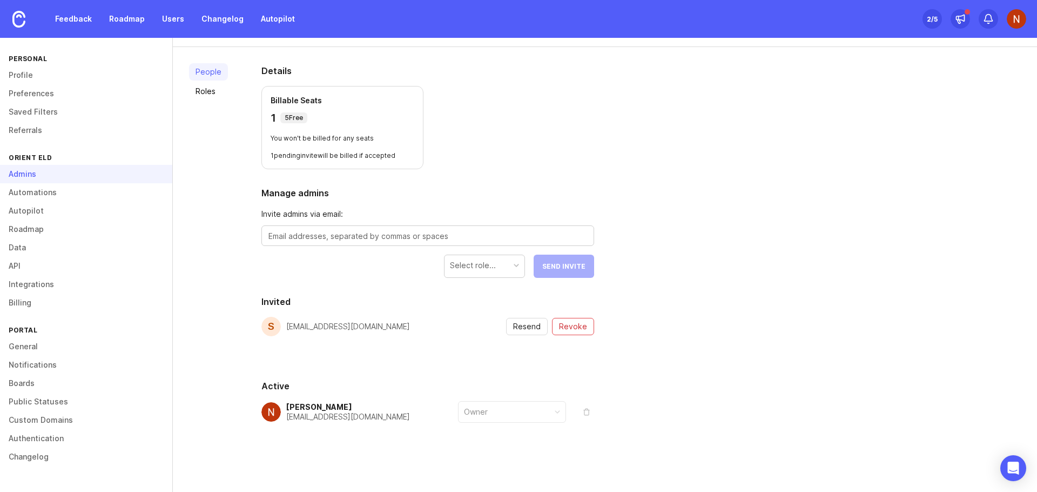
click at [585, 412] on button "remove" at bounding box center [586, 411] width 15 height 15
click at [59, 24] on link "Feedback" at bounding box center [74, 18] width 50 height 19
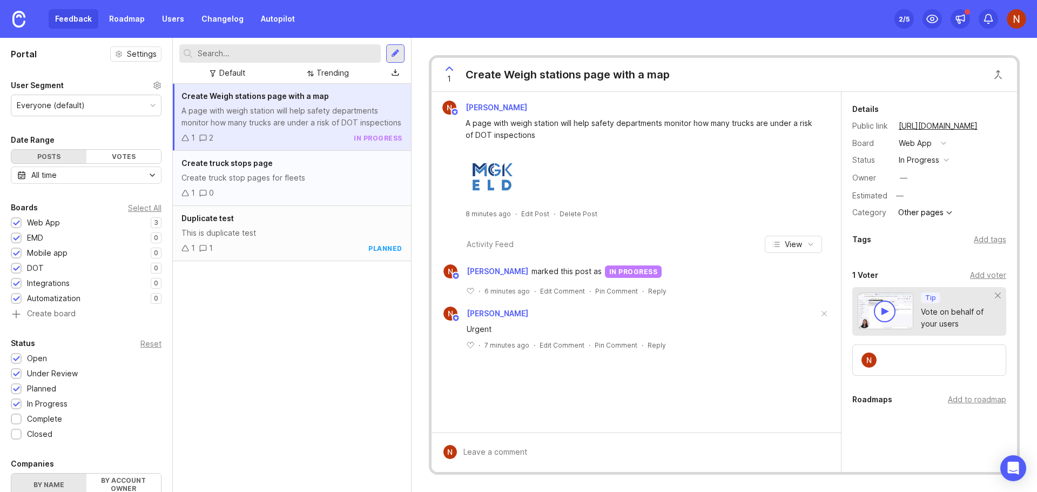
click at [345, 179] on div "Create truck stop pages for fleets" at bounding box center [292, 178] width 221 height 12
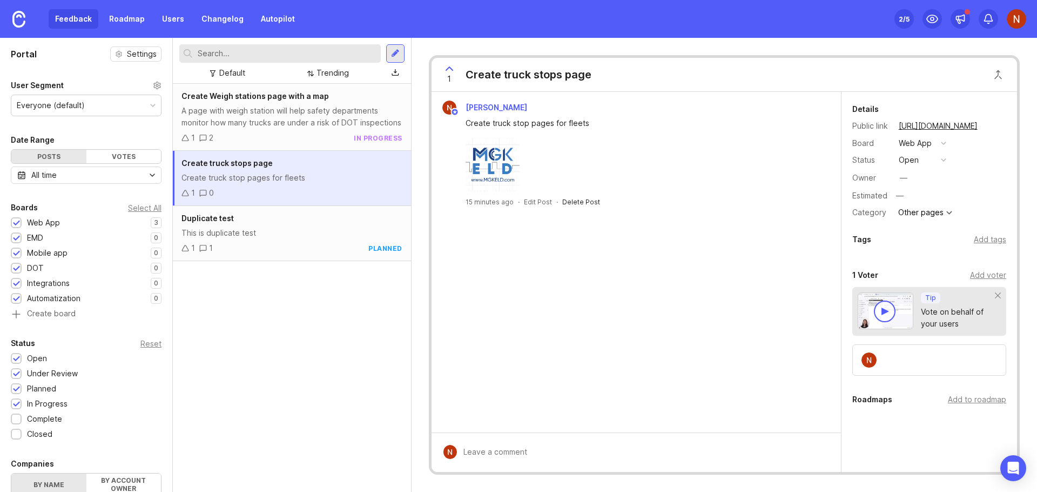
click at [573, 204] on div "Delete Post" at bounding box center [581, 201] width 38 height 9
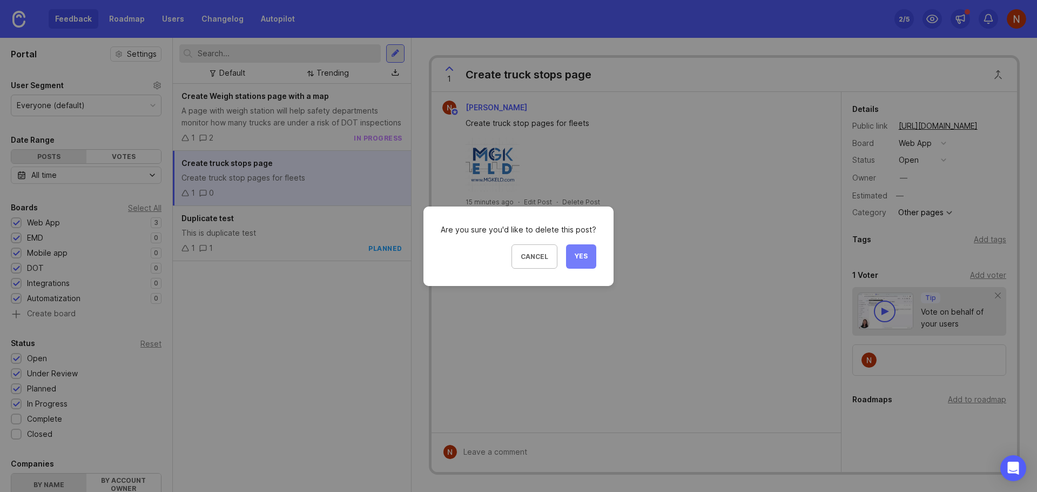
click at [578, 256] on span "Yes" at bounding box center [581, 256] width 13 height 9
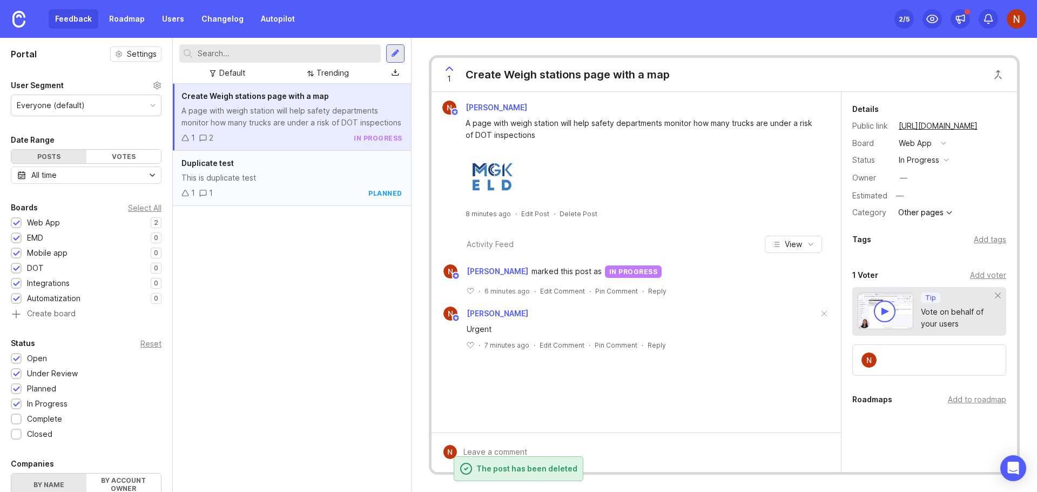
click at [340, 178] on div "This is duplicate test" at bounding box center [292, 178] width 221 height 12
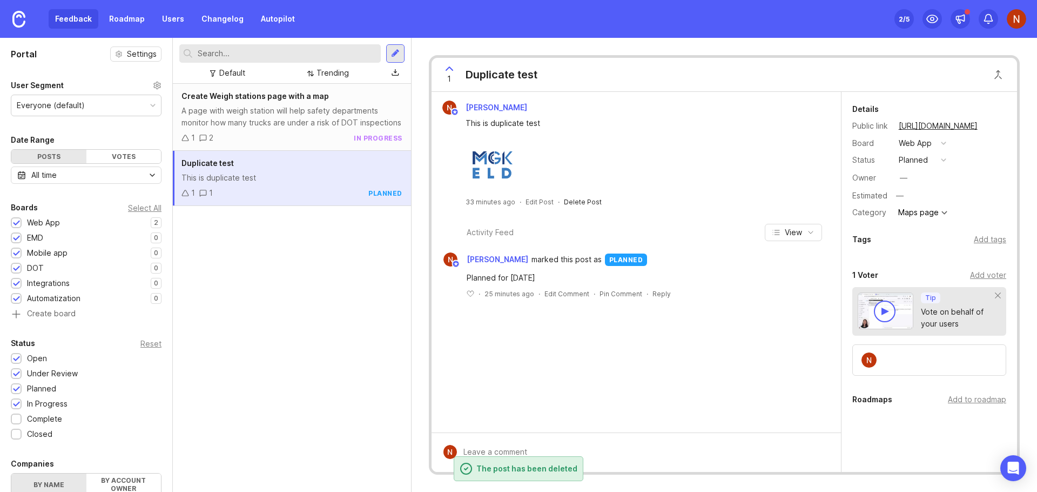
click at [585, 202] on div "Delete Post" at bounding box center [583, 201] width 38 height 9
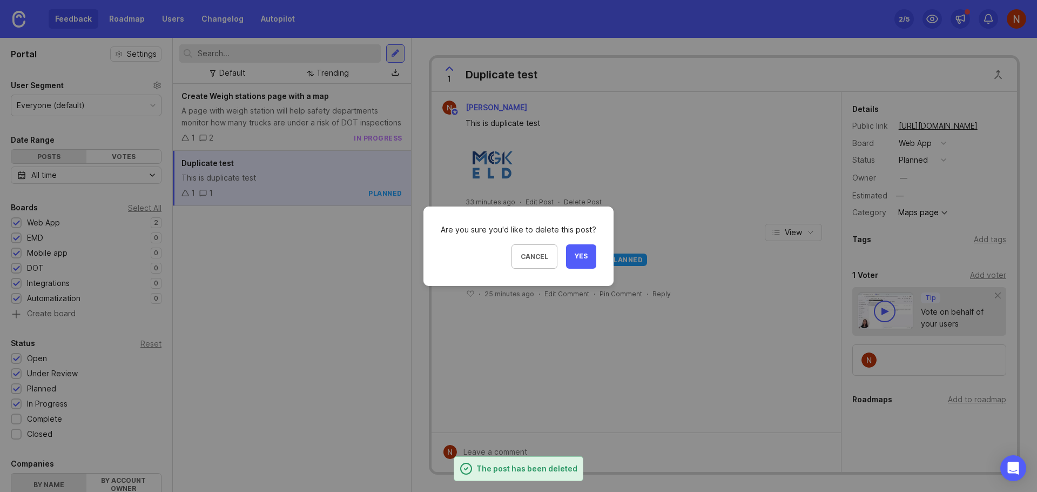
drag, startPoint x: 582, startPoint y: 255, endPoint x: 564, endPoint y: 249, distance: 19.3
click at [581, 255] on span "Yes" at bounding box center [581, 256] width 13 height 9
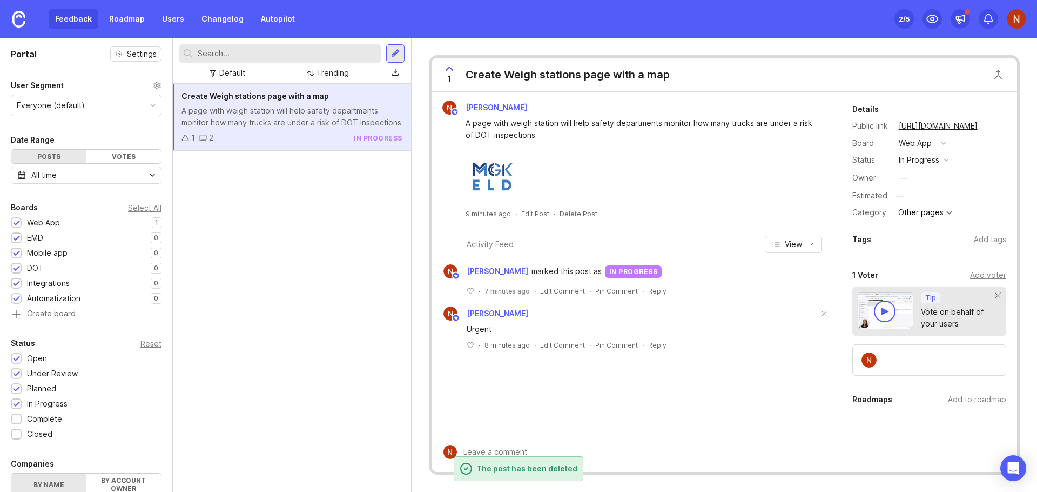
click at [292, 106] on div "A page with weigh station will help safety departments monitor how many trucks …" at bounding box center [292, 117] width 221 height 24
click at [579, 216] on div "Delete Post" at bounding box center [579, 213] width 38 height 9
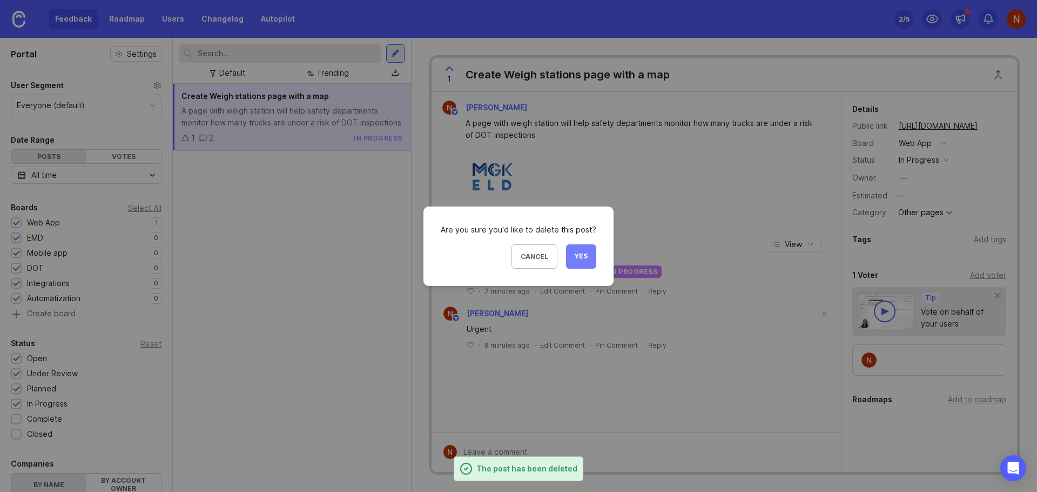
click at [579, 259] on span "Yes" at bounding box center [581, 256] width 13 height 9
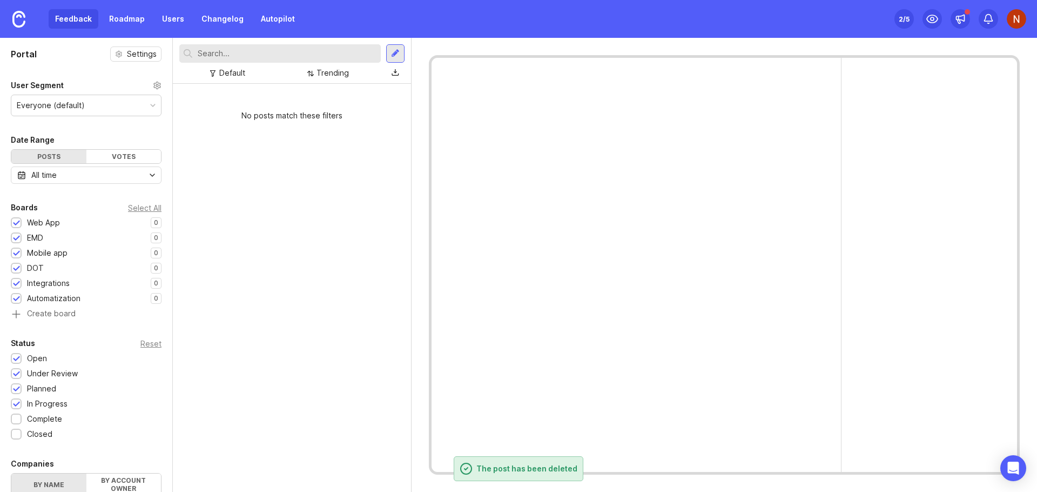
click at [267, 255] on div "No posts match these filters" at bounding box center [292, 288] width 238 height 408
click at [1024, 14] on img at bounding box center [1016, 18] width 19 height 19
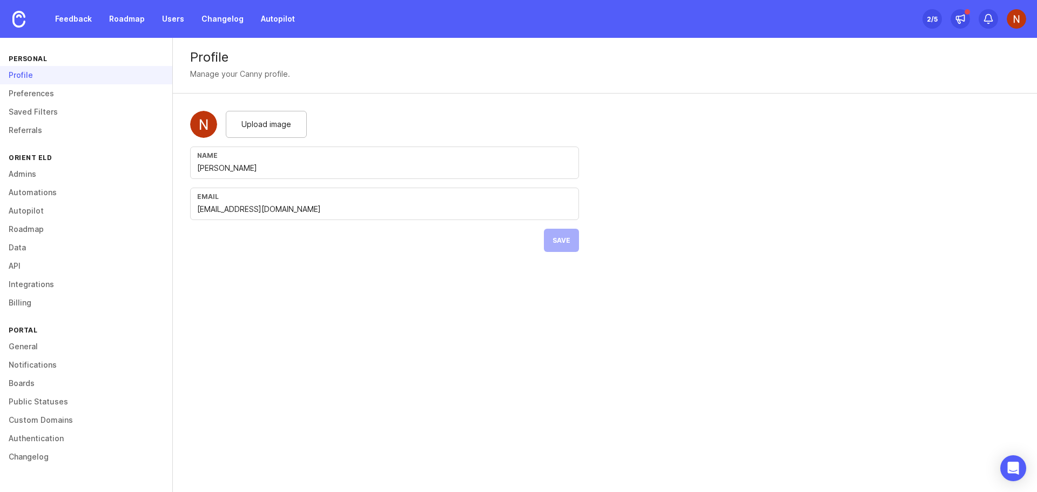
click at [400, 341] on div "Profile Manage your Canny profile. Upload image Name Naufal Vagapov Email nvaga…" at bounding box center [605, 265] width 864 height 454
click at [24, 171] on link "Admins" at bounding box center [86, 174] width 172 height 18
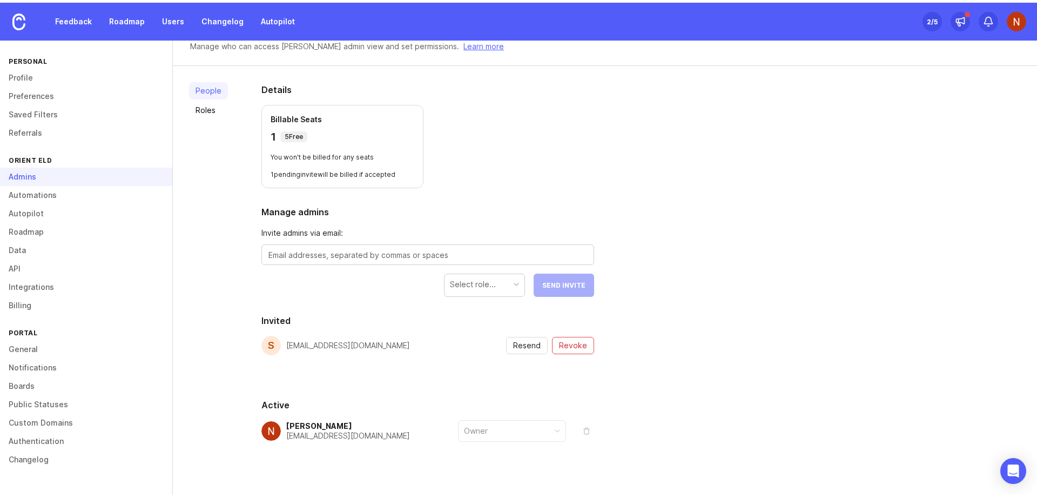
scroll to position [46, 0]
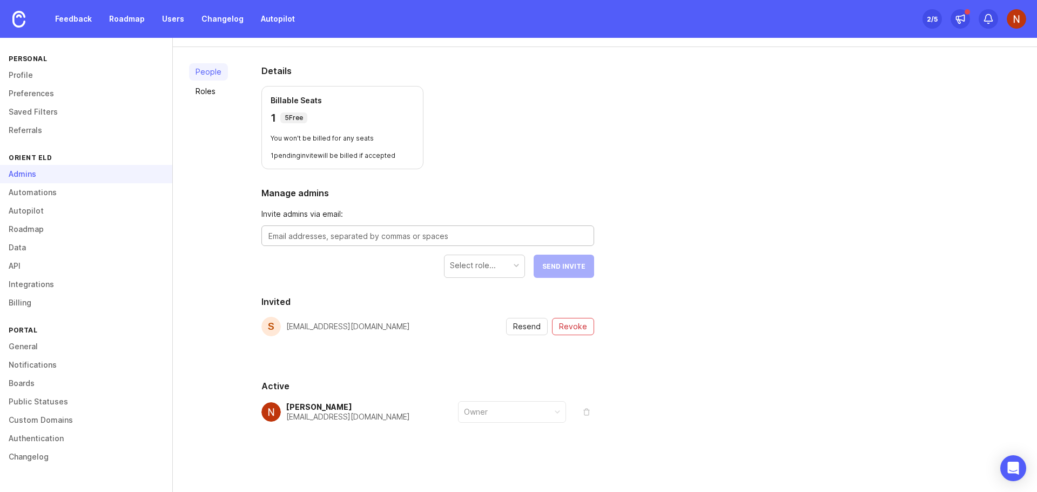
click at [293, 237] on textarea at bounding box center [428, 236] width 319 height 12
paste textarea "mgktechsup@gmail.com"
type textarea "mgktechsup@gmail.com"
click at [500, 268] on div "Select role..." at bounding box center [485, 265] width 80 height 21
click at [684, 167] on div "People Roles Details Billable Seats 1 5 Free You won't be billed for any seats …" at bounding box center [605, 269] width 864 height 445
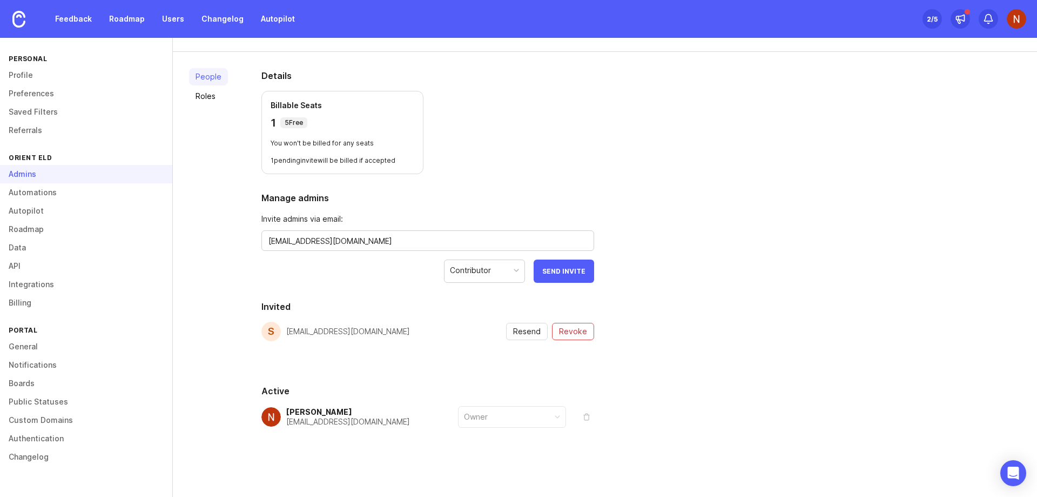
scroll to position [42, 0]
drag, startPoint x: 613, startPoint y: 0, endPoint x: 790, endPoint y: 227, distance: 288.3
click at [795, 228] on div "People Roles Details Billable Seats 1 5 Free You won't be billed for any seats …" at bounding box center [605, 274] width 864 height 445
click at [596, 272] on div "Details Billable Seats 1 5 Free You won't be billed for any seats 1 pending inv…" at bounding box center [427, 274] width 367 height 445
click at [569, 272] on span "Send Invite" at bounding box center [563, 271] width 43 height 8
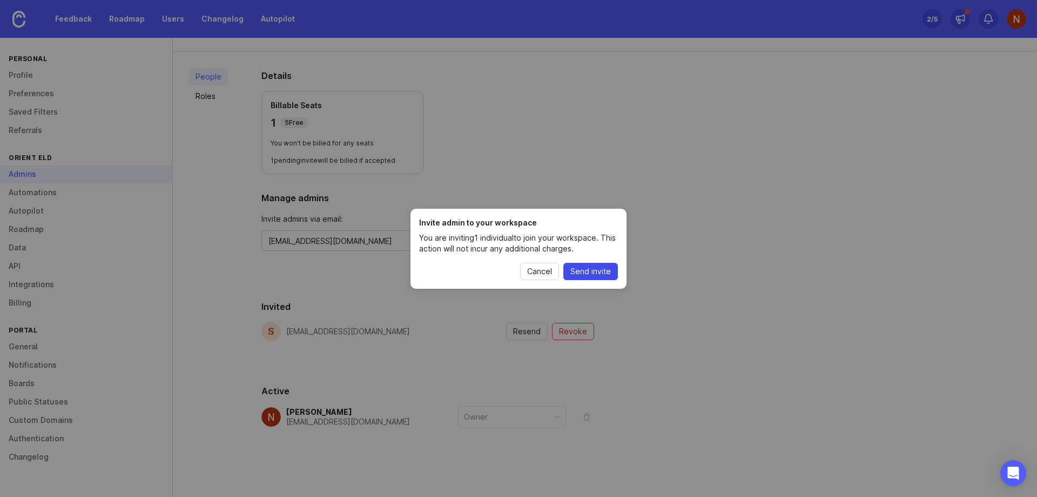
click at [588, 272] on span "Send invite" at bounding box center [591, 271] width 41 height 11
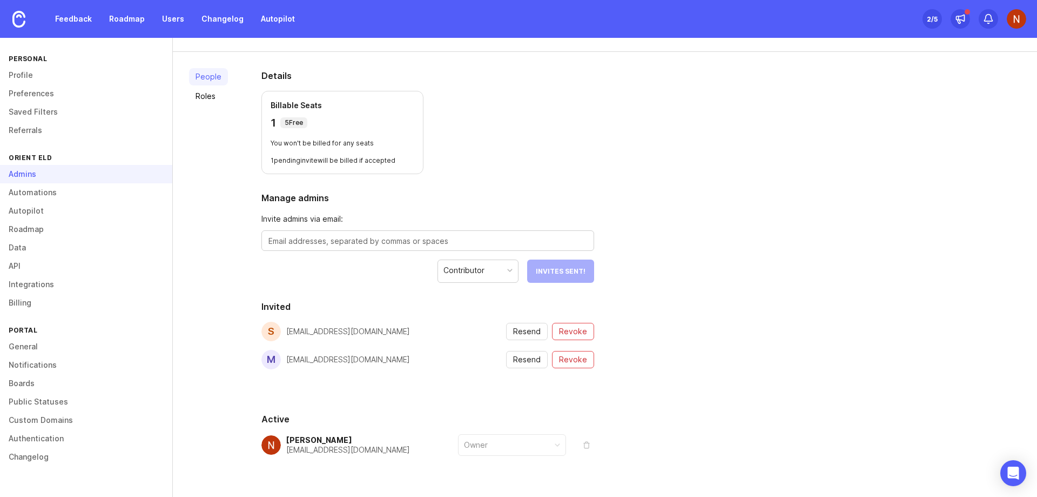
click at [336, 242] on textarea at bounding box center [428, 241] width 319 height 12
paste textarea "gkarmmanager@gmail.com"
type textarea "gkarmmanager@gmail.com"
click at [560, 274] on span "Send Invite" at bounding box center [563, 271] width 43 height 8
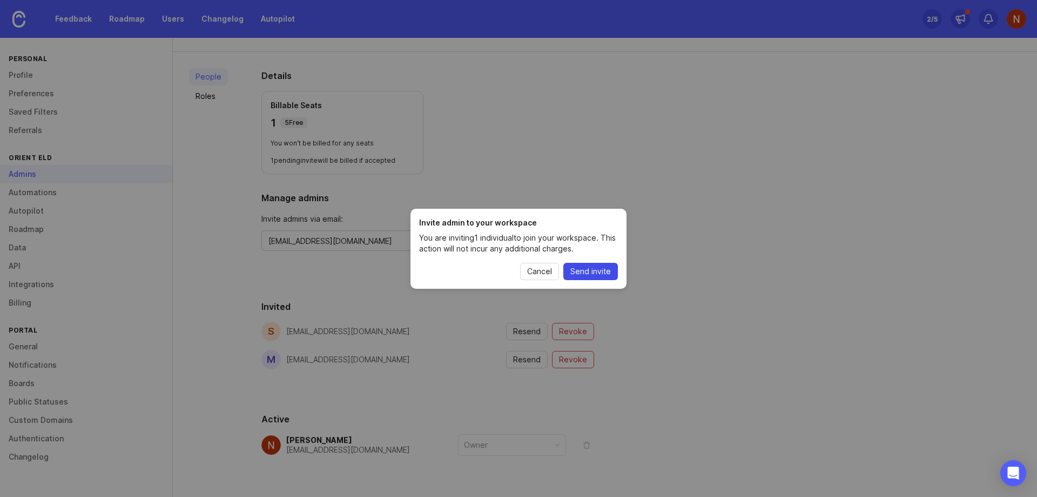
click at [588, 273] on span "Send invite" at bounding box center [591, 271] width 41 height 11
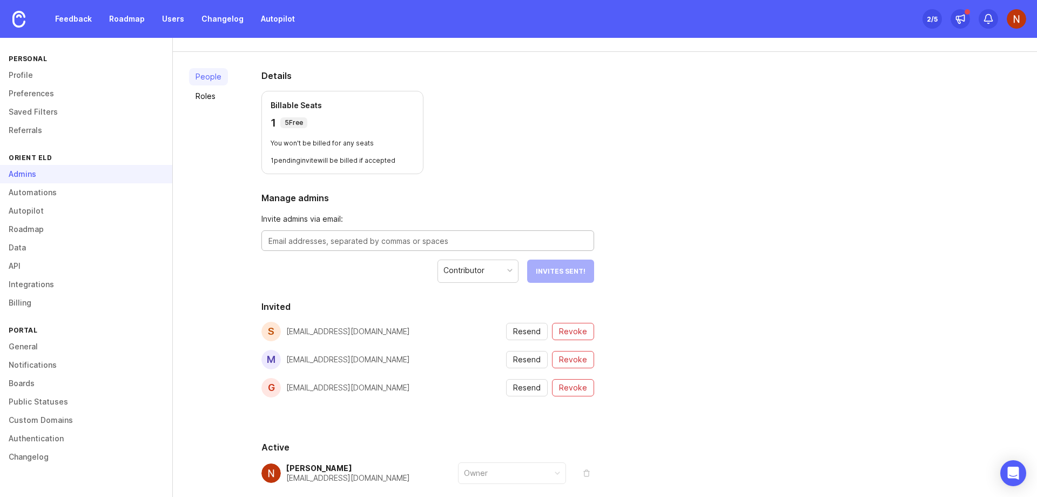
click at [310, 242] on textarea at bounding box center [428, 241] width 319 height 12
paste textarea "eldtech21@gmail.com"
type textarea "eldtech21@gmail.com"
click at [572, 271] on span "Send Invite" at bounding box center [563, 271] width 43 height 8
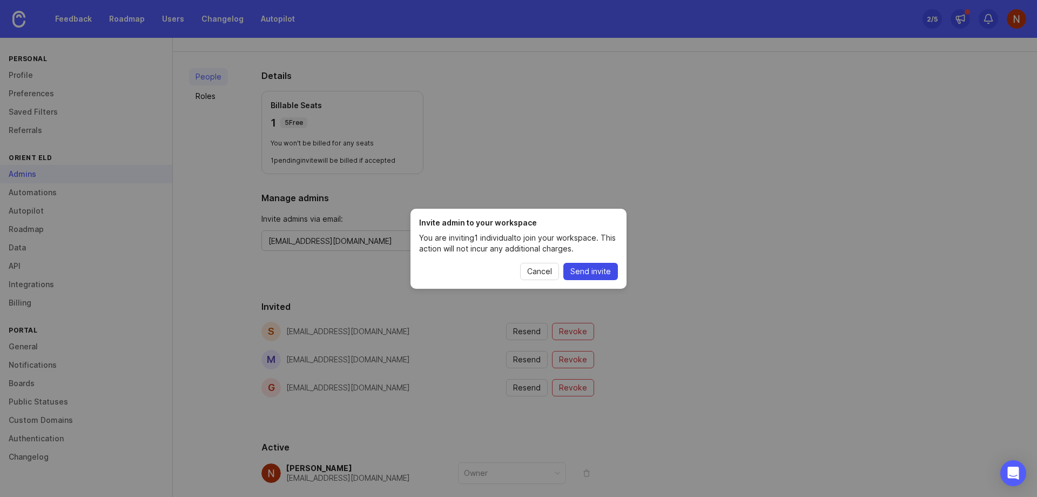
click at [592, 273] on span "Send invite" at bounding box center [591, 271] width 41 height 11
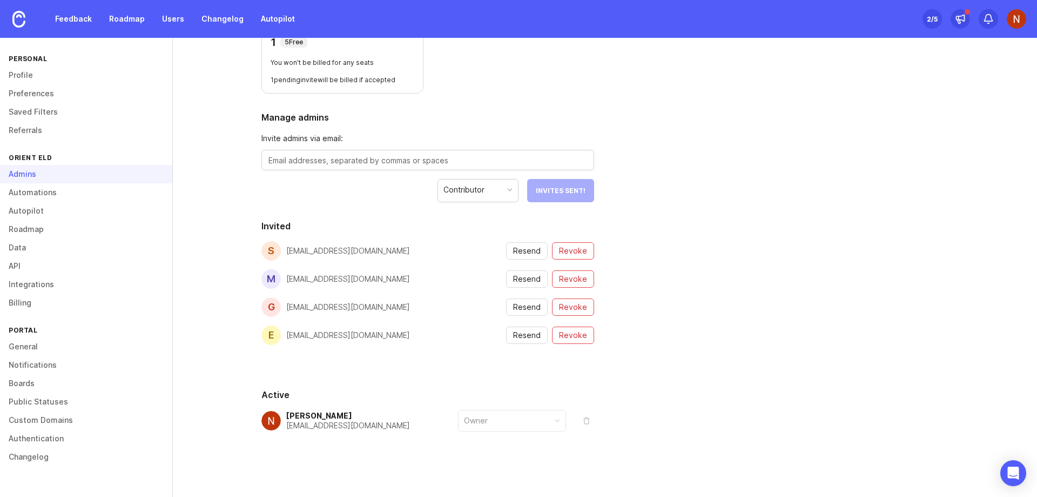
scroll to position [126, 0]
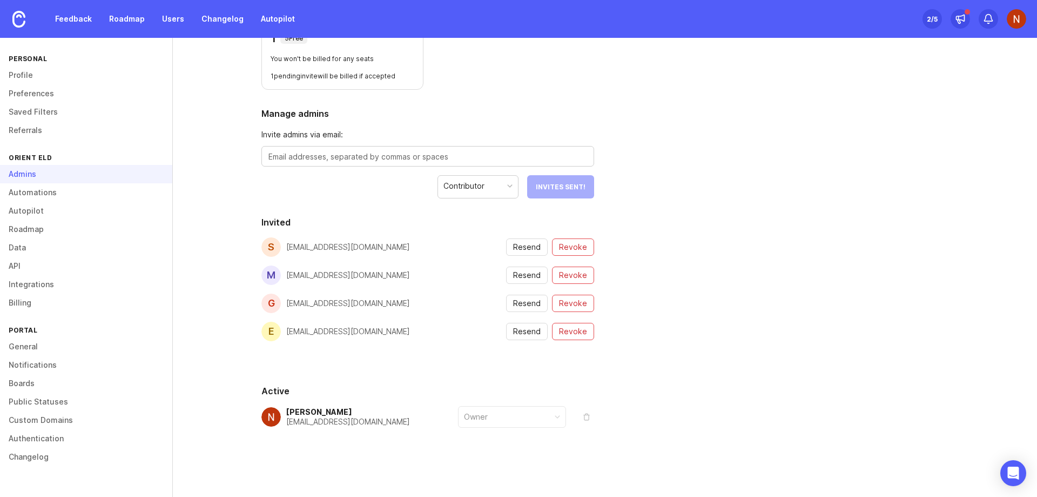
click at [735, 211] on div "People Roles Details Billable Seats 1 5 Free You won't be billed for any seats …" at bounding box center [605, 232] width 864 height 529
click at [762, 247] on div "People Roles Details Billable Seats 1 5 Free You won't be billed for any seats …" at bounding box center [605, 232] width 864 height 529
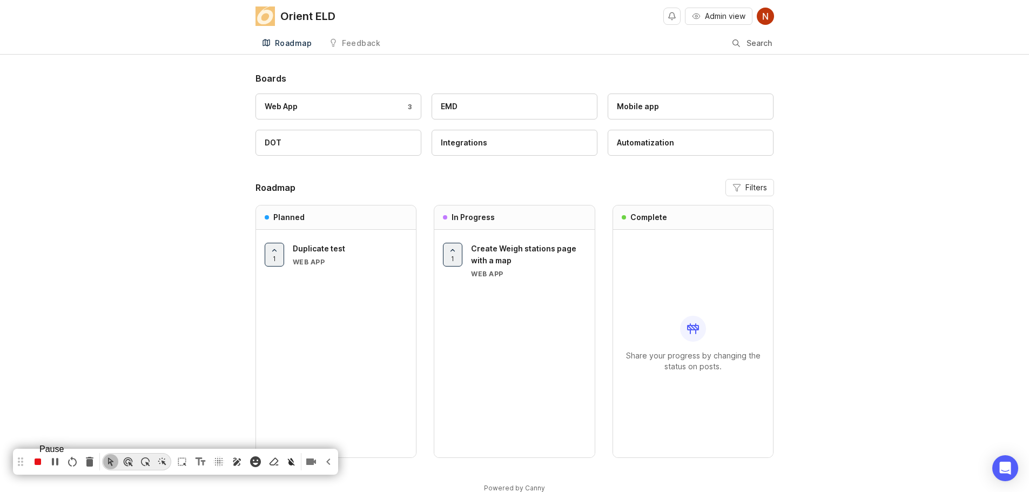
click at [57, 460] on icon "pause recording" at bounding box center [55, 462] width 6 height 8
click at [203, 462] on icon "Text Tool (Alt+N)" at bounding box center [201, 461] width 10 height 8
type textarea "Step 5. As you know we discuss and prioritize all feedbacks on Product owner me…"
click at [112, 460] on icon "Cursor Mode (Alt+M)" at bounding box center [110, 462] width 5 height 8
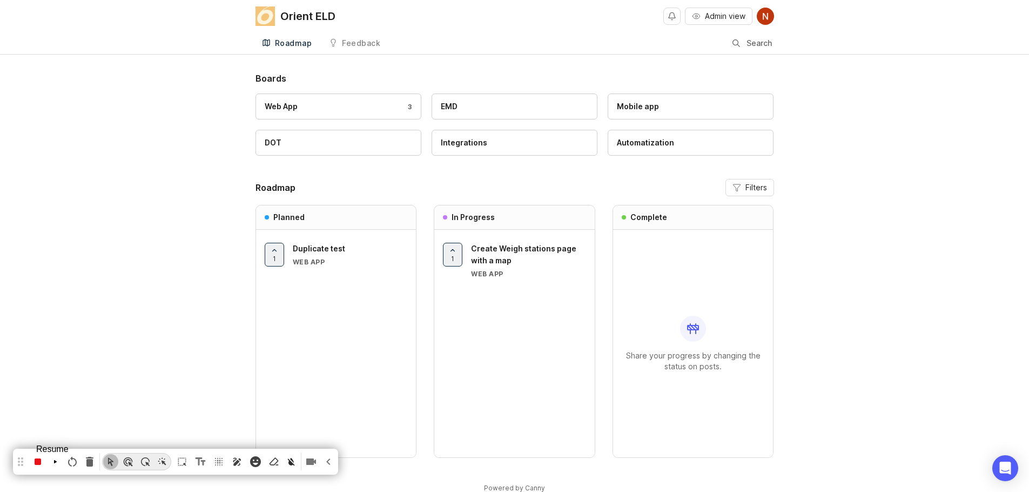
click at [52, 460] on icon "resume recording" at bounding box center [55, 461] width 6 height 13
click at [501, 250] on span "Create Weigh stations page with a map" at bounding box center [523, 254] width 105 height 21
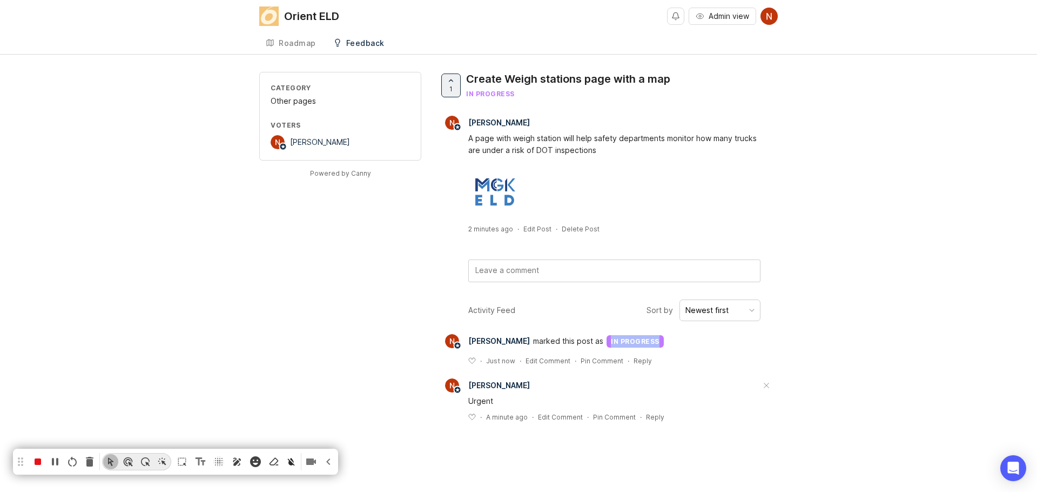
drag, startPoint x: 604, startPoint y: 340, endPoint x: 672, endPoint y: 325, distance: 69.2
click at [666, 345] on div "[PERSON_NAME] marked this post as in progress" at bounding box center [608, 341] width 339 height 14
click at [35, 462] on icon "stop recording" at bounding box center [38, 461] width 6 height 6
